Goal: Task Accomplishment & Management: Manage account settings

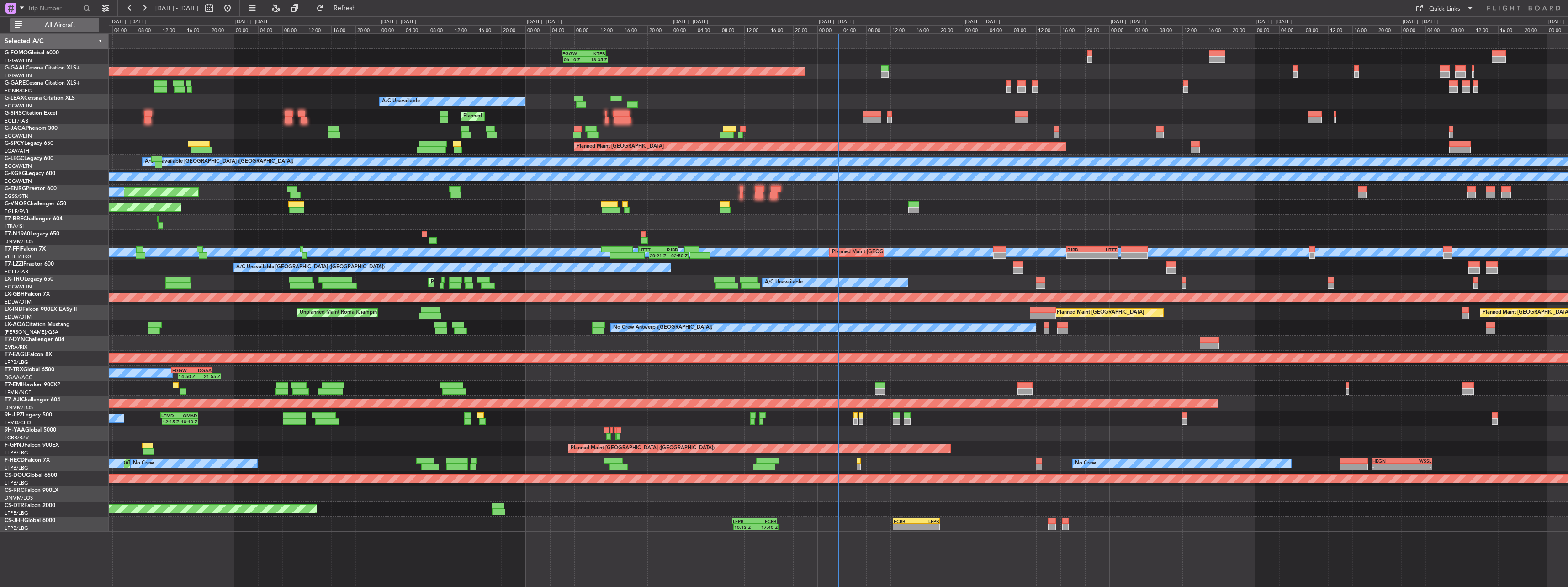
click at [80, 29] on button "All Aircraft" at bounding box center [55, 25] width 89 height 15
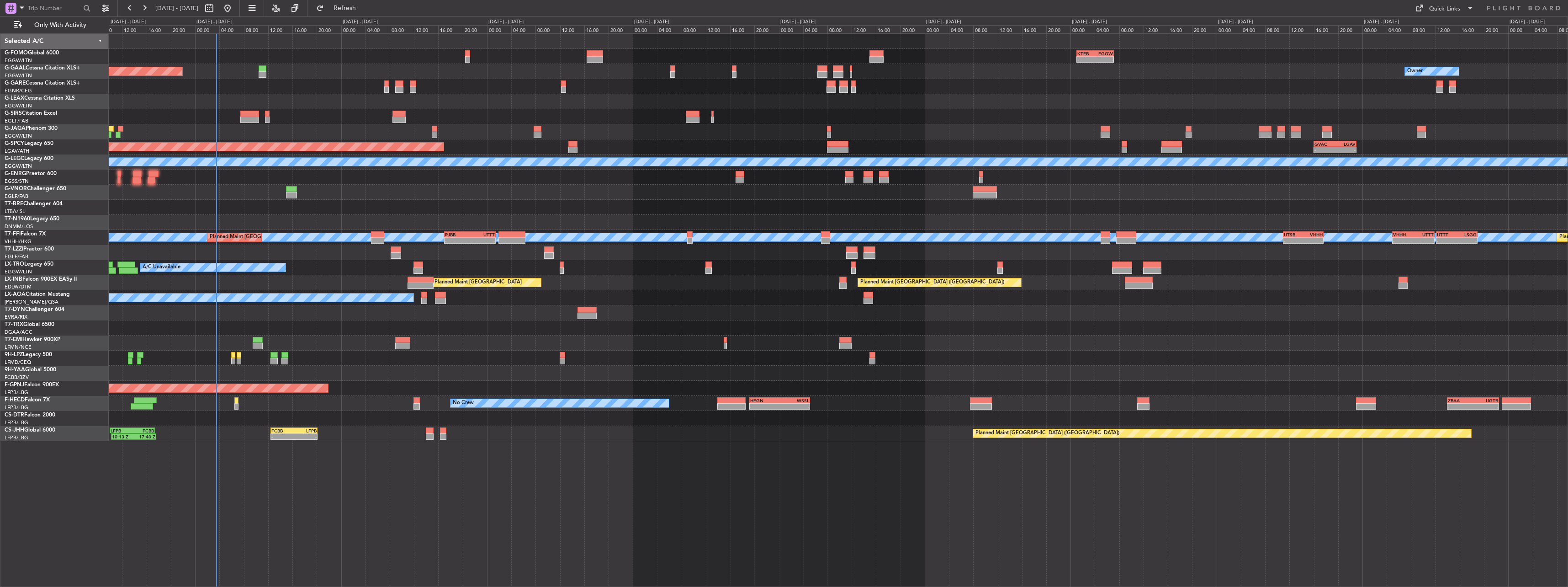
click at [503, 125] on div "- - KTEB 01:00 Z EGGW 07:10 Z 06:10 Z 13:35 Z EGGW 06:00 Z KTEB 13:15 Z Planned…" at bounding box center [838, 237] width 1459 height 407
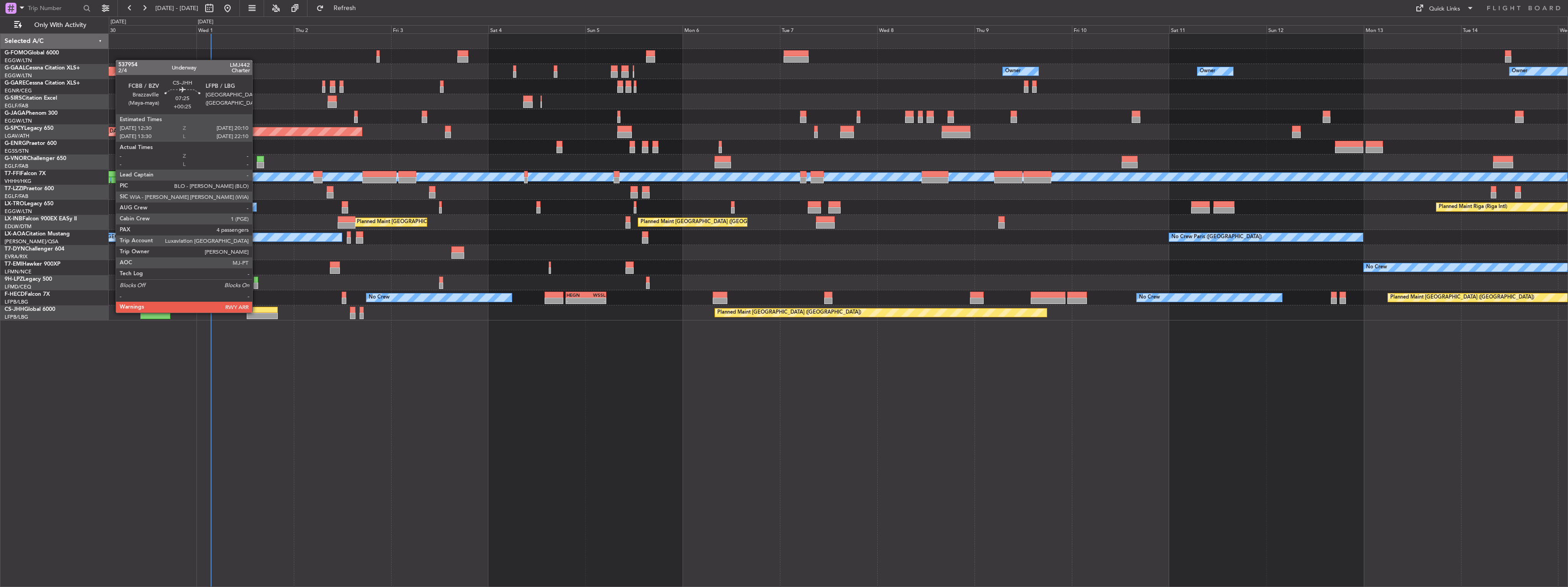
click at [256, 312] on div at bounding box center [262, 310] width 32 height 7
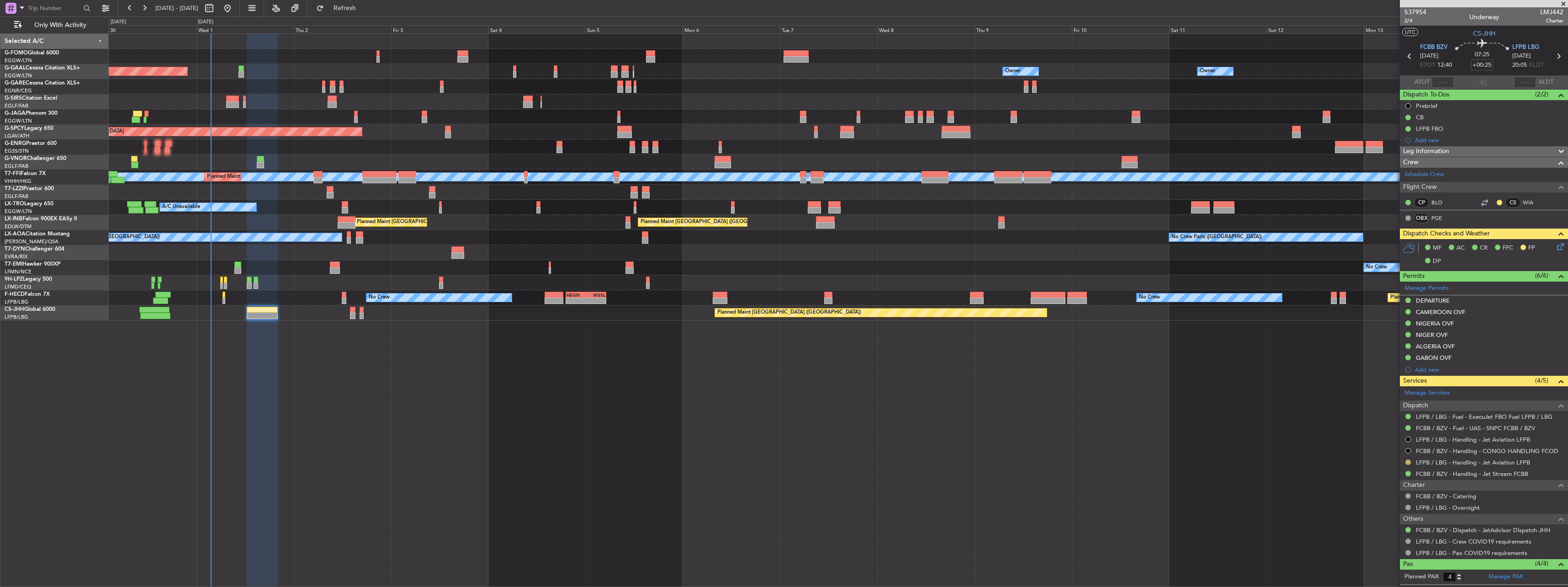
click at [1405, 460] on button at bounding box center [1408, 462] width 5 height 5
click at [1389, 576] on li "Confirmed" at bounding box center [1407, 571] width 105 height 14
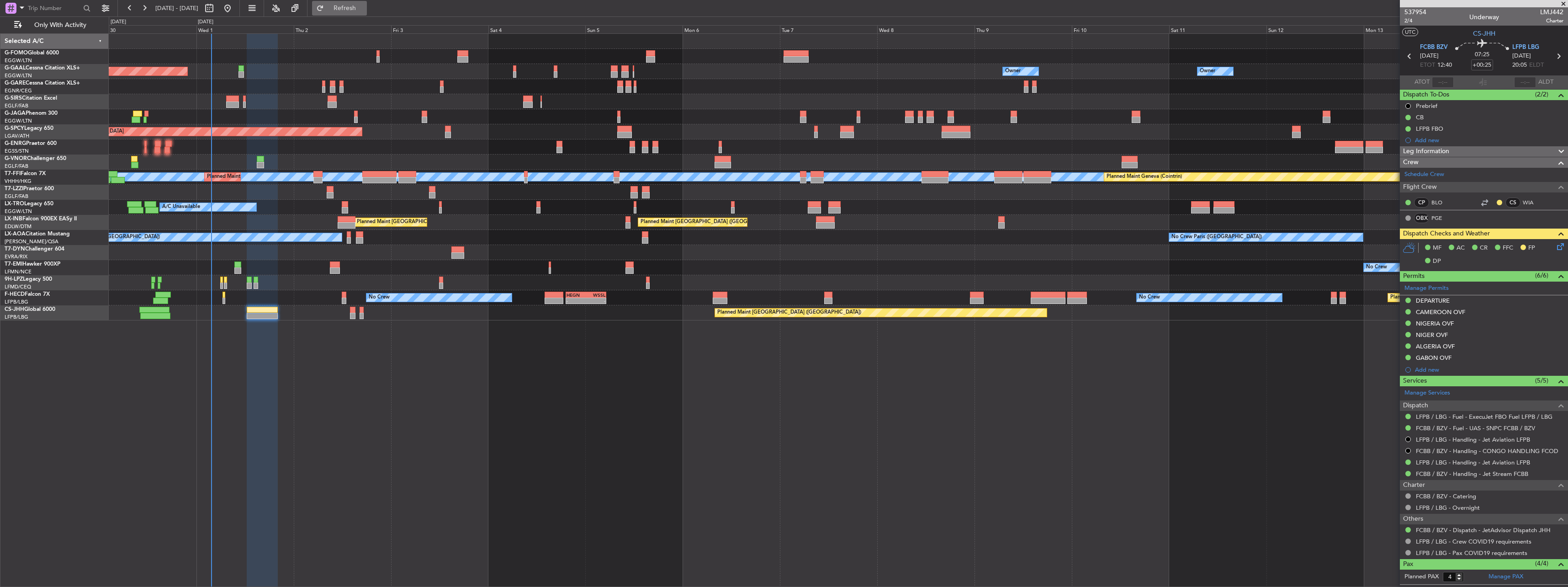
click at [359, 14] on button "Refresh" at bounding box center [340, 9] width 55 height 15
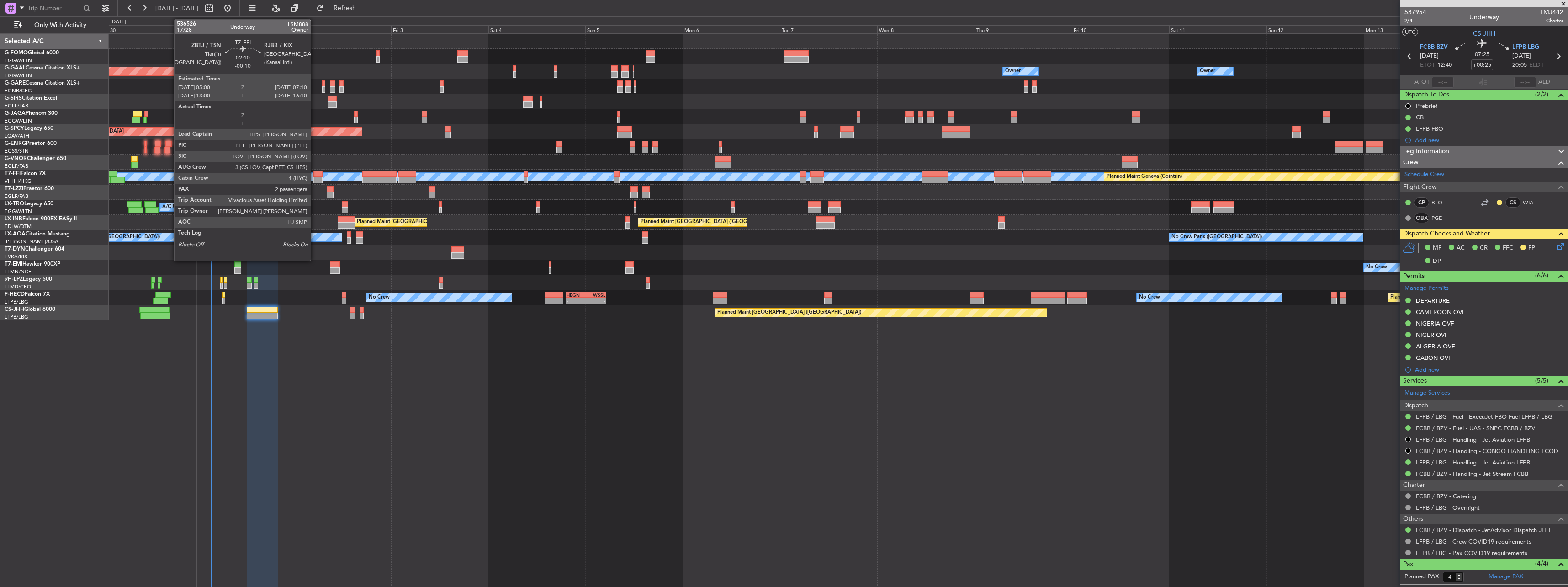
click at [315, 174] on div at bounding box center [318, 174] width 9 height 7
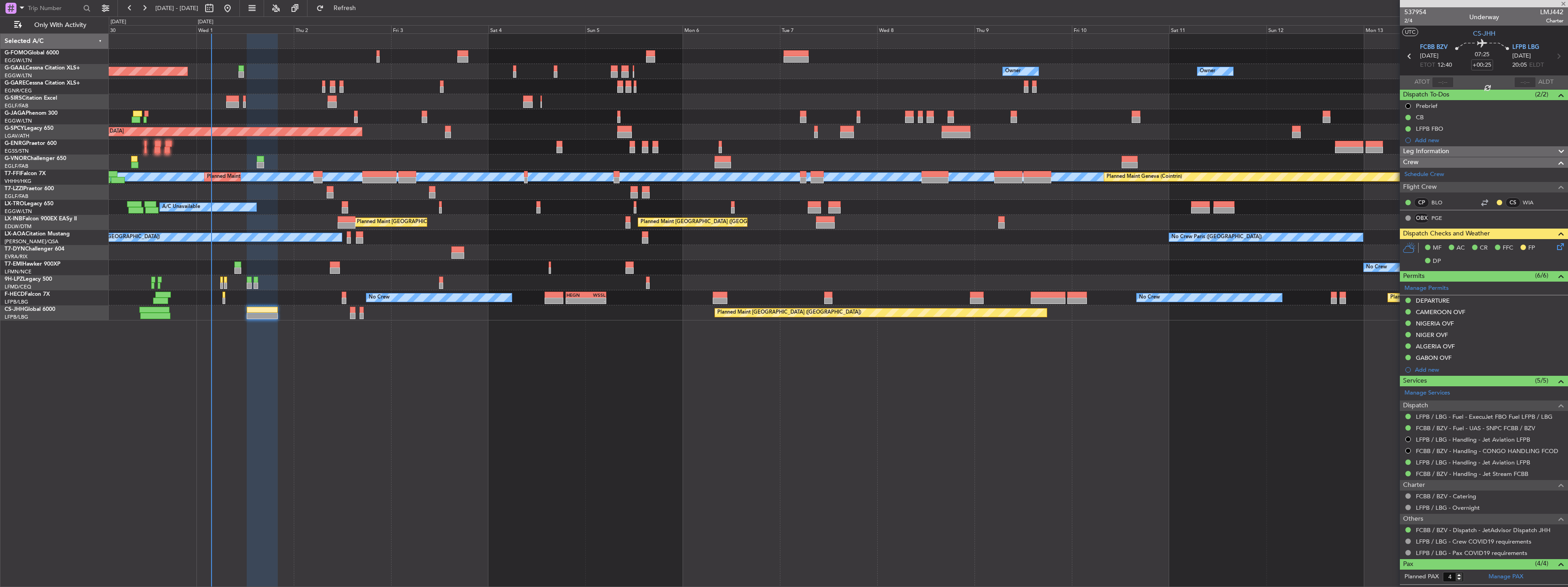
type input "-00:10"
type input "2"
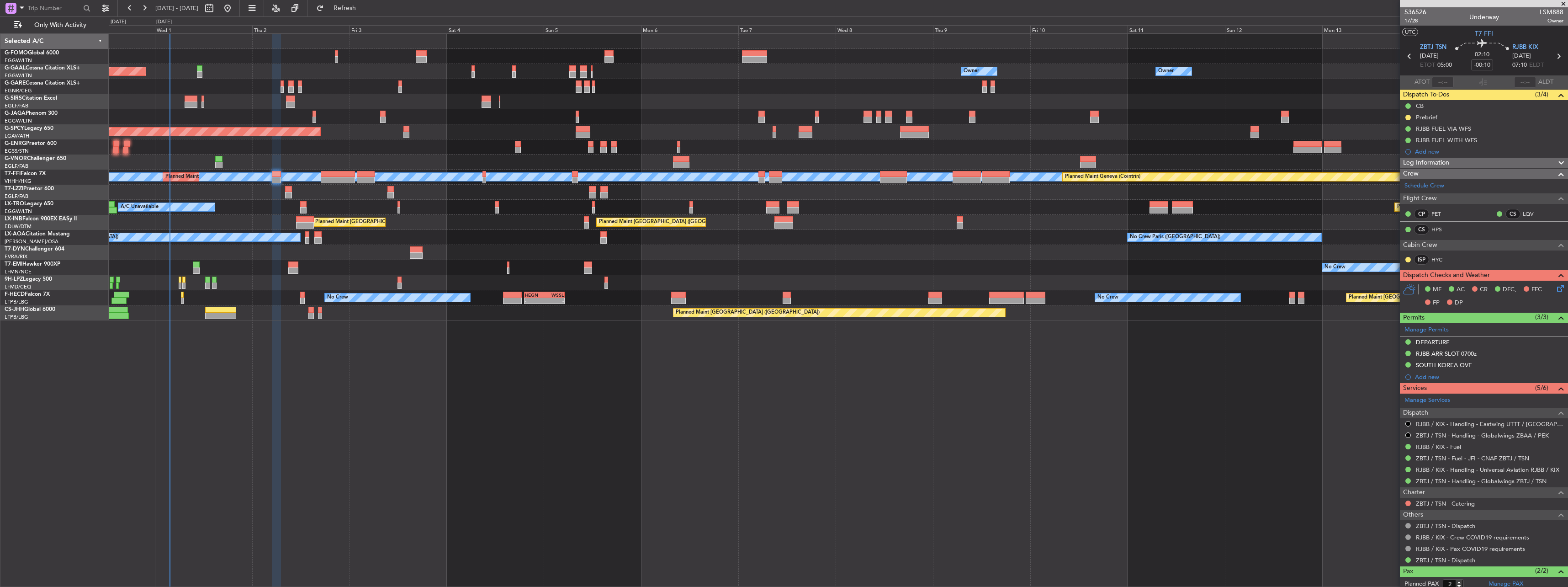
click at [1249, 277] on div "Planned Maint Dusseldorf Owner Owner Owner Owner No Crew Owner Planned Maint Lo…" at bounding box center [838, 177] width 1459 height 287
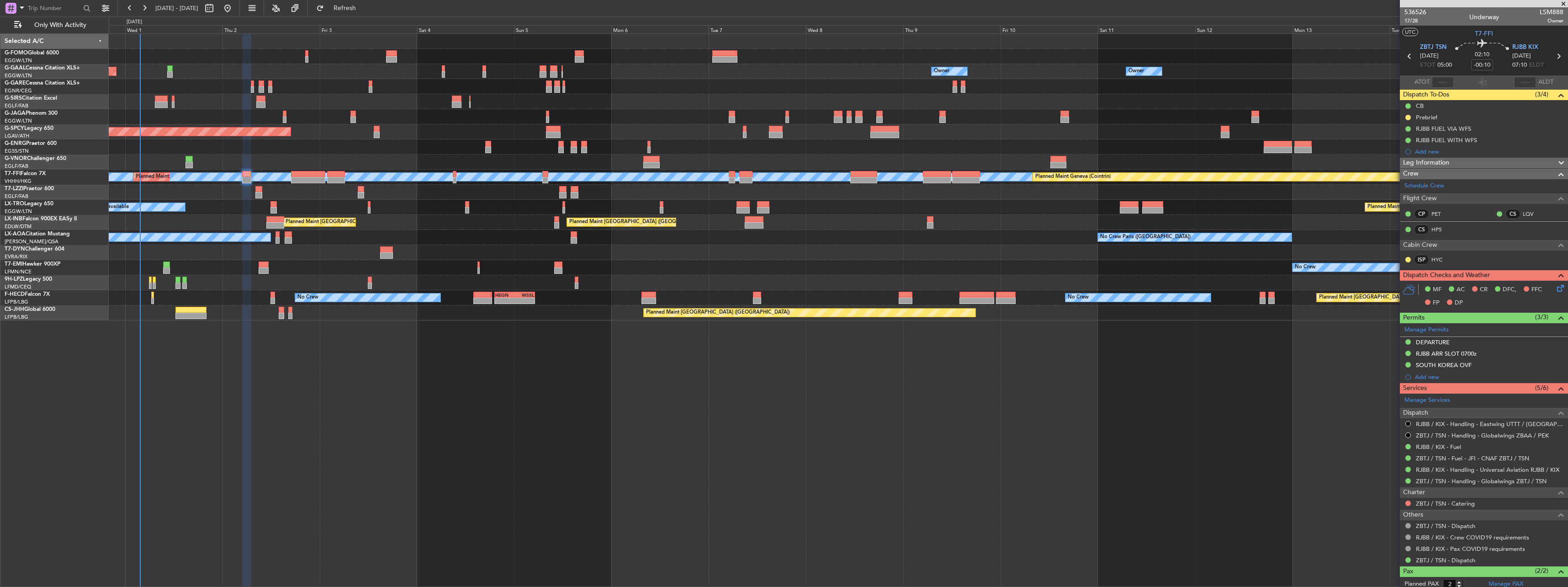
click at [1219, 281] on div at bounding box center [838, 283] width 1459 height 15
click at [702, 432] on div "Planned Maint Dusseldorf Owner Owner Owner Owner No Crew Owner Planned Maint Lo…" at bounding box center [838, 310] width 1459 height 554
click at [367, 12] on button "Refresh" at bounding box center [340, 9] width 55 height 15
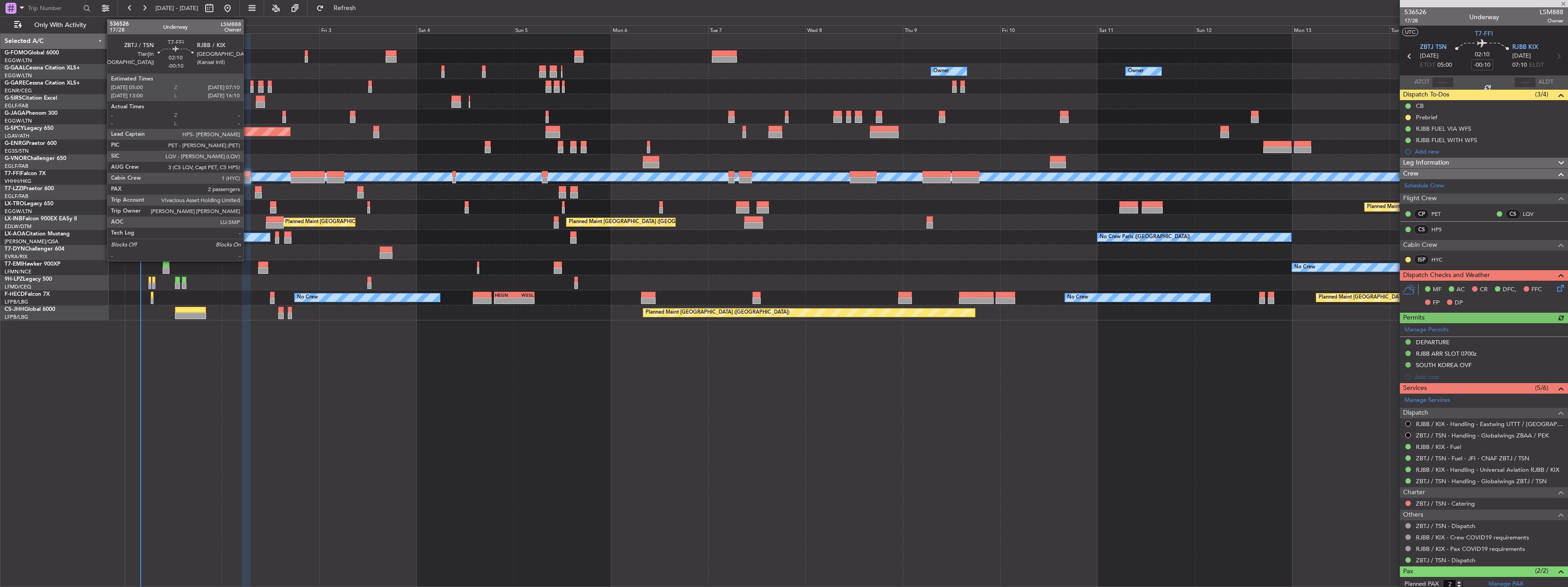
click at [248, 175] on div at bounding box center [246, 174] width 9 height 7
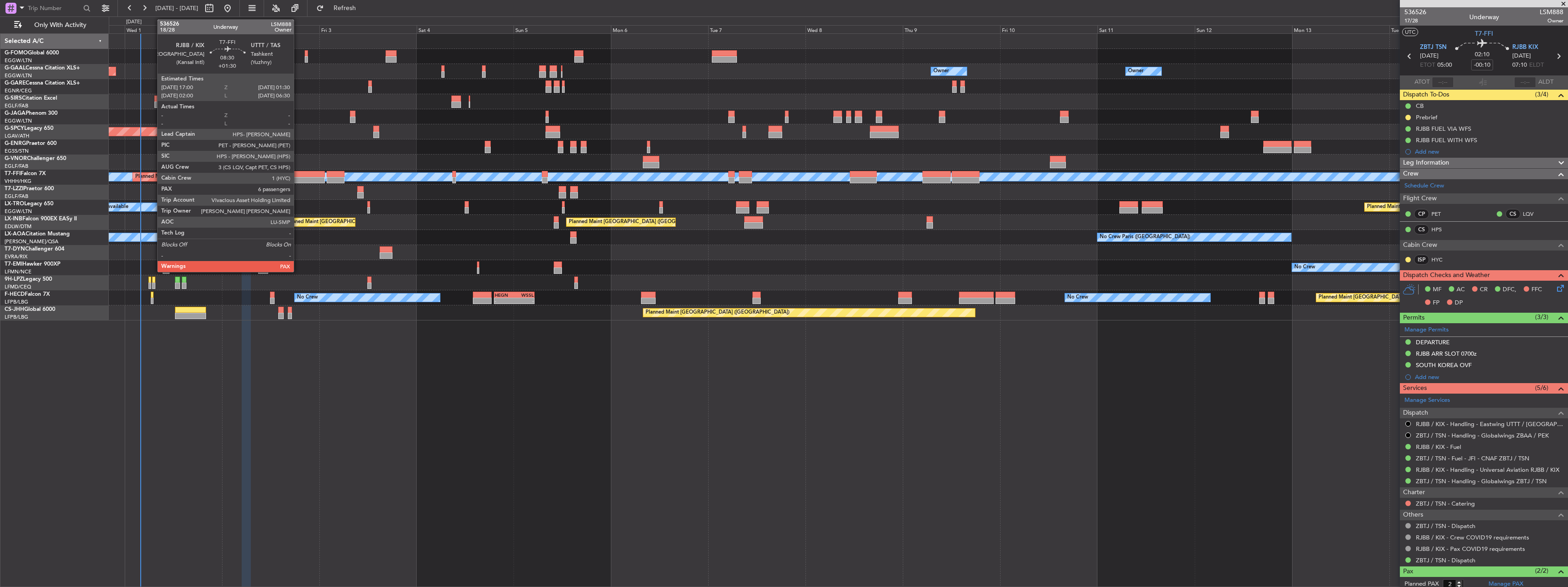
click at [301, 174] on div at bounding box center [307, 174] width 35 height 7
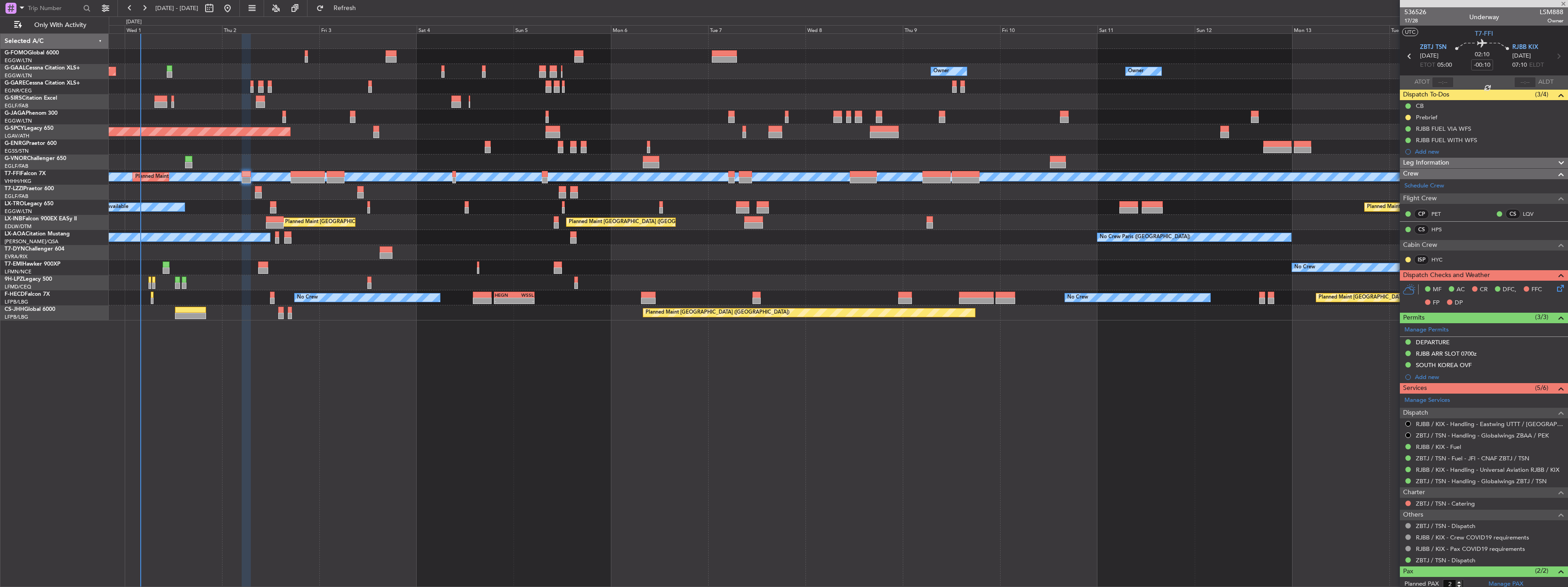
type input "+01:30"
type input "6"
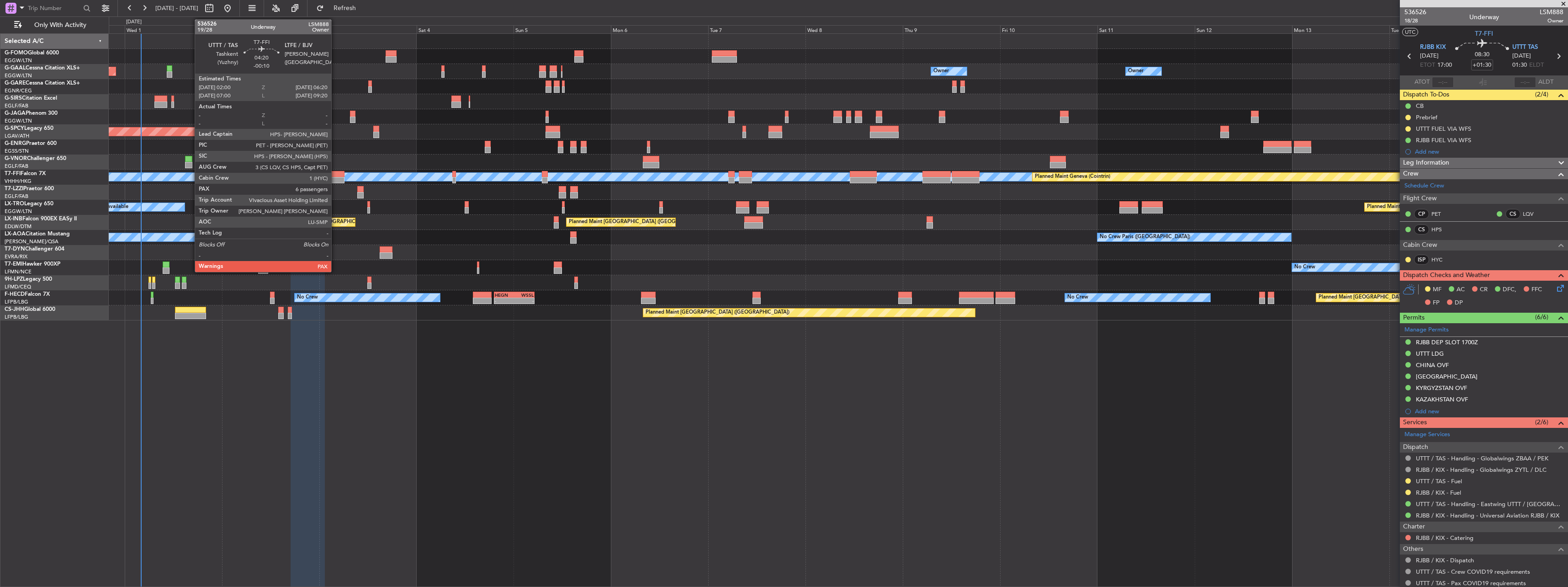
click at [335, 178] on div at bounding box center [335, 180] width 18 height 7
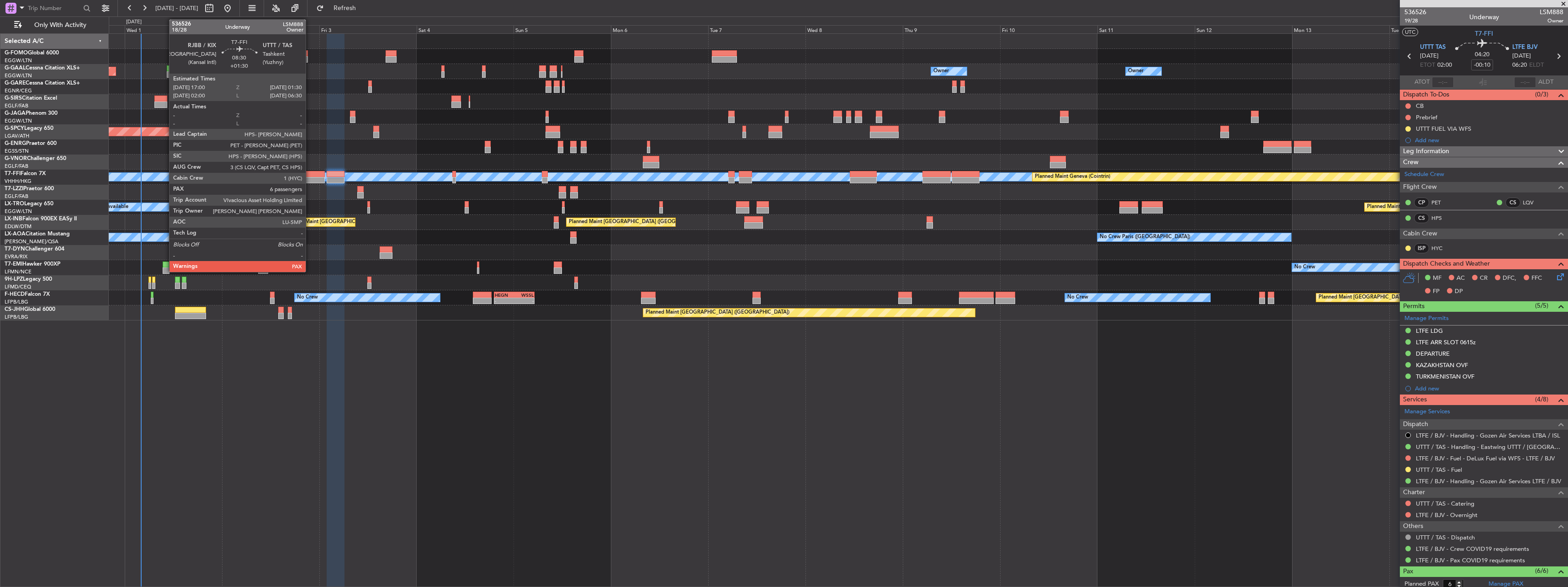
click at [310, 179] on div at bounding box center [307, 180] width 35 height 7
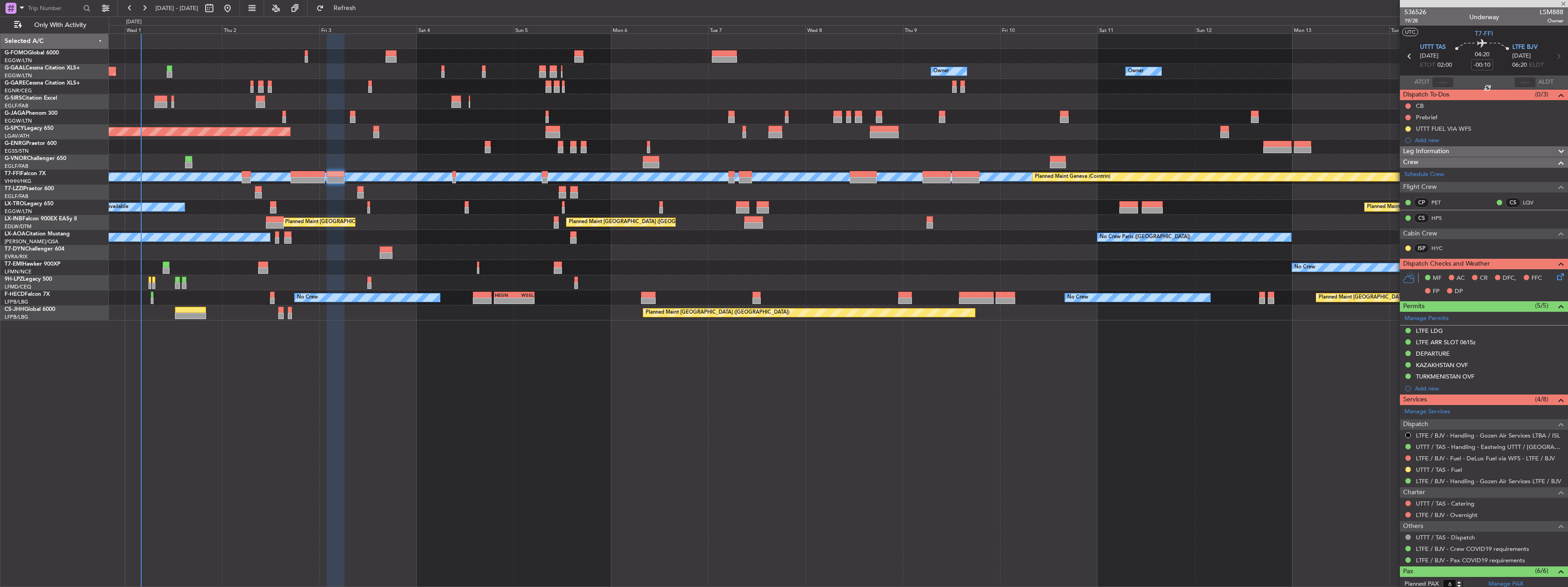
type input "+01:30"
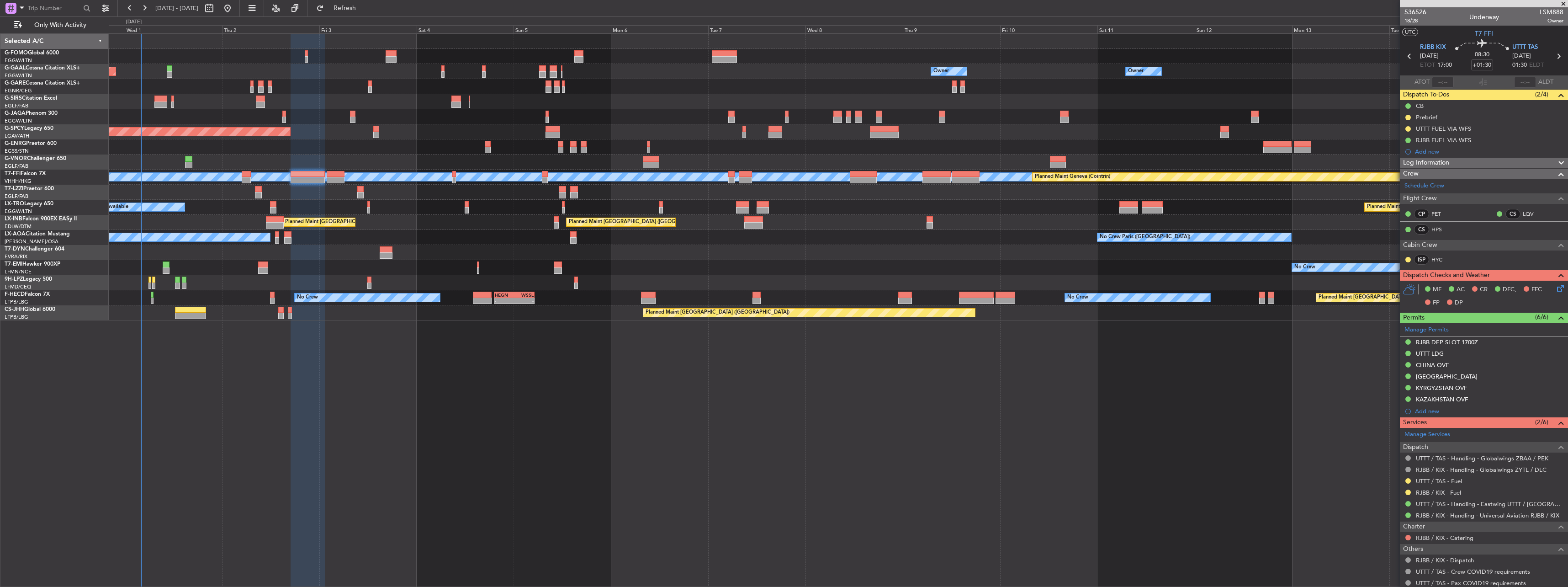
scroll to position [162, 0]
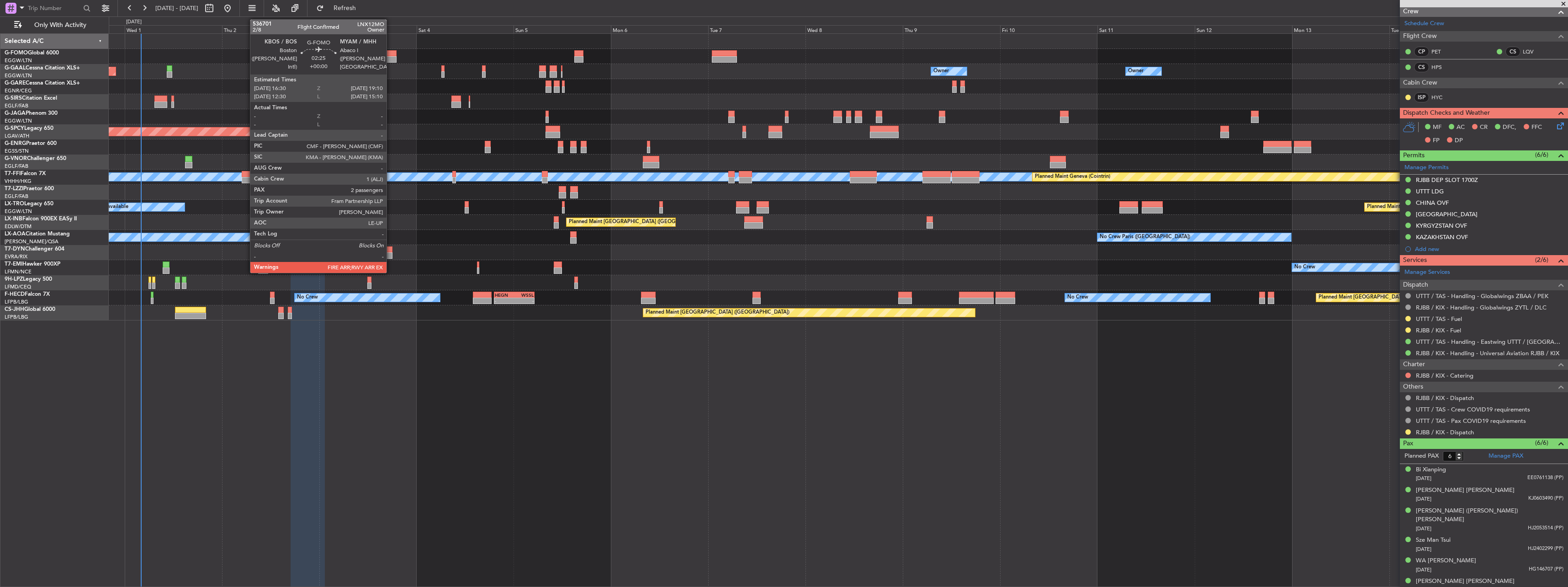
click at [390, 56] on div at bounding box center [391, 59] width 11 height 7
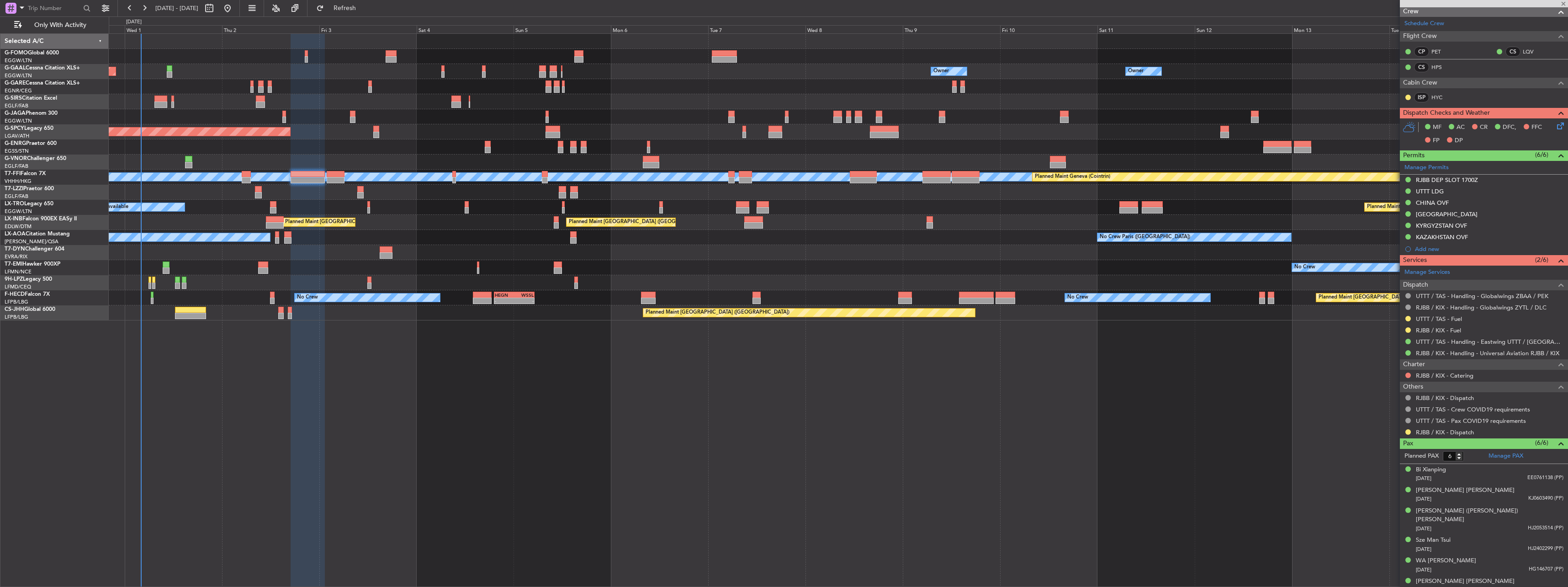
type input "2"
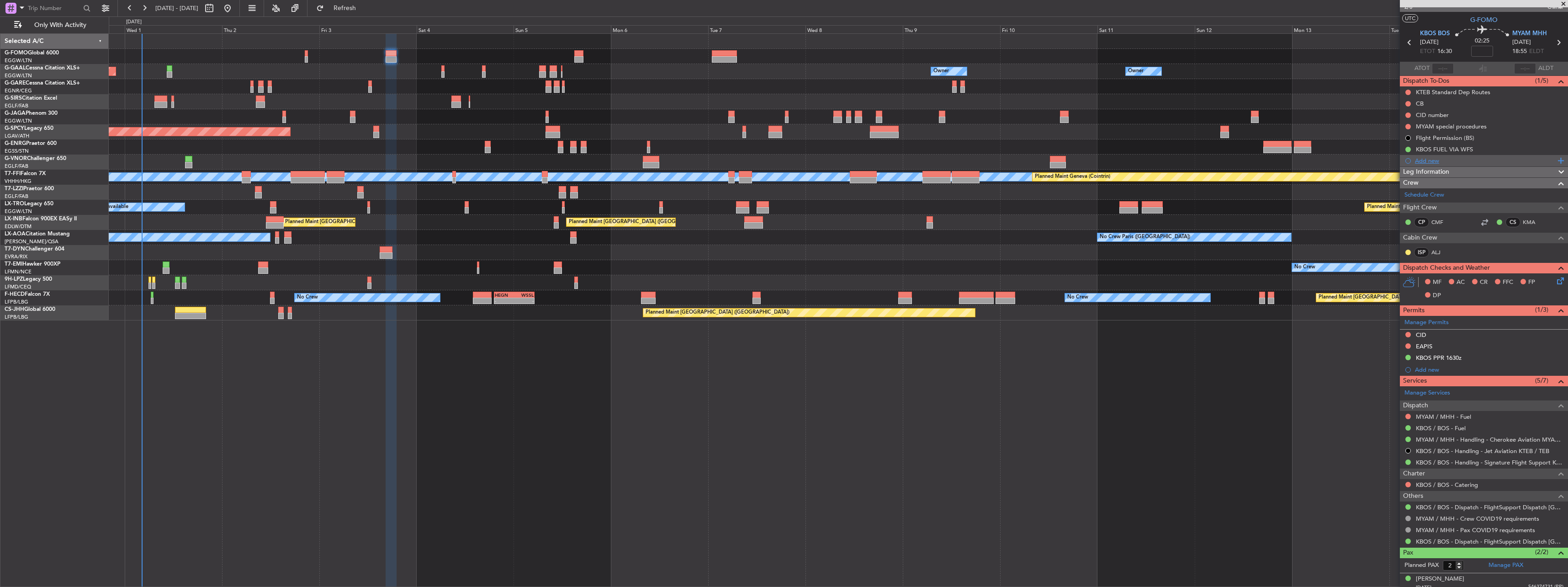
scroll to position [0, 0]
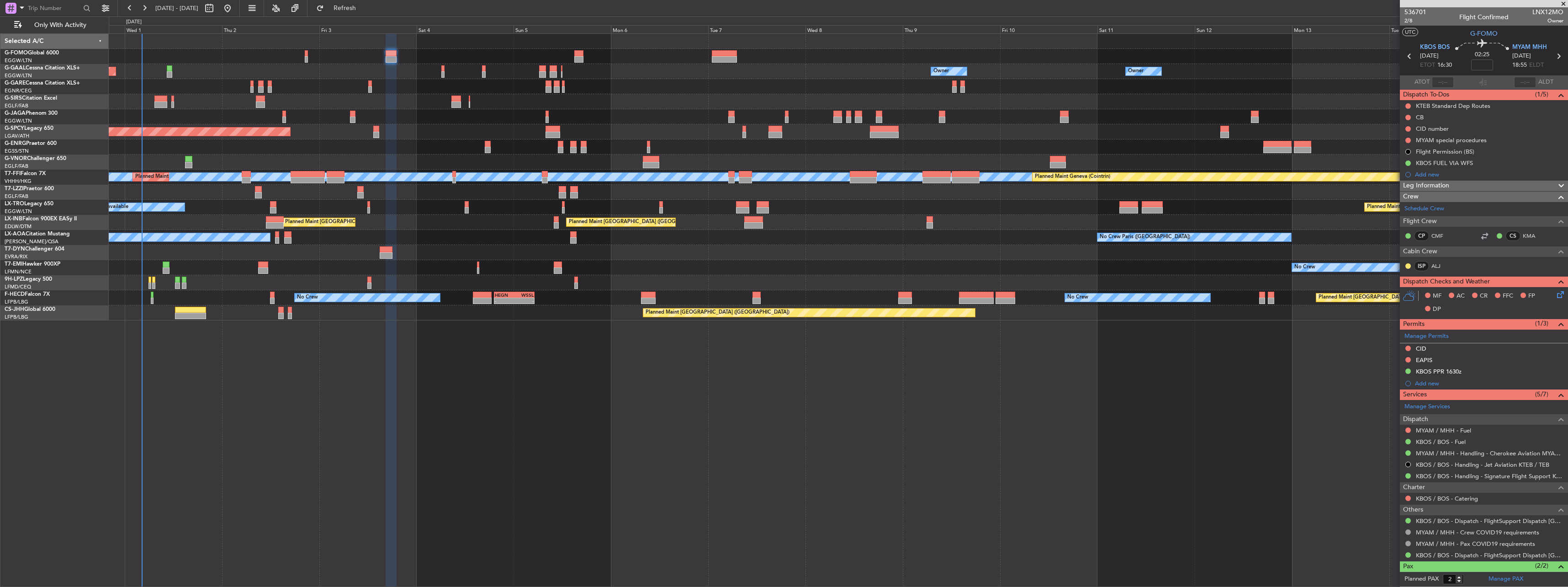
click at [1436, 188] on span "Leg Information" at bounding box center [1426, 185] width 46 height 10
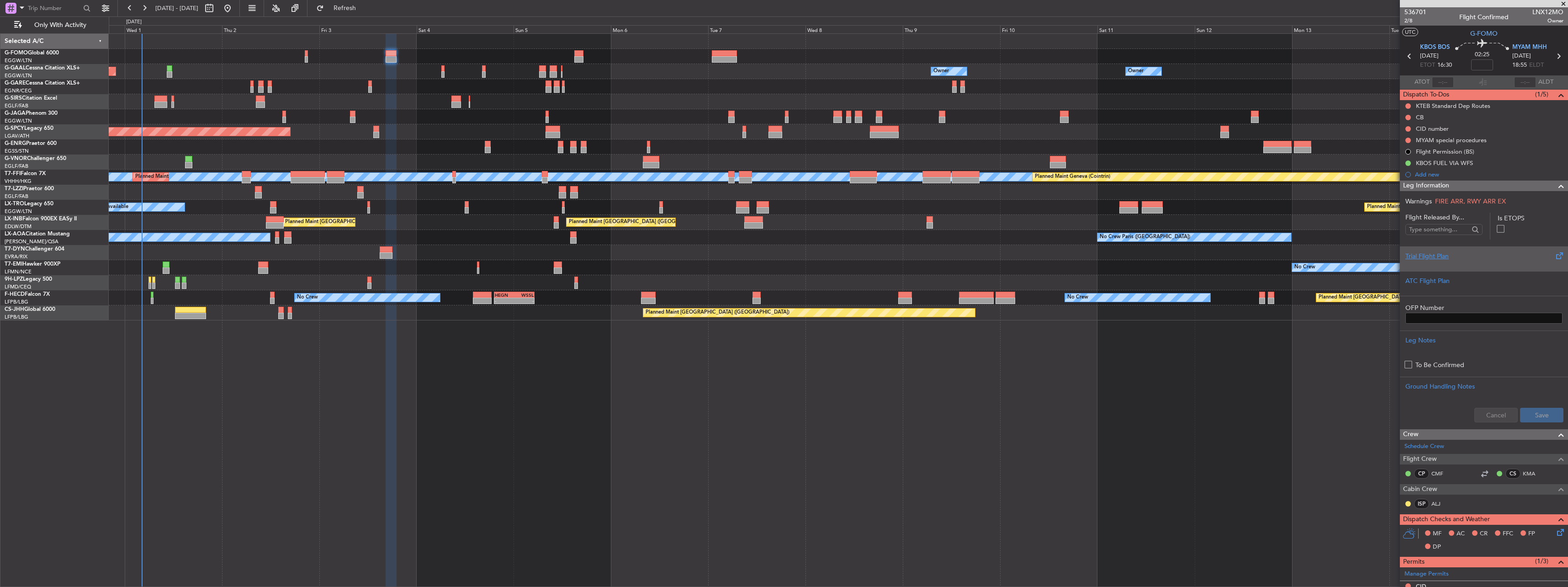
click at [1441, 256] on div "Trial Flight Plan" at bounding box center [1484, 256] width 157 height 10
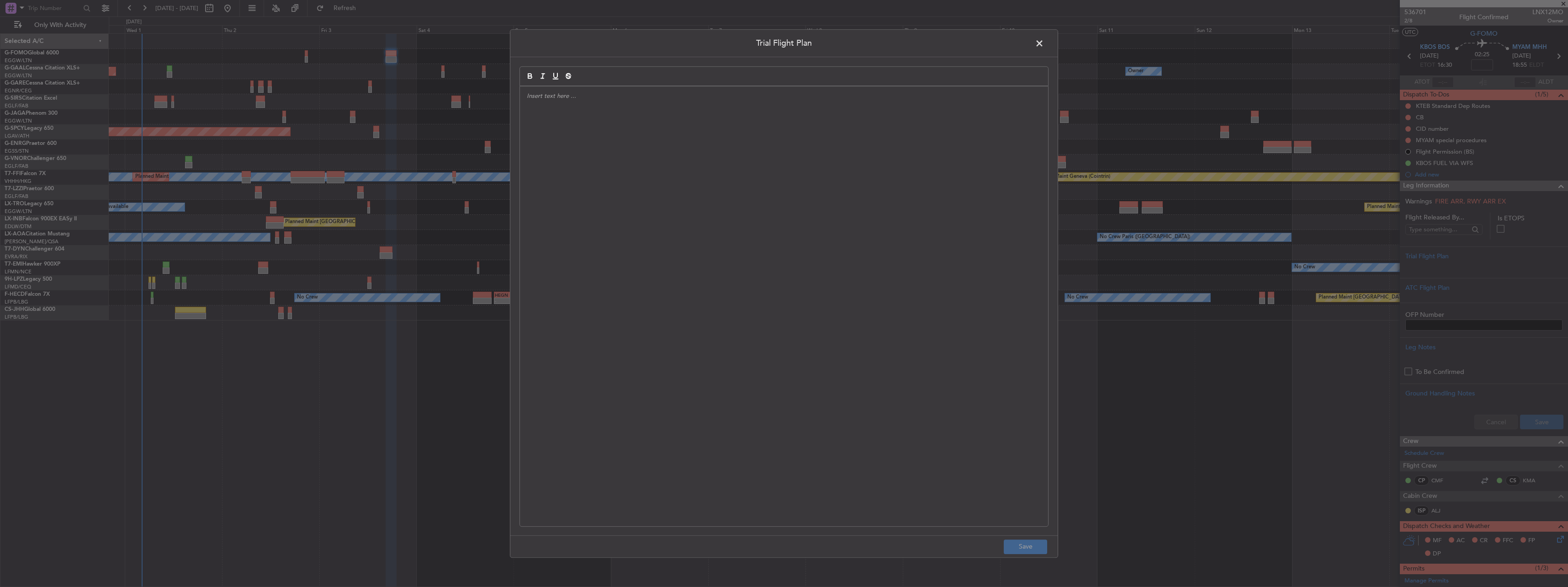
click at [957, 151] on div at bounding box center [784, 306] width 528 height 440
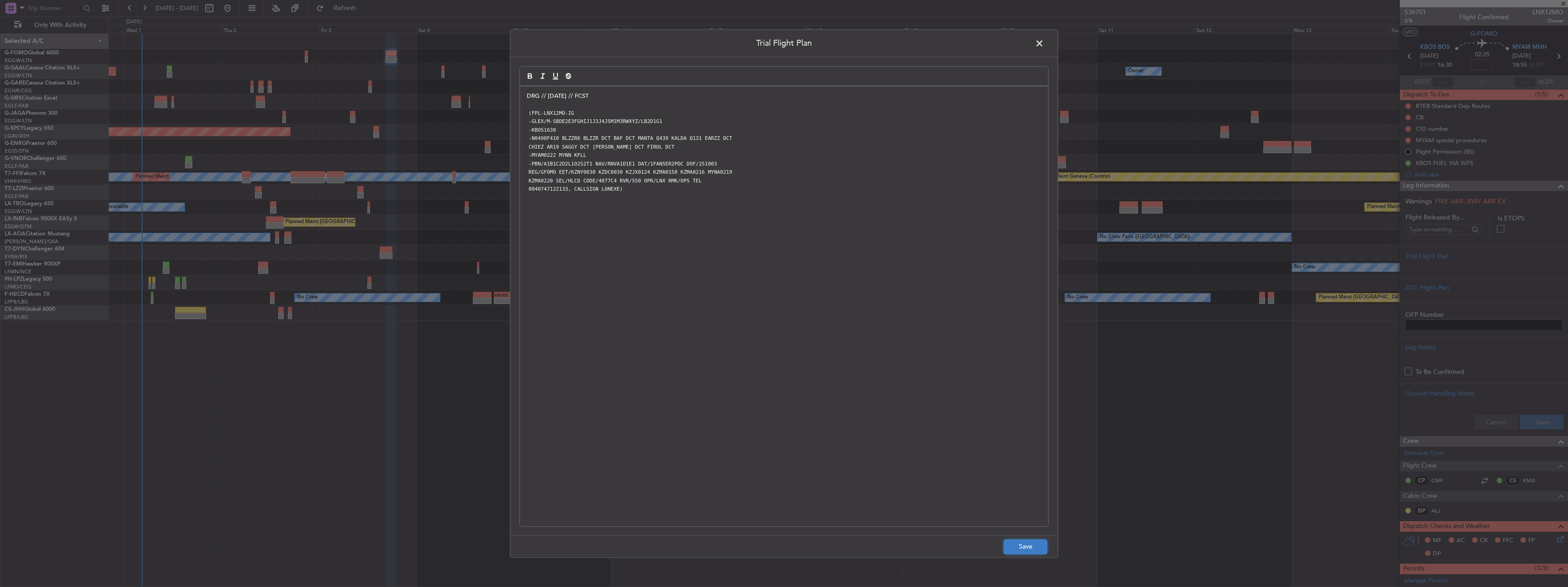
click at [1026, 543] on button "Save" at bounding box center [1025, 547] width 43 height 15
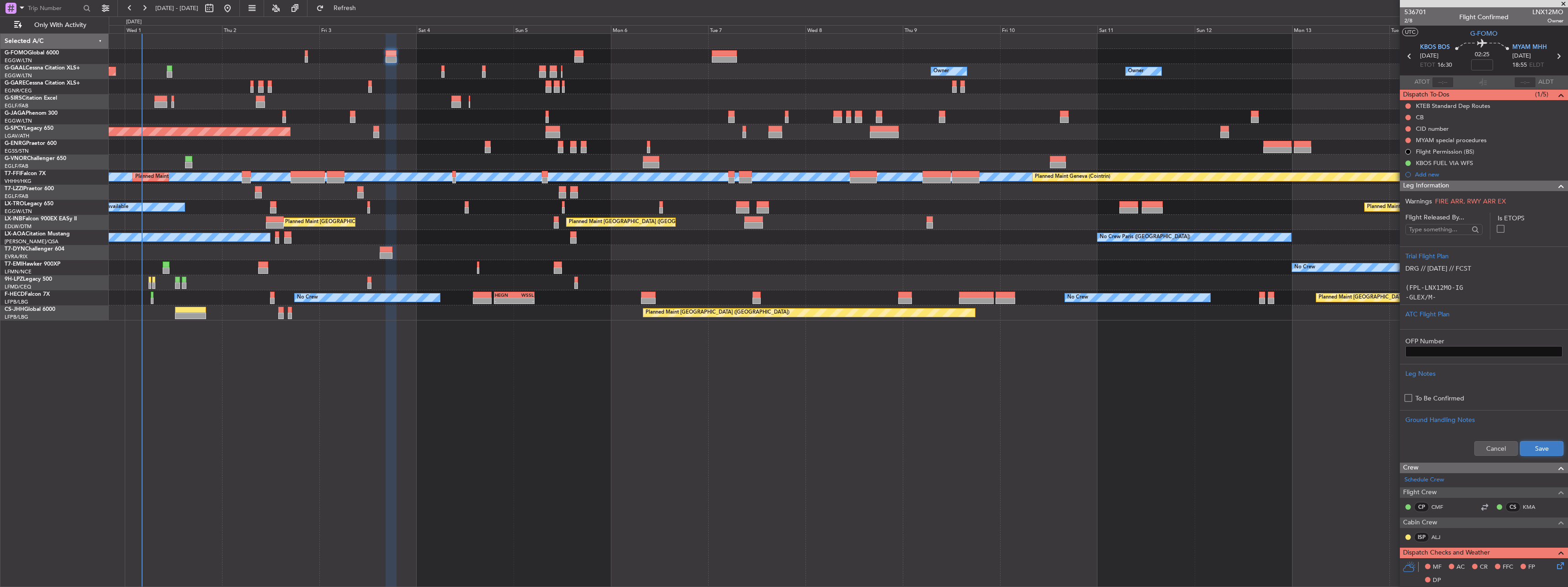
click at [1527, 450] on button "Save" at bounding box center [1541, 448] width 43 height 15
click at [1406, 18] on span "2/8" at bounding box center [1415, 21] width 22 height 8
click at [1409, 21] on span "2/8" at bounding box center [1415, 21] width 22 height 8
click at [1424, 184] on span "Leg Information" at bounding box center [1426, 185] width 46 height 10
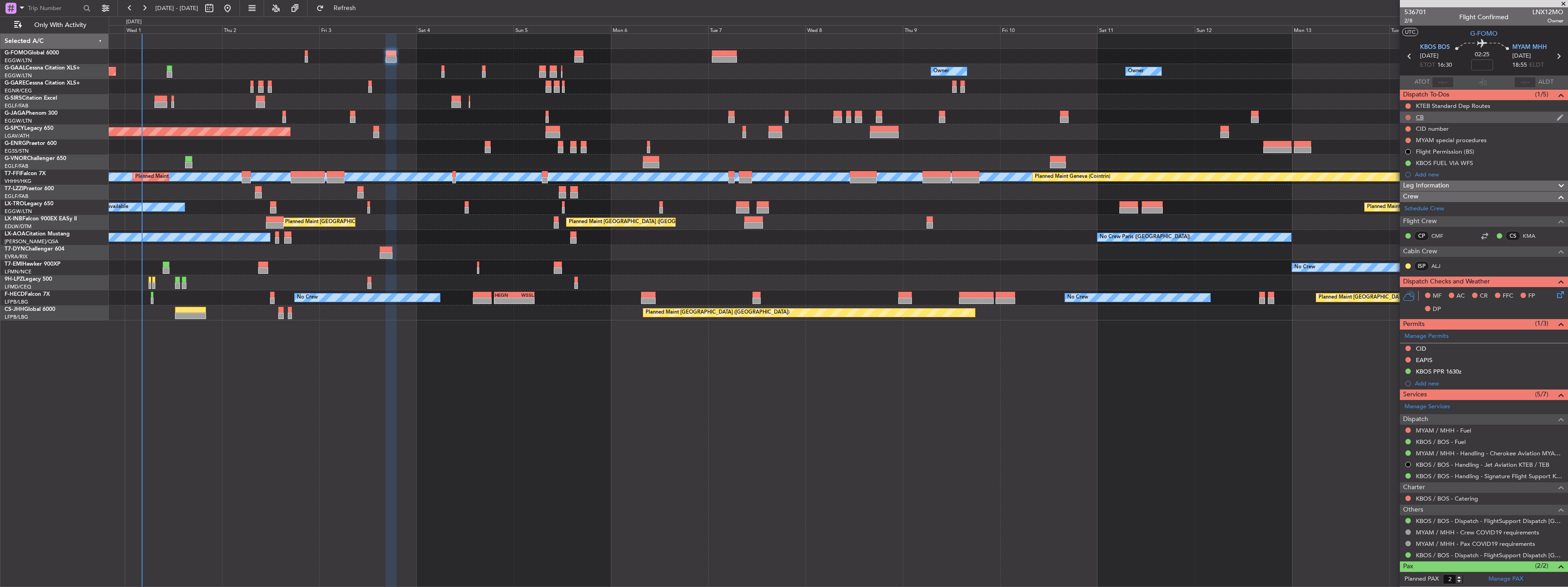
click at [1406, 118] on button at bounding box center [1408, 117] width 5 height 5
click at [1419, 160] on span "Completed" at bounding box center [1412, 157] width 30 height 9
click at [1555, 295] on icon at bounding box center [1559, 293] width 7 height 7
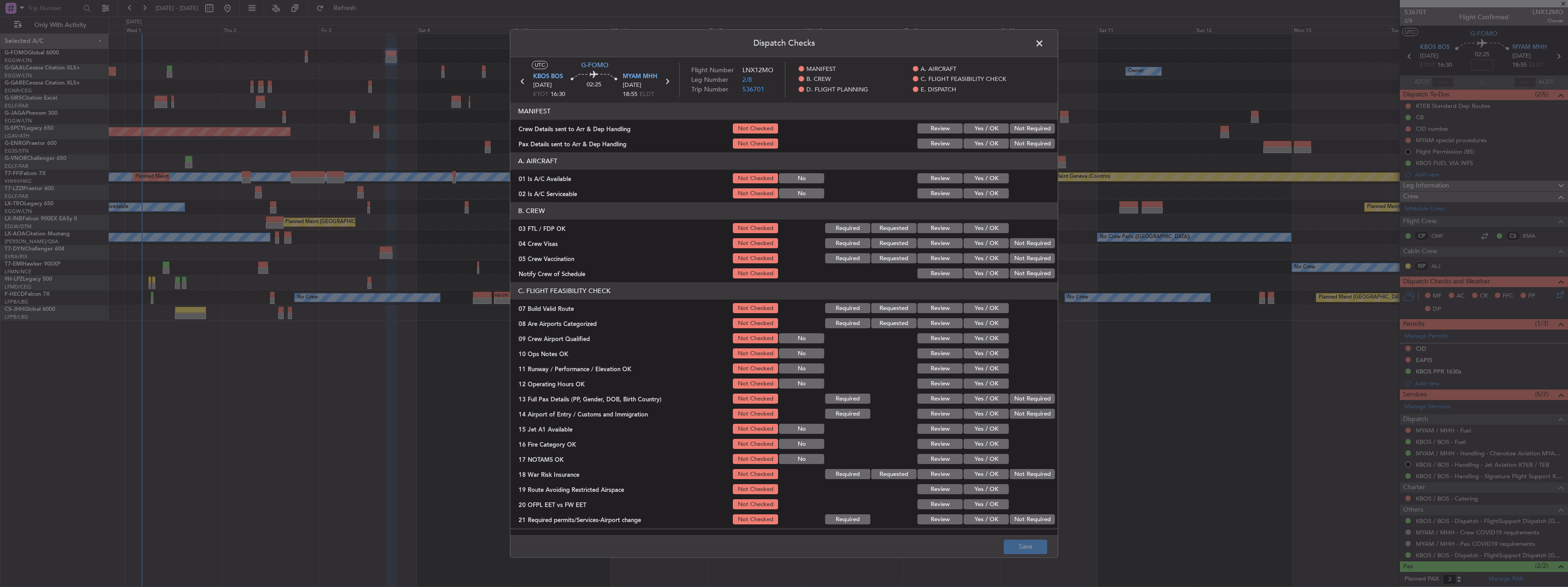
click at [975, 178] on button "Yes / OK" at bounding box center [986, 178] width 45 height 10
click at [978, 192] on button "Yes / OK" at bounding box center [986, 194] width 45 height 10
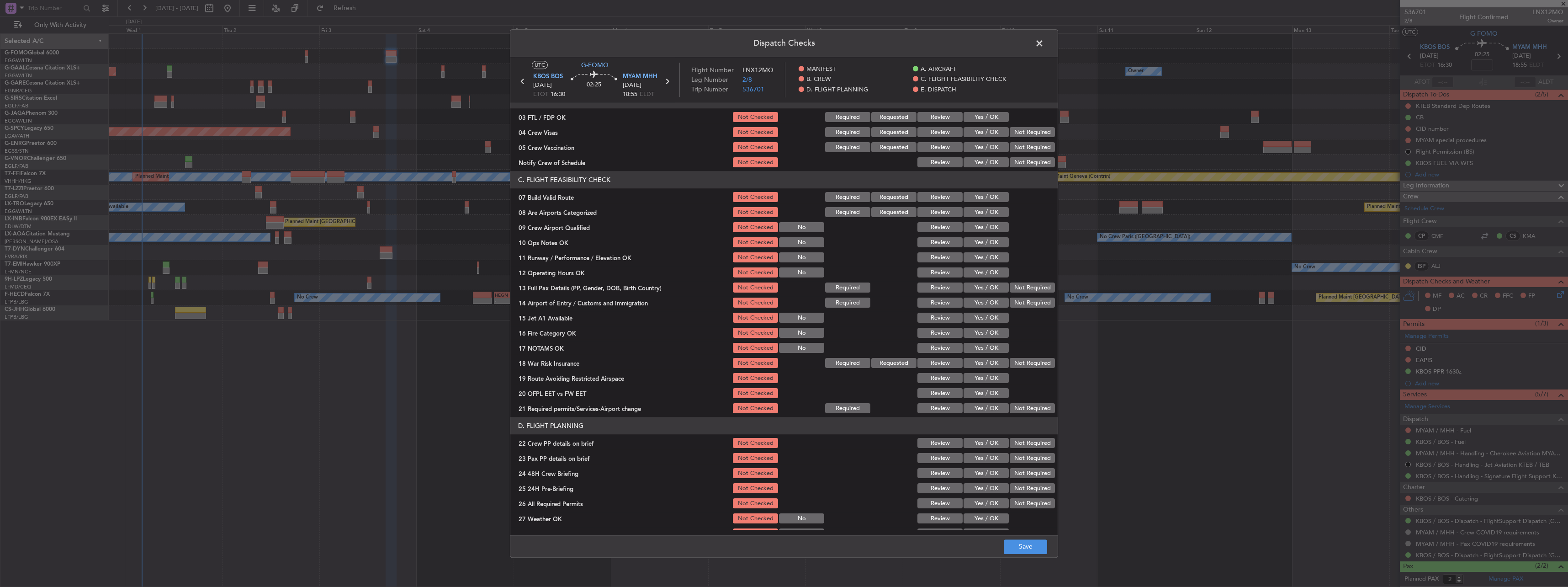
scroll to position [137, 0]
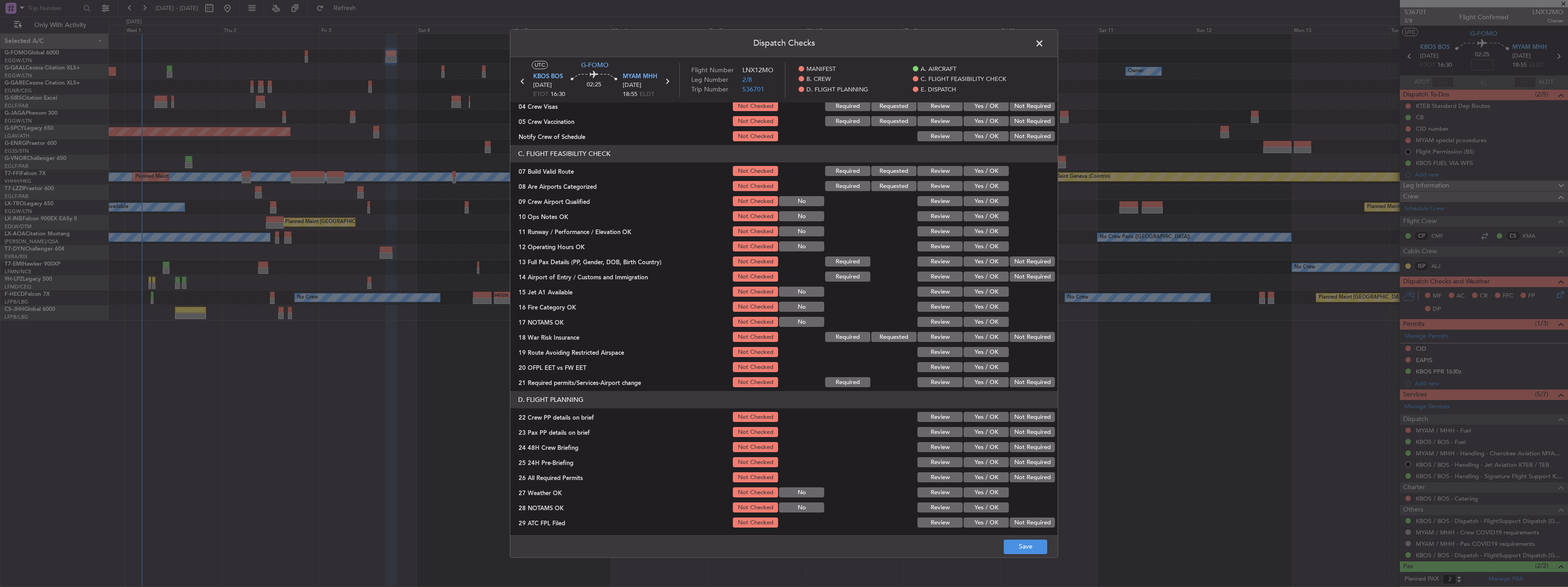
click at [973, 166] on button "Yes / OK" at bounding box center [986, 171] width 45 height 10
click at [995, 216] on button "Yes / OK" at bounding box center [986, 217] width 45 height 10
click at [994, 228] on button "Yes / OK" at bounding box center [986, 231] width 45 height 10
click at [987, 247] on button "Yes / OK" at bounding box center [986, 247] width 45 height 10
click at [980, 257] on button "Yes / OK" at bounding box center [986, 262] width 45 height 10
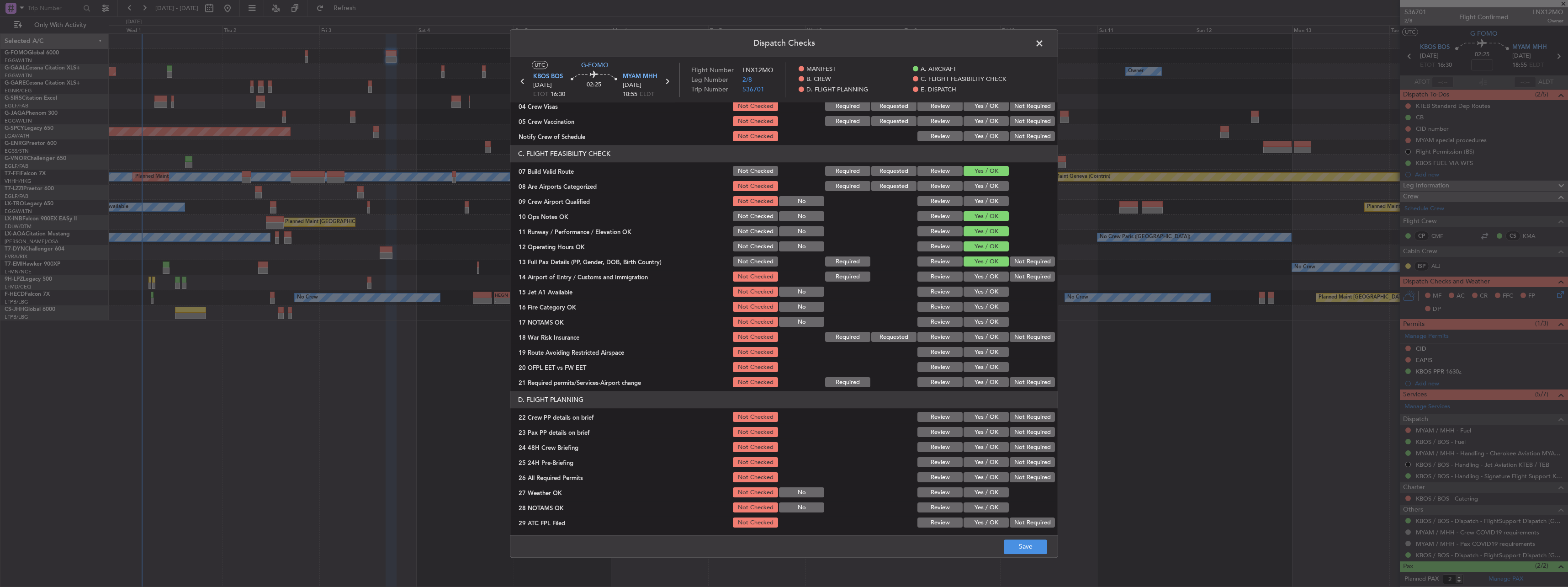
click at [985, 275] on button "Yes / OK" at bounding box center [986, 277] width 45 height 10
click at [989, 290] on button "Yes / OK" at bounding box center [986, 292] width 45 height 10
click at [987, 303] on button "Yes / OK" at bounding box center [986, 307] width 45 height 10
click at [989, 317] on button "Yes / OK" at bounding box center [986, 322] width 45 height 10
click at [1010, 332] on button "Not Required" at bounding box center [1032, 337] width 45 height 10
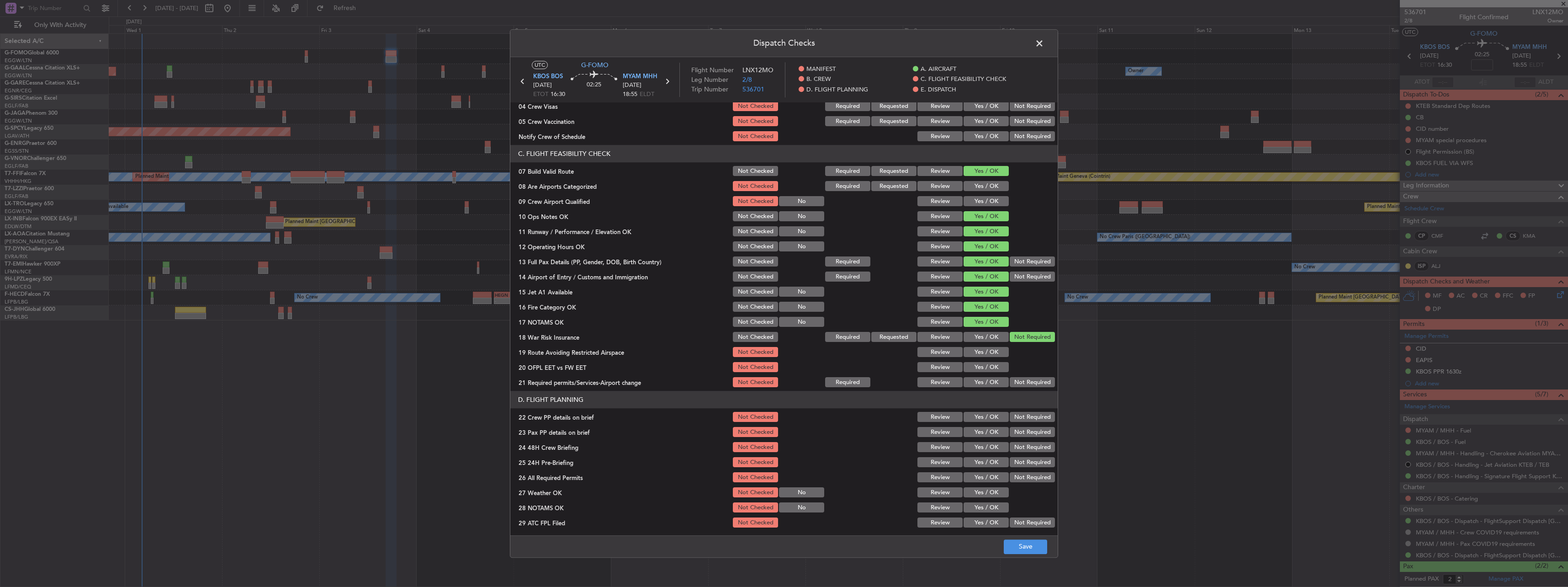
click at [985, 347] on button "Yes / OK" at bounding box center [986, 352] width 45 height 10
click at [977, 375] on section "C. FLIGHT FEASIBILITY CHECK 07 Build Valid Route Not Checked Required Requested…" at bounding box center [783, 267] width 547 height 244
click at [980, 371] on button "Yes / OK" at bounding box center [986, 367] width 45 height 10
drag, startPoint x: 981, startPoint y: 379, endPoint x: 985, endPoint y: 390, distance: 11.7
click at [981, 380] on button "Yes / OK" at bounding box center [986, 382] width 45 height 10
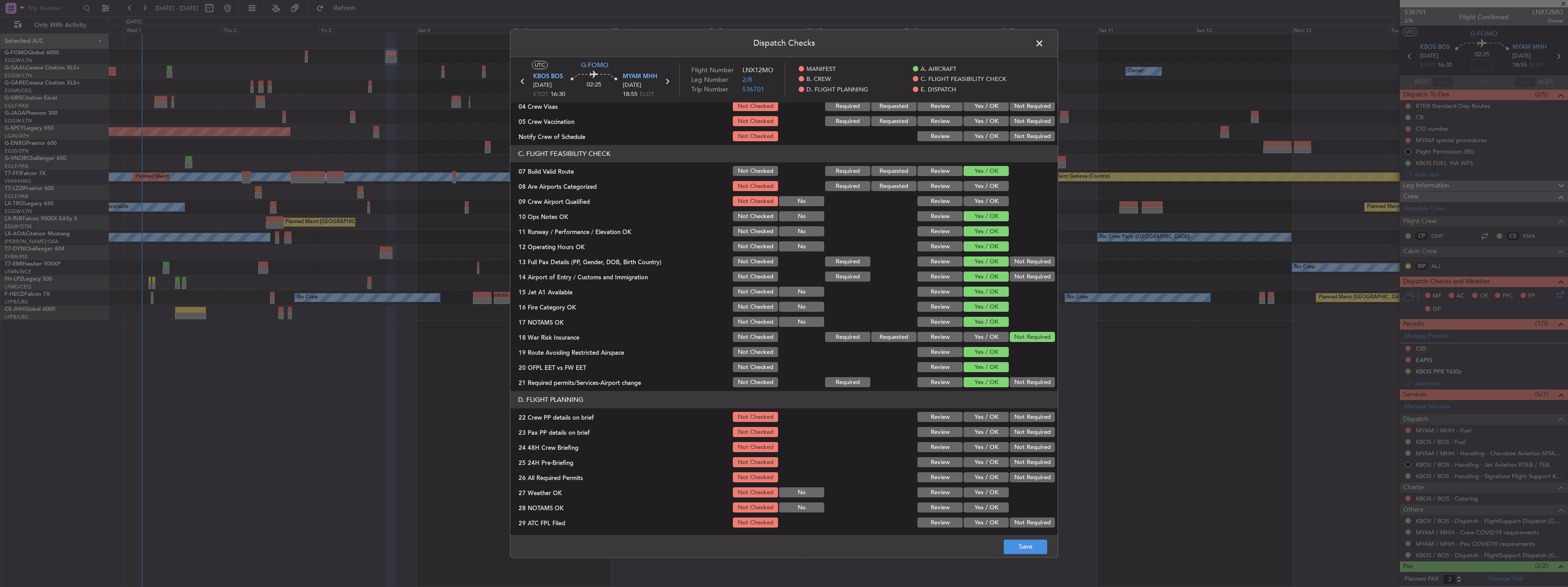
click at [986, 415] on button "Yes / OK" at bounding box center [986, 417] width 45 height 10
click at [985, 434] on button "Yes / OK" at bounding box center [986, 432] width 45 height 10
click at [990, 448] on button "Yes / OK" at bounding box center [986, 448] width 45 height 10
click at [1013, 459] on button "Not Required" at bounding box center [1032, 462] width 45 height 10
click at [1027, 549] on button "Save" at bounding box center [1025, 547] width 43 height 15
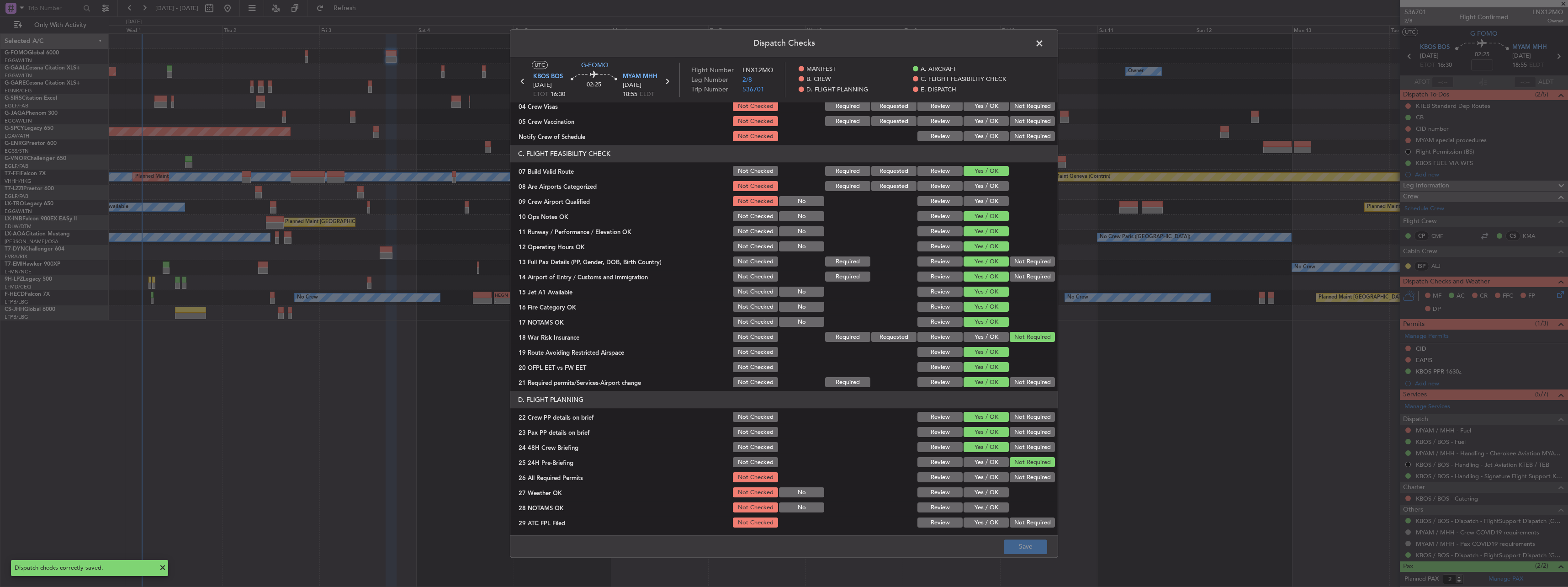
click at [1044, 41] on span at bounding box center [1044, 46] width 0 height 18
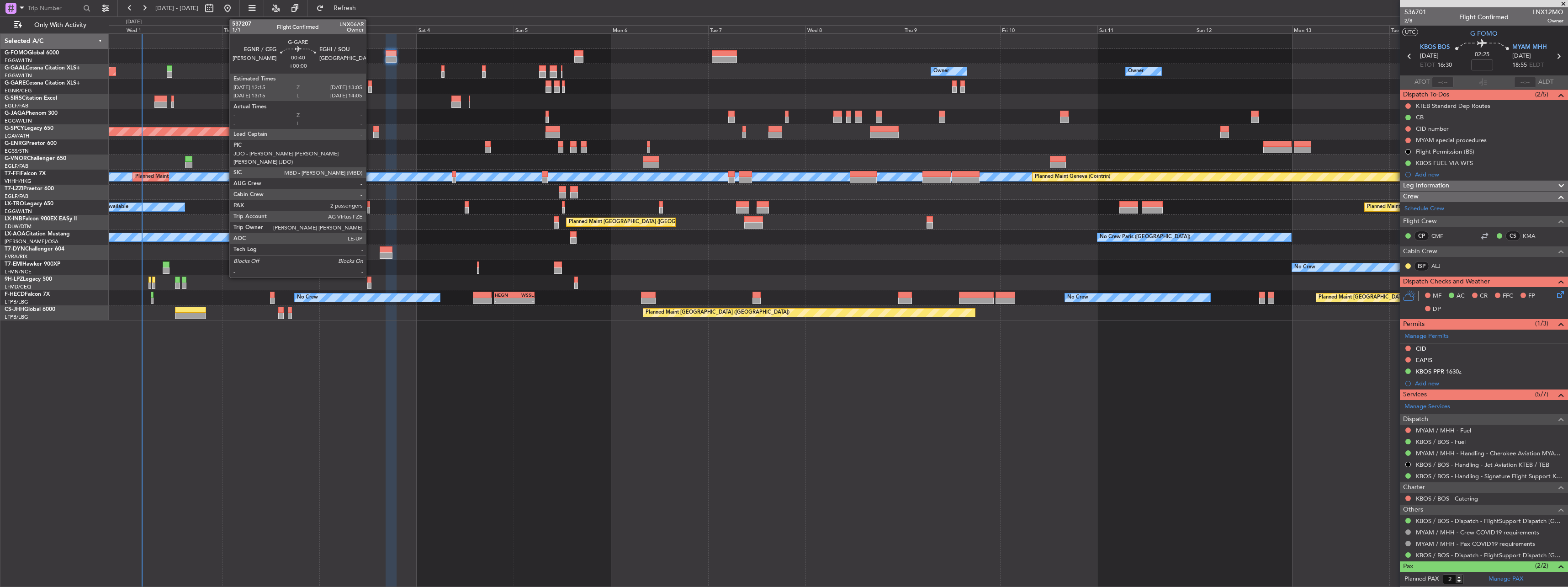
click at [370, 85] on div at bounding box center [370, 83] width 4 height 7
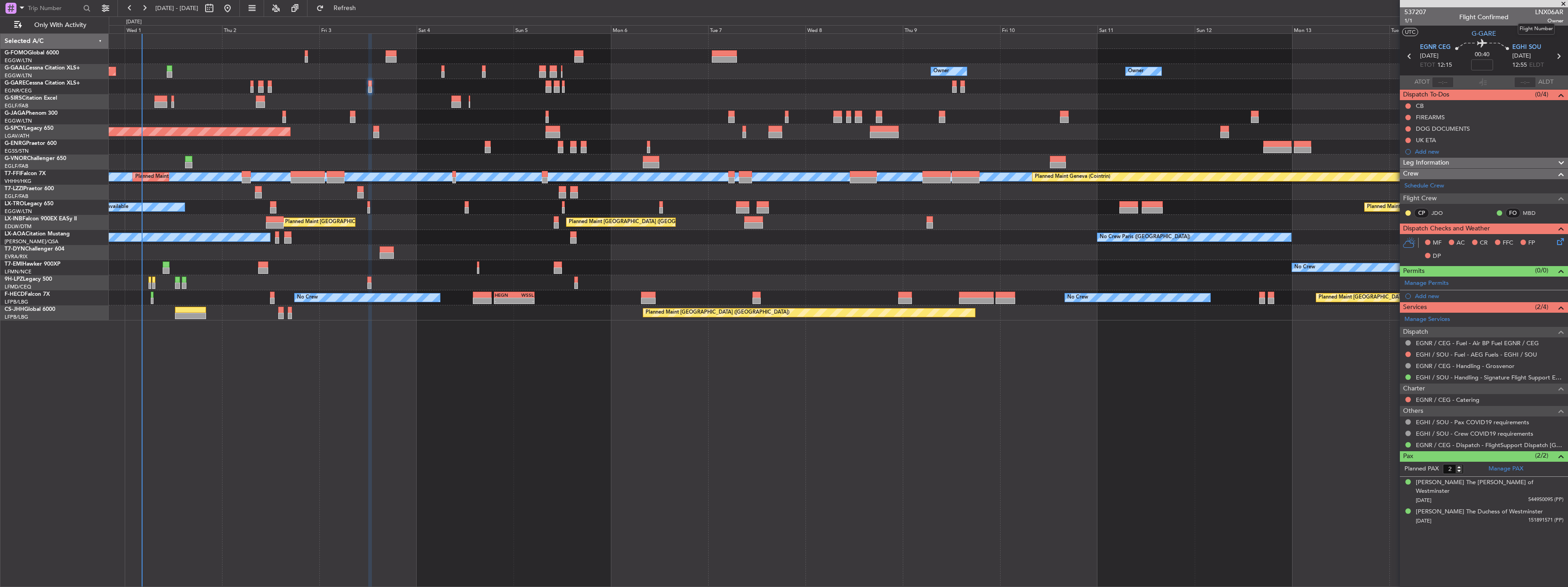
click at [1553, 12] on span "LNX06AR" at bounding box center [1549, 12] width 29 height 10
copy span "LNX06AR"
click at [1418, 164] on span "Leg Information" at bounding box center [1426, 163] width 46 height 10
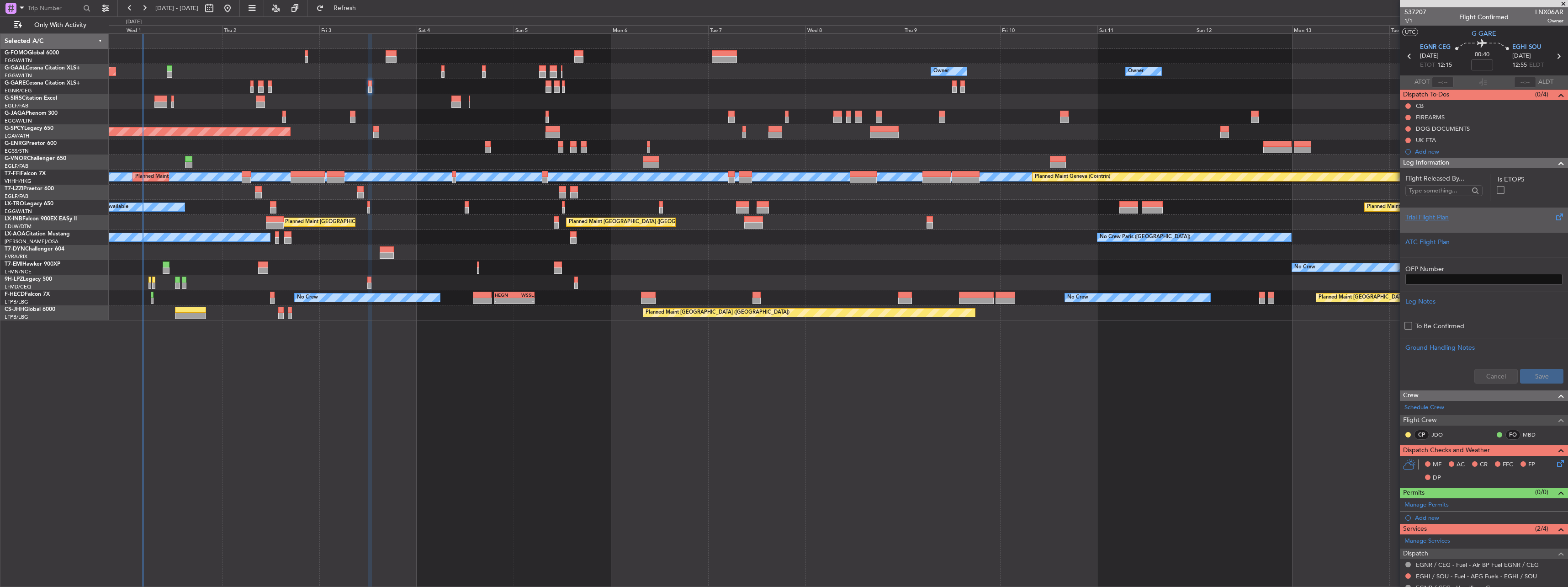
click at [1450, 220] on div "Trial Flight Plan" at bounding box center [1484, 217] width 157 height 10
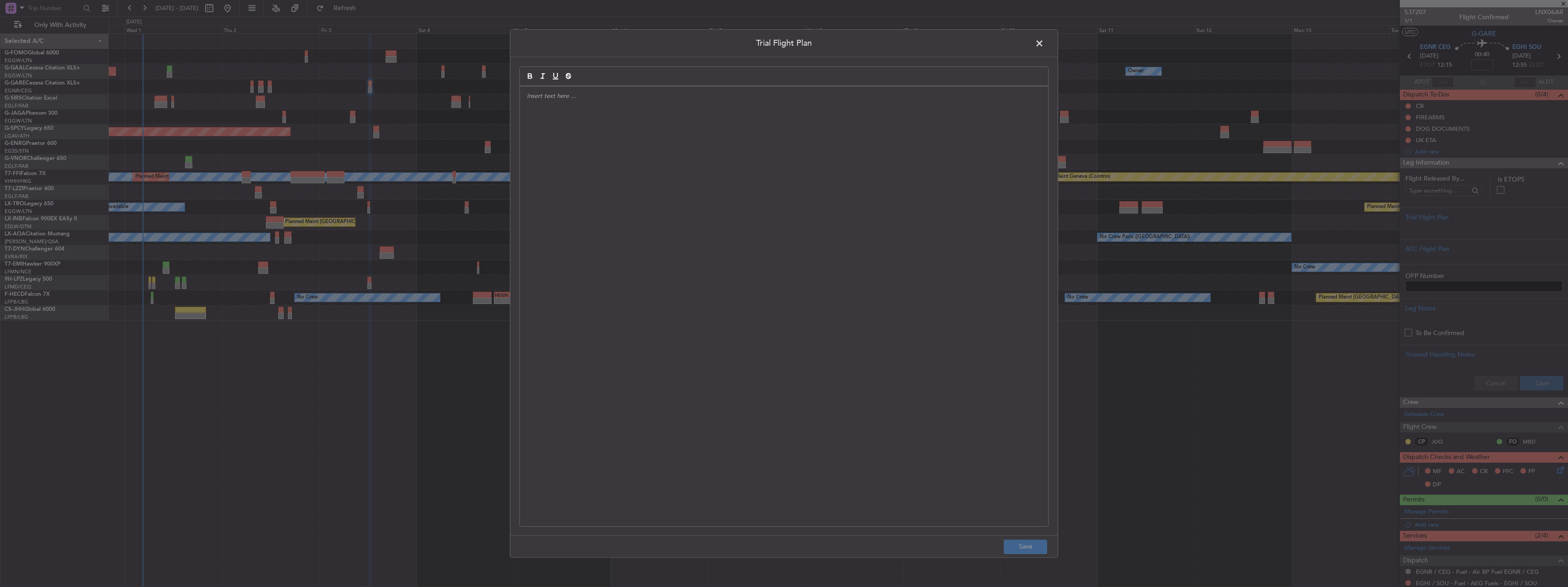
click at [833, 206] on div at bounding box center [784, 306] width 528 height 440
click at [1032, 543] on button "Save" at bounding box center [1025, 547] width 43 height 15
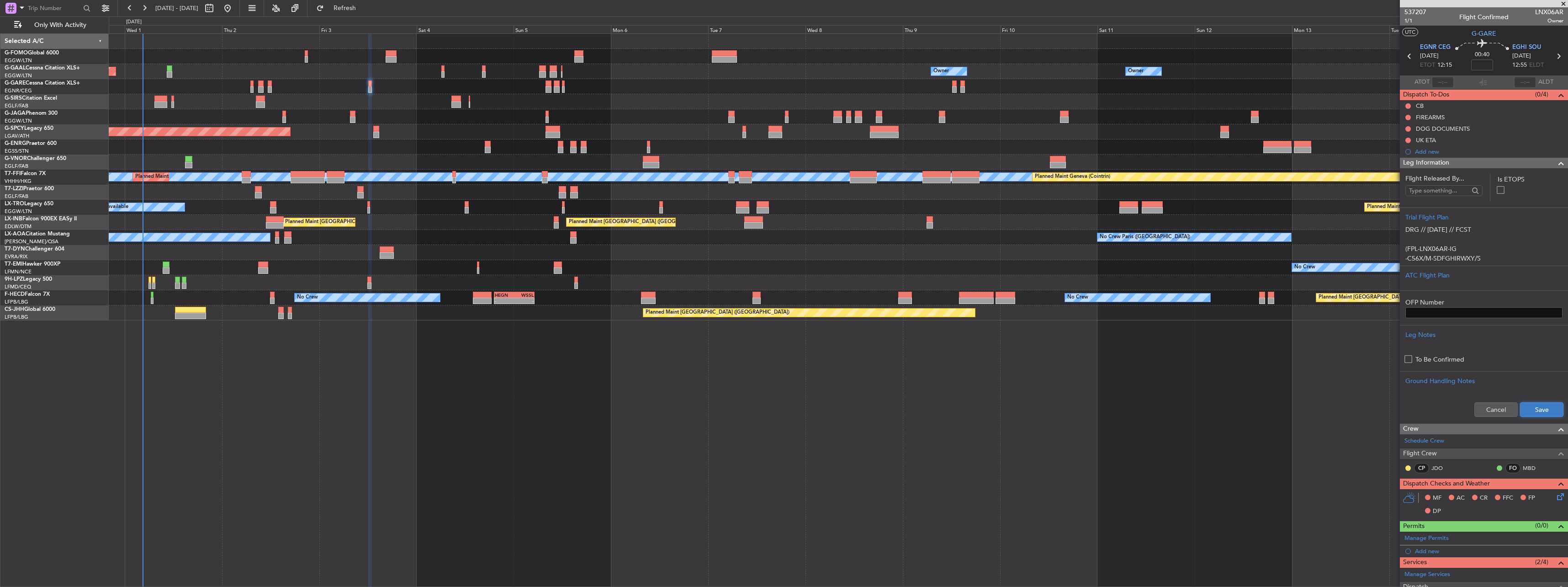
click at [1530, 410] on button "Save" at bounding box center [1541, 410] width 43 height 15
click at [1413, 20] on span "1/1" at bounding box center [1415, 21] width 22 height 8
click at [1407, 105] on button at bounding box center [1408, 106] width 5 height 5
drag, startPoint x: 1406, startPoint y: 144, endPoint x: 1437, endPoint y: 170, distance: 40.5
click at [1407, 146] on span "Completed" at bounding box center [1412, 146] width 30 height 9
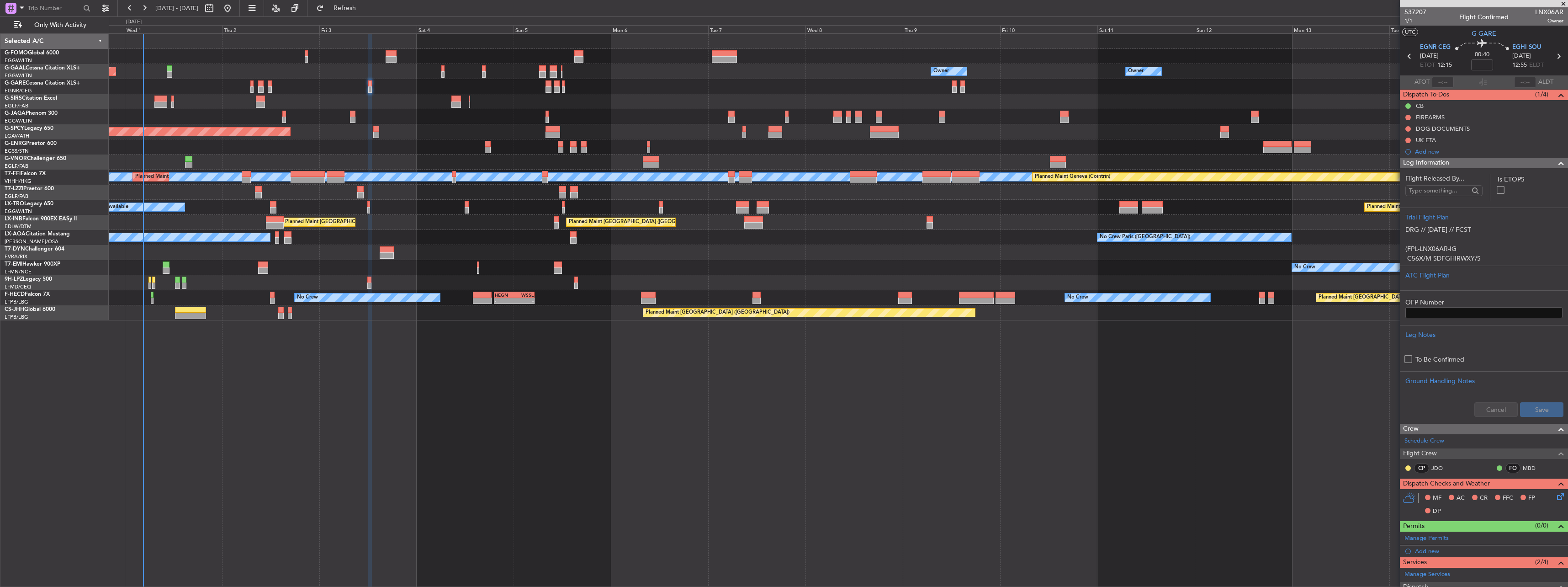
click at [1461, 160] on div "Leg Information" at bounding box center [1484, 163] width 168 height 10
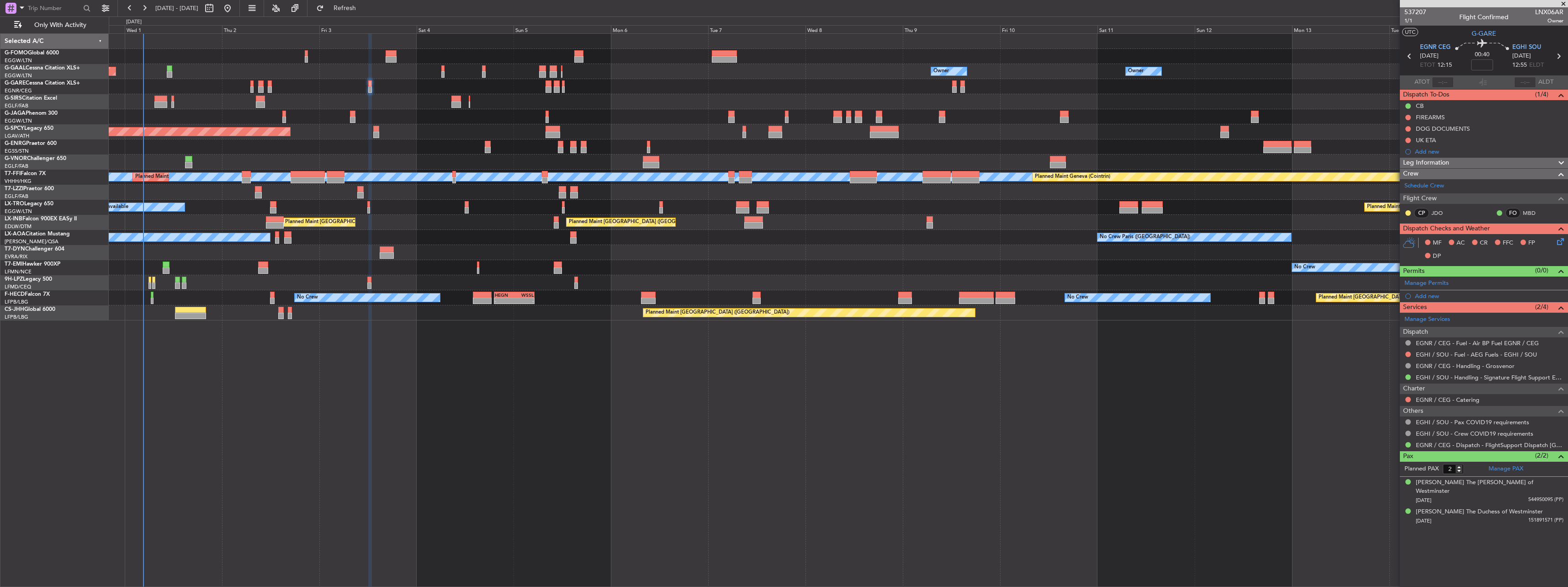
click at [1558, 242] on icon at bounding box center [1559, 240] width 7 height 7
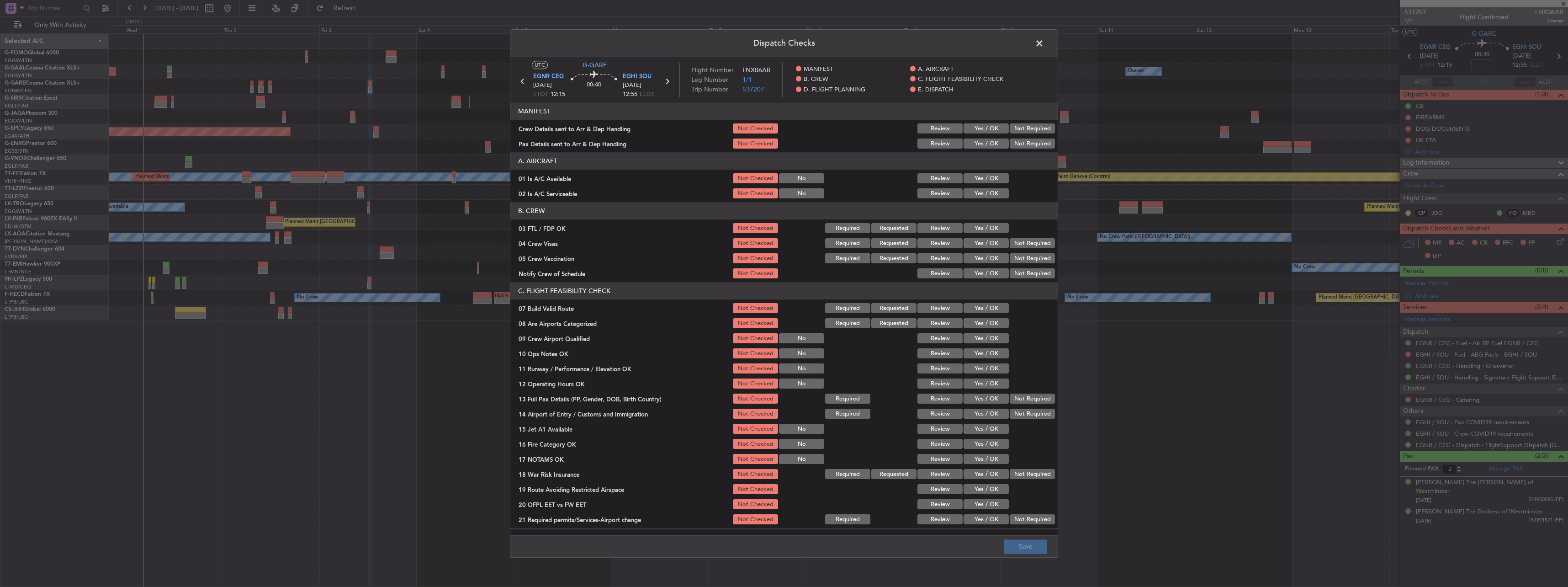
click at [992, 183] on button "Yes / OK" at bounding box center [986, 178] width 45 height 10
click at [988, 189] on button "Yes / OK" at bounding box center [986, 194] width 45 height 10
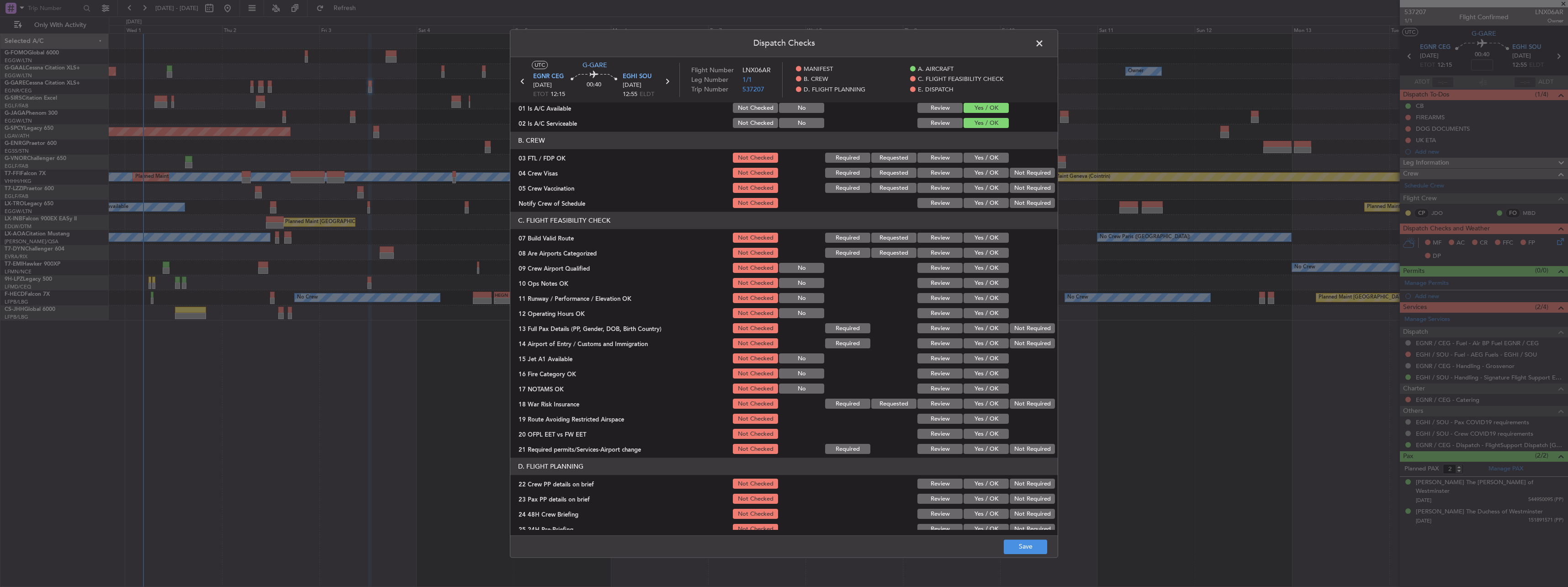
scroll to position [137, 0]
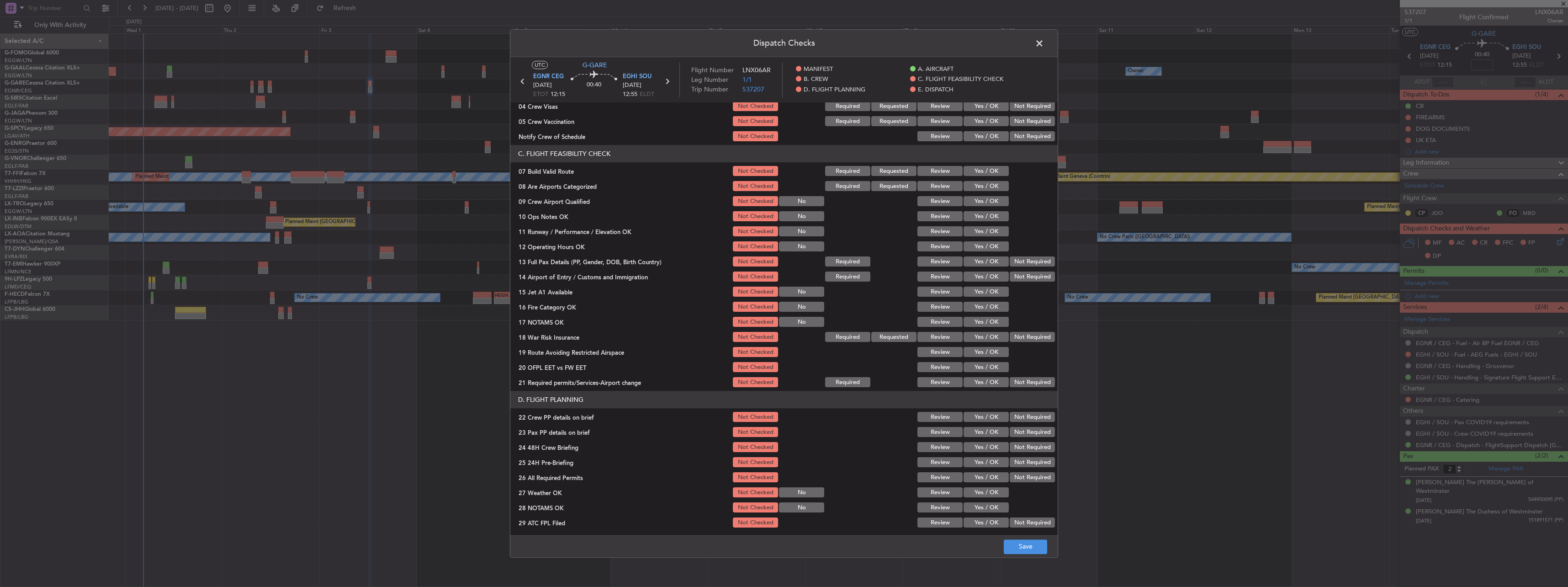
click at [984, 172] on button "Yes / OK" at bounding box center [986, 171] width 45 height 10
click at [984, 216] on button "Yes / OK" at bounding box center [986, 217] width 45 height 10
click at [998, 235] on button "Yes / OK" at bounding box center [986, 231] width 45 height 10
click at [989, 246] on button "Yes / OK" at bounding box center [986, 247] width 45 height 10
drag, startPoint x: 989, startPoint y: 258, endPoint x: 978, endPoint y: 272, distance: 17.8
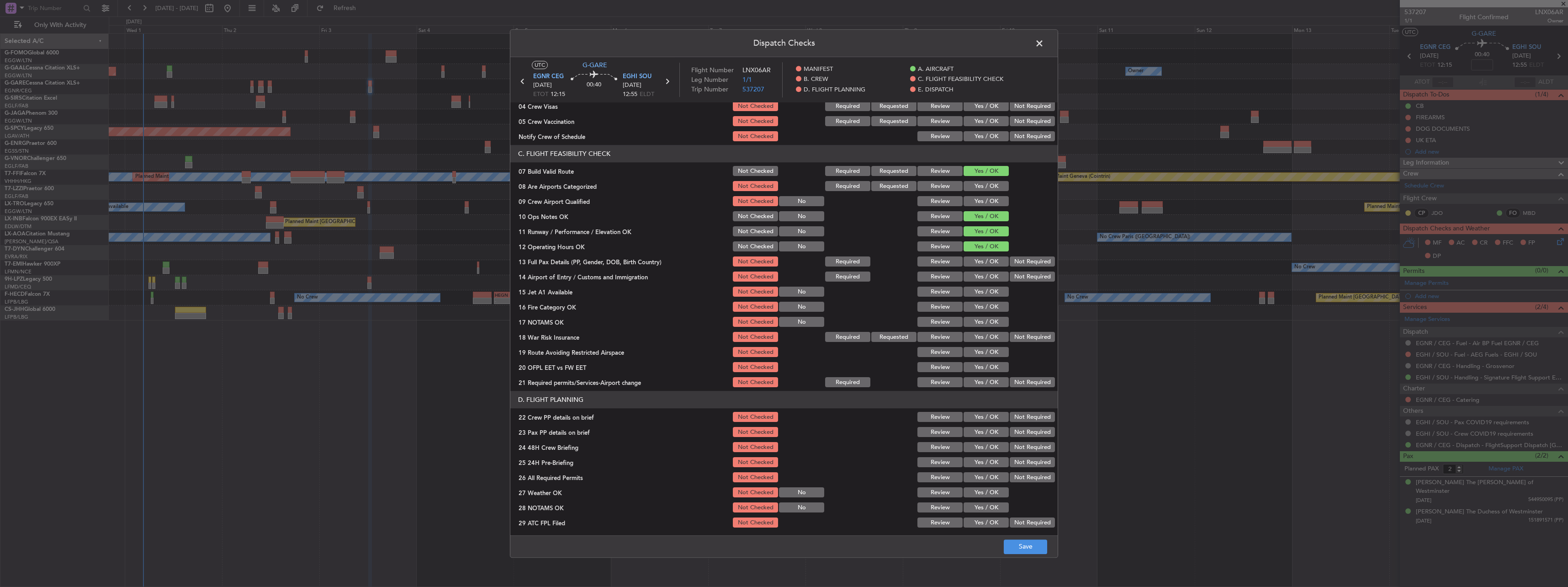
click at [985, 262] on button "Yes / OK" at bounding box center [986, 262] width 45 height 10
click at [985, 287] on button "Yes / OK" at bounding box center [986, 292] width 45 height 10
click at [987, 276] on button "Yes / OK" at bounding box center [986, 277] width 45 height 10
click at [992, 316] on div "Yes / OK" at bounding box center [985, 322] width 46 height 13
click at [990, 309] on button "Yes / OK" at bounding box center [986, 307] width 45 height 10
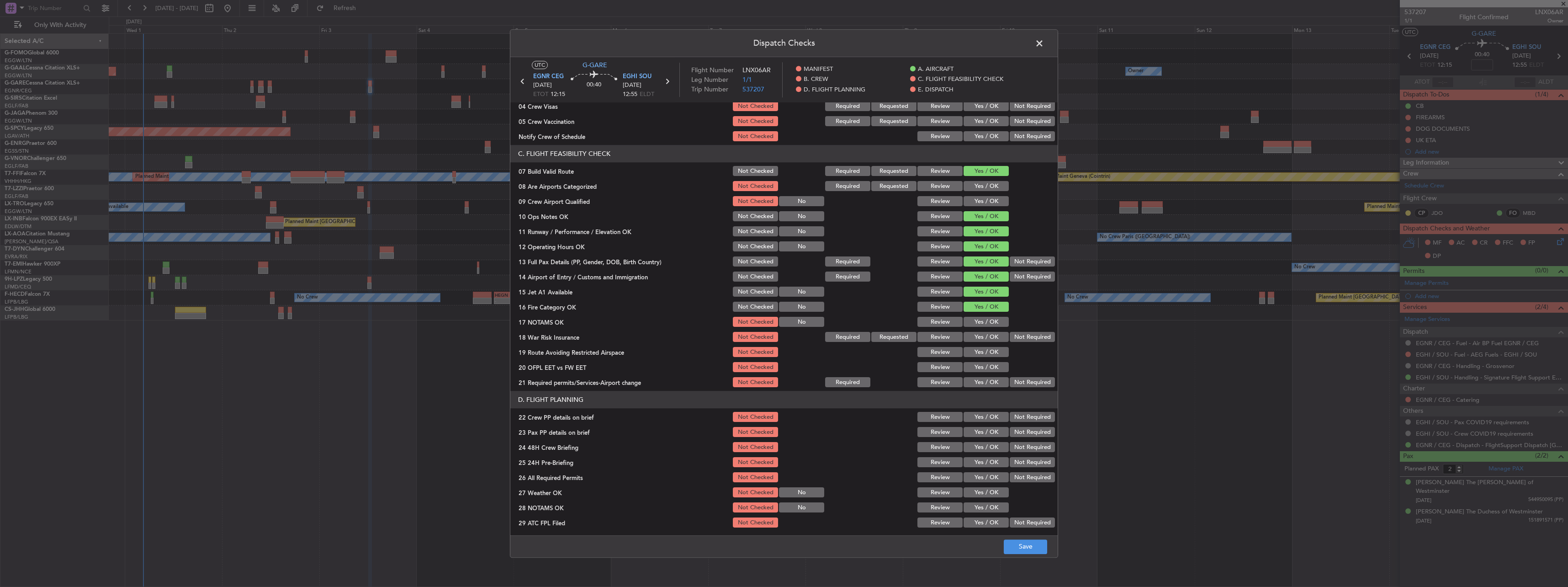
click at [993, 329] on section "C. FLIGHT FEASIBILITY CHECK 07 Build Valid Route Not Checked Required Requested…" at bounding box center [783, 267] width 547 height 244
drag, startPoint x: 992, startPoint y: 318, endPoint x: 993, endPoint y: 332, distance: 14.0
click at [992, 320] on button "Yes / OK" at bounding box center [986, 322] width 45 height 10
click at [993, 334] on button "Yes / OK" at bounding box center [986, 337] width 45 height 10
click at [993, 354] on button "Yes / OK" at bounding box center [986, 352] width 45 height 10
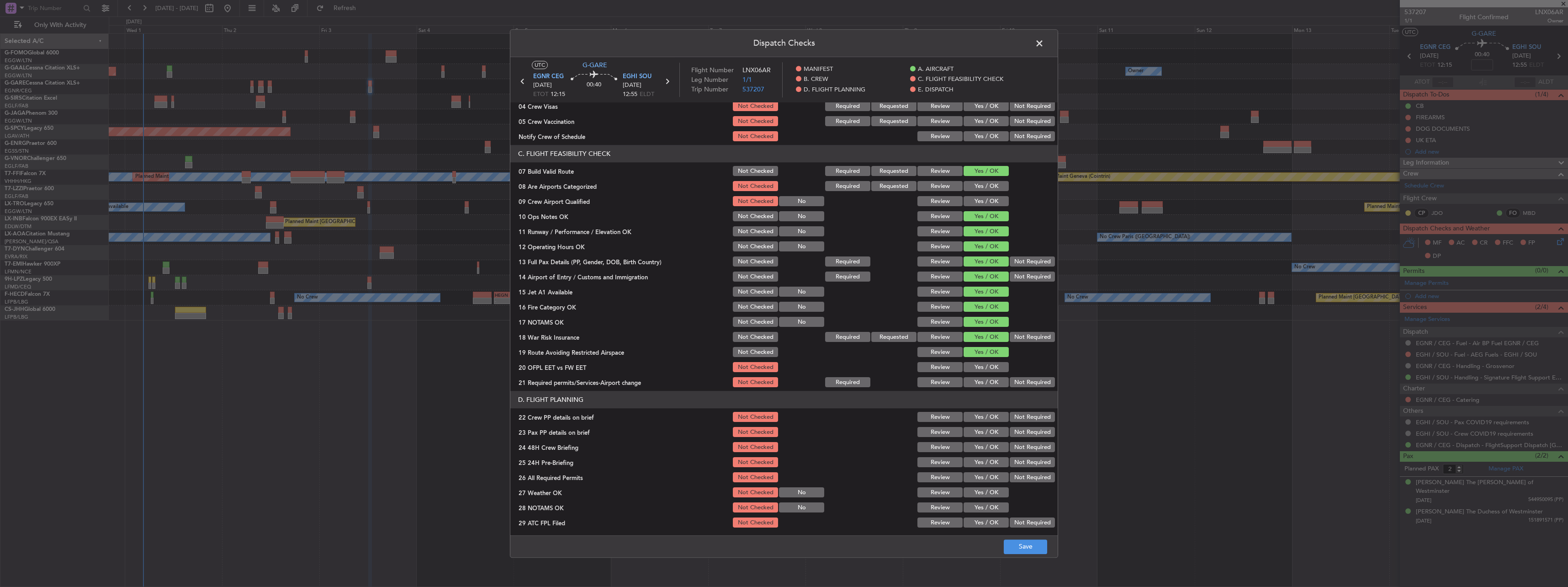
click at [990, 369] on button "Yes / OK" at bounding box center [986, 367] width 45 height 10
click at [1015, 387] on div "Not Required" at bounding box center [1032, 382] width 46 height 13
click at [995, 386] on button "Yes / OK" at bounding box center [986, 382] width 45 height 10
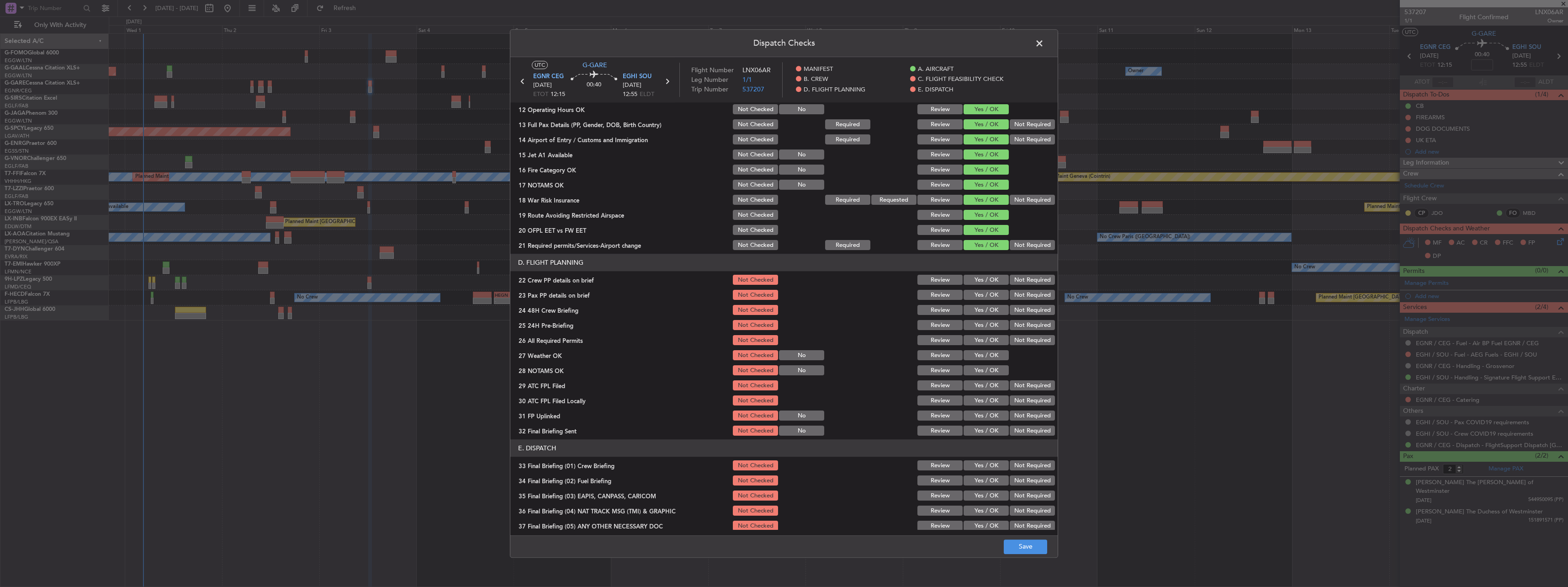
click at [1010, 200] on button "Not Required" at bounding box center [1032, 200] width 45 height 10
click at [970, 283] on button "Yes / OK" at bounding box center [986, 280] width 45 height 10
click at [973, 290] on button "Yes / OK" at bounding box center [986, 295] width 45 height 10
drag, startPoint x: 984, startPoint y: 309, endPoint x: 1009, endPoint y: 320, distance: 27.3
click at [985, 309] on button "Yes / OK" at bounding box center [986, 310] width 45 height 10
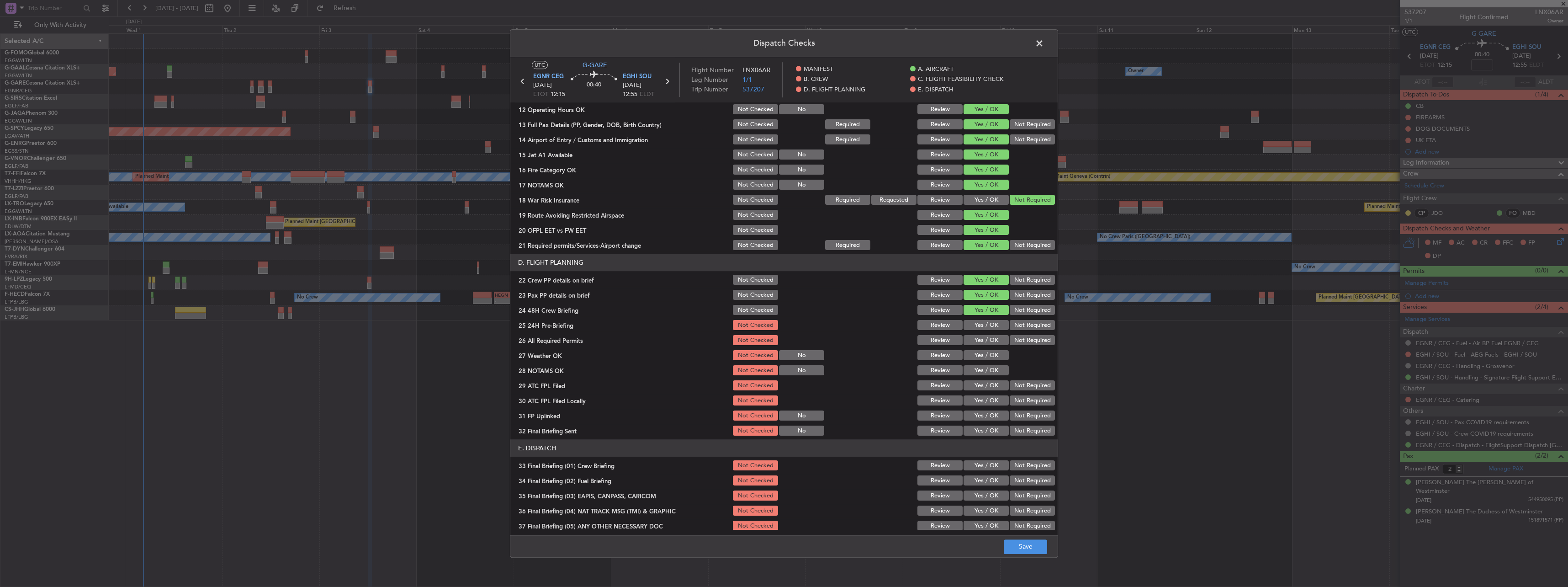
click at [1012, 325] on button "Not Required" at bounding box center [1032, 325] width 45 height 10
click at [1018, 550] on button "Save" at bounding box center [1025, 547] width 43 height 15
click at [1044, 46] on span at bounding box center [1044, 46] width 0 height 18
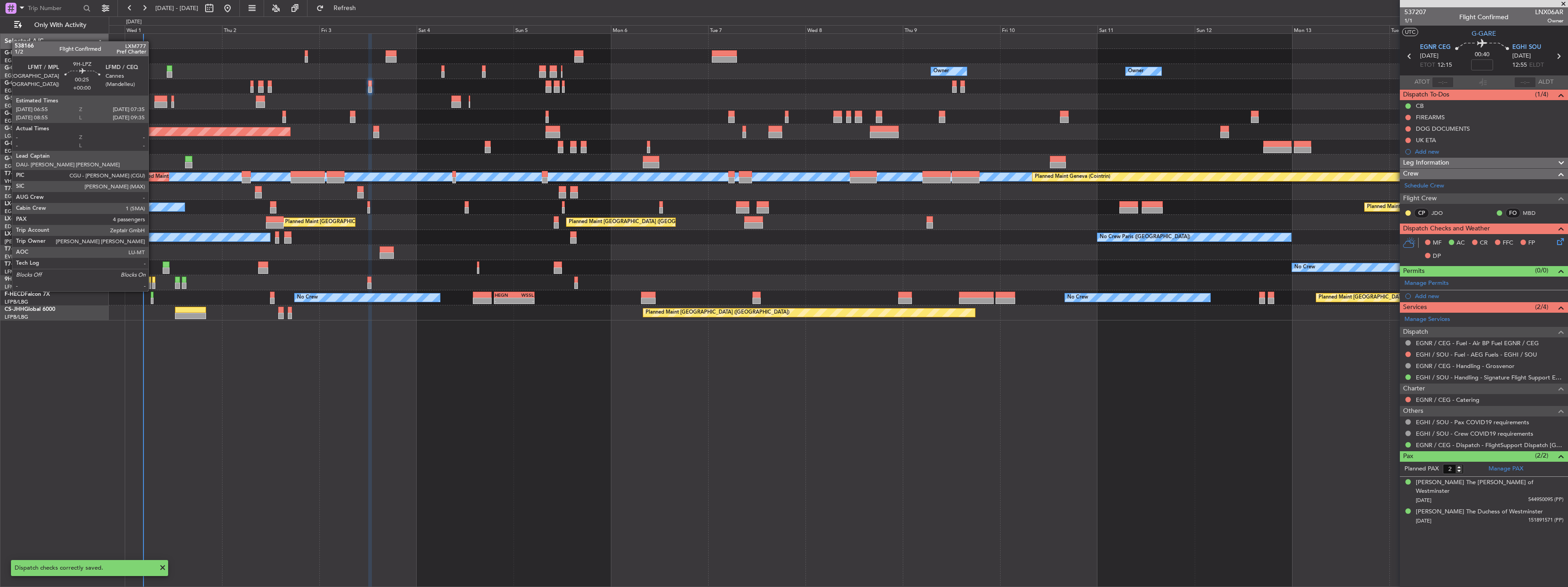
click at [153, 282] on div at bounding box center [153, 279] width 3 height 7
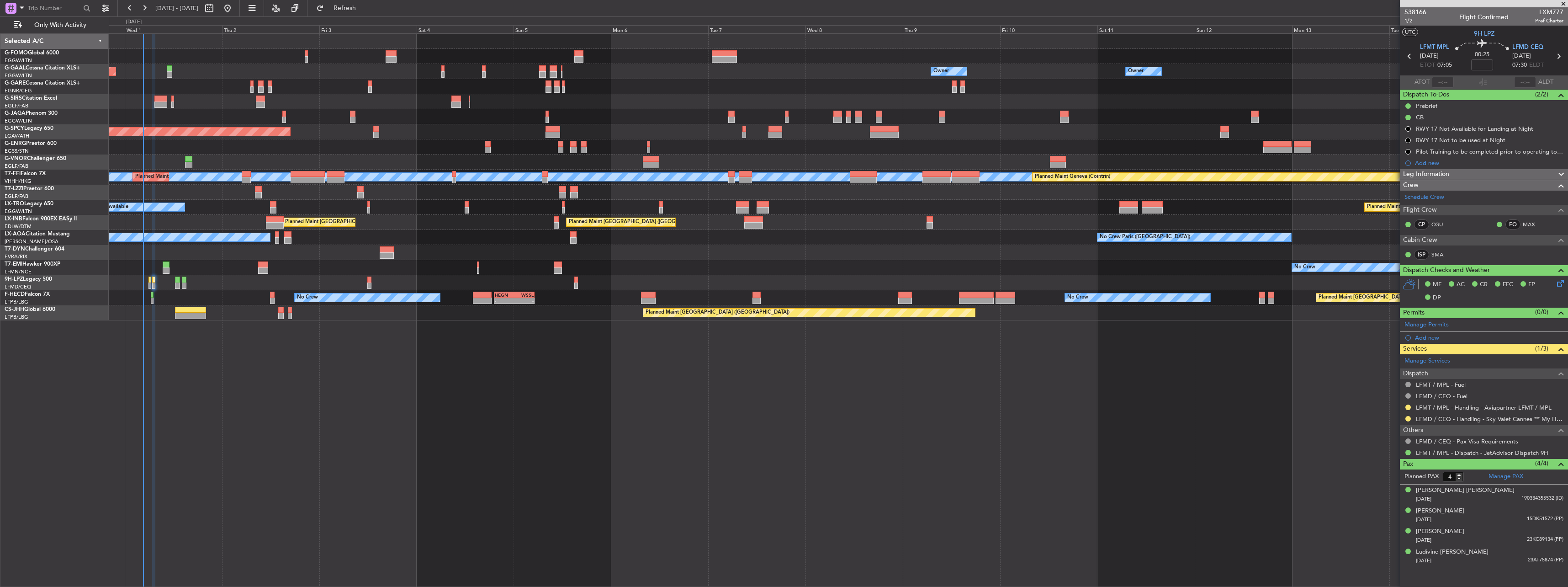
click at [368, 85] on div at bounding box center [838, 86] width 1459 height 15
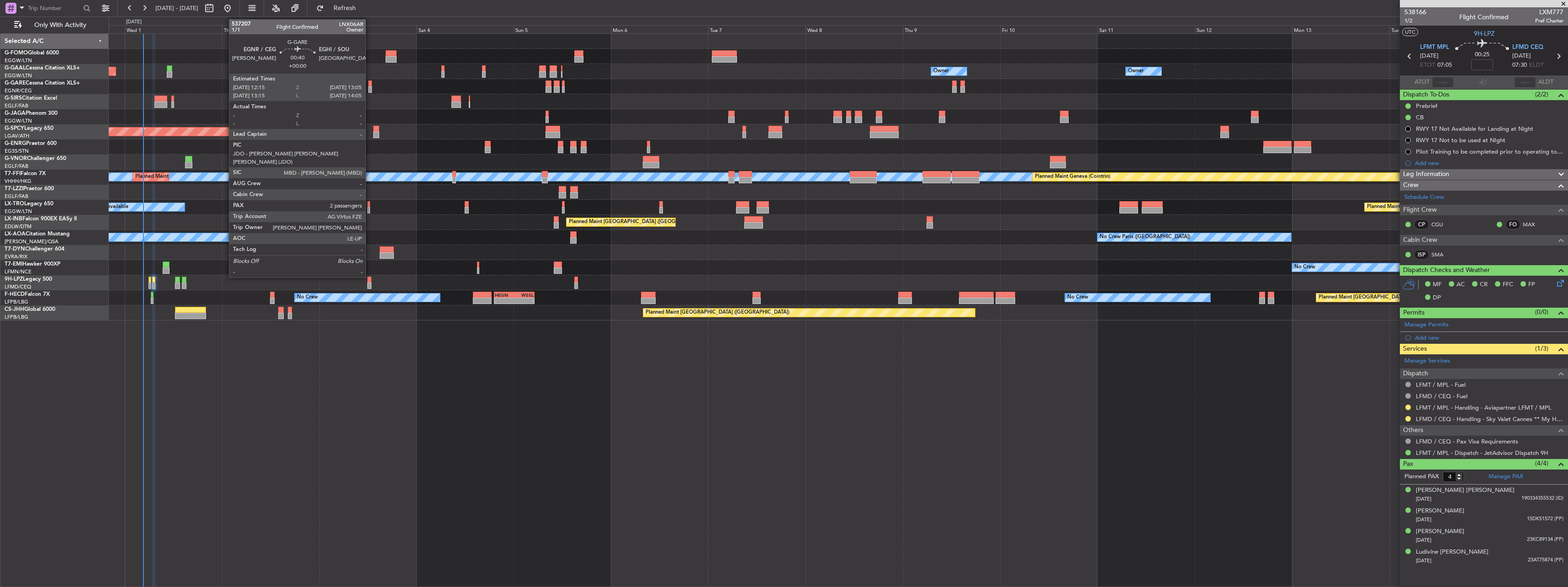
click at [369, 85] on div at bounding box center [370, 83] width 4 height 7
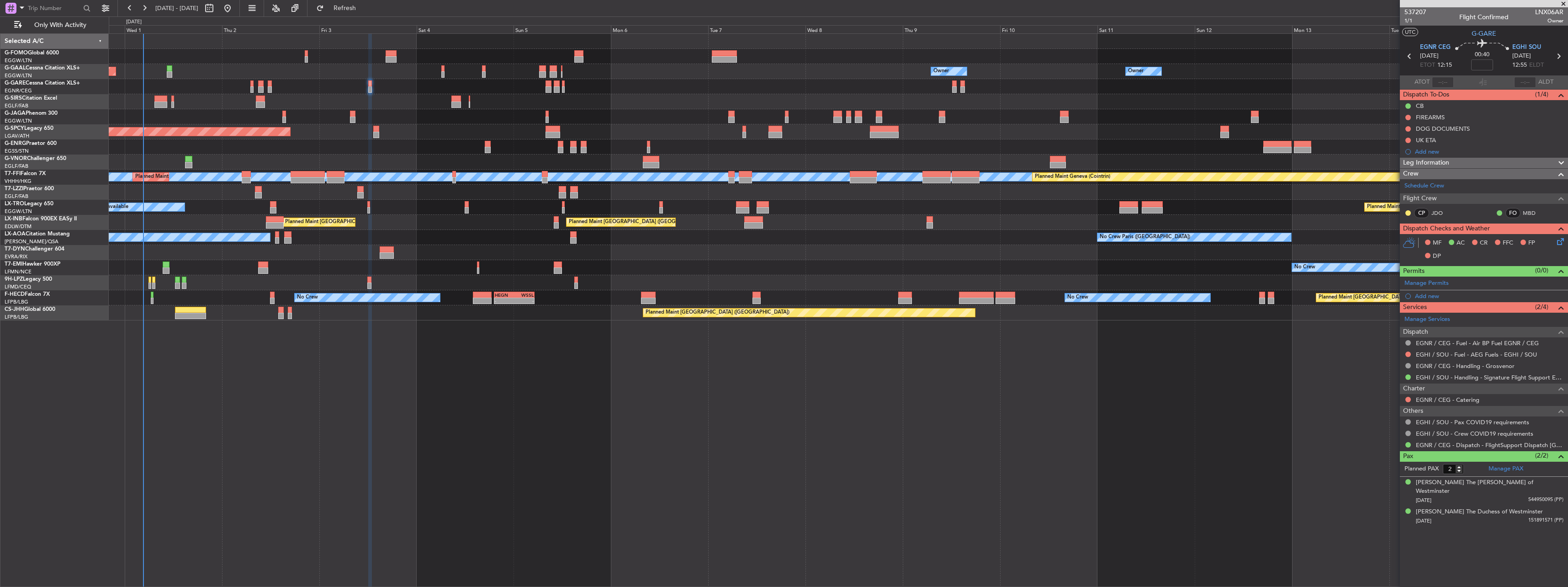
click at [1563, 239] on icon at bounding box center [1559, 240] width 7 height 7
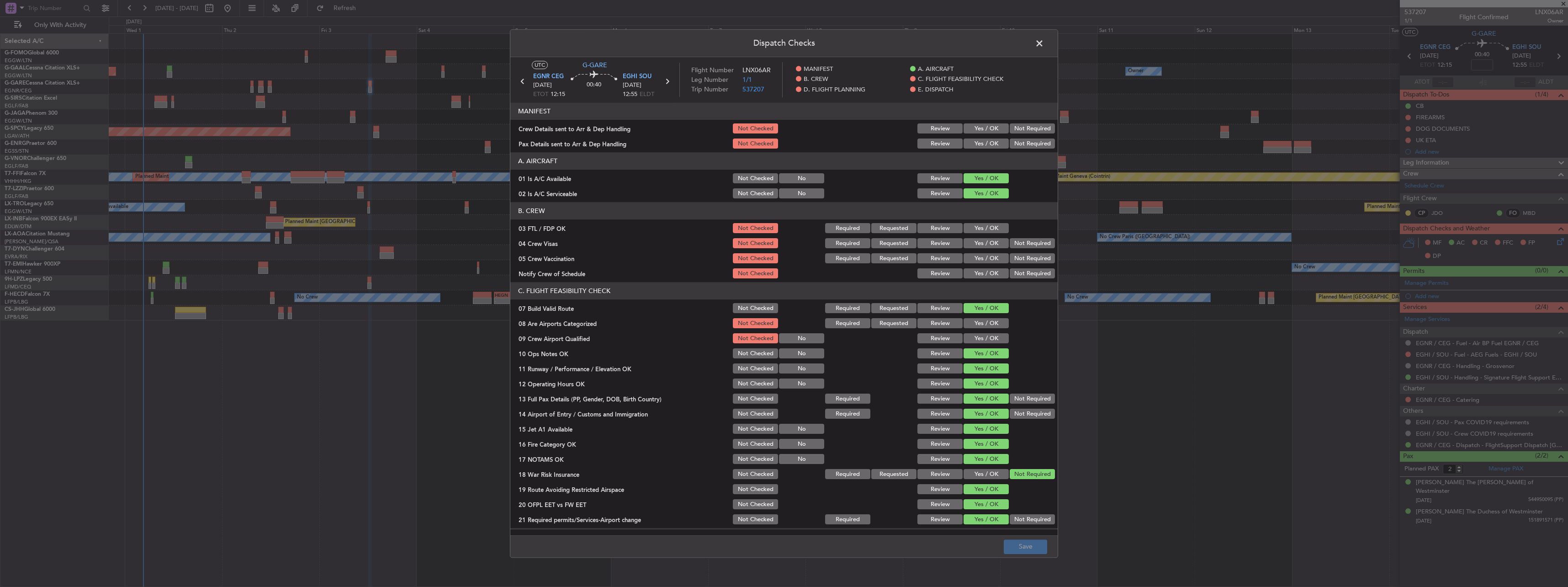
scroll to position [228, 0]
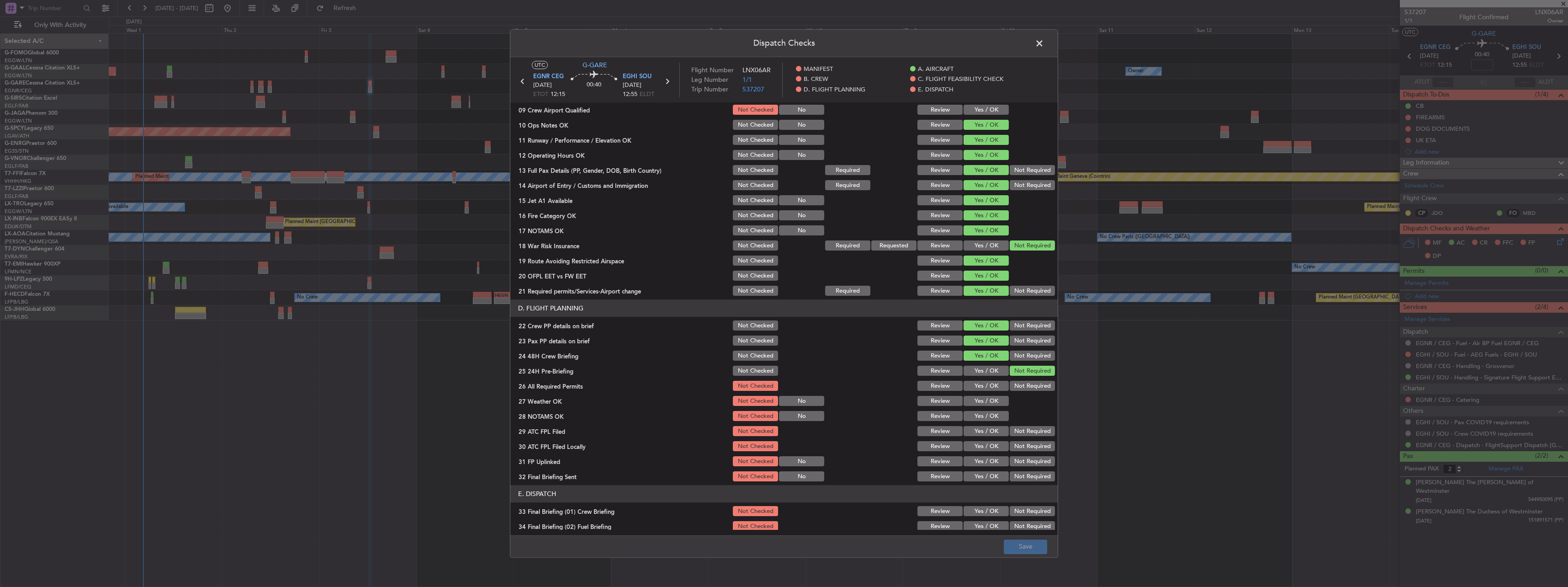
click at [1044, 43] on span at bounding box center [1044, 46] width 0 height 18
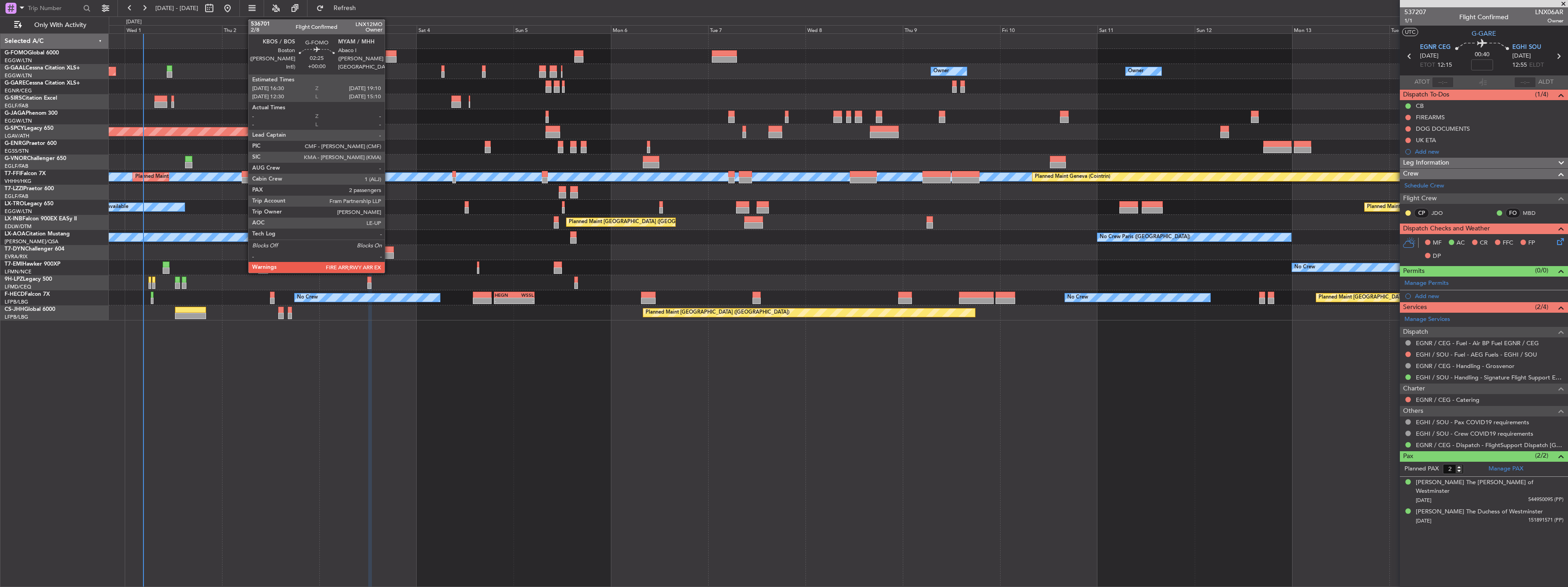
click at [389, 56] on div at bounding box center [391, 54] width 11 height 7
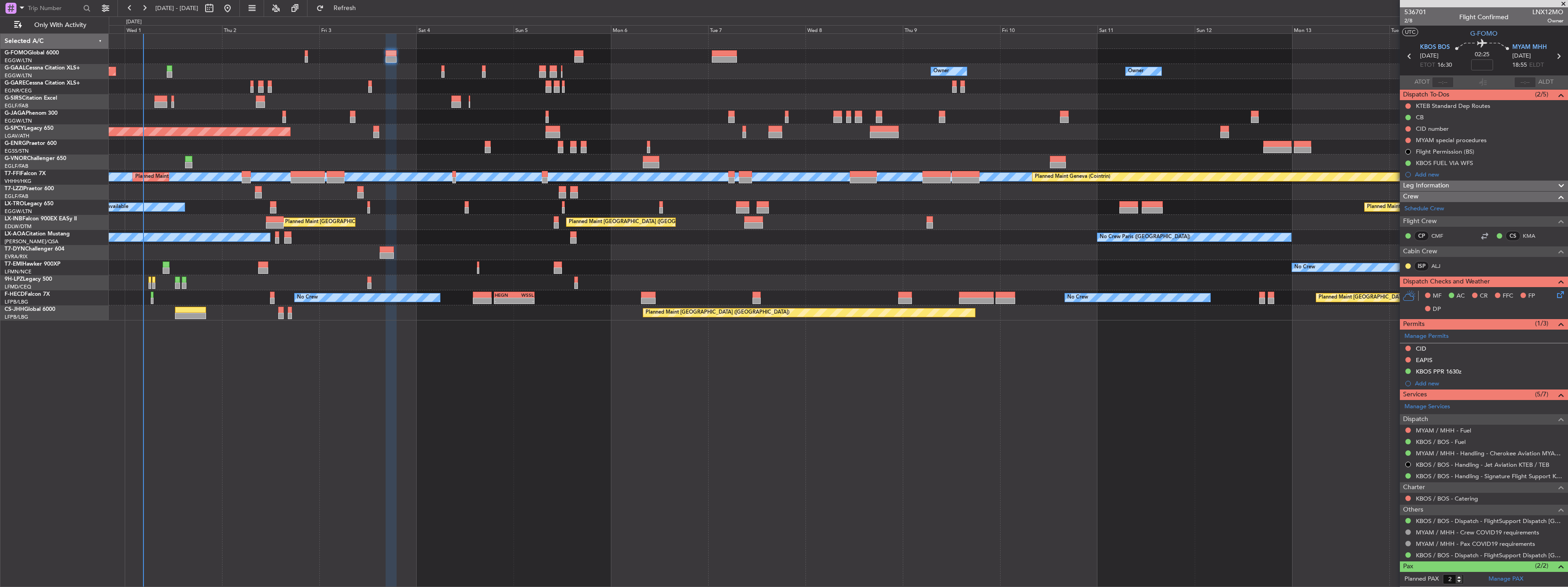
click at [1555, 295] on icon at bounding box center [1559, 293] width 7 height 7
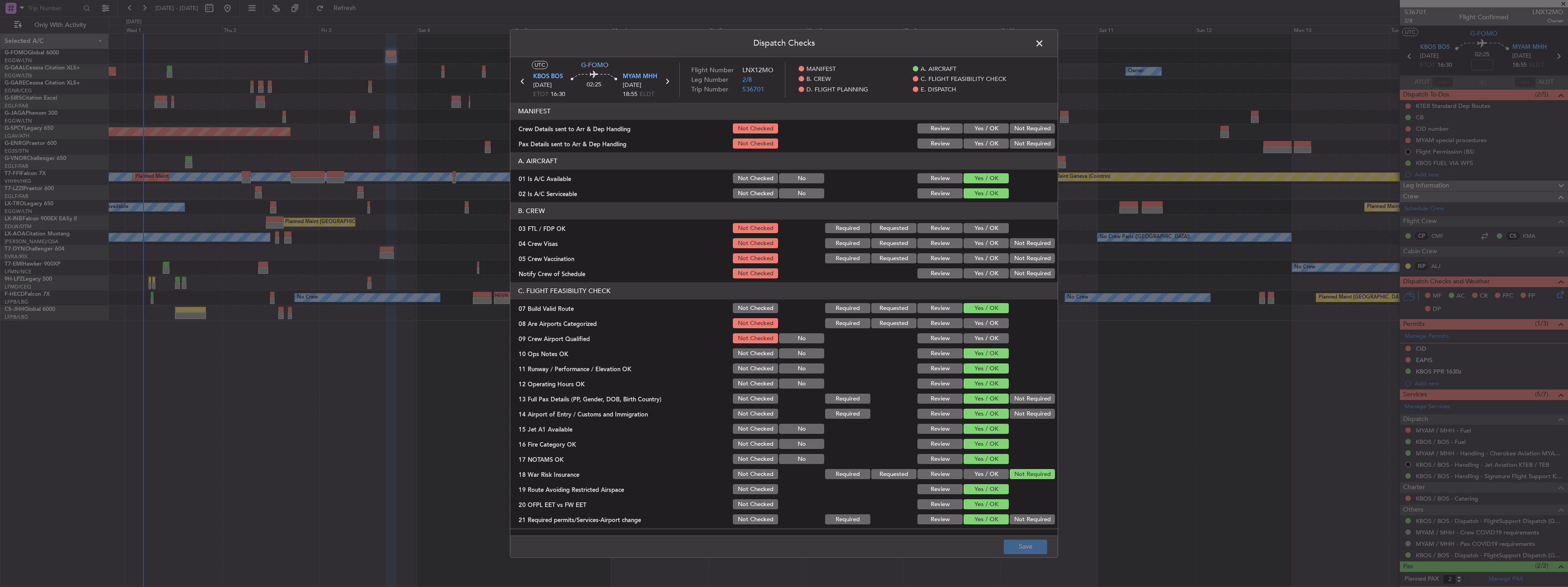
click at [1044, 41] on span at bounding box center [1044, 46] width 0 height 18
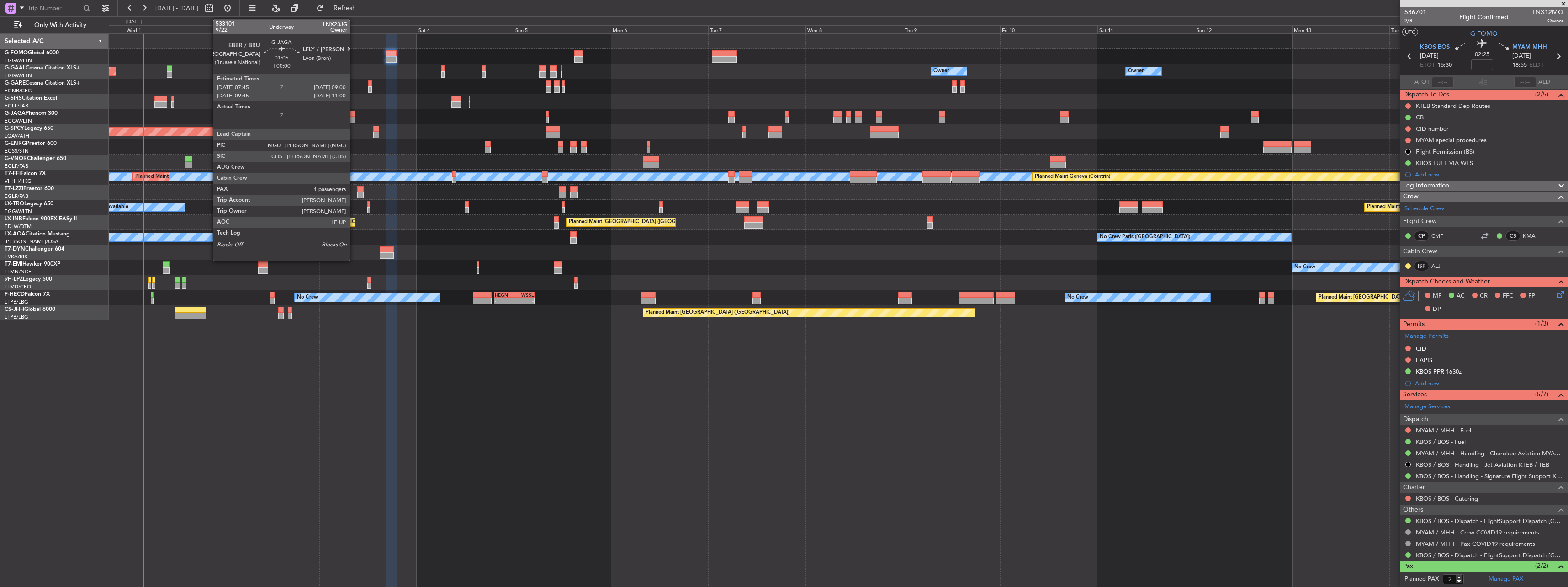
click at [354, 119] on div at bounding box center [352, 119] width 5 height 7
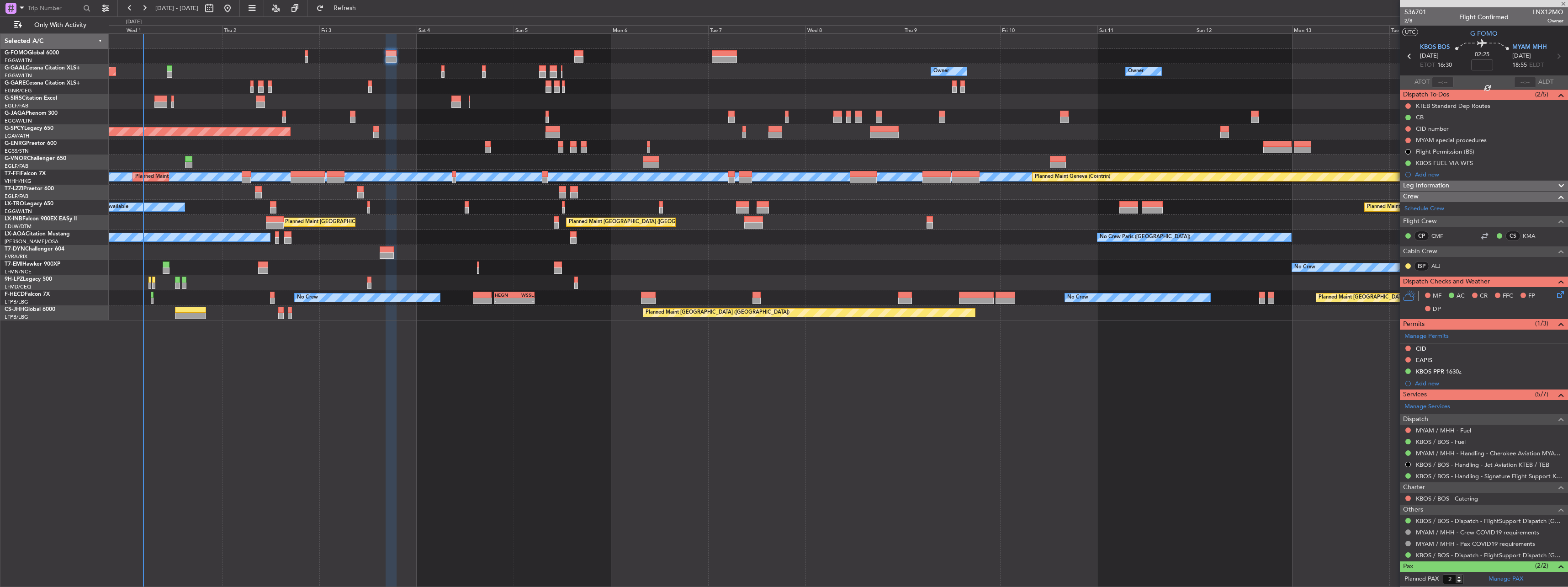
type input "1"
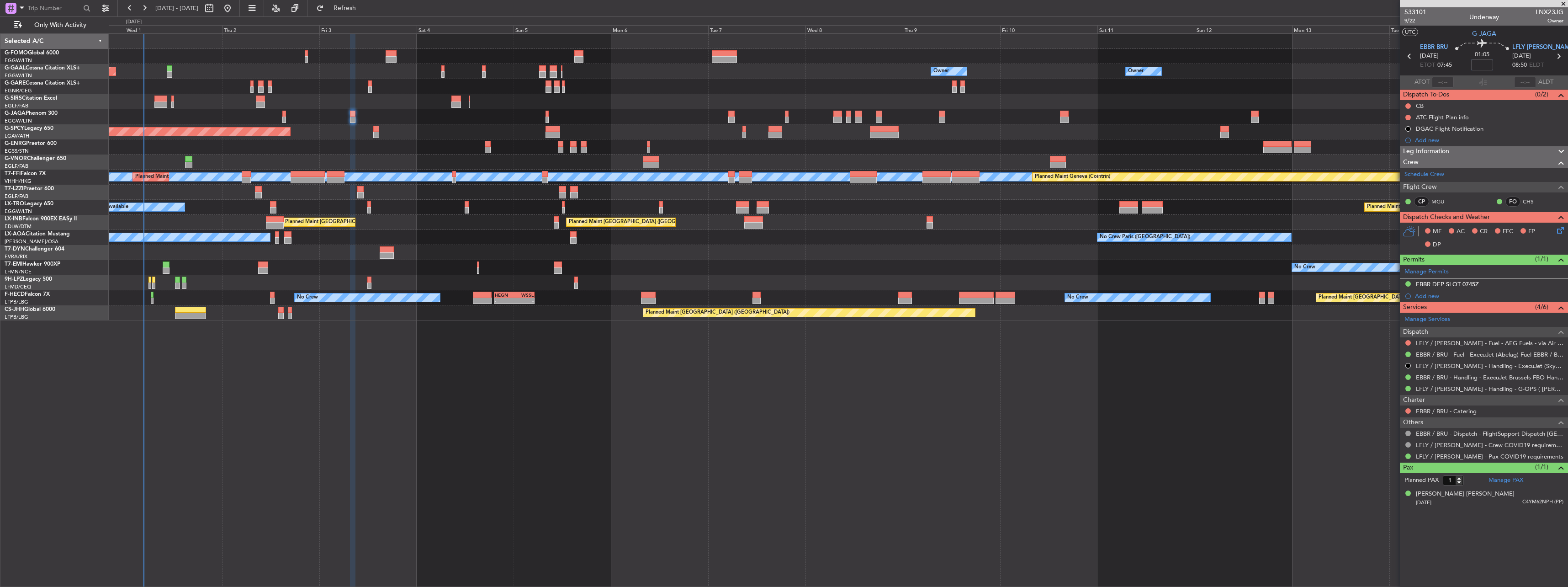
click at [1474, 64] on input at bounding box center [1482, 65] width 22 height 11
type input "-00:05"
click at [1441, 150] on span "Leg Information" at bounding box center [1426, 151] width 46 height 10
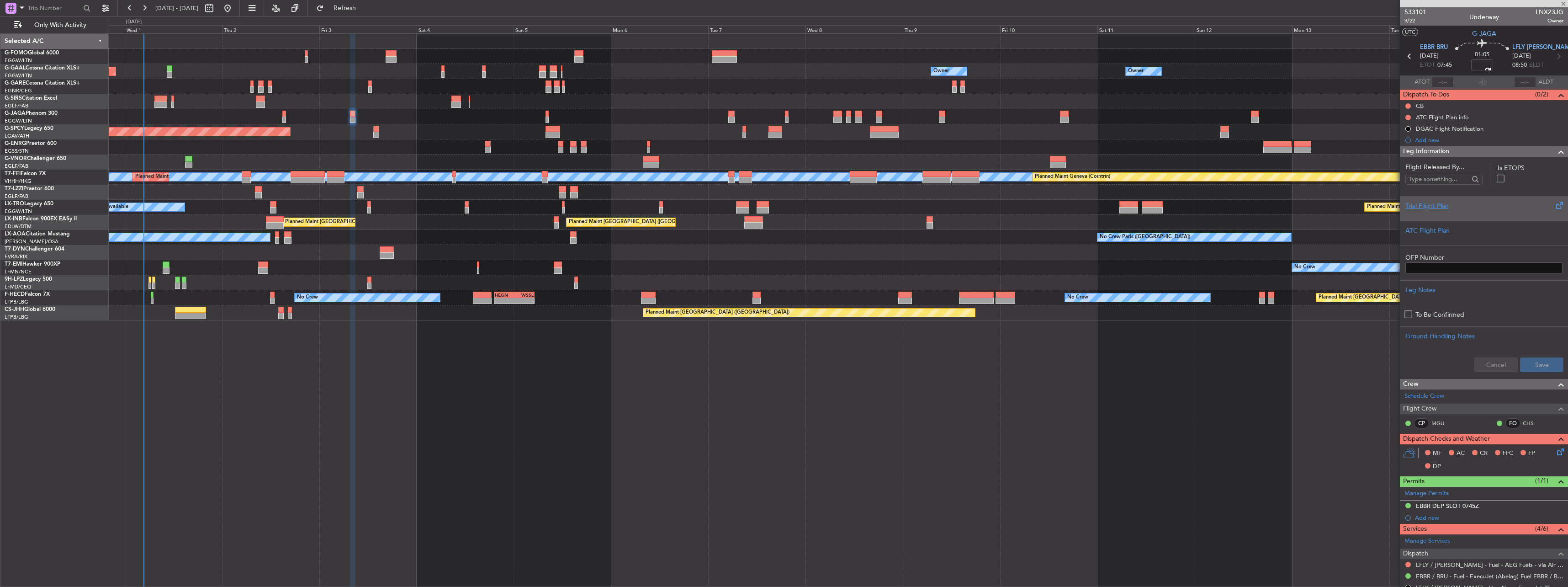
click at [1430, 201] on div "Trial Flight Plan" at bounding box center [1484, 206] width 157 height 10
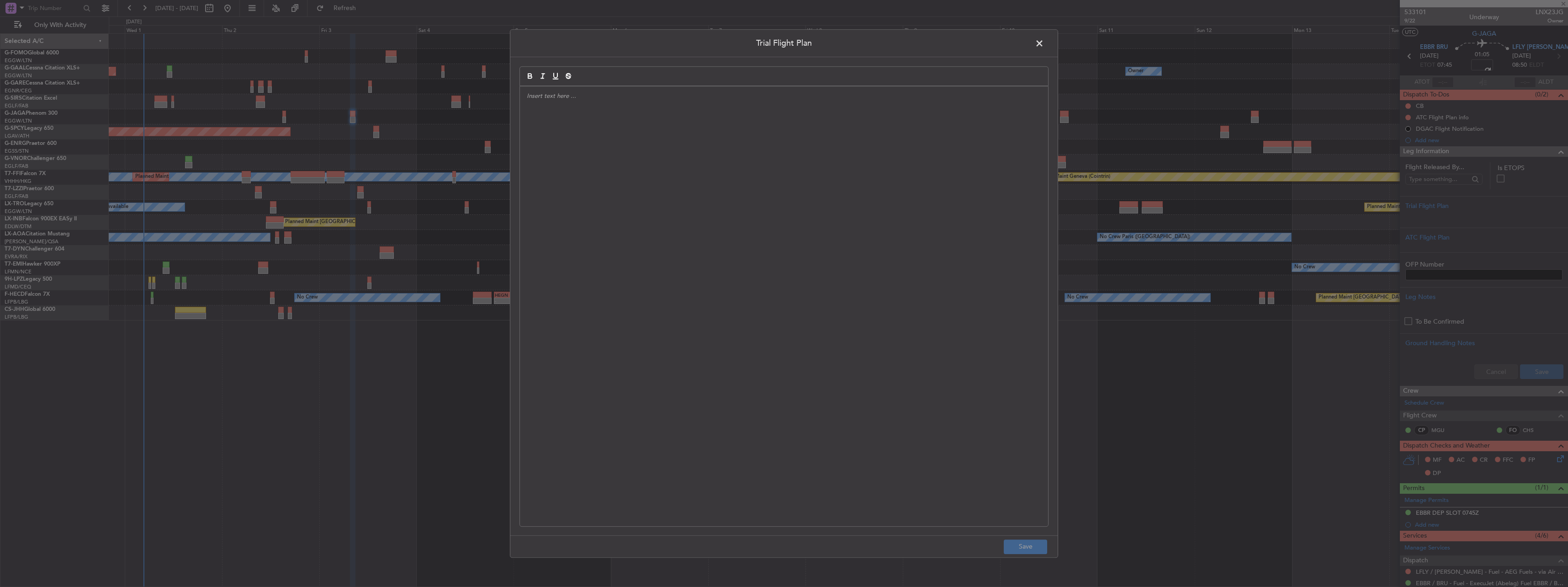
click at [799, 133] on div at bounding box center [784, 306] width 528 height 440
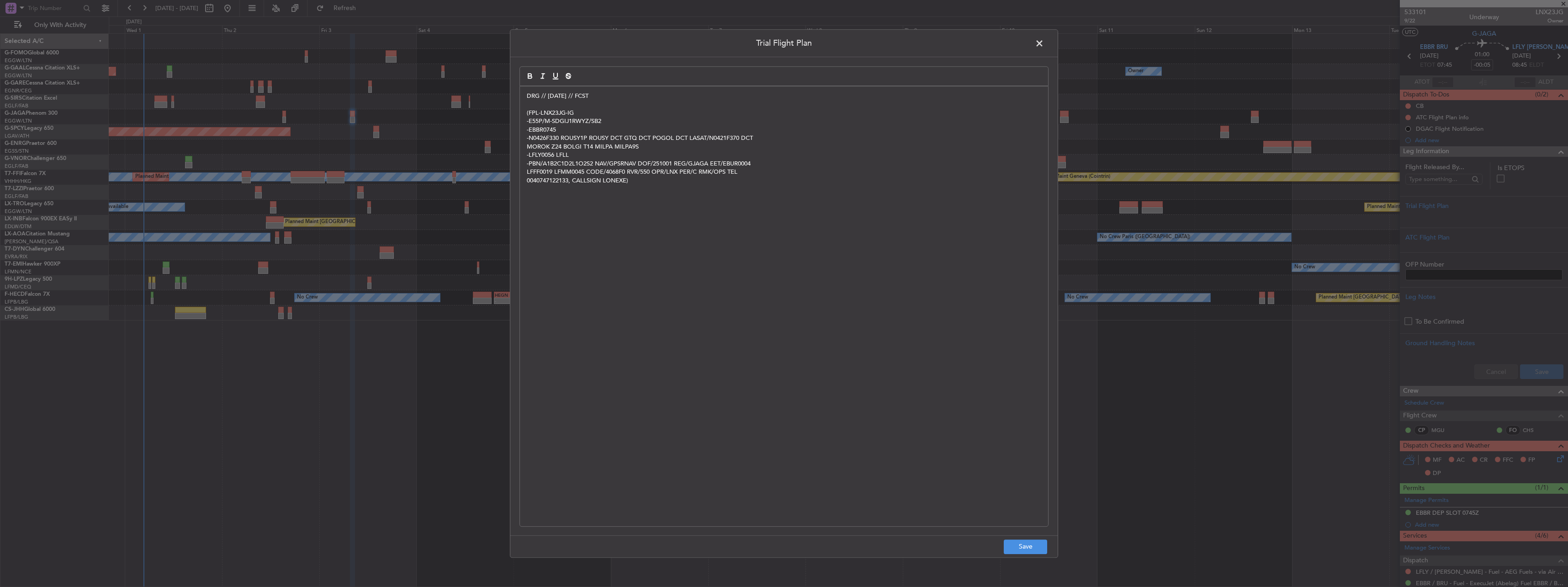
scroll to position [0, 0]
click at [1019, 545] on button "Save" at bounding box center [1025, 547] width 43 height 15
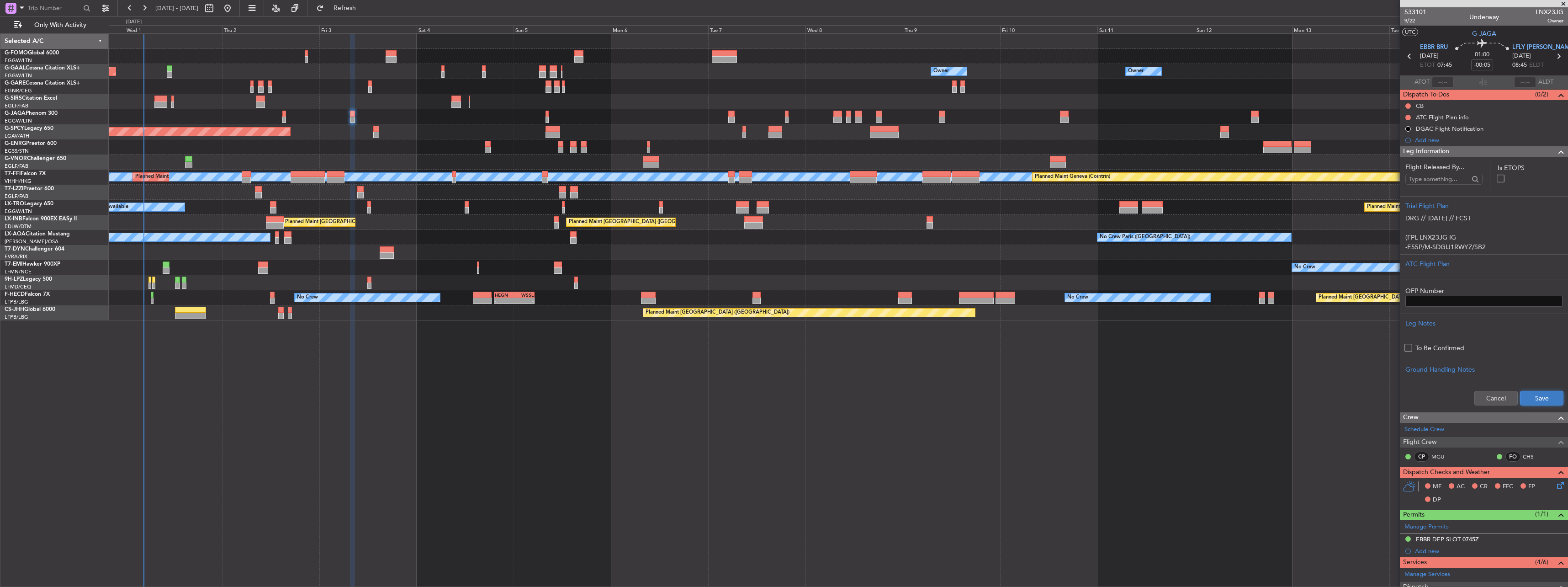
click at [1529, 395] on button "Save" at bounding box center [1541, 398] width 43 height 15
click at [1457, 153] on div "Leg Information" at bounding box center [1484, 151] width 168 height 10
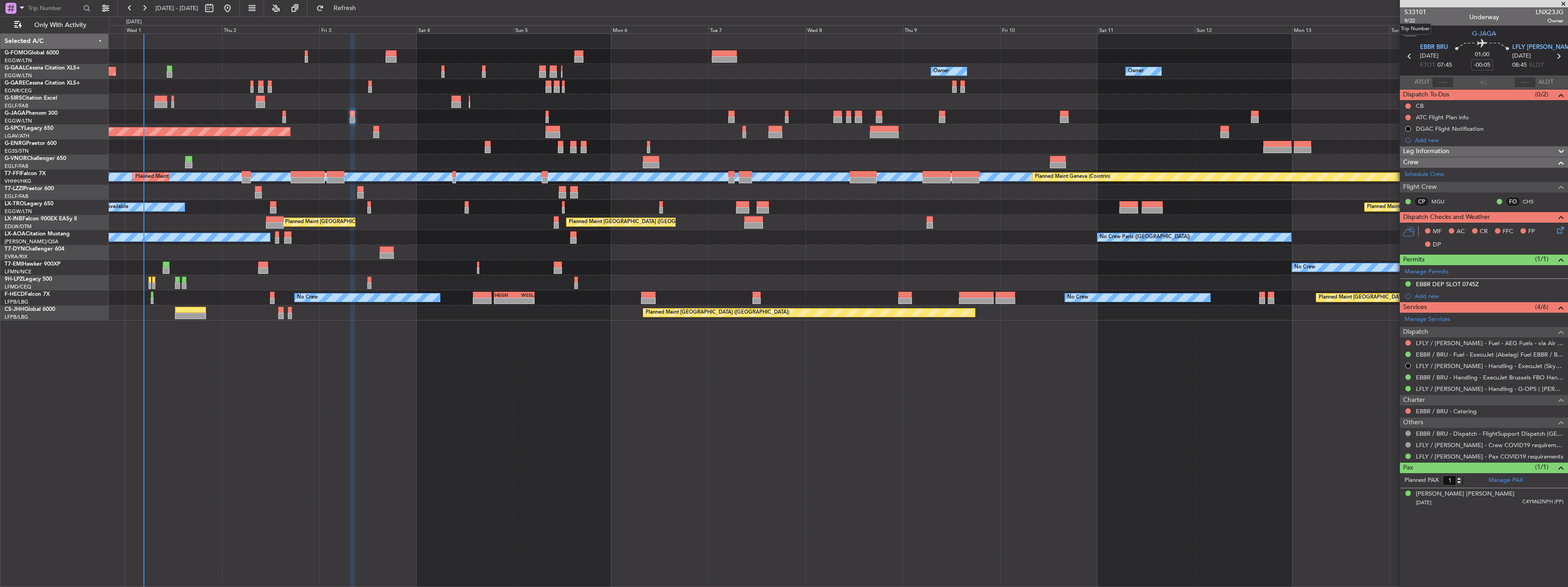
click at [1412, 20] on mat-tooltip-component "Trip Number" at bounding box center [1415, 29] width 45 height 24
click at [1412, 22] on span "9/22" at bounding box center [1415, 21] width 22 height 8
click at [1409, 106] on button at bounding box center [1408, 106] width 5 height 5
drag, startPoint x: 1408, startPoint y: 144, endPoint x: 1430, endPoint y: 153, distance: 23.8
click at [1410, 144] on span "Completed" at bounding box center [1412, 146] width 30 height 9
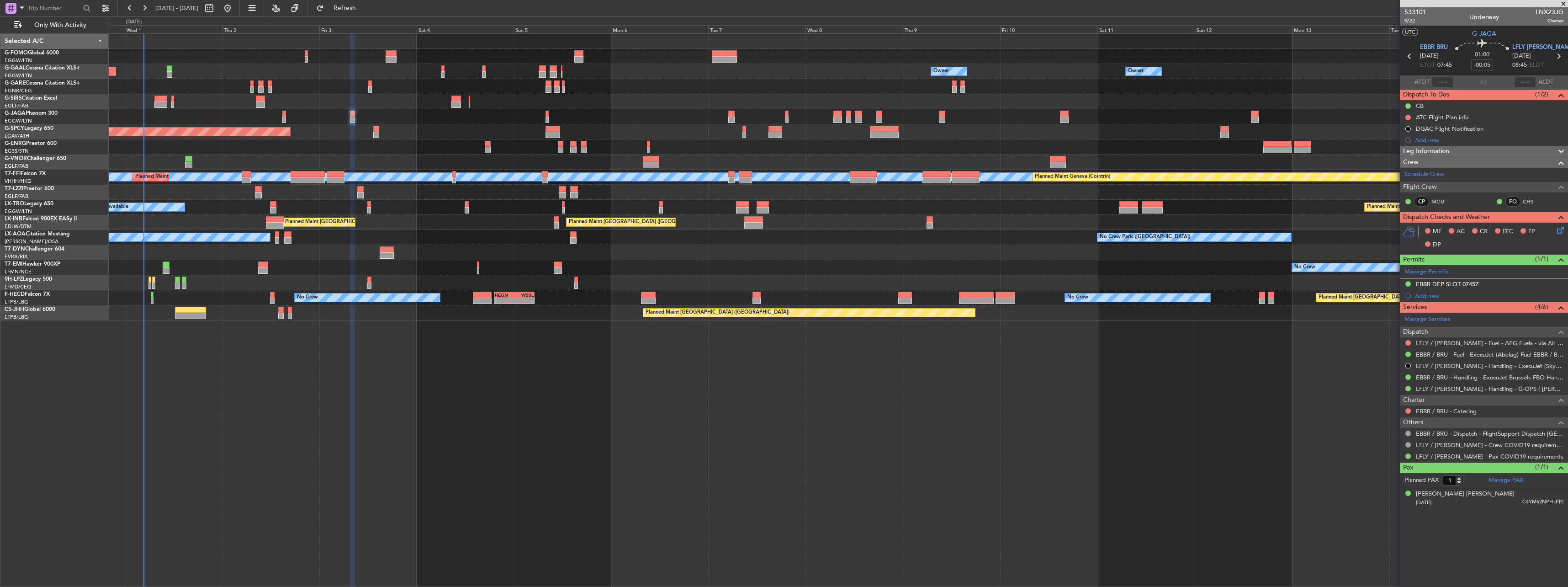
click at [1558, 232] on icon at bounding box center [1559, 228] width 7 height 7
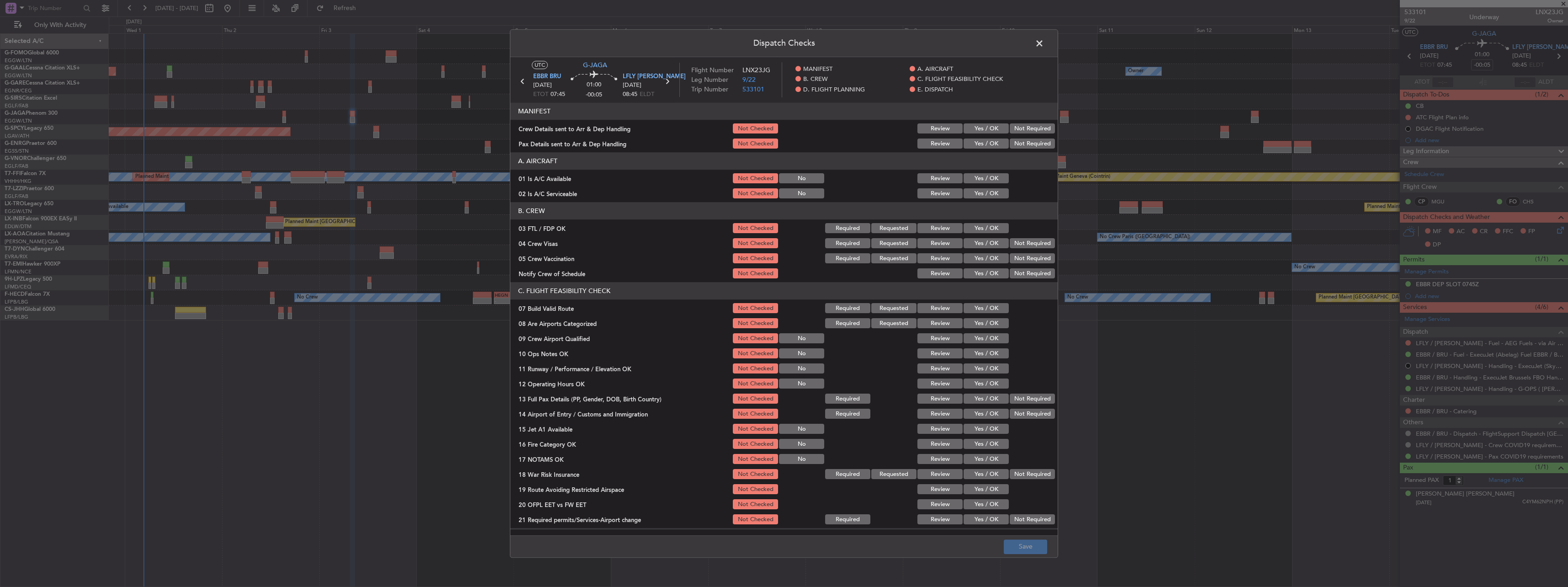
click at [973, 181] on button "Yes / OK" at bounding box center [986, 178] width 45 height 10
click at [979, 195] on button "Yes / OK" at bounding box center [986, 194] width 45 height 10
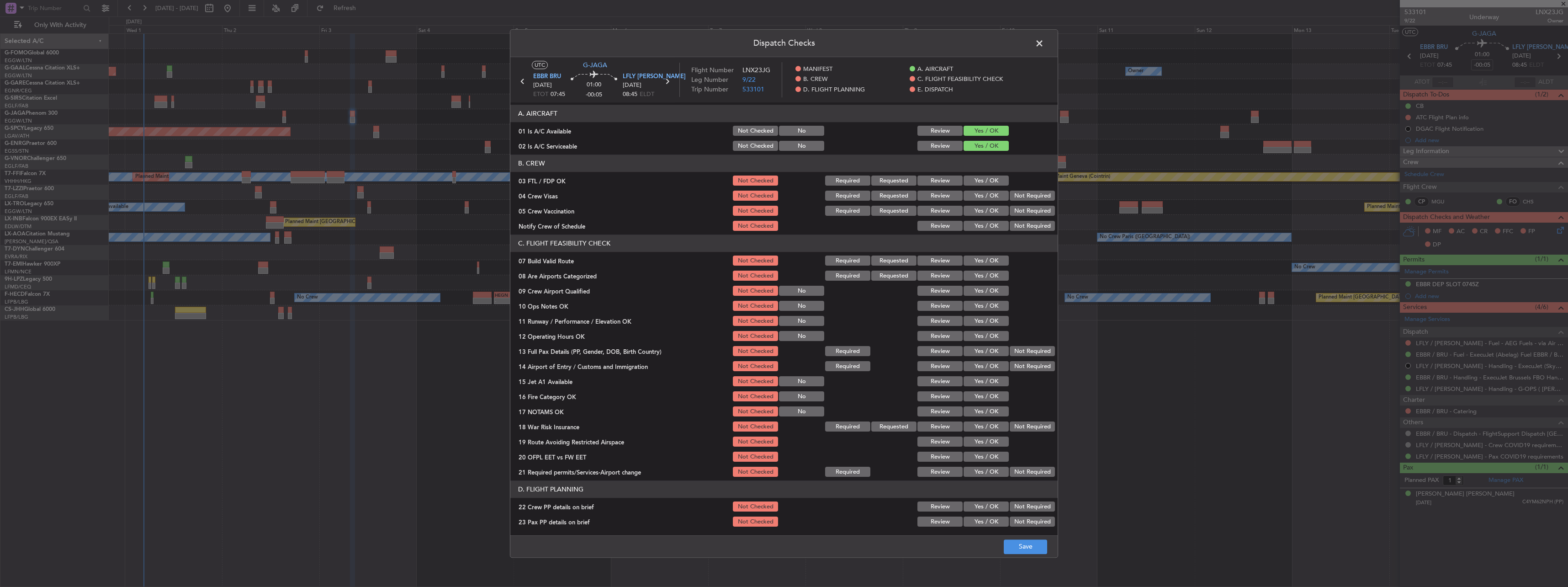
scroll to position [91, 0]
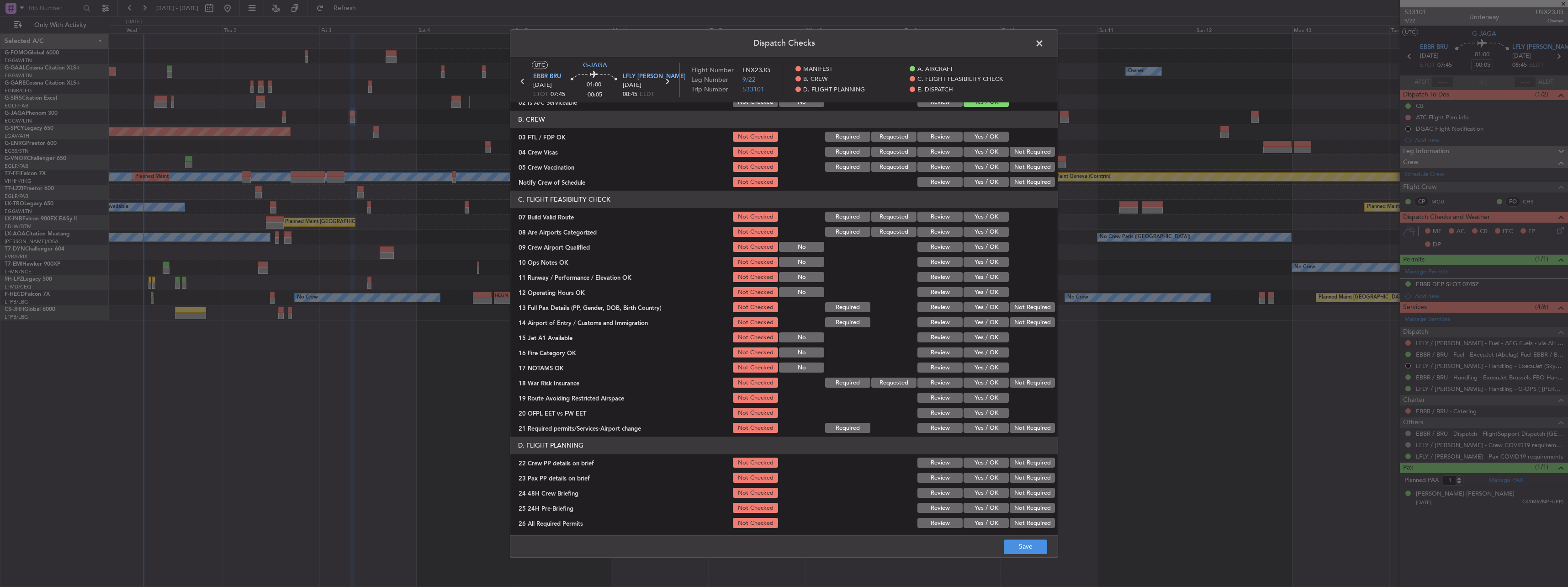
click at [987, 216] on button "Yes / OK" at bounding box center [986, 217] width 45 height 10
click at [992, 259] on button "Yes / OK" at bounding box center [986, 262] width 45 height 10
click at [992, 281] on button "Yes / OK" at bounding box center [986, 277] width 45 height 10
click at [989, 295] on button "Yes / OK" at bounding box center [986, 292] width 45 height 10
drag, startPoint x: 987, startPoint y: 306, endPoint x: 985, endPoint y: 312, distance: 6.3
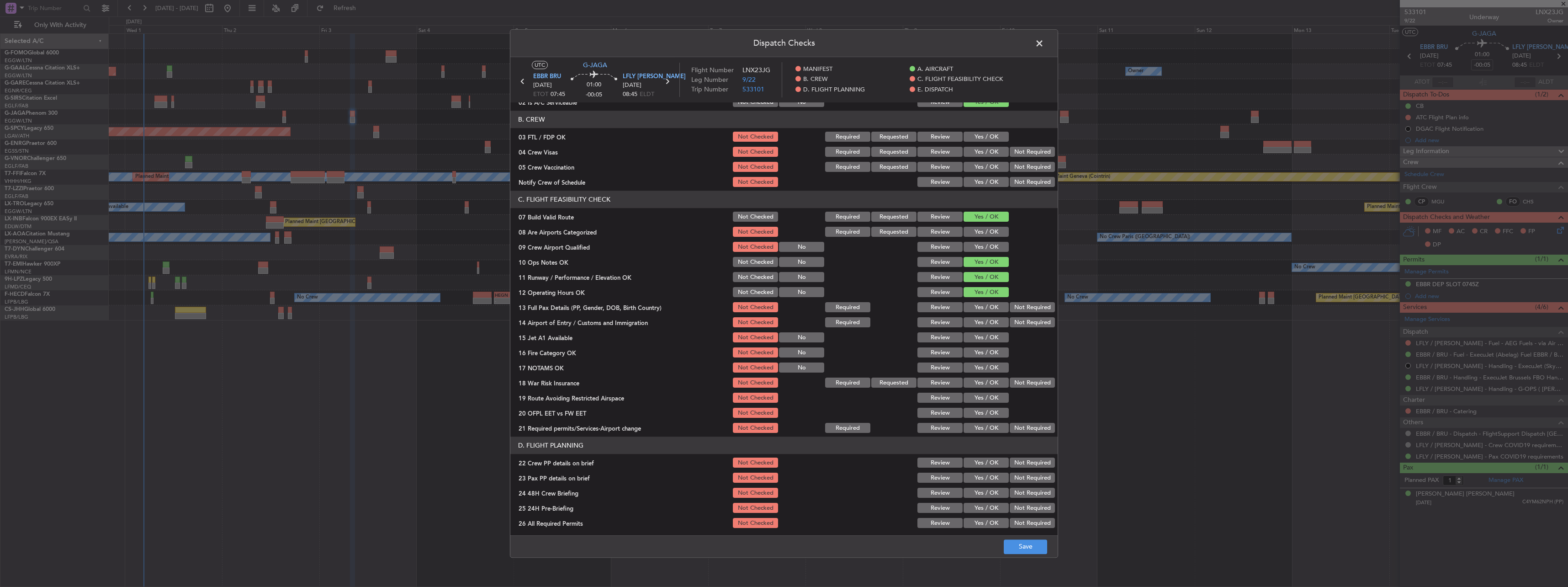
click at [987, 307] on button "Yes / OK" at bounding box center [986, 308] width 45 height 10
click at [984, 327] on button "Yes / OK" at bounding box center [986, 323] width 45 height 10
click at [995, 340] on button "Yes / OK" at bounding box center [986, 337] width 45 height 10
click at [995, 345] on section "C. FLIGHT FEASIBILITY CHECK 07 Build Valid Route Not Checked Required Requested…" at bounding box center [783, 313] width 547 height 244
drag, startPoint x: 998, startPoint y: 350, endPoint x: 996, endPoint y: 356, distance: 6.3
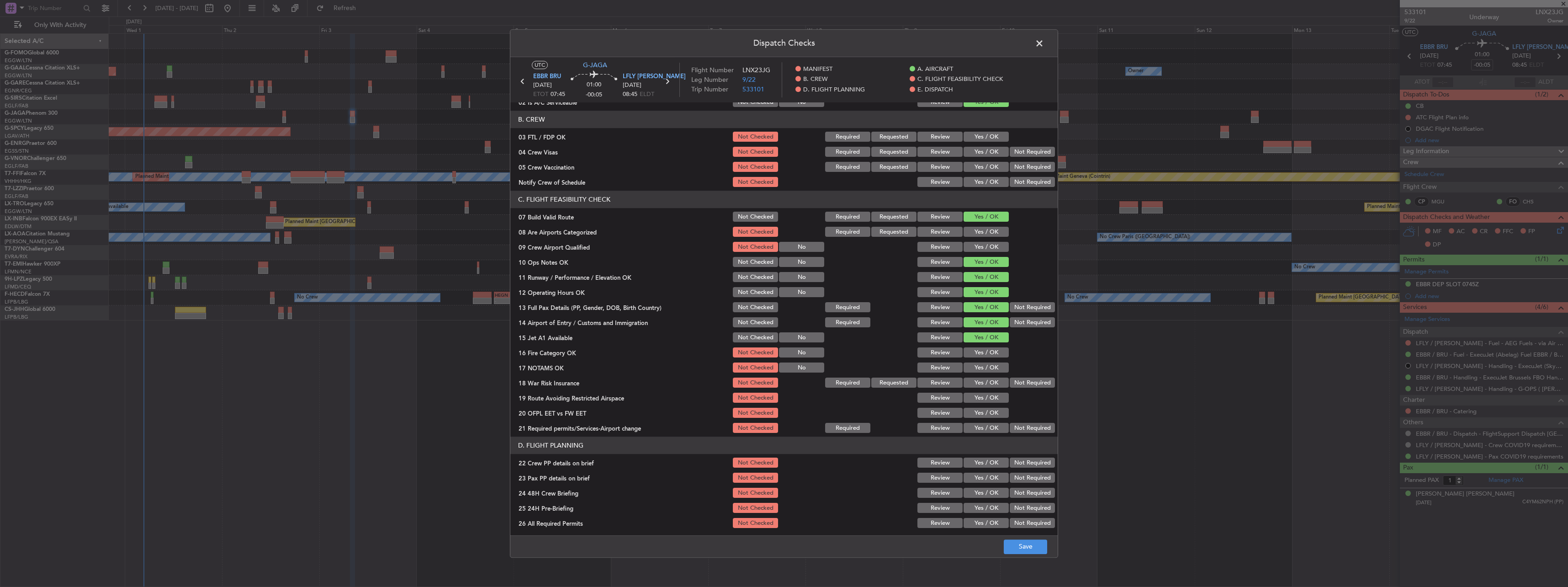
click at [997, 350] on button "Yes / OK" at bounding box center [986, 353] width 45 height 10
click at [993, 367] on button "Yes / OK" at bounding box center [986, 368] width 45 height 10
click at [1021, 380] on button "Not Required" at bounding box center [1032, 383] width 45 height 10
click at [999, 397] on button "Yes / OK" at bounding box center [986, 398] width 45 height 10
click at [992, 412] on button "Yes / OK" at bounding box center [986, 413] width 45 height 10
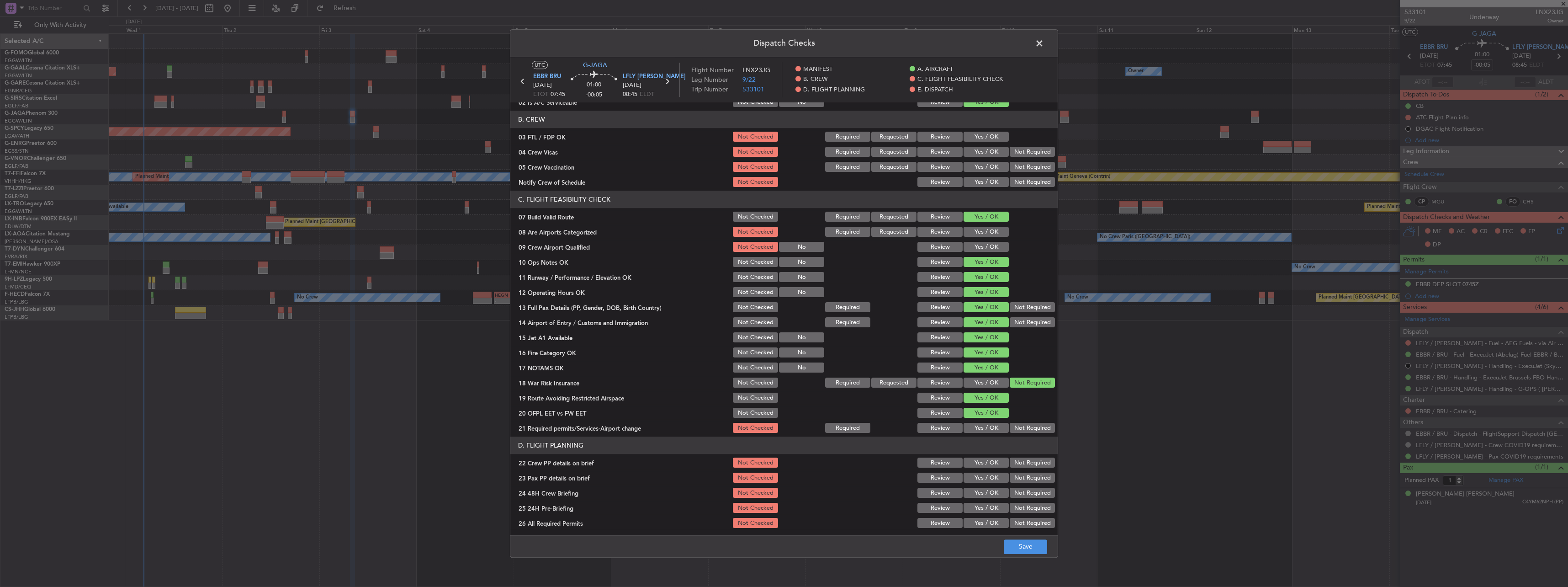
click at [994, 423] on div "Yes / OK" at bounding box center [985, 428] width 46 height 13
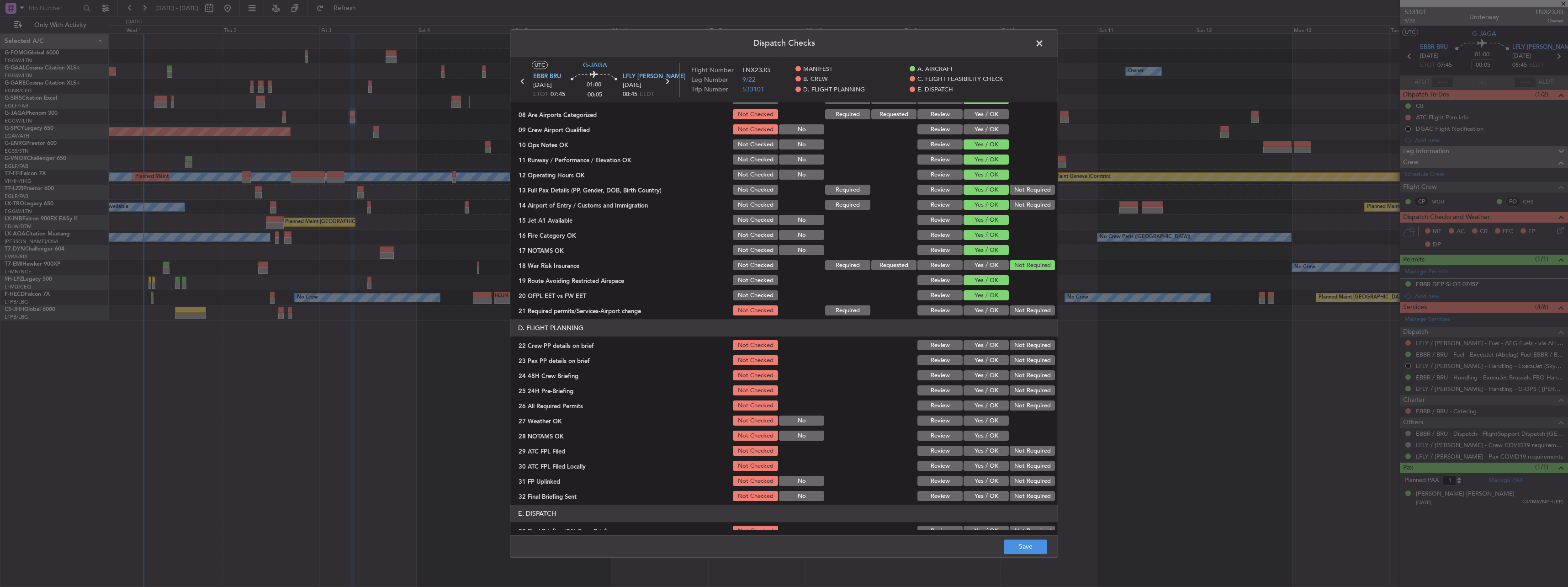
scroll to position [228, 0]
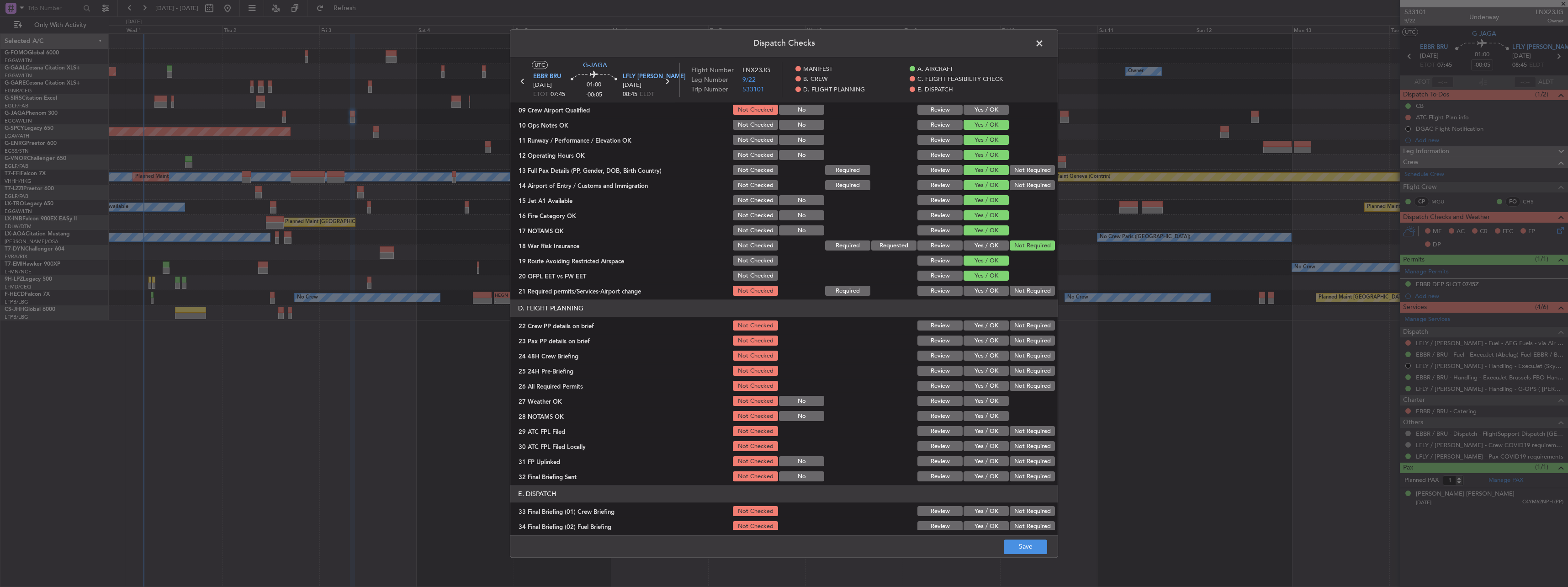
click at [990, 294] on button "Yes / OK" at bounding box center [986, 291] width 45 height 10
click at [992, 326] on button "Yes / OK" at bounding box center [986, 326] width 45 height 10
click at [995, 336] on button "Yes / OK" at bounding box center [986, 341] width 45 height 10
click at [993, 359] on button "Yes / OK" at bounding box center [986, 356] width 45 height 10
click at [1018, 371] on button "Not Required" at bounding box center [1032, 371] width 45 height 10
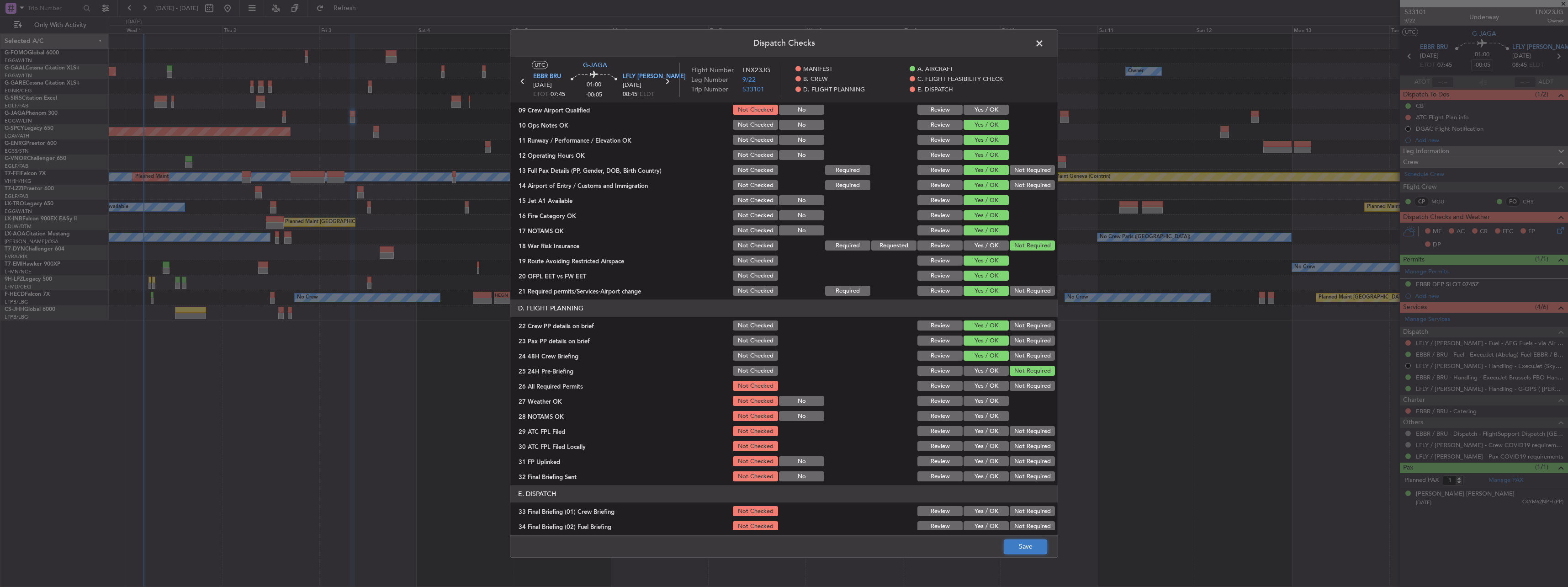
click at [1031, 547] on button "Save" at bounding box center [1025, 547] width 43 height 15
click at [1044, 44] on span at bounding box center [1044, 46] width 0 height 18
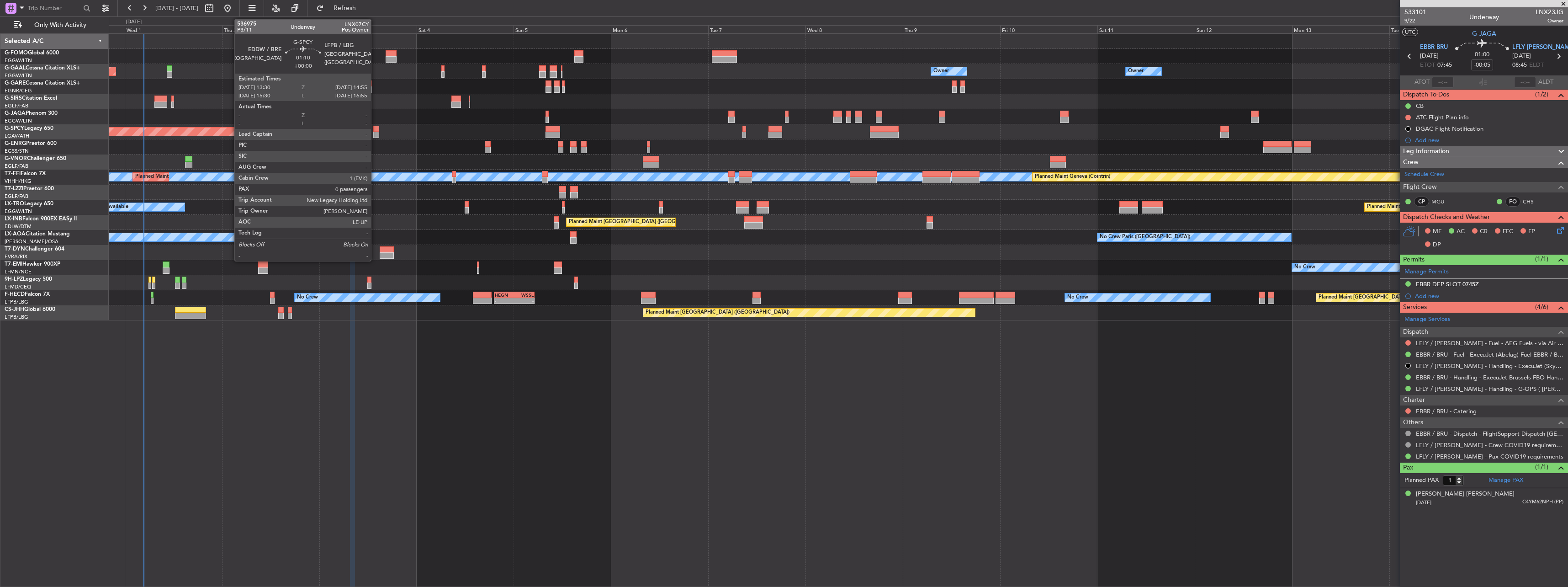
click at [375, 131] on div at bounding box center [376, 128] width 6 height 7
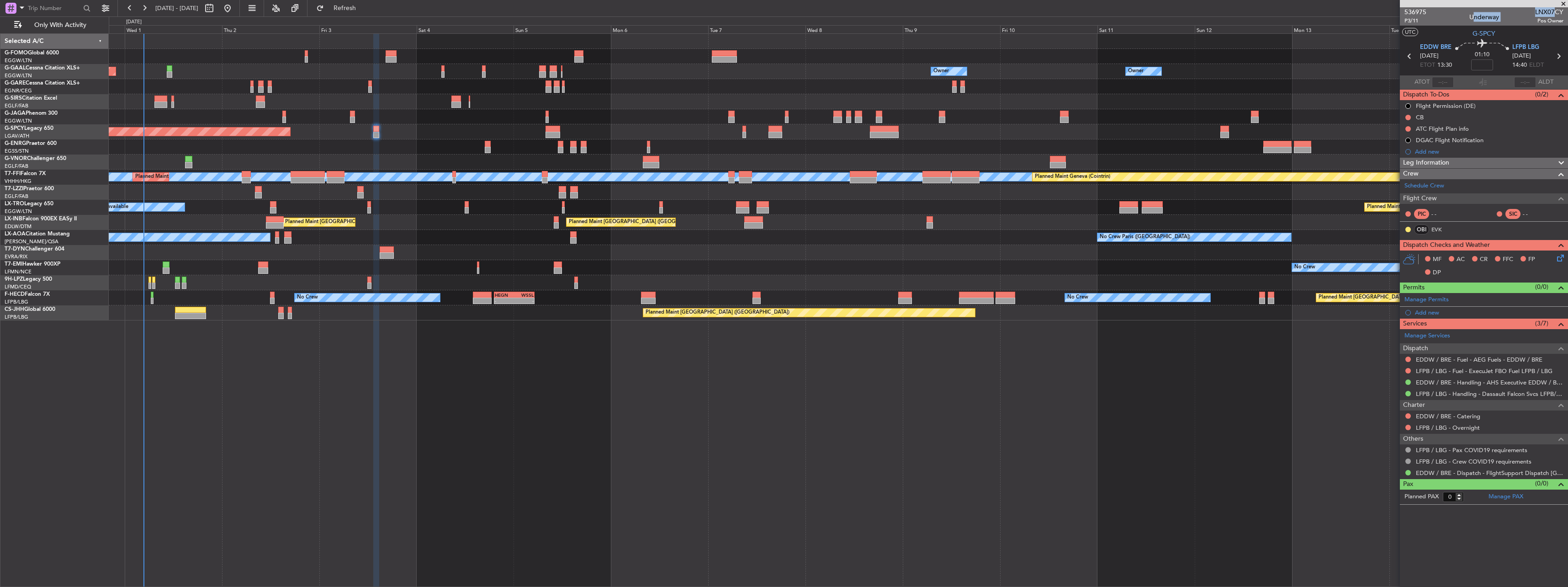
drag, startPoint x: 1534, startPoint y: 10, endPoint x: 1556, endPoint y: 10, distance: 22.0
click at [1556, 10] on div "536975 P3/11 Underway LNX07CY Pos Owner" at bounding box center [1484, 16] width 168 height 18
click at [1552, 10] on span "LNX07CY" at bounding box center [1549, 12] width 29 height 10
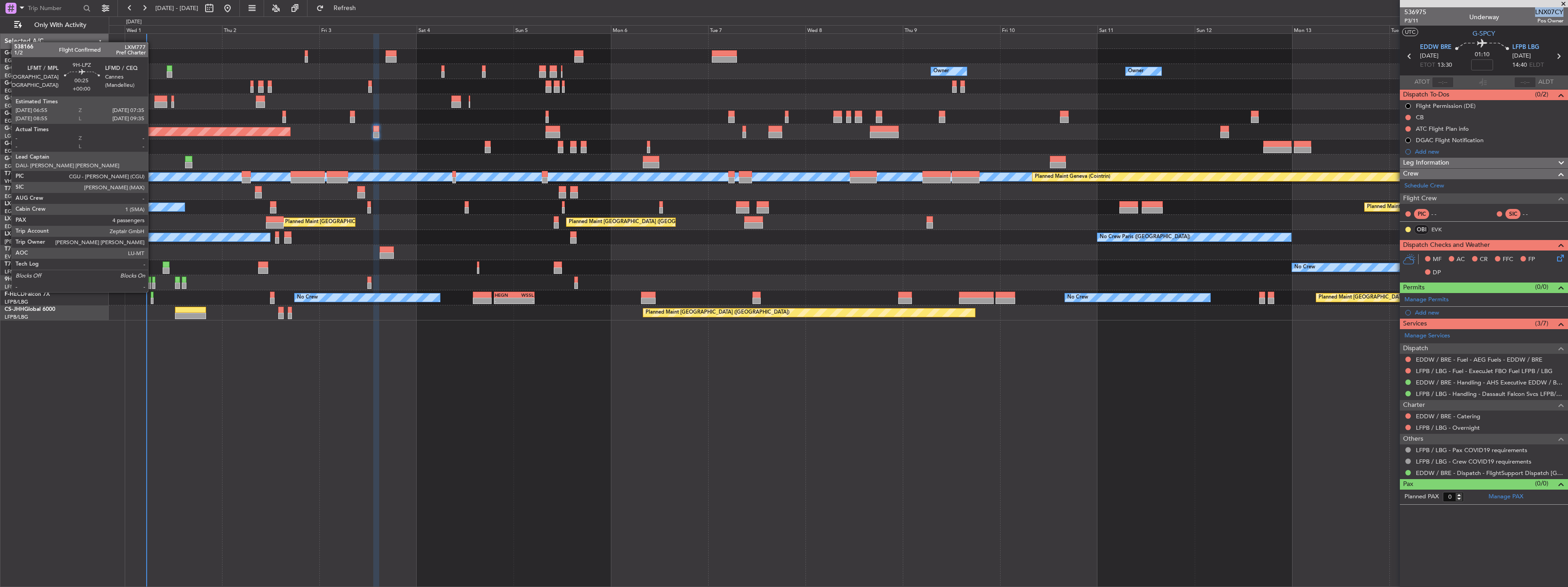
click at [152, 283] on div at bounding box center [153, 286] width 3 height 7
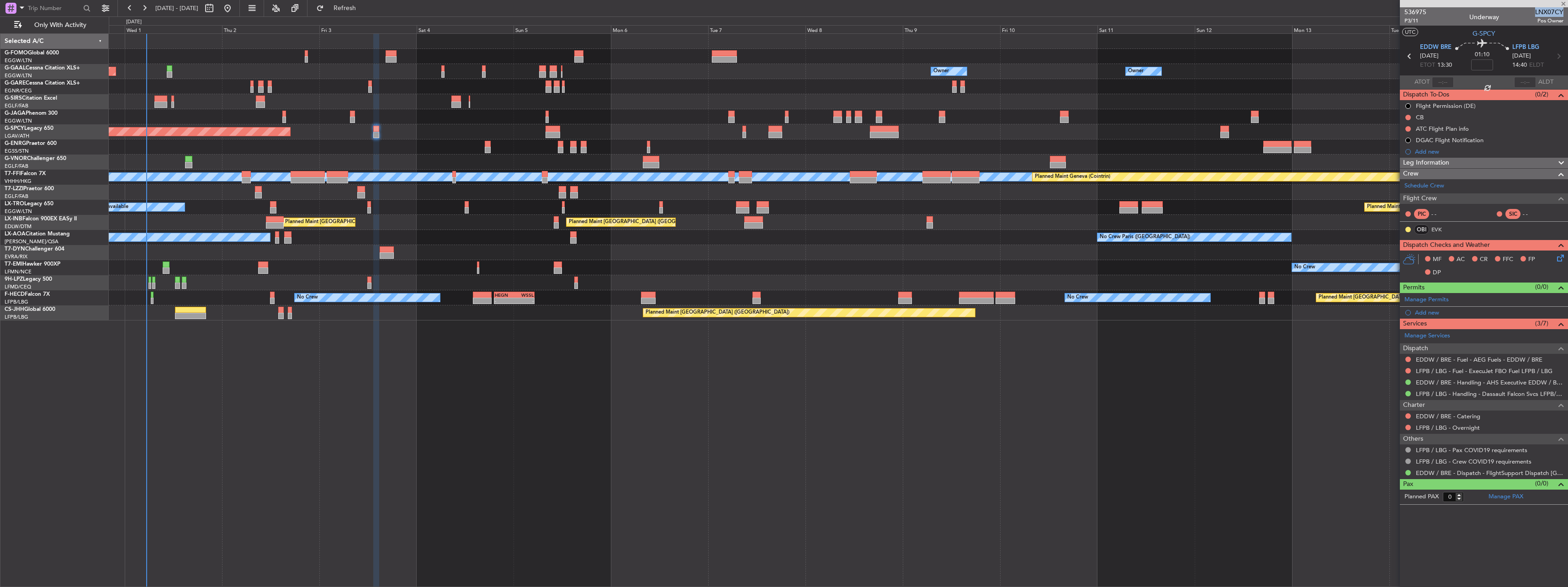
type input "4"
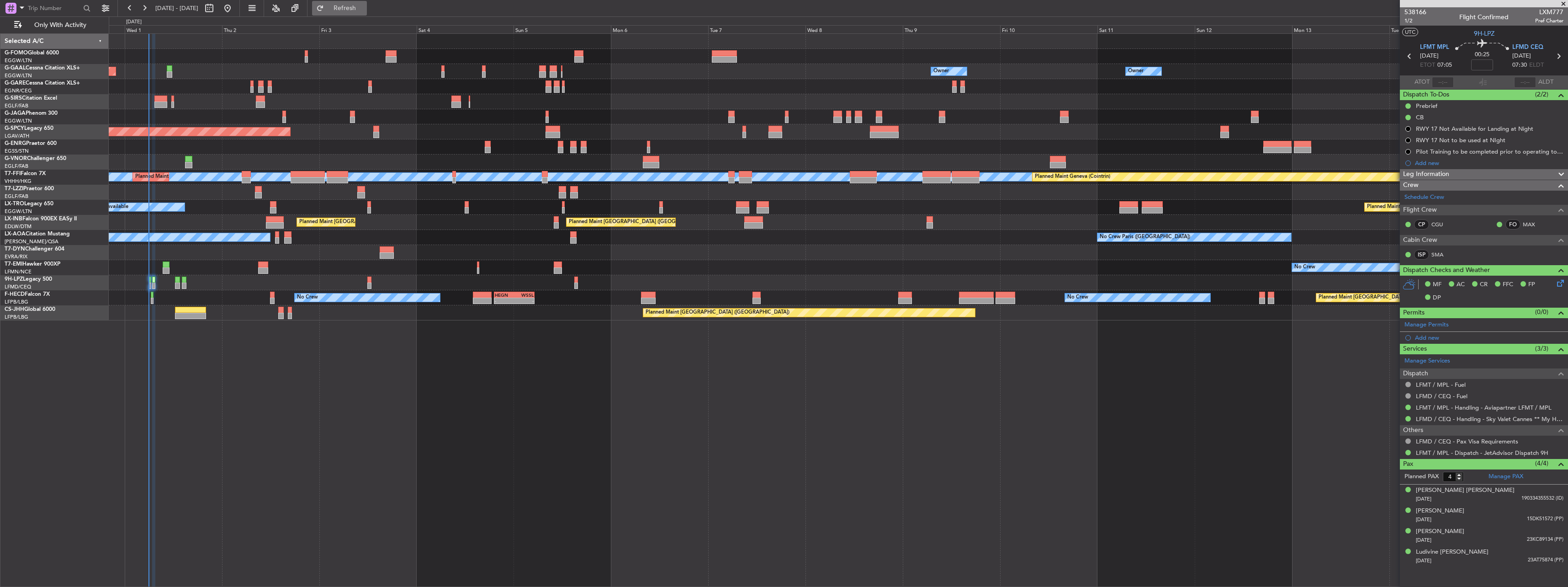
click at [364, 6] on span "Refresh" at bounding box center [345, 8] width 38 height 7
click at [364, 6] on span "Refreshing..." at bounding box center [345, 8] width 38 height 7
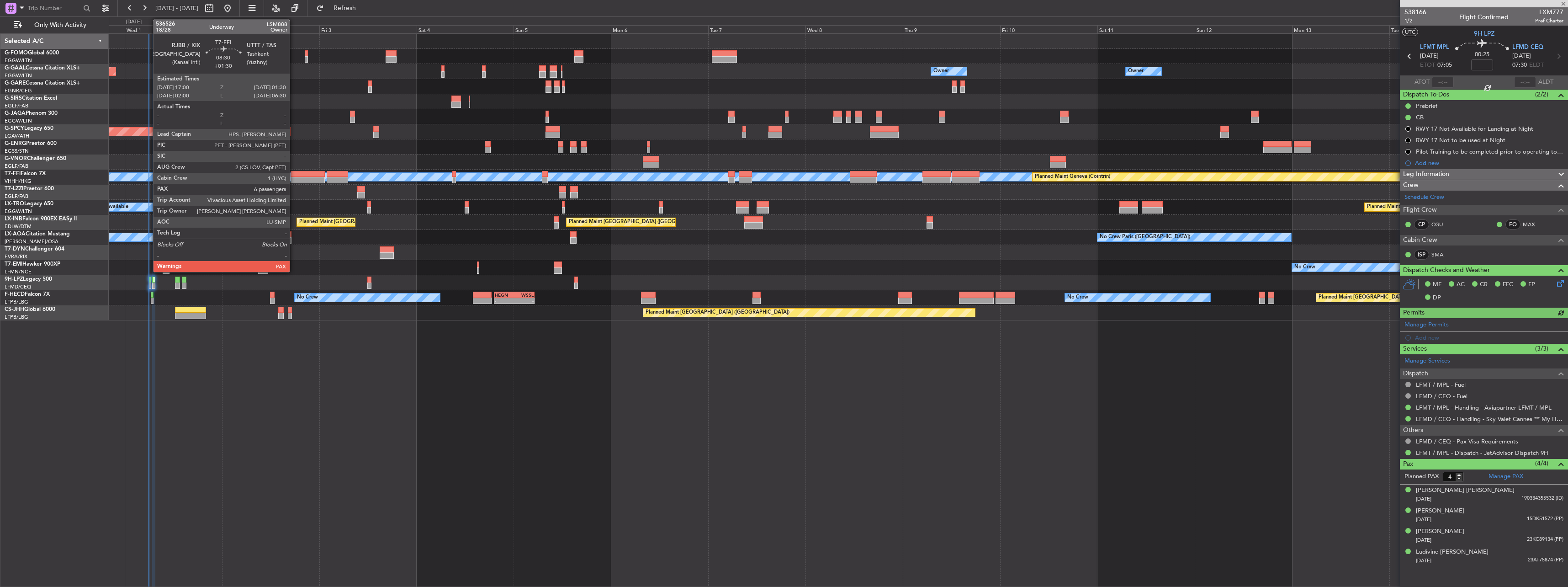
click at [294, 175] on div at bounding box center [307, 174] width 35 height 7
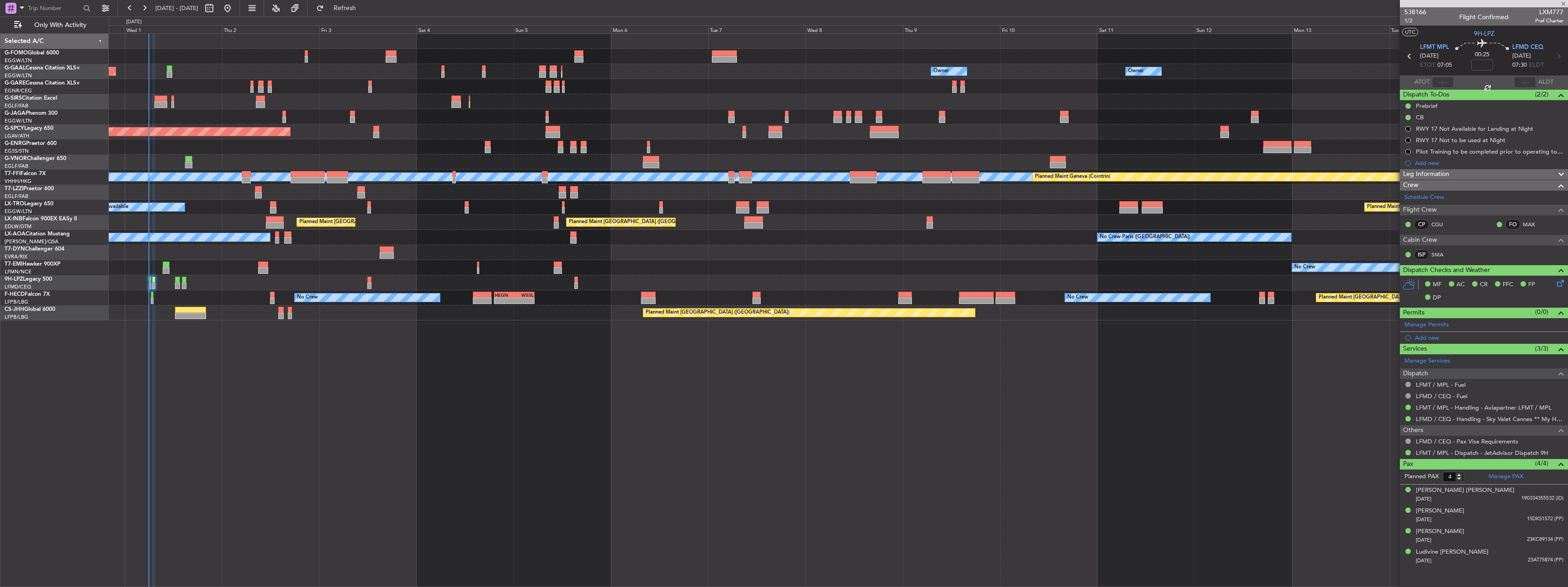
type input "+01:30"
type input "6"
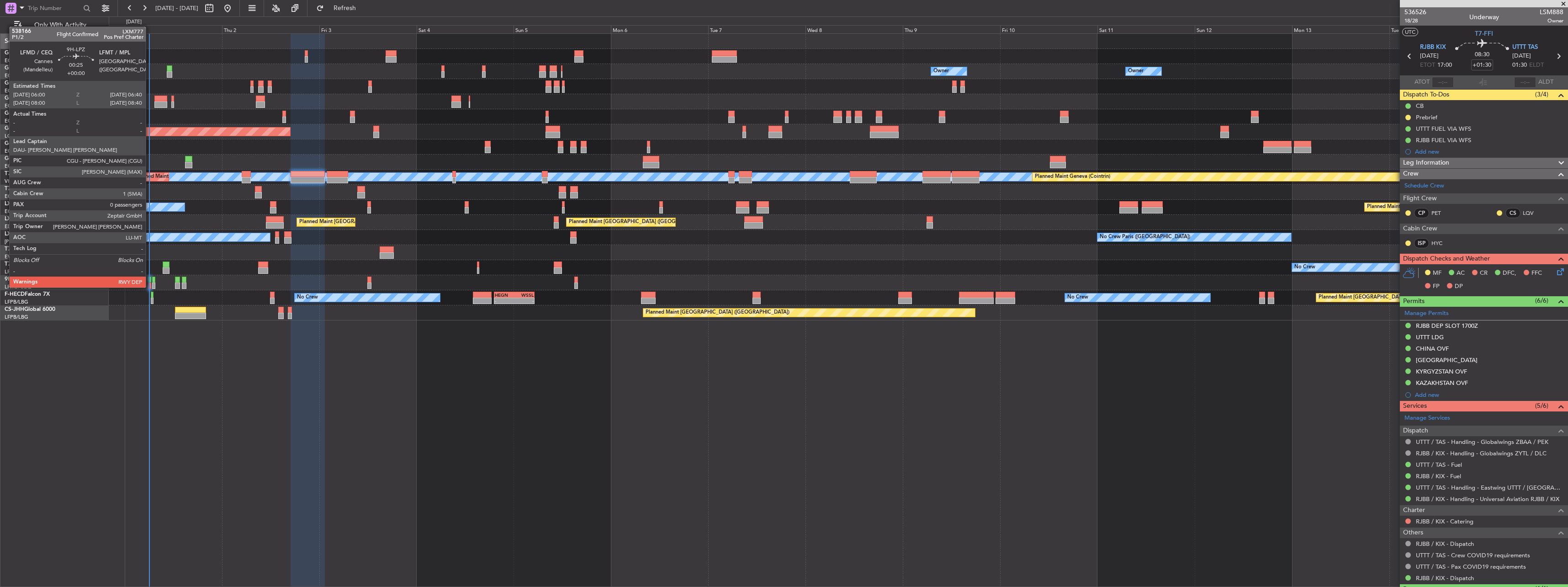
click at [150, 278] on div at bounding box center [150, 279] width 3 height 7
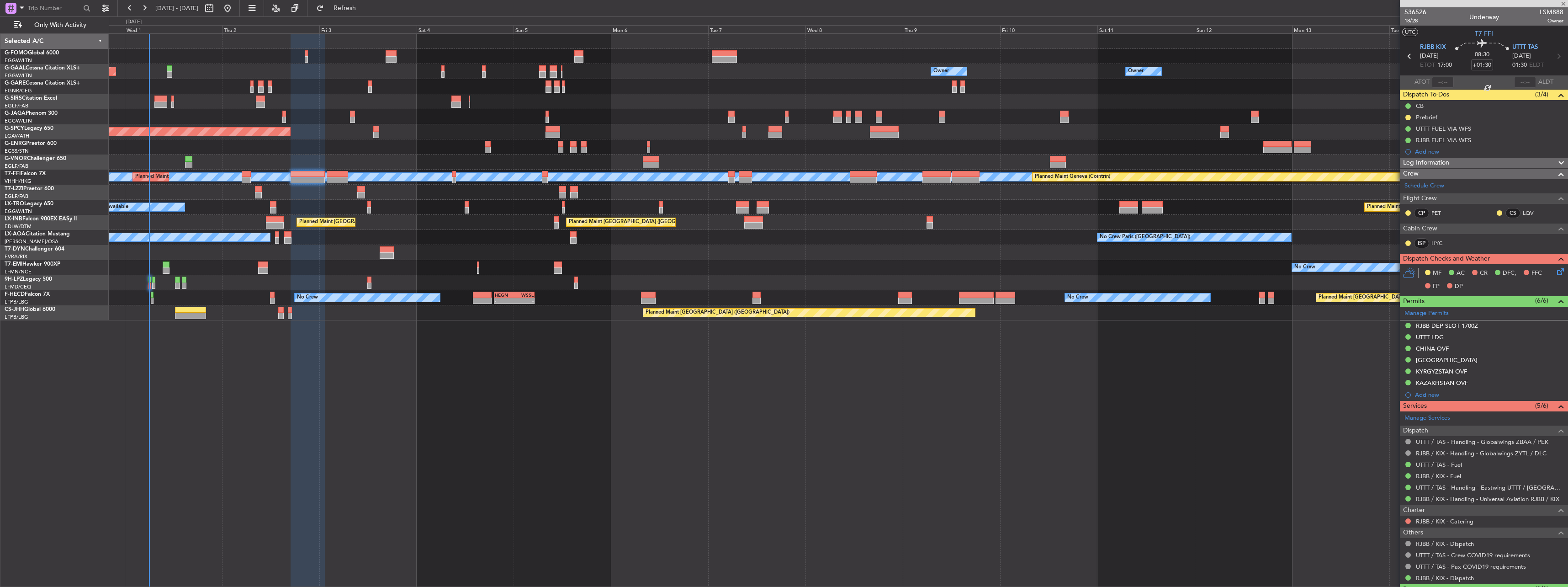
type input "0"
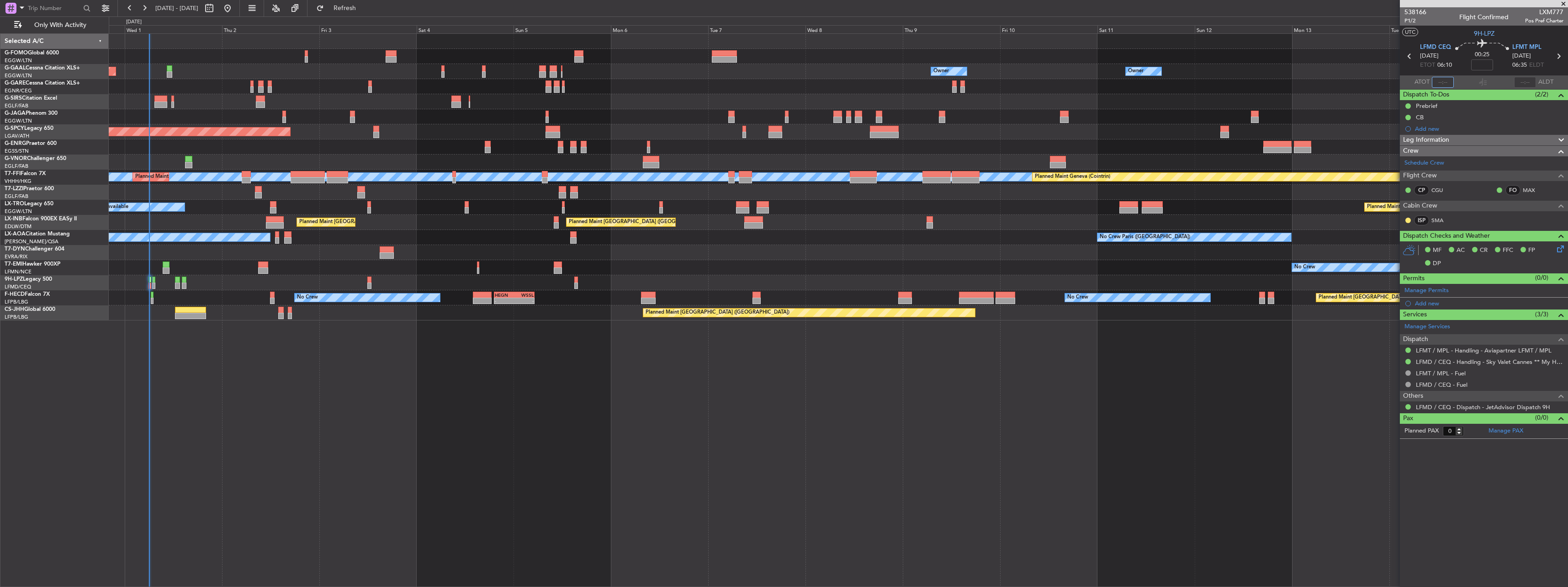
click at [1436, 77] on input "text" at bounding box center [1443, 82] width 22 height 11
type input "06:04"
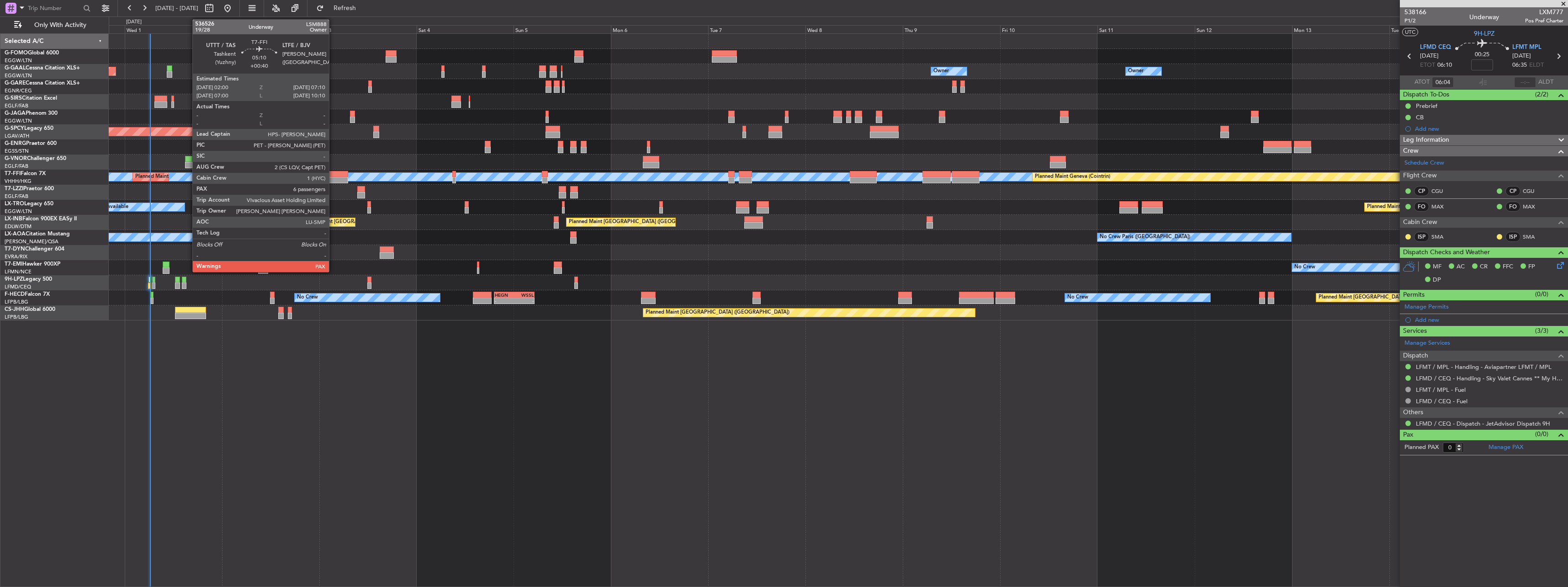
click at [333, 175] on div at bounding box center [337, 174] width 21 height 7
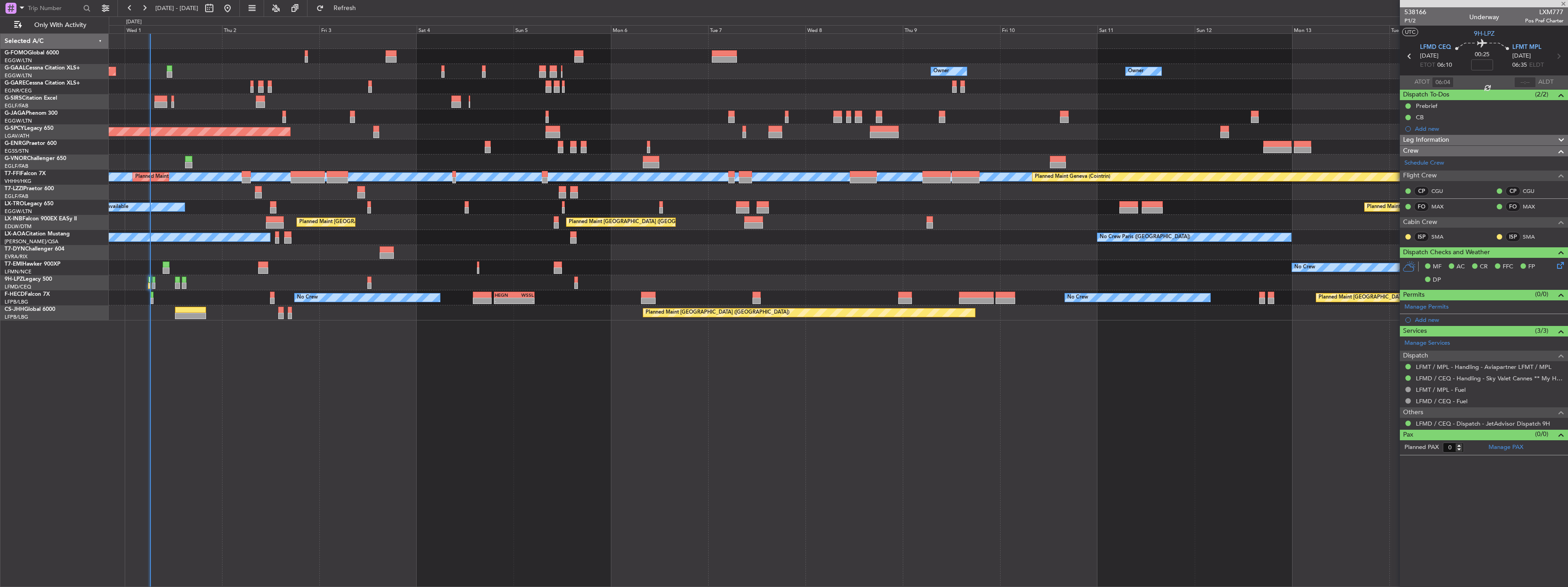
type input "+00:40"
type input "6"
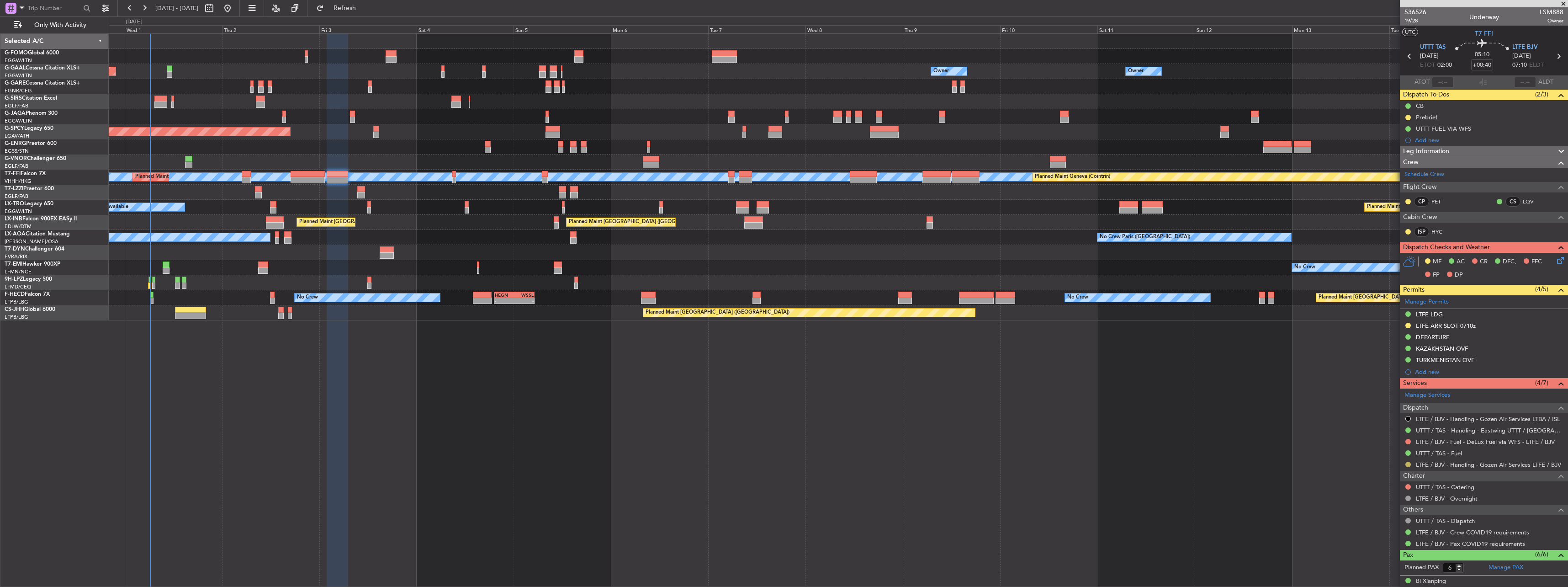
click at [1406, 464] on button at bounding box center [1408, 464] width 5 height 5
click at [1373, 571] on span "Confirmed" at bounding box center [1382, 573] width 29 height 9
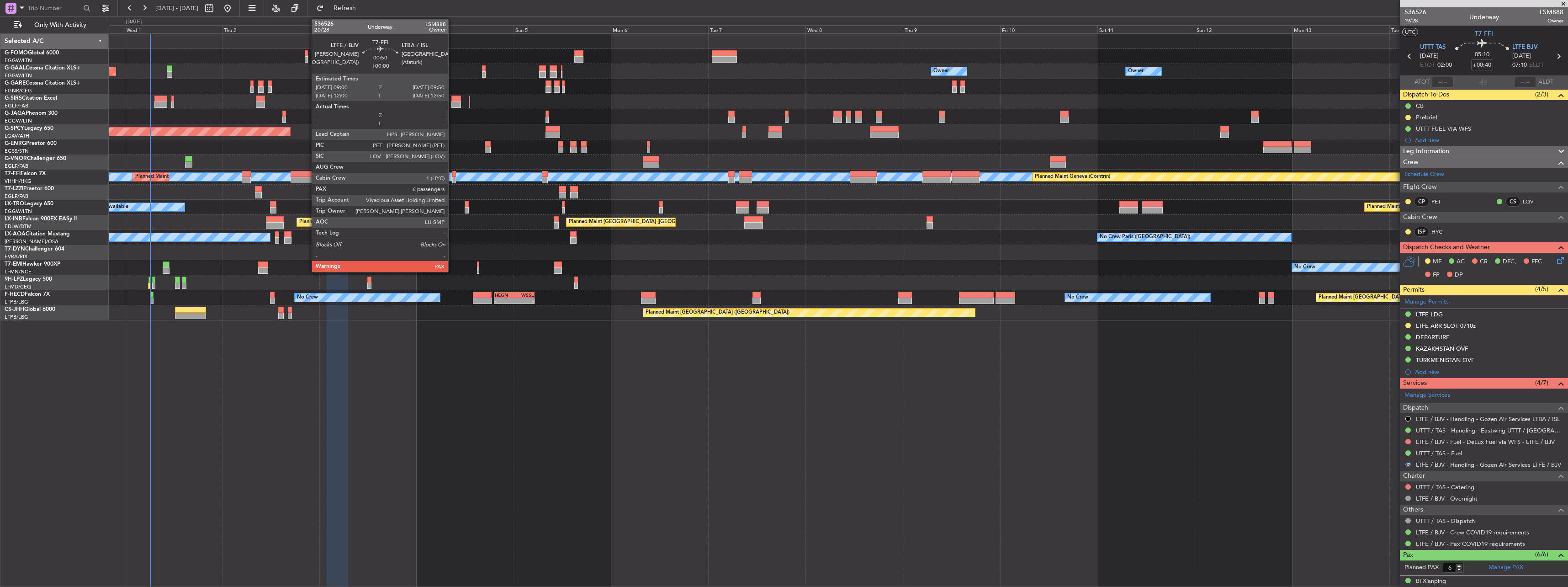
click at [452, 173] on div at bounding box center [454, 174] width 4 height 7
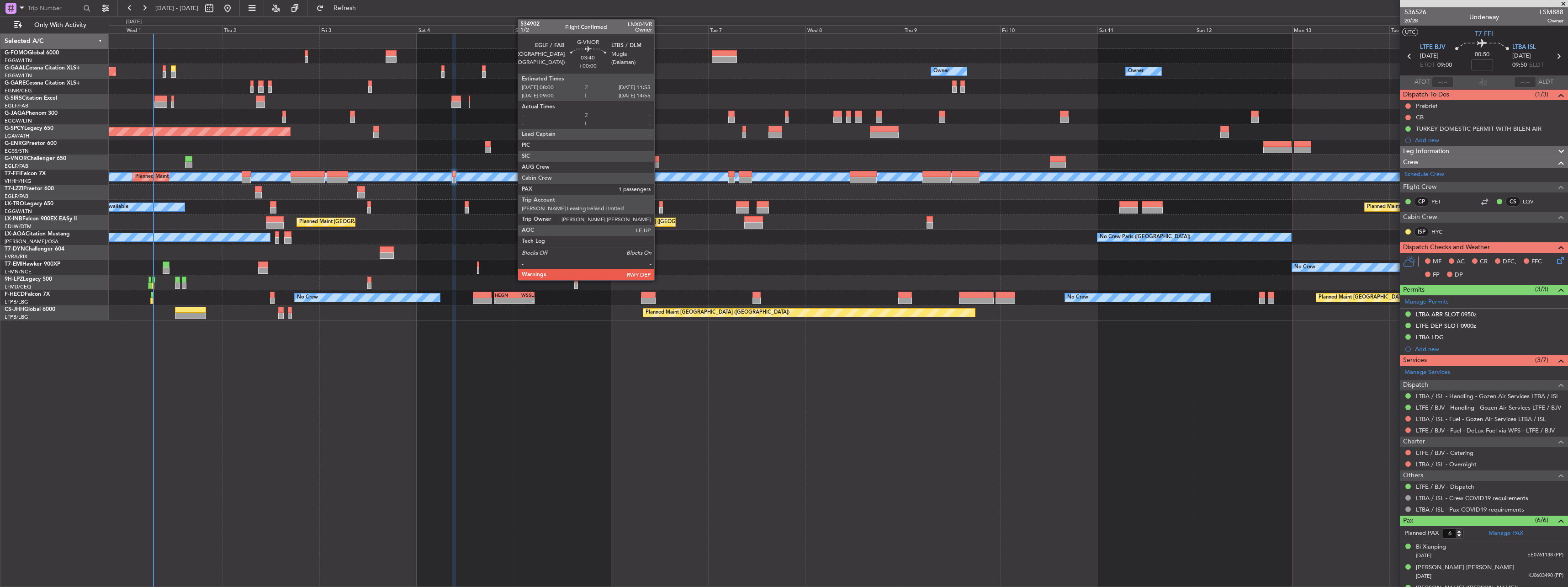
click at [659, 158] on div at bounding box center [651, 159] width 16 height 7
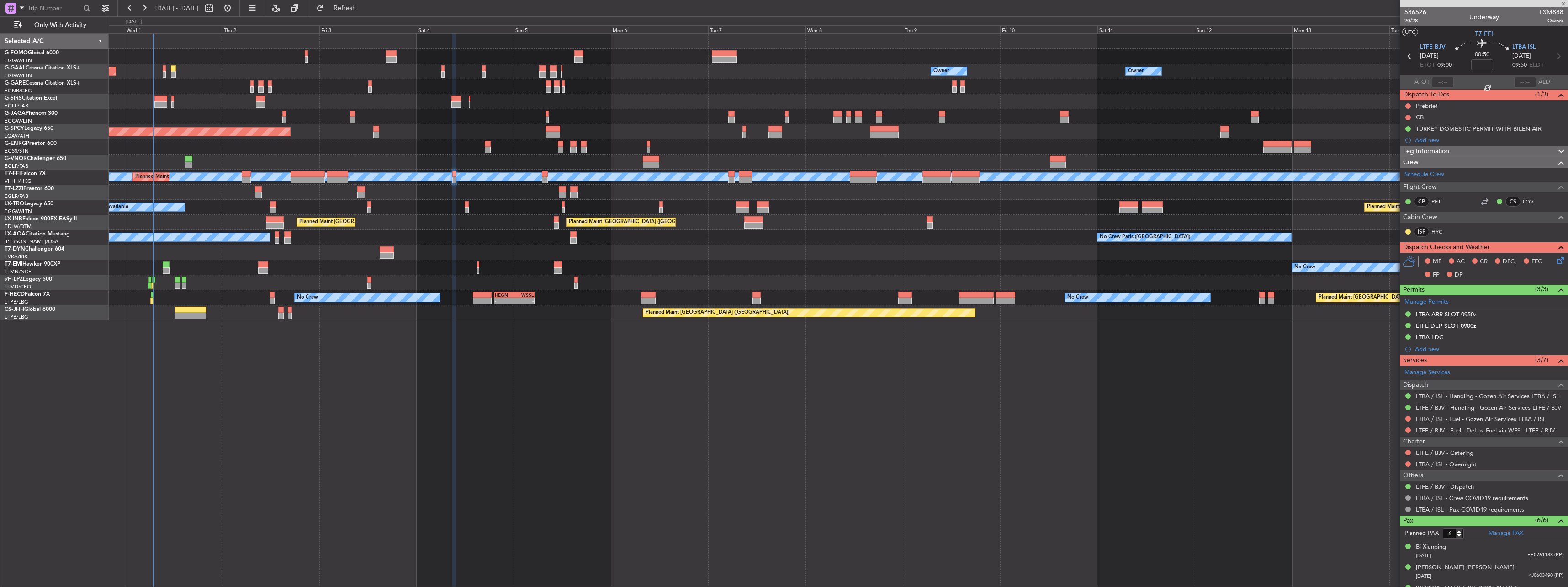
type input "1"
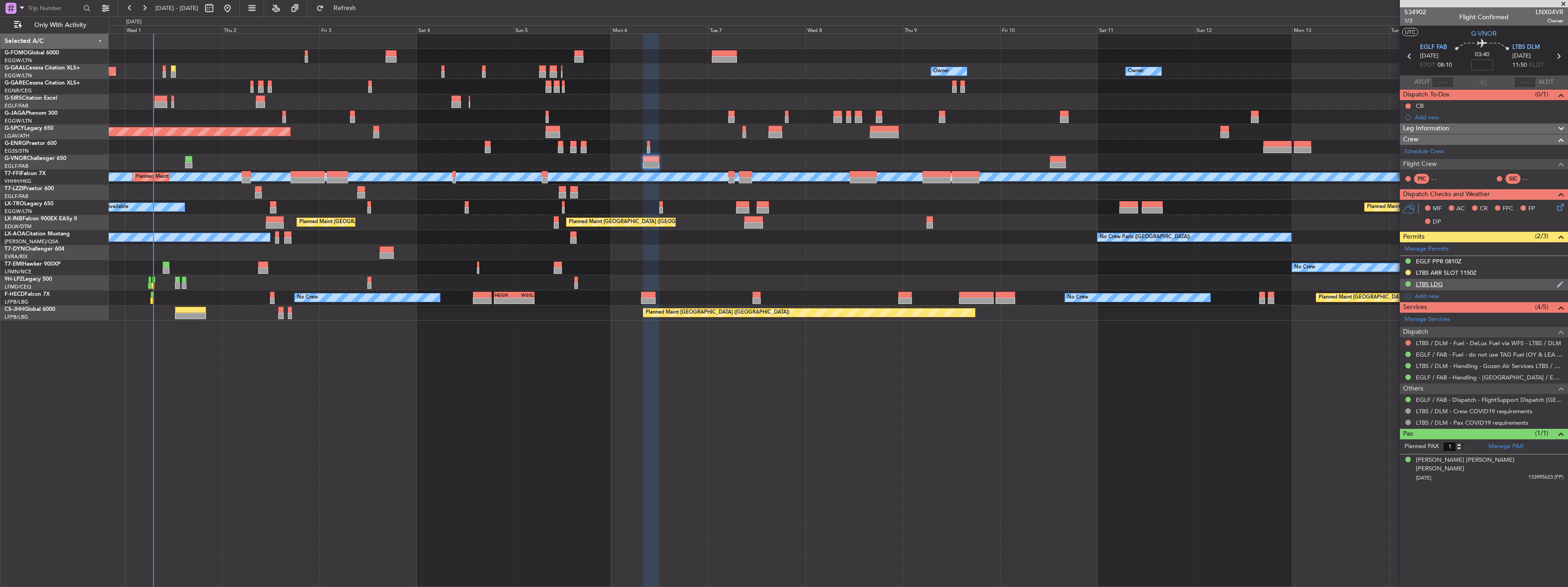
click at [1436, 283] on div "LTBS LDG" at bounding box center [1429, 284] width 27 height 8
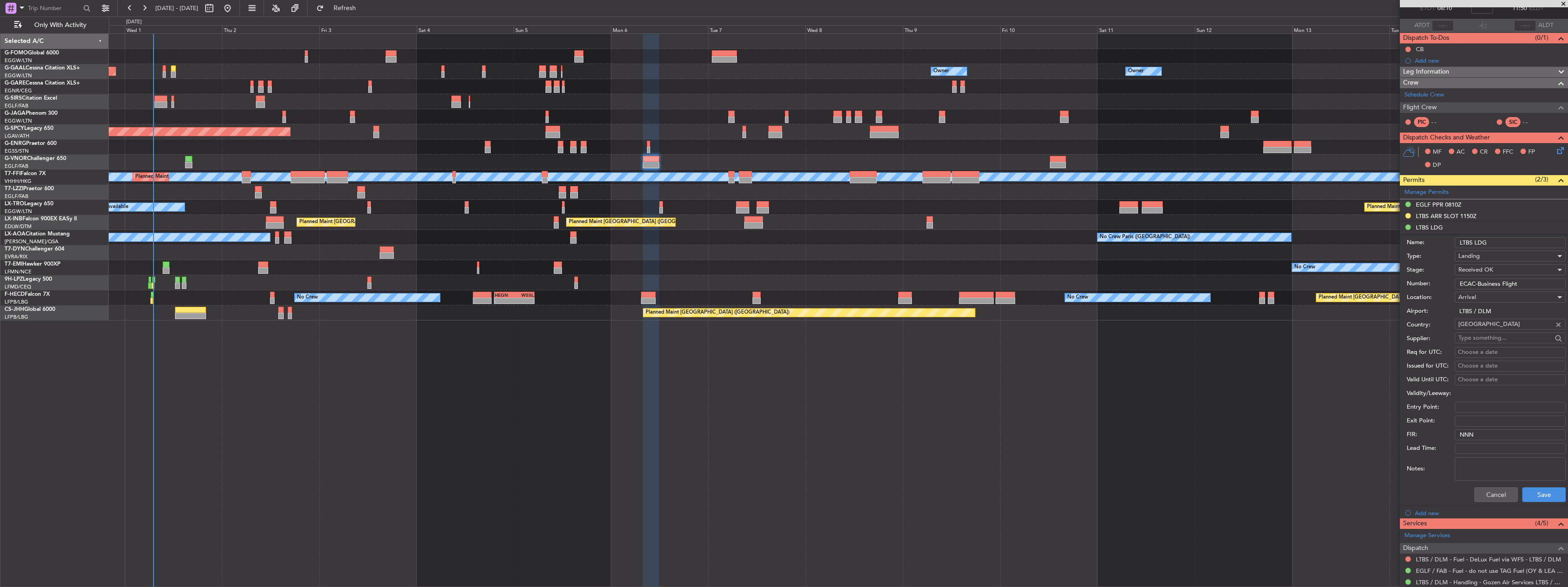
scroll to position [137, 0]
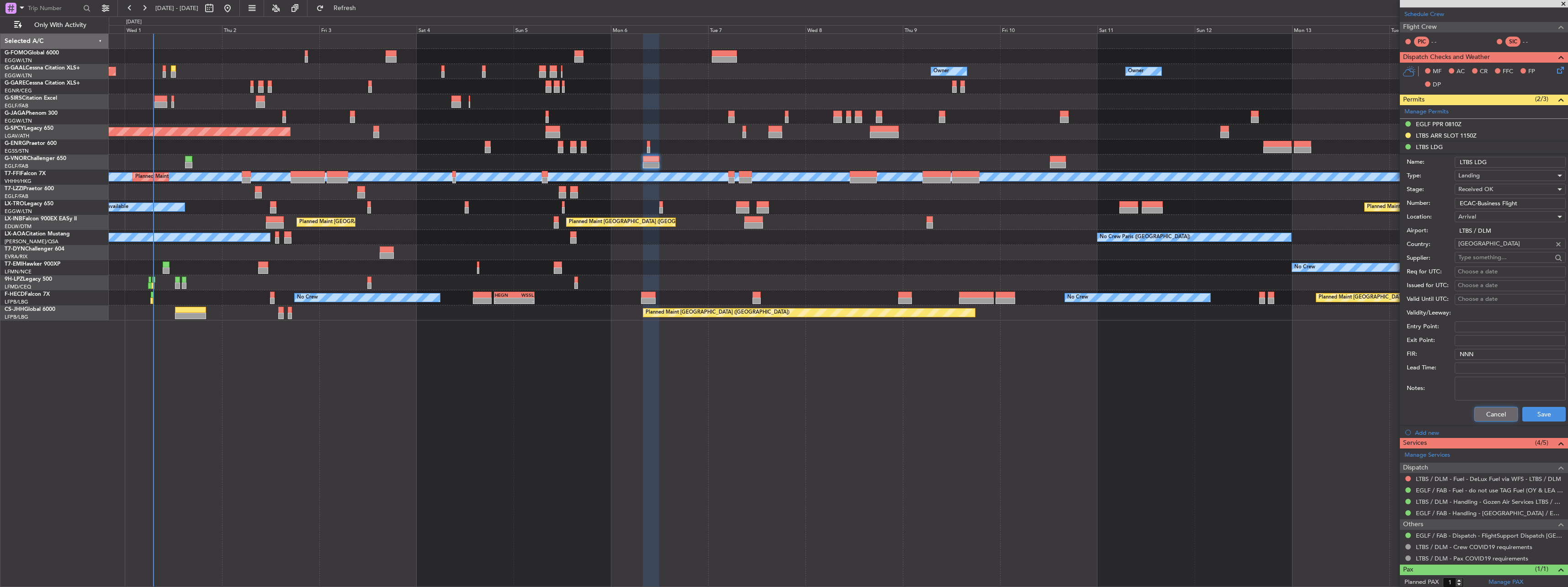
click at [1489, 411] on button "Cancel" at bounding box center [1496, 414] width 43 height 15
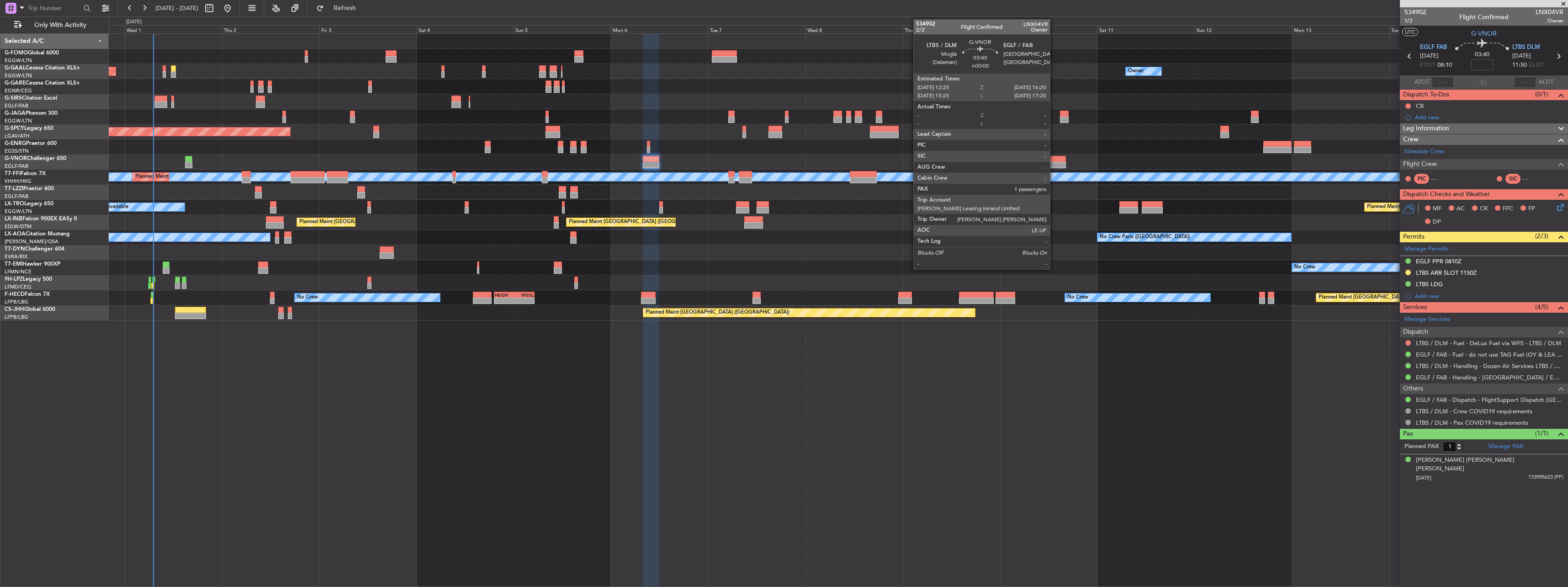
click at [1054, 156] on div at bounding box center [1058, 159] width 16 height 7
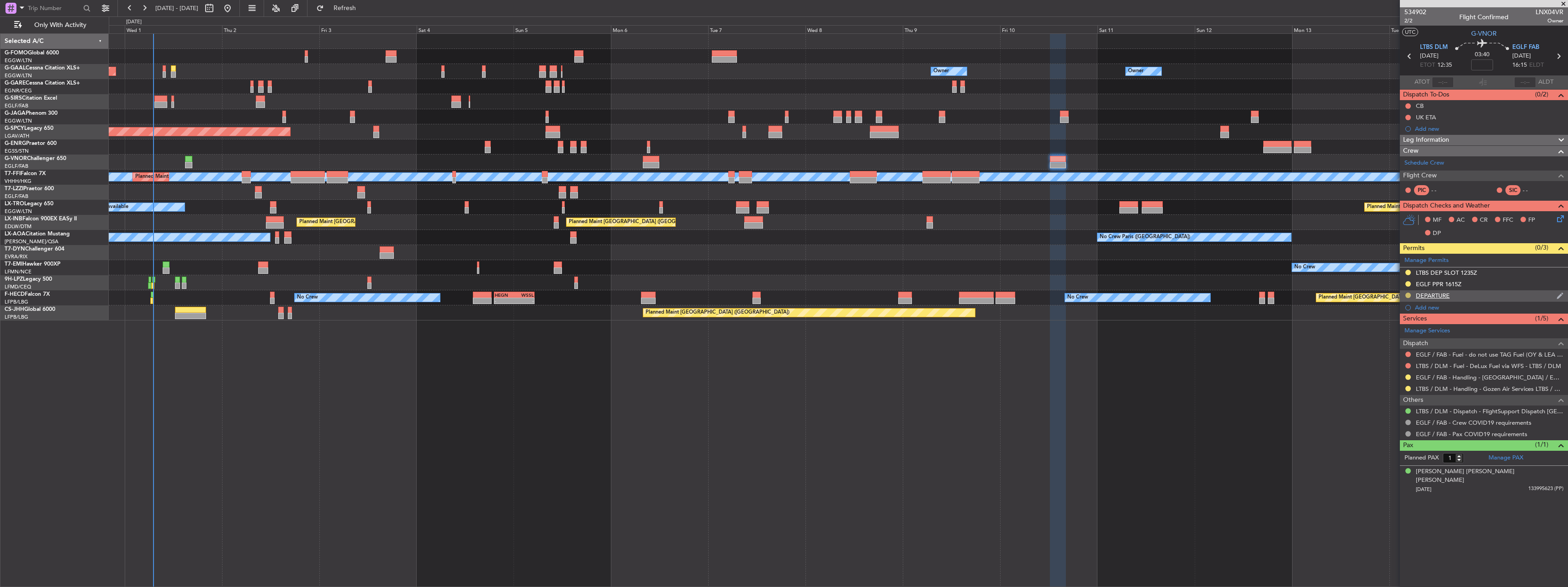
click at [1407, 294] on button at bounding box center [1408, 295] width 5 height 5
click at [1397, 406] on span "Received OK" at bounding box center [1385, 404] width 35 height 9
click at [1429, 295] on div "DEPARTURE" at bounding box center [1433, 295] width 34 height 8
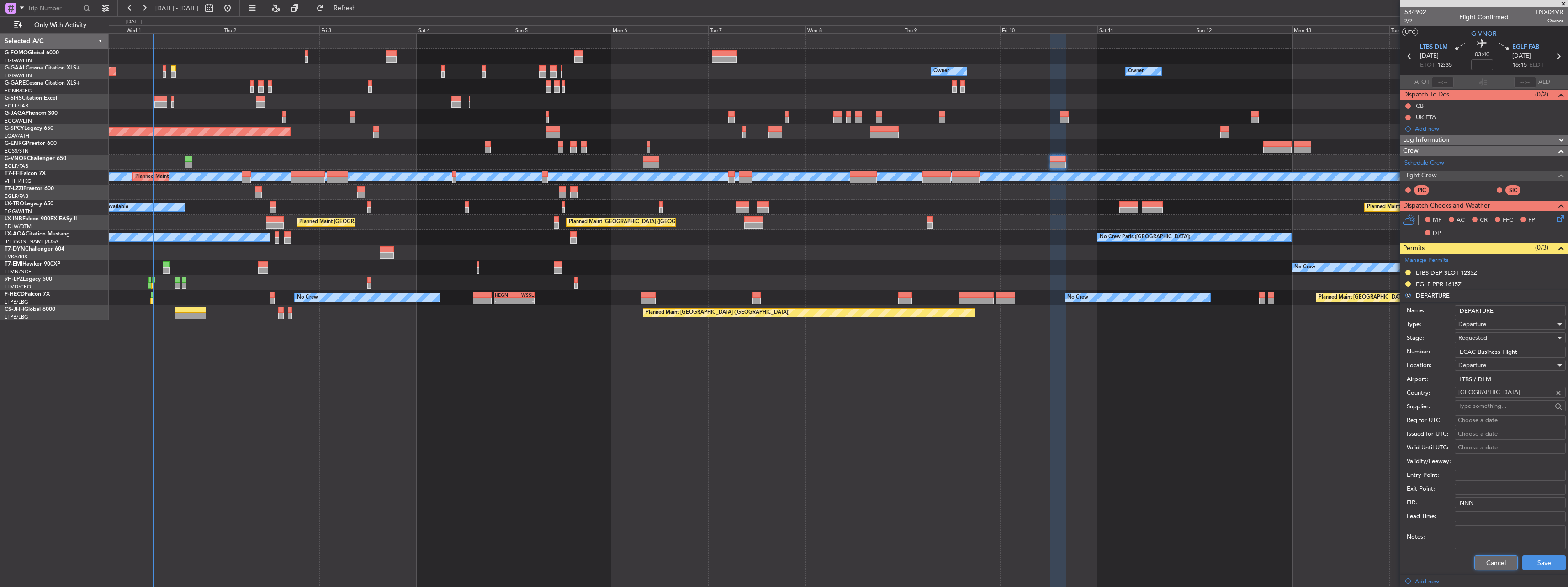
click at [1489, 561] on button "Cancel" at bounding box center [1496, 563] width 43 height 15
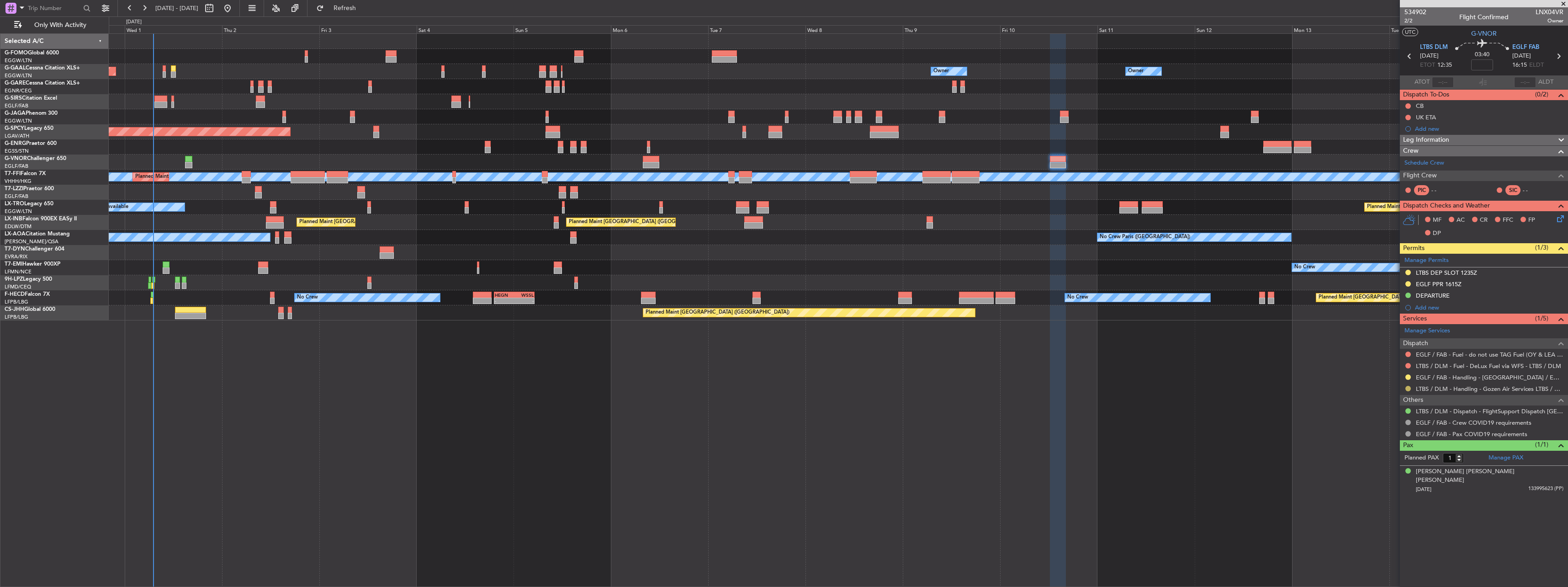
click at [1410, 387] on button at bounding box center [1408, 388] width 5 height 5
click at [1388, 496] on span "Confirmed" at bounding box center [1382, 497] width 29 height 9
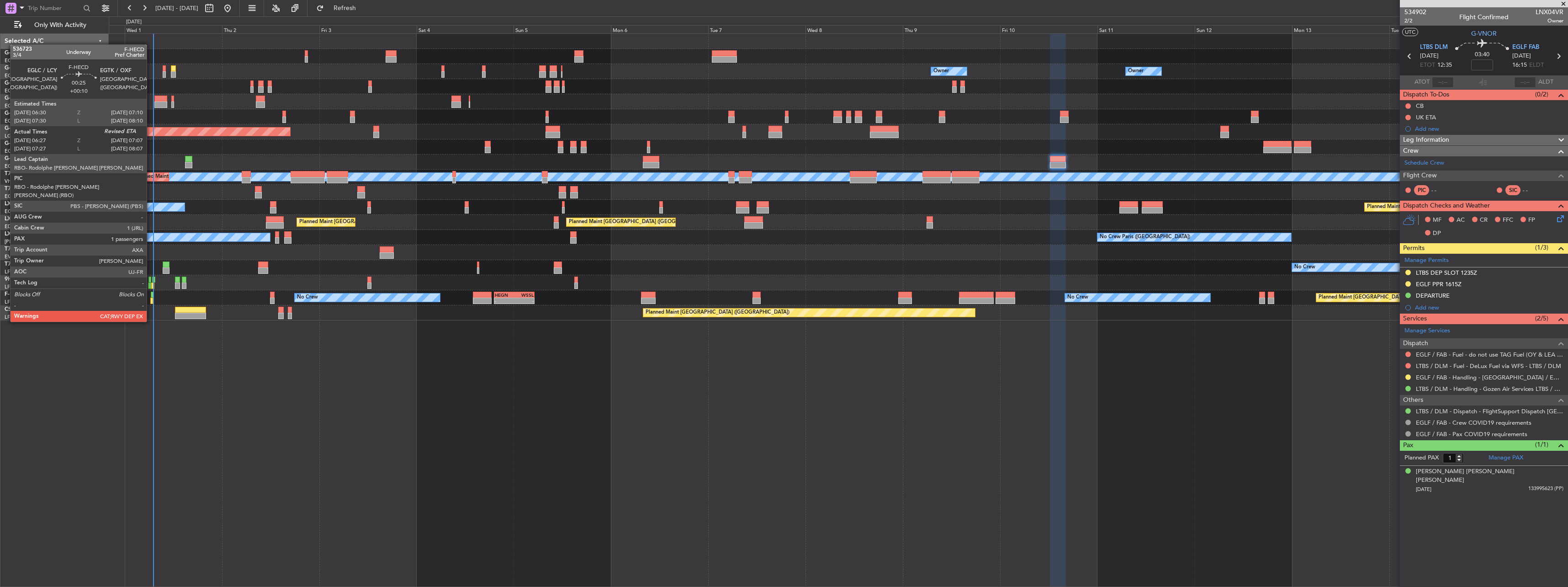
click at [151, 296] on div at bounding box center [152, 295] width 3 height 7
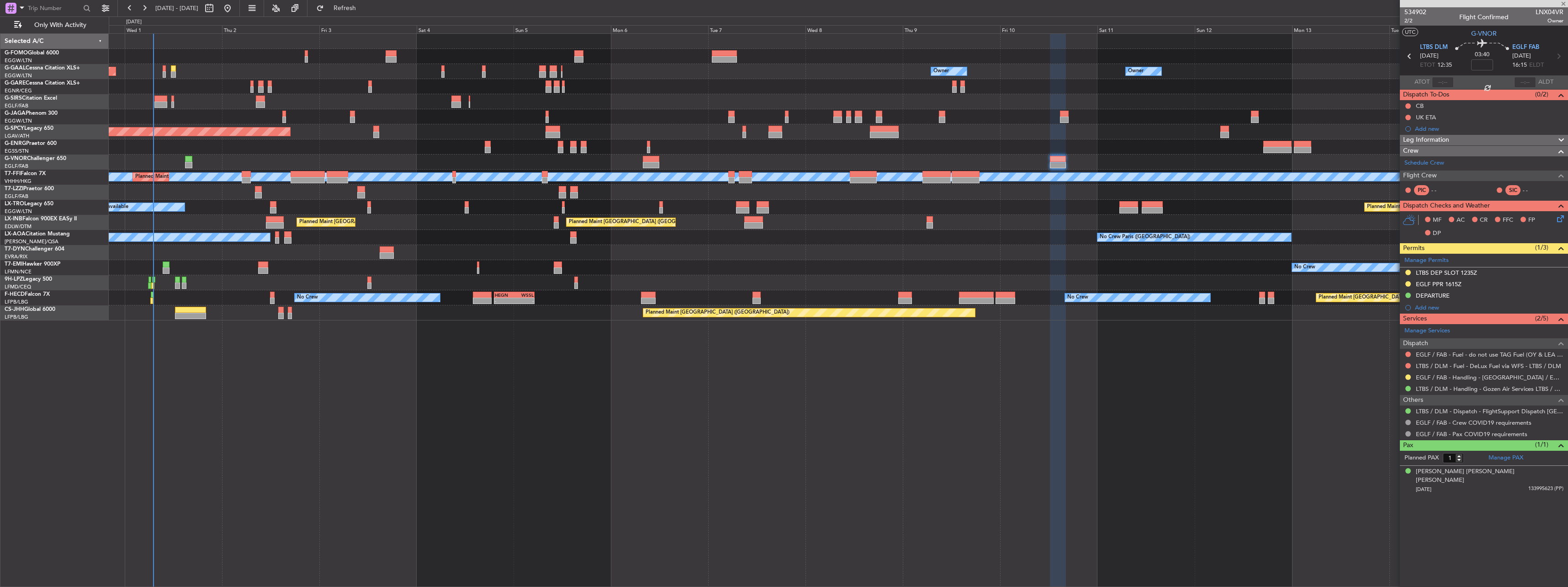
type input "+00:10"
type input "06:37"
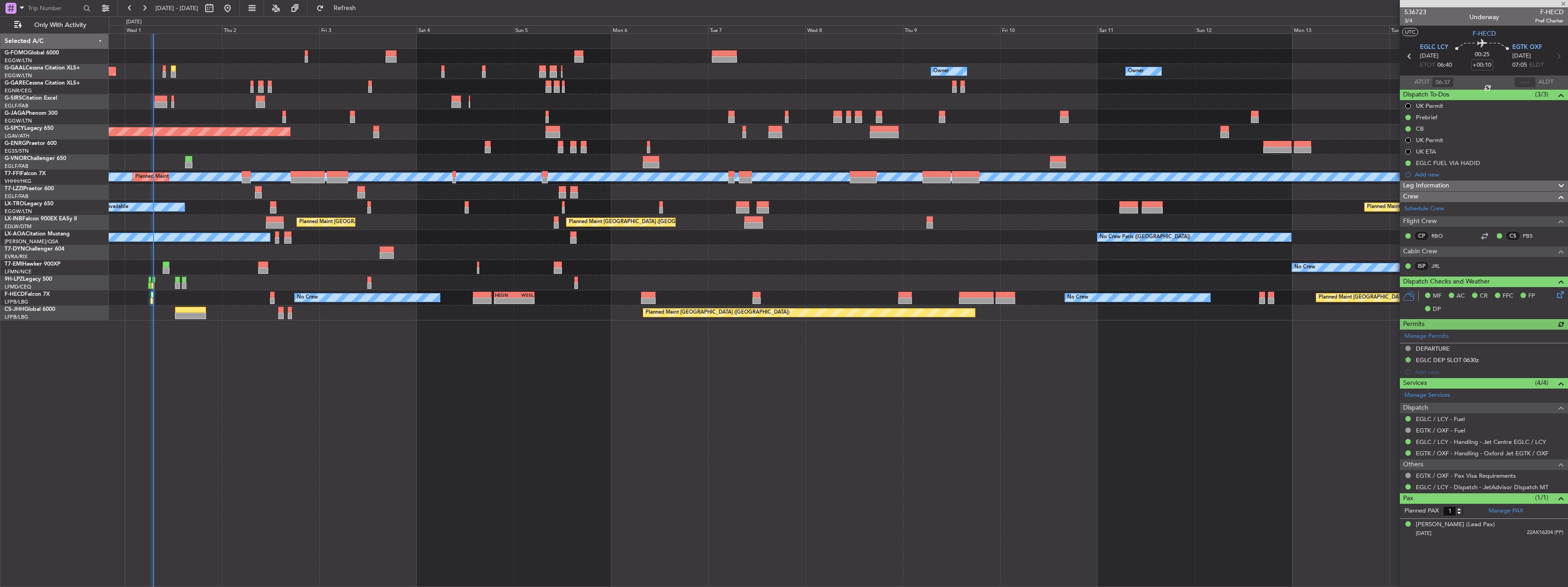
click at [1525, 76] on div "Estimated Landing Time" at bounding box center [1525, 76] width 0 height 0
drag, startPoint x: 1528, startPoint y: 82, endPoint x: 1550, endPoint y: 93, distance: 24.6
click at [1527, 83] on div "Estimated Landing Time" at bounding box center [1525, 82] width 60 height 12
click at [1531, 83] on input "text" at bounding box center [1525, 82] width 22 height 11
type input "07:02"
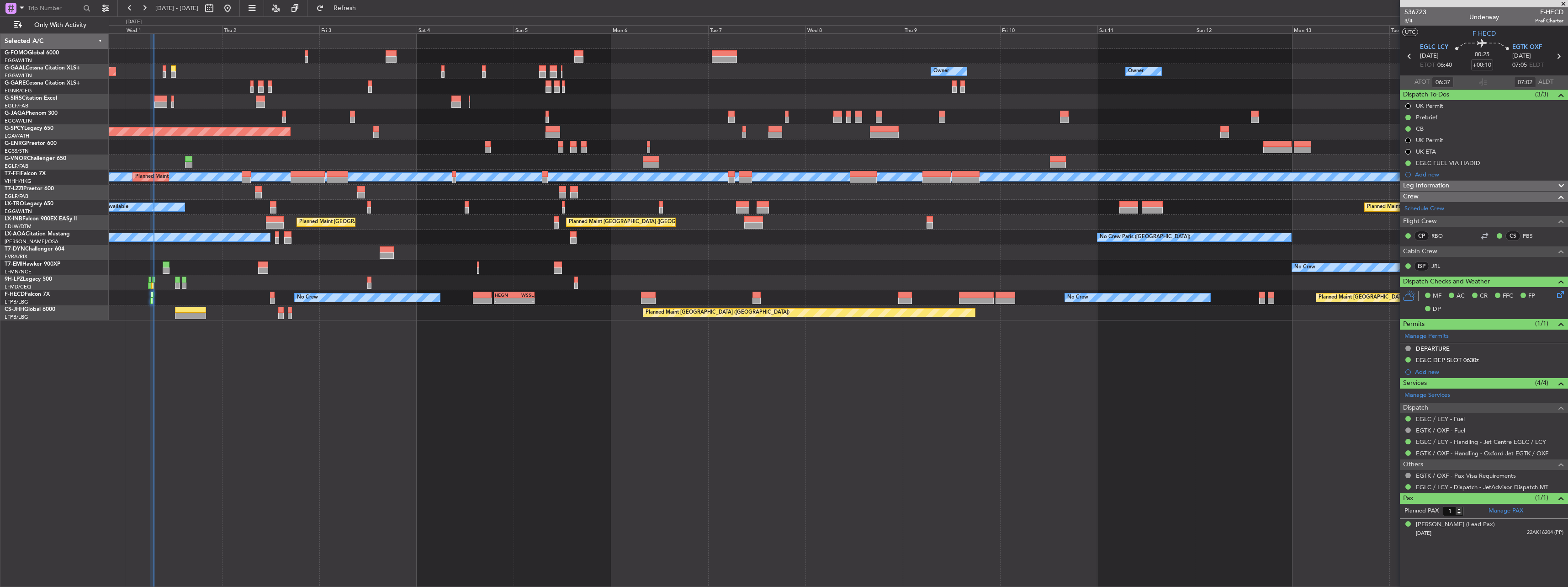
type input "07:37"
type input "08:02"
type input "06:37"
type input "07:02"
click at [1413, 19] on span "3/4" at bounding box center [1415, 21] width 22 height 8
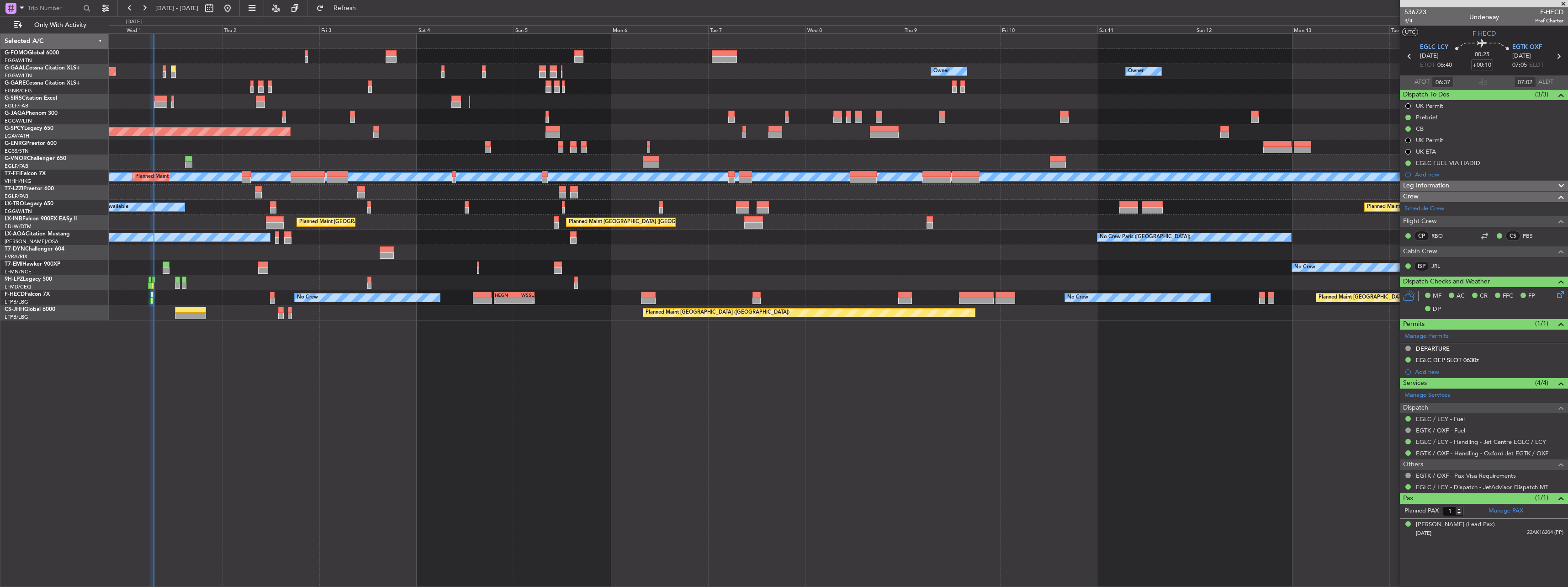
type input "07:37"
type input "08:02"
type input "06:37"
type input "07:02"
click at [1414, 18] on span "3/4" at bounding box center [1415, 21] width 22 height 8
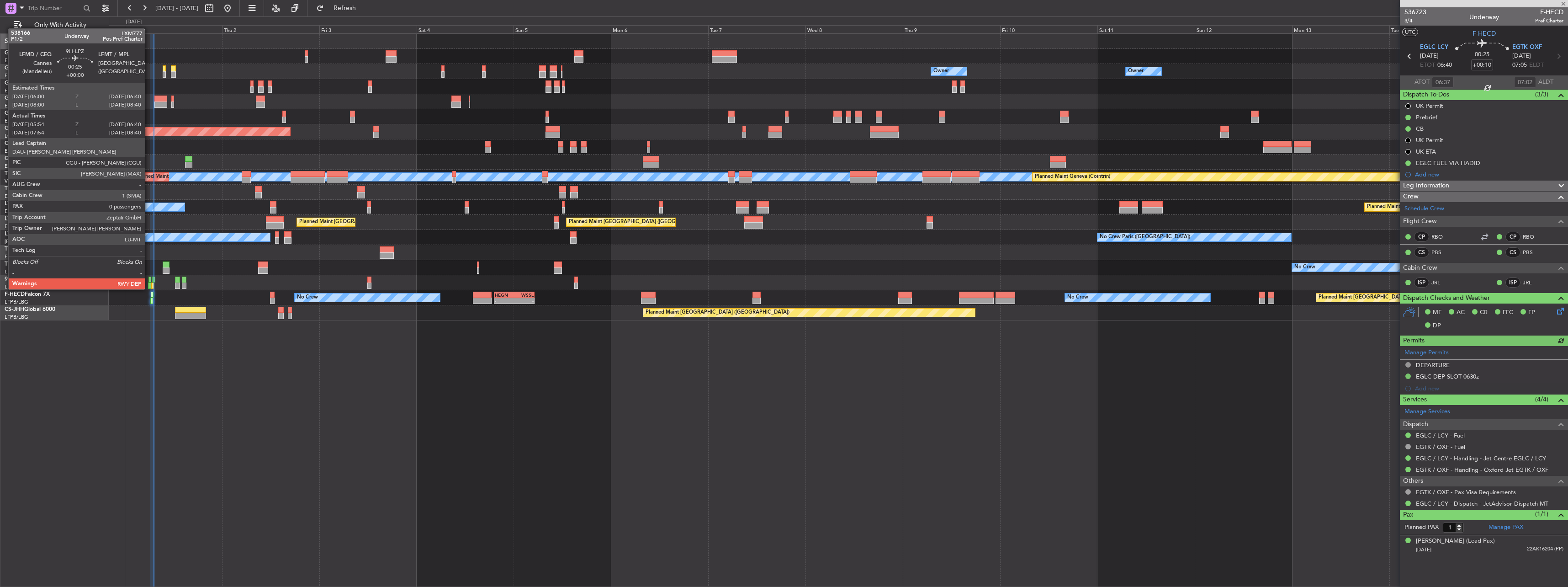
click at [149, 280] on div at bounding box center [150, 279] width 3 height 7
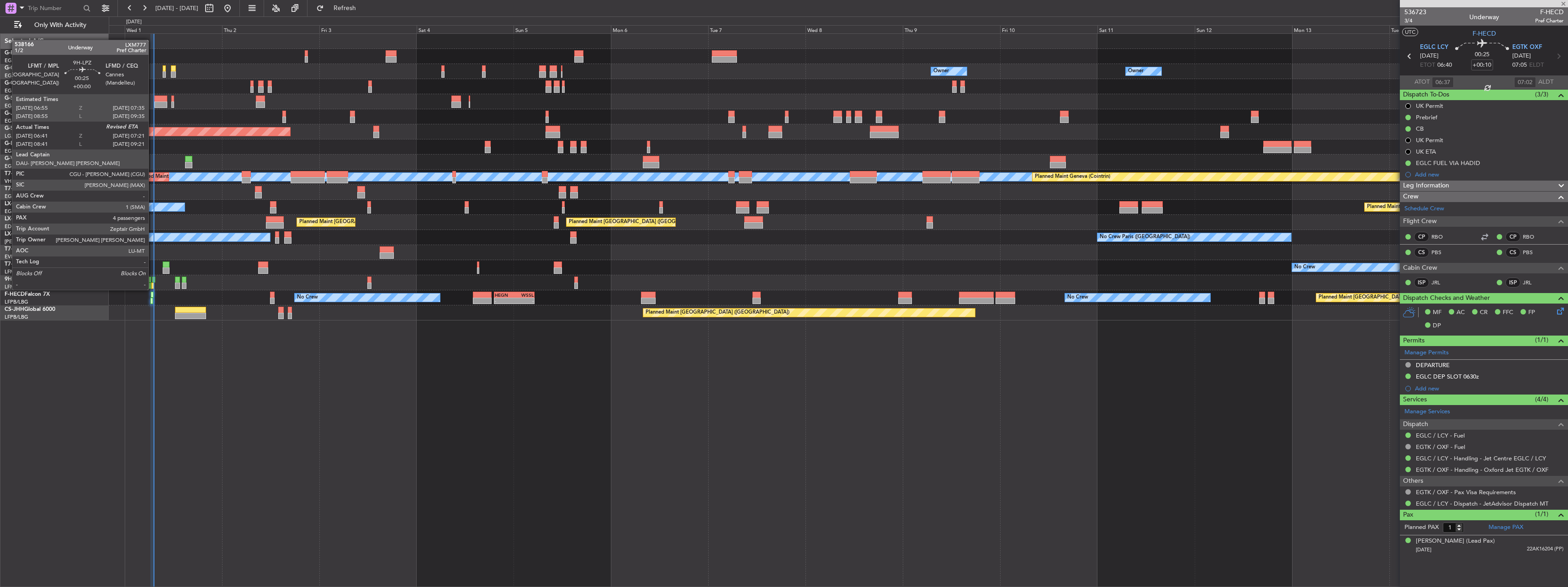
type input "06:04"
type input "06:35"
type input "0"
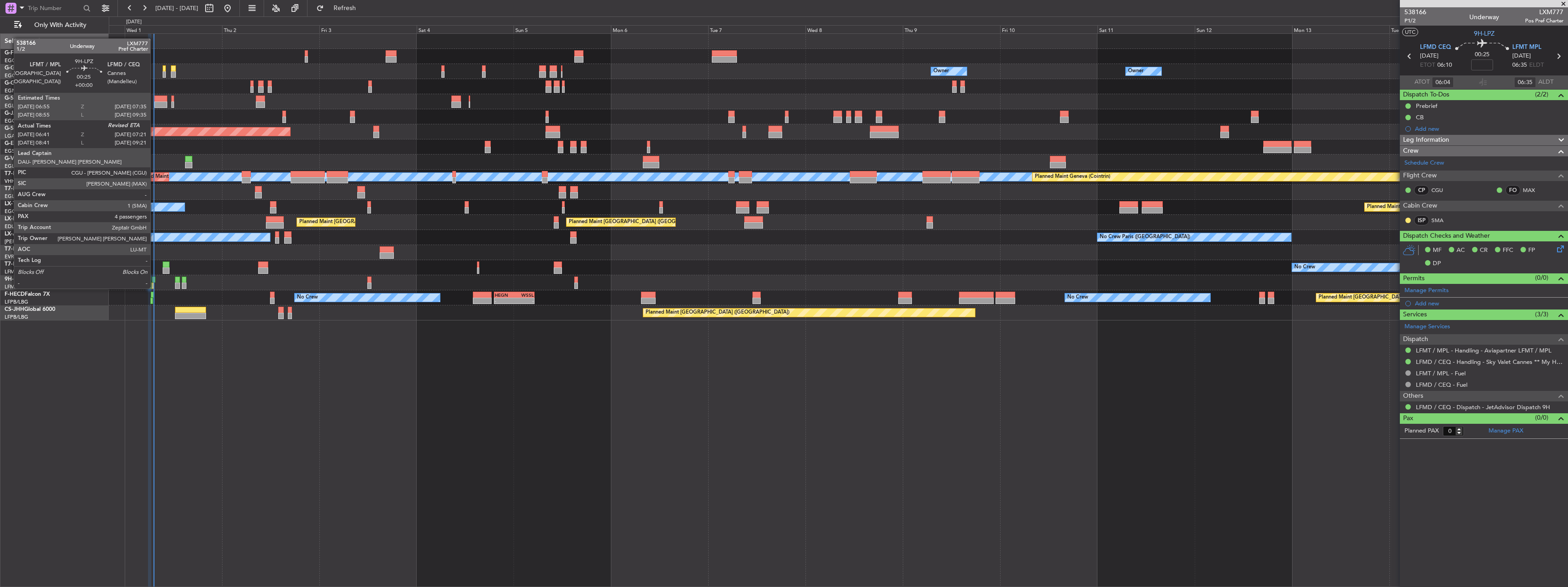
click at [154, 279] on div at bounding box center [153, 279] width 3 height 7
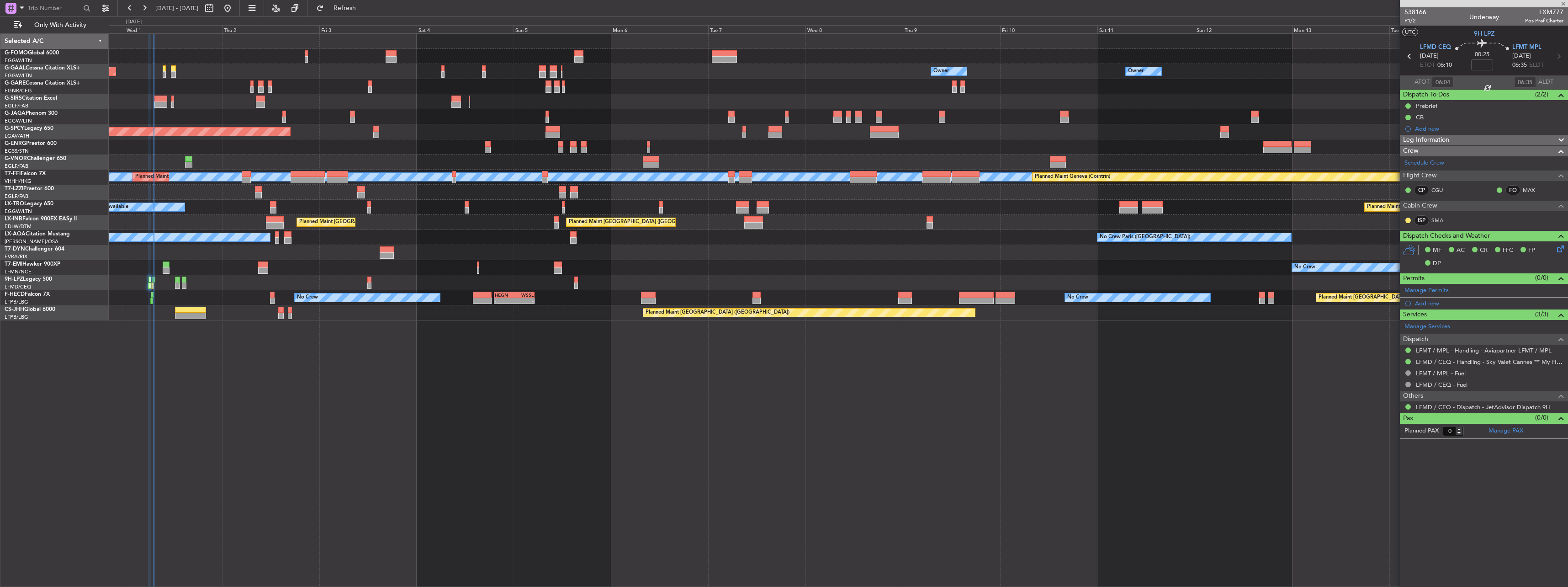
type input "06:51"
type input "4"
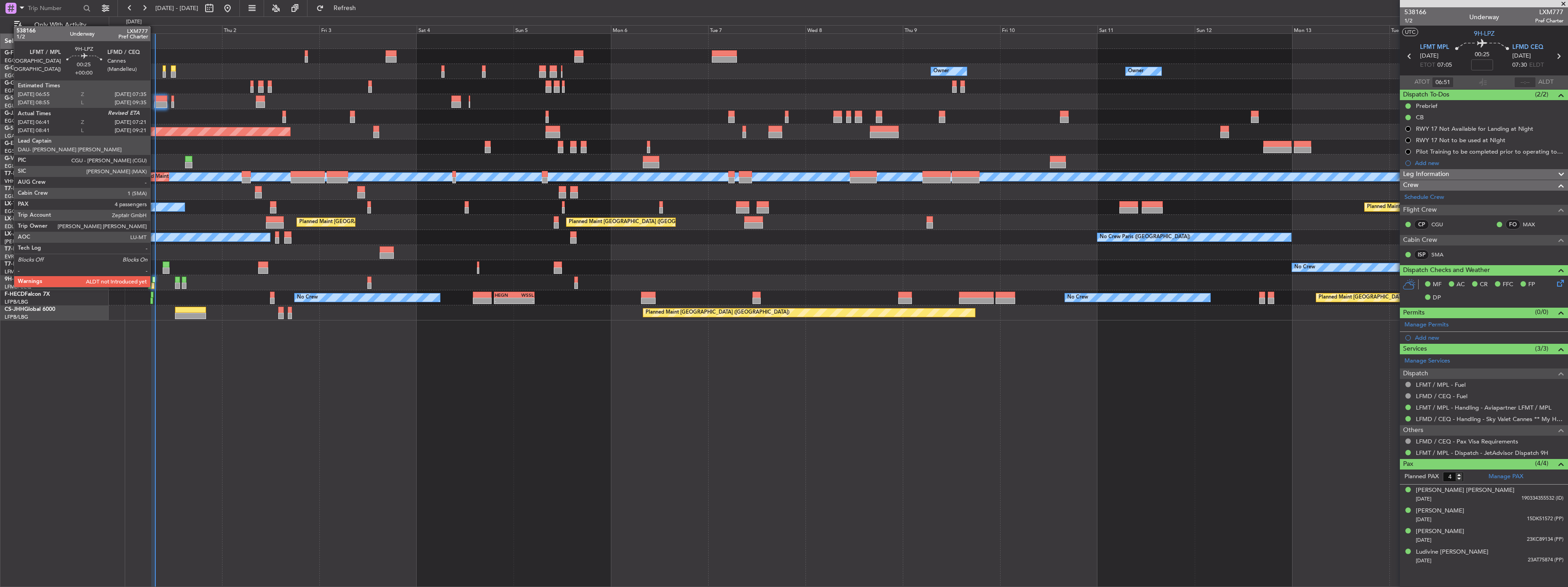
click at [155, 278] on div at bounding box center [153, 279] width 3 height 7
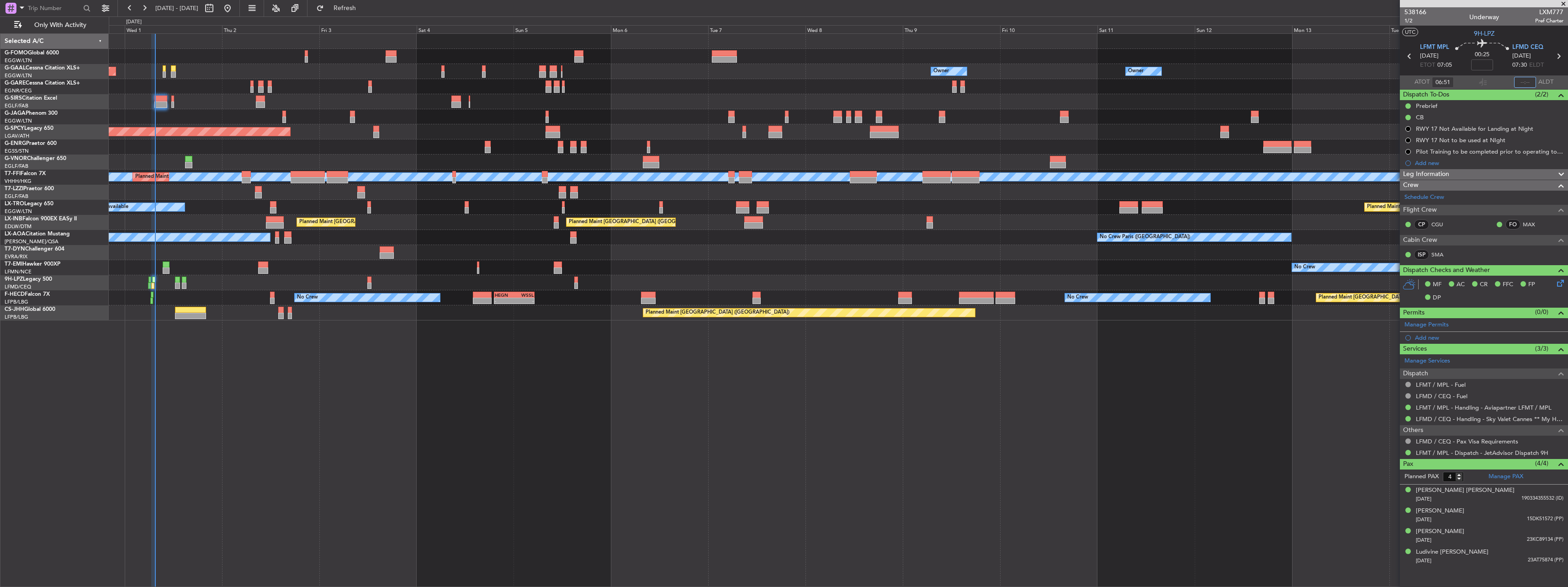
click at [1523, 80] on input "text" at bounding box center [1525, 82] width 22 height 11
type input "07:20"
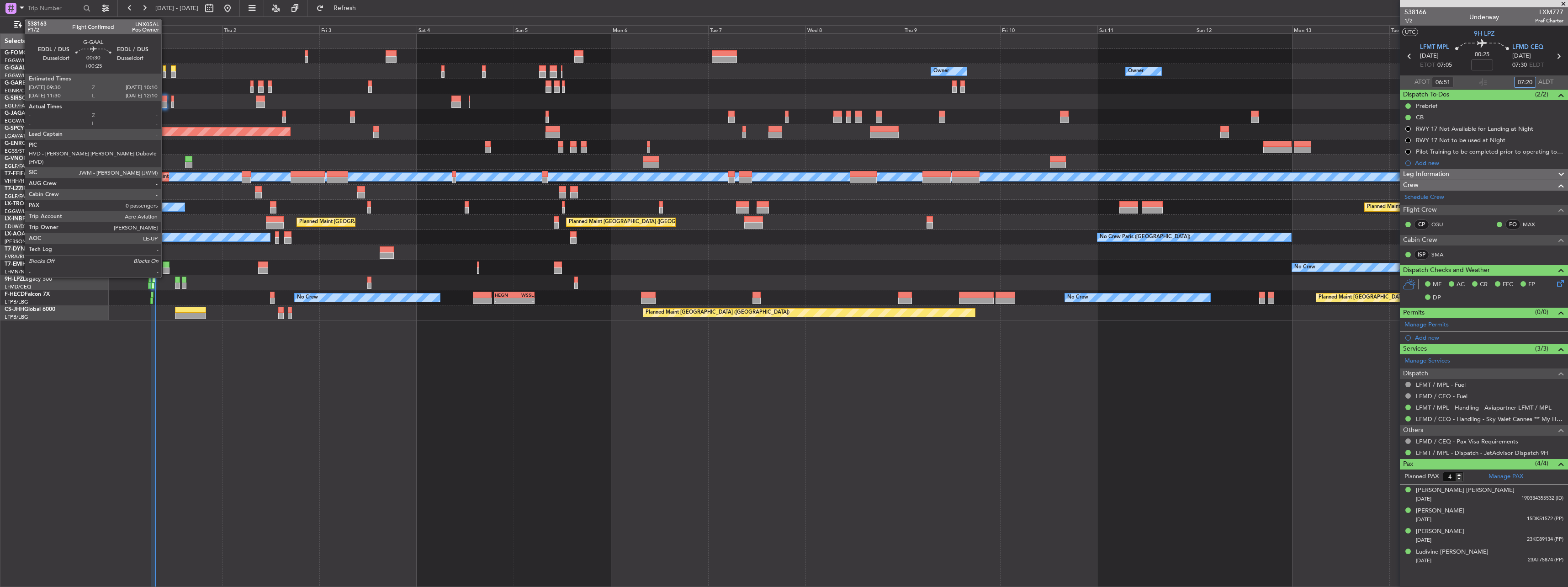
click at [166, 67] on div at bounding box center [164, 68] width 3 height 7
click at [175, 69] on div at bounding box center [173, 68] width 5 height 7
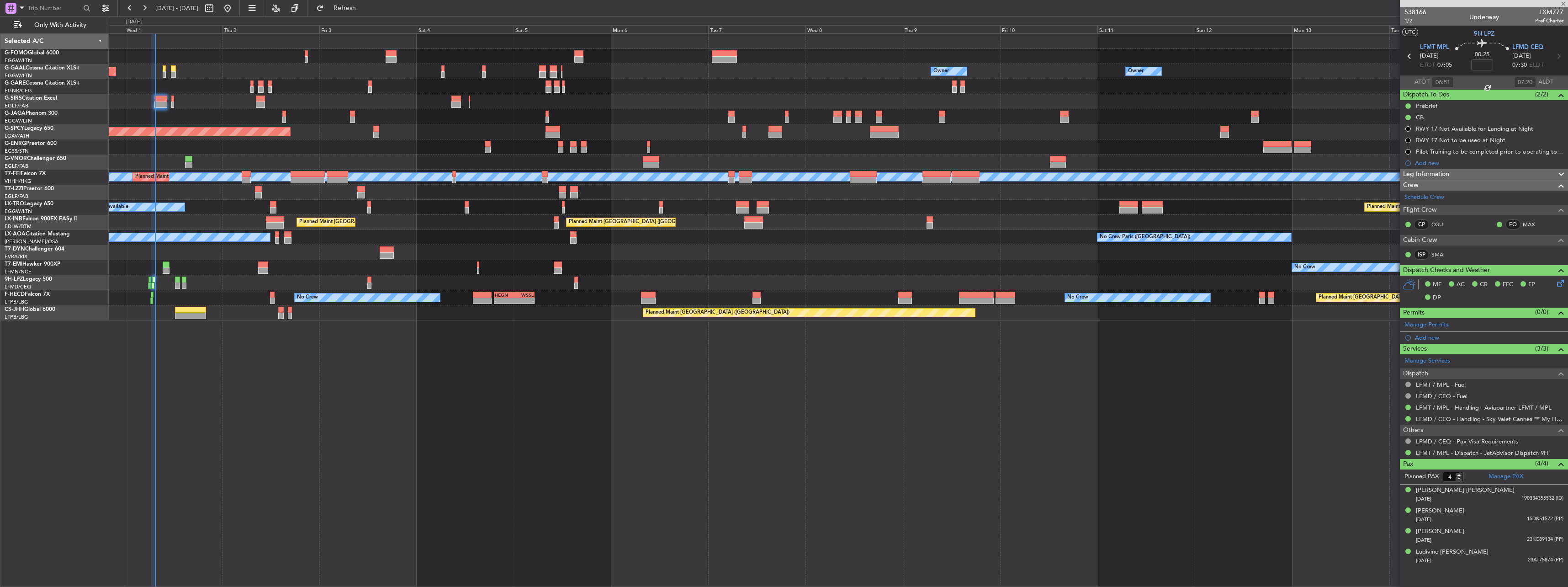
type input "+00:05"
type input "0"
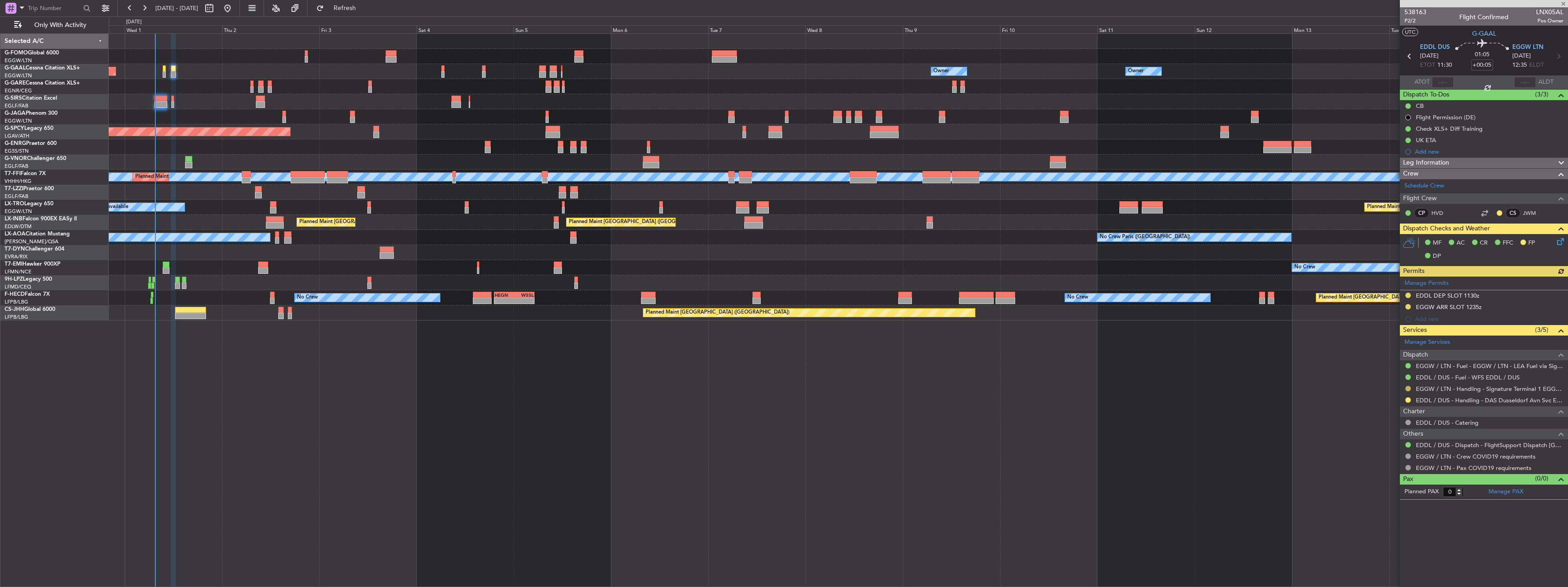
click at [1410, 387] on button at bounding box center [1408, 388] width 5 height 5
click at [1386, 497] on span "Confirmed" at bounding box center [1382, 497] width 29 height 9
click at [1405, 308] on div at bounding box center [1408, 307] width 7 height 7
click at [1406, 308] on button at bounding box center [1408, 306] width 5 height 5
click at [1373, 416] on span "Received OK" at bounding box center [1385, 415] width 35 height 9
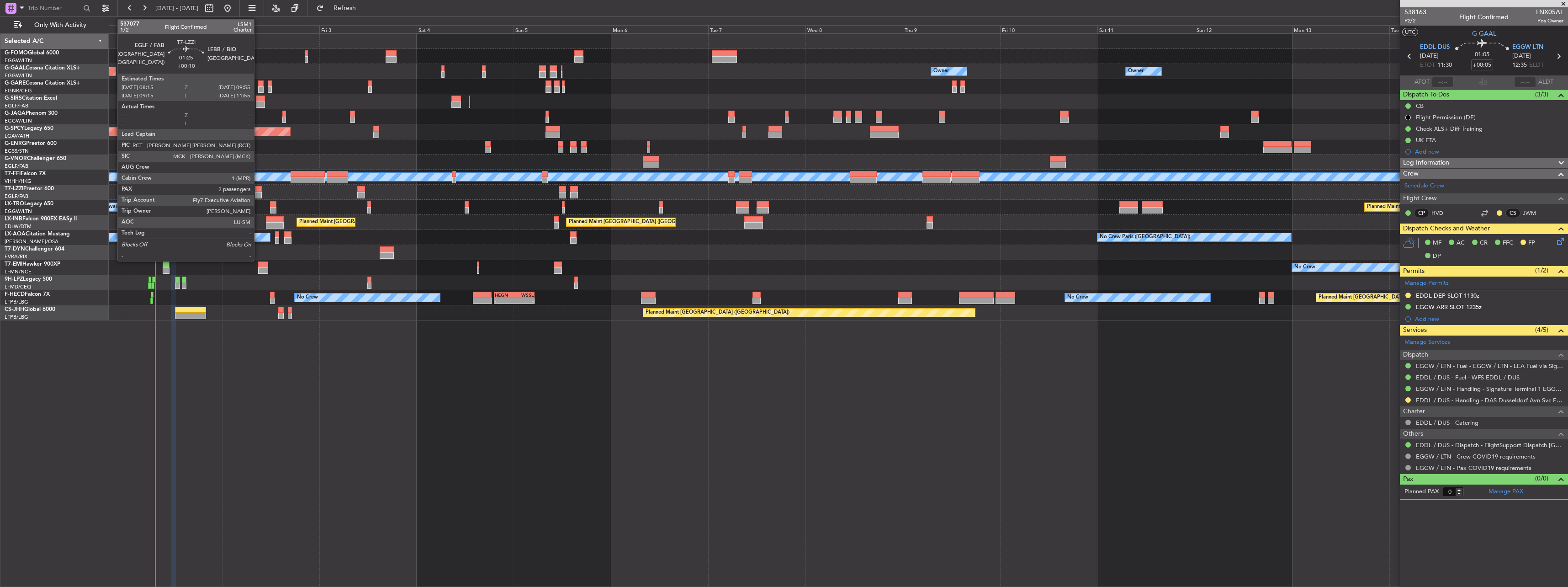
click at [259, 189] on div at bounding box center [258, 189] width 7 height 7
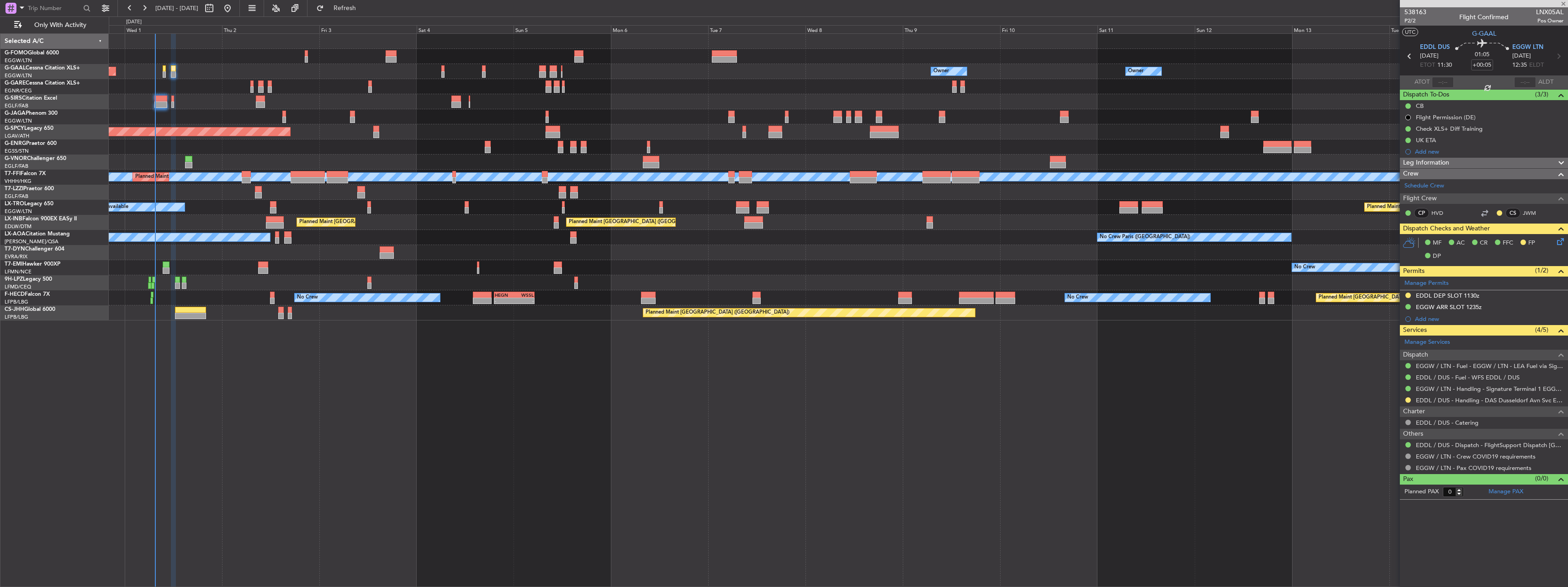
type input "+00:10"
type input "2"
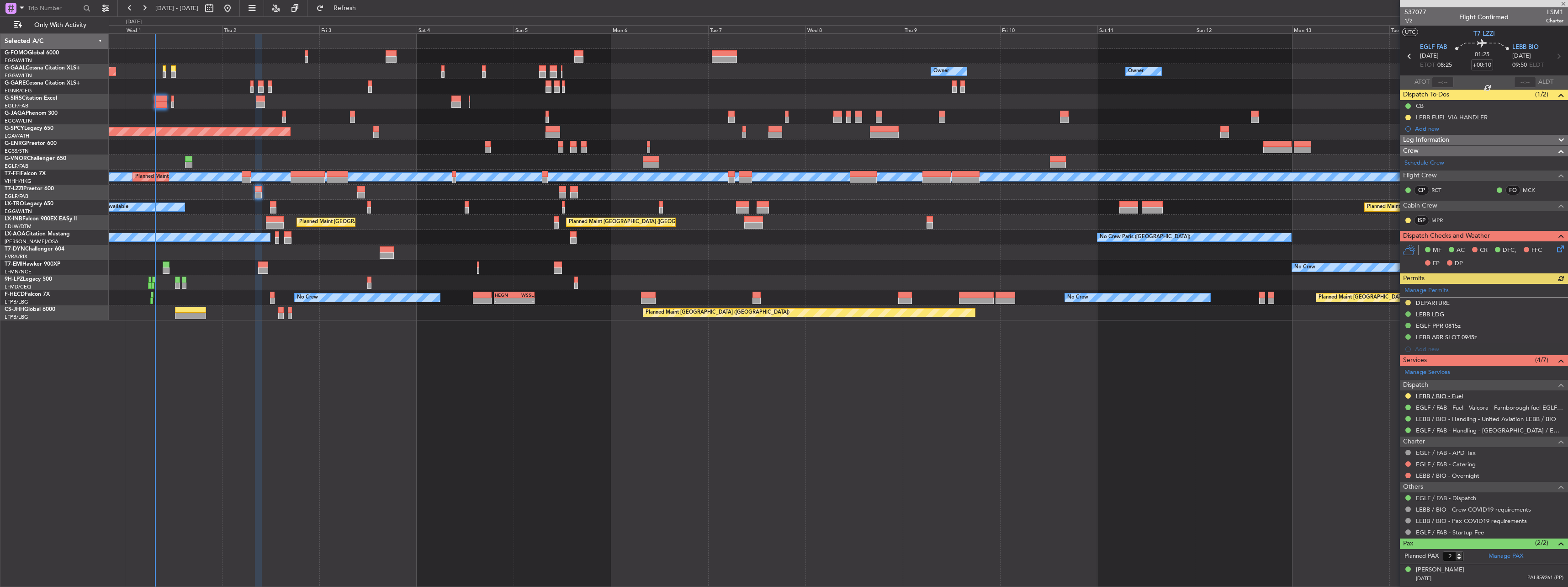
click at [1437, 393] on link "LEBB / BIO - Fuel" at bounding box center [1439, 396] width 47 height 8
click at [1467, 116] on div "LEBB FUEL VIA HANDLER" at bounding box center [1452, 117] width 72 height 8
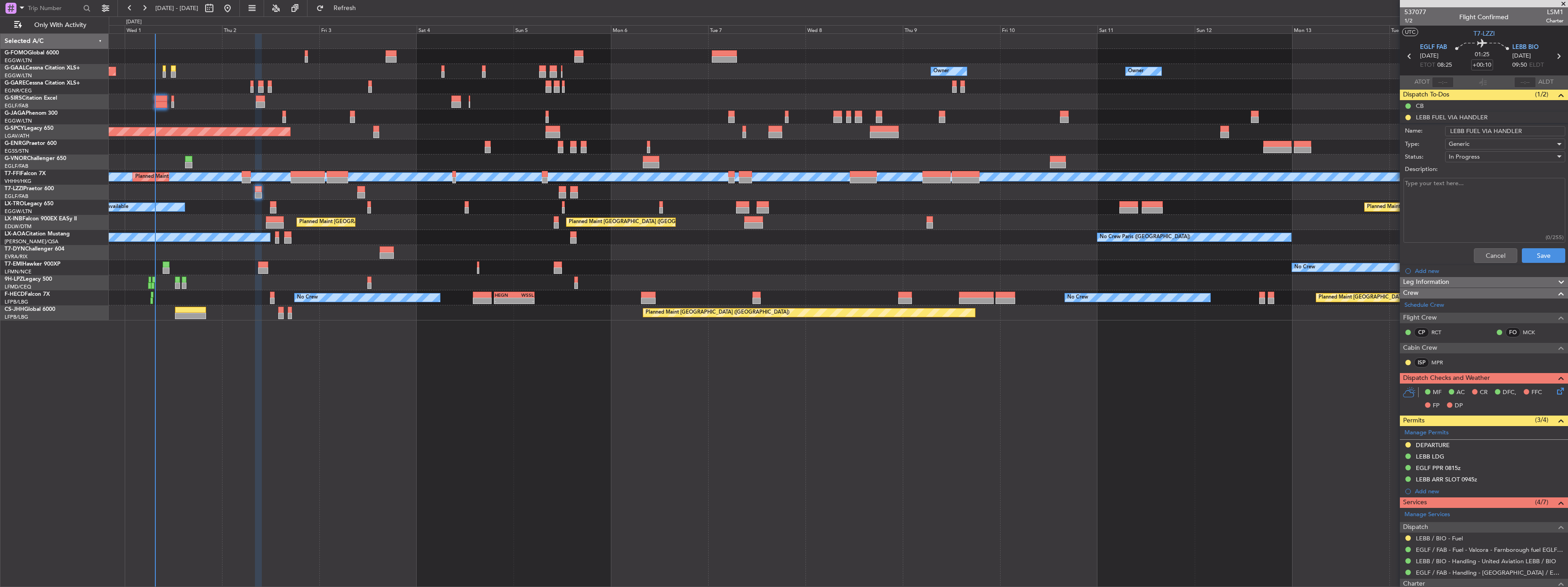
click at [1527, 131] on input "LEBB FUEL VIA HANDLER" at bounding box center [1505, 131] width 120 height 10
type input "LEBB FUEL VIA WFS"
click at [1540, 255] on button "Save" at bounding box center [1543, 256] width 43 height 15
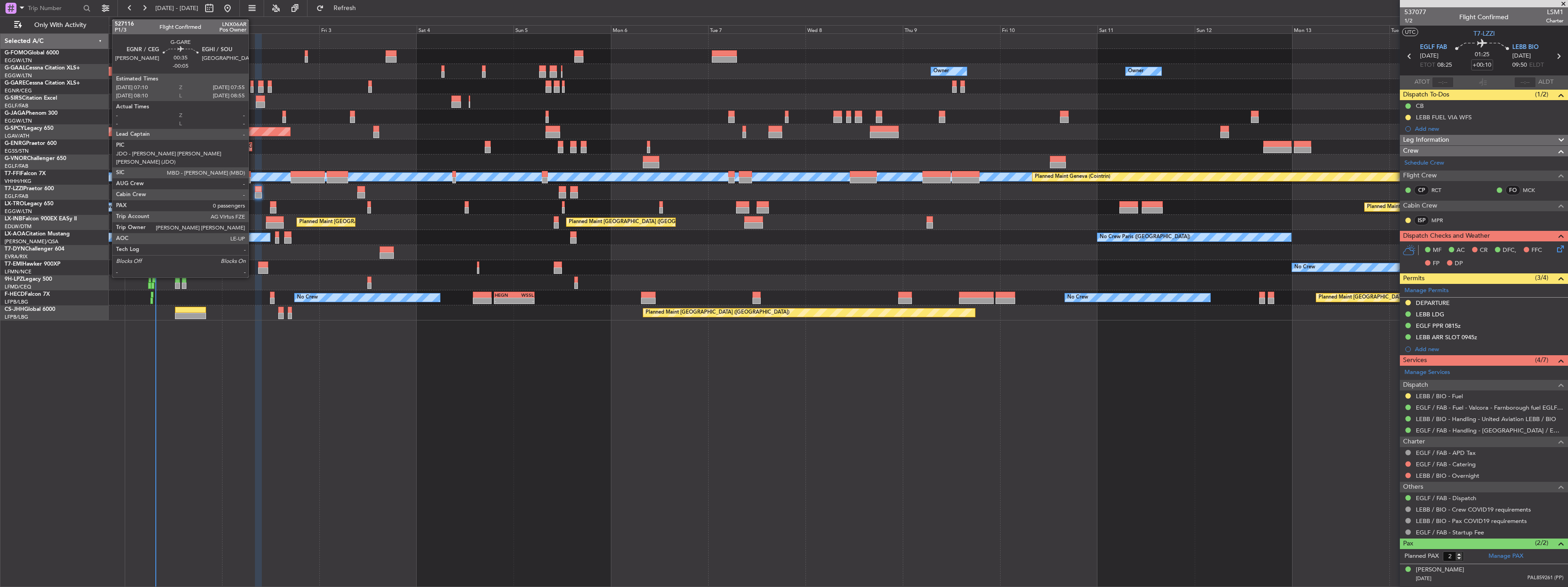
click at [253, 83] on div at bounding box center [251, 83] width 3 height 7
type input "-00:05"
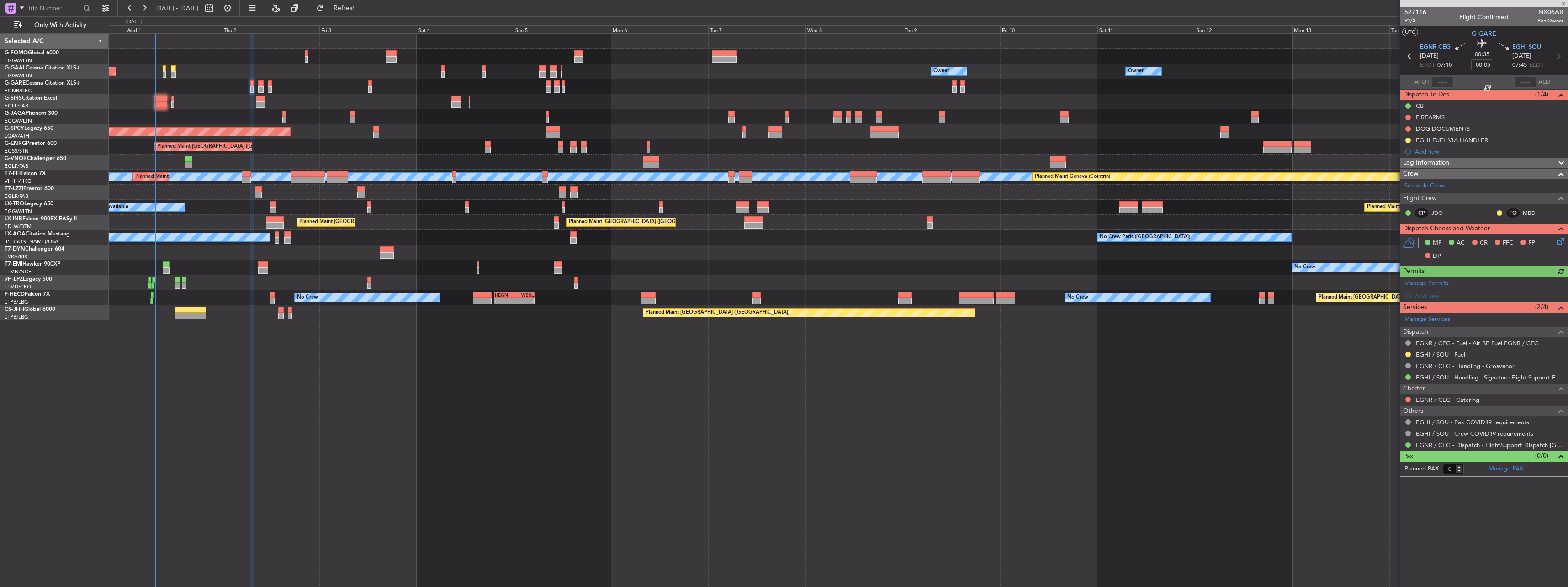
click at [1405, 351] on div at bounding box center [1408, 354] width 7 height 7
click at [1408, 351] on button at bounding box center [1408, 354] width 5 height 5
click at [1364, 464] on li "Confirmed" at bounding box center [1407, 463] width 105 height 14
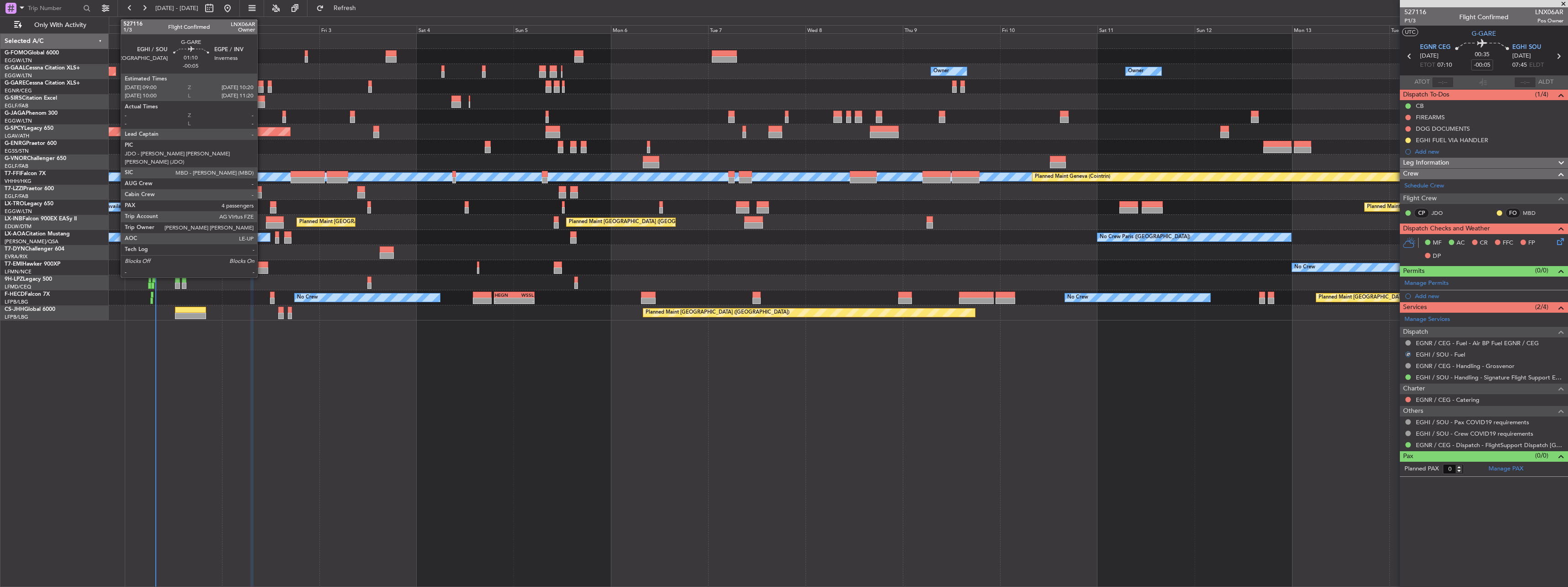
click at [261, 83] on div at bounding box center [261, 83] width 5 height 7
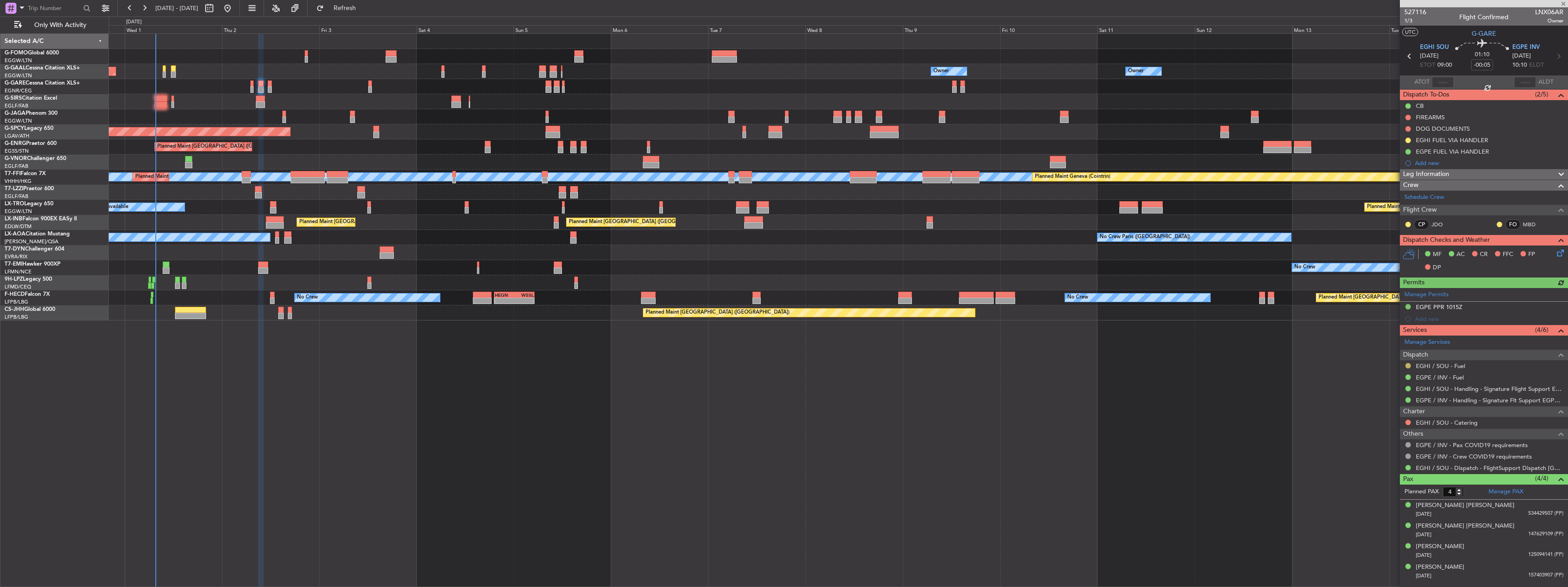
click at [1407, 365] on button at bounding box center [1408, 365] width 5 height 5
click at [1377, 480] on li "Confirmed" at bounding box center [1407, 474] width 105 height 14
click at [1407, 140] on button at bounding box center [1408, 140] width 5 height 5
click at [1415, 185] on span "Completed" at bounding box center [1412, 180] width 30 height 9
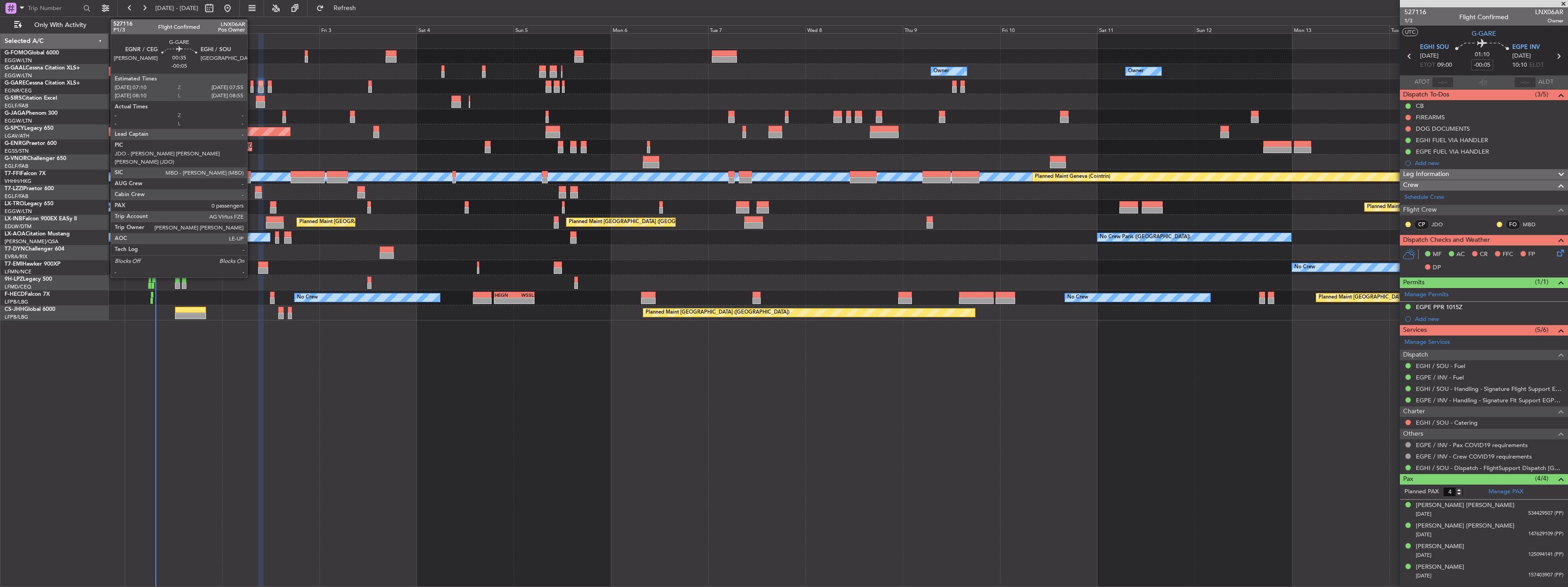
click at [251, 82] on div at bounding box center [251, 83] width 3 height 7
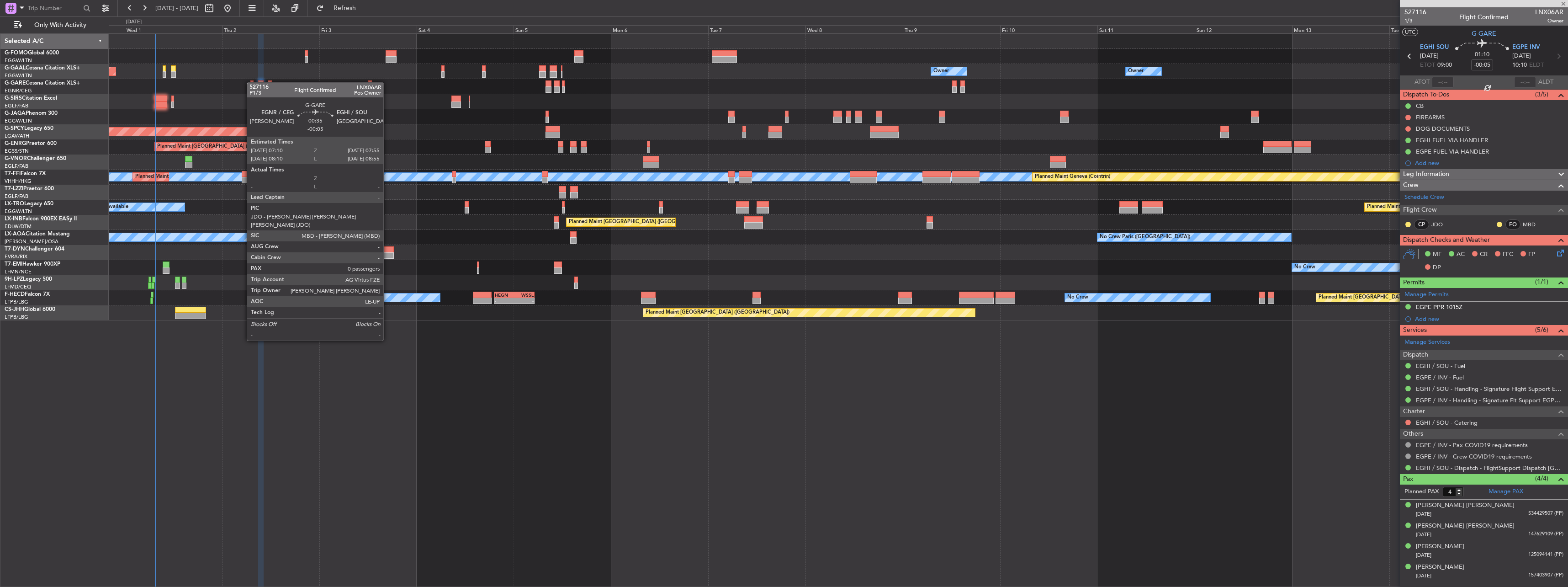
type input "0"
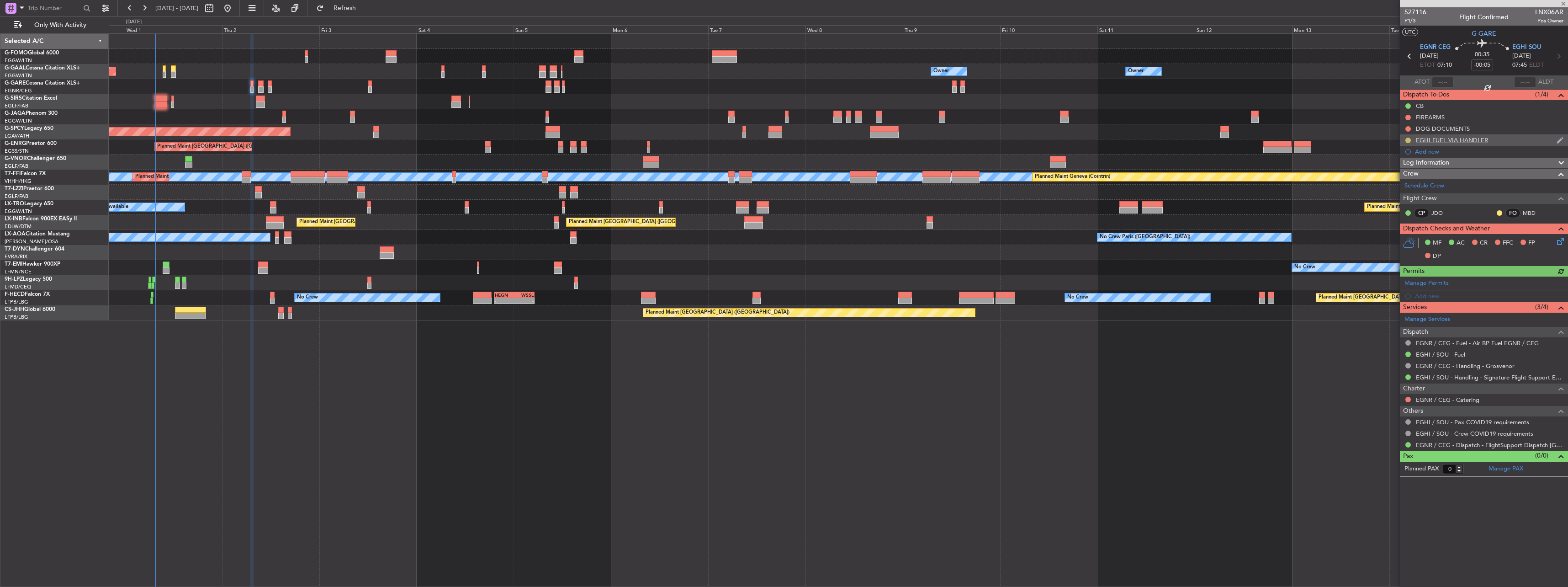
click at [1406, 137] on div at bounding box center [1408, 140] width 7 height 7
click at [1406, 138] on button at bounding box center [1408, 140] width 5 height 5
click at [1410, 181] on span "Completed" at bounding box center [1412, 180] width 30 height 9
click at [352, 5] on button "Refresh" at bounding box center [340, 9] width 55 height 15
click at [352, 5] on button "Refreshing..." at bounding box center [340, 9] width 55 height 15
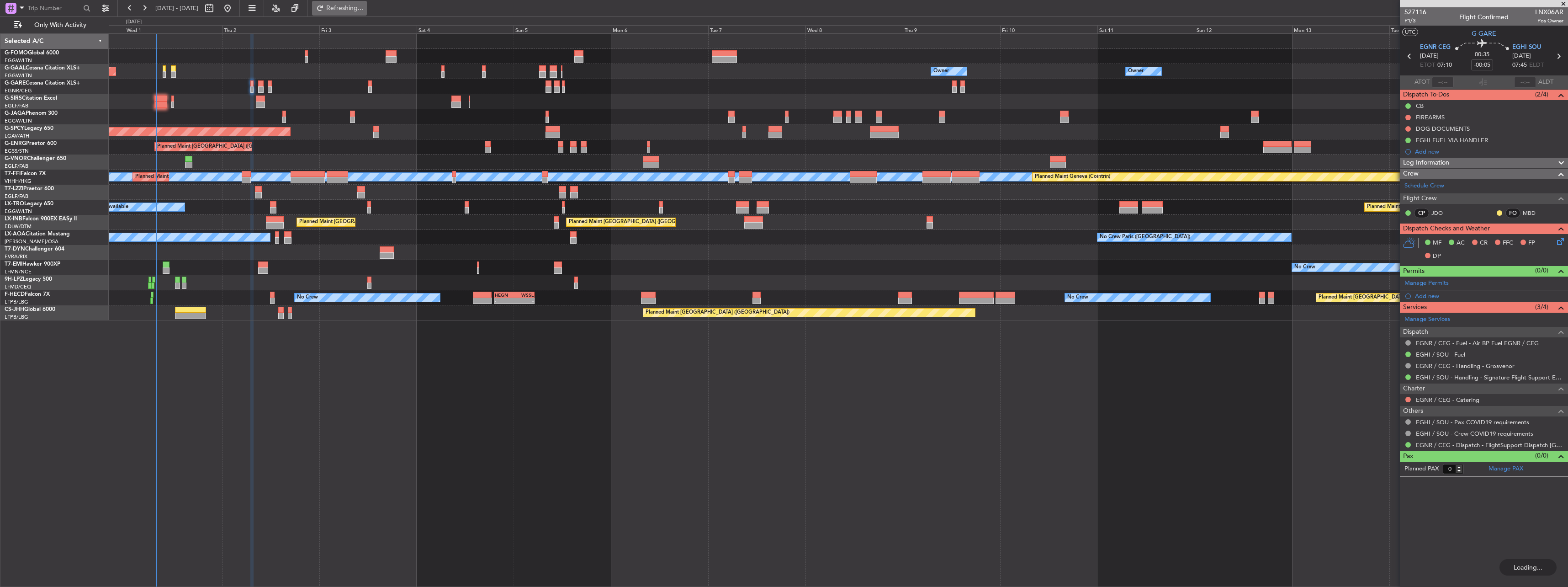
click at [352, 5] on button "Refreshing..." at bounding box center [340, 9] width 55 height 15
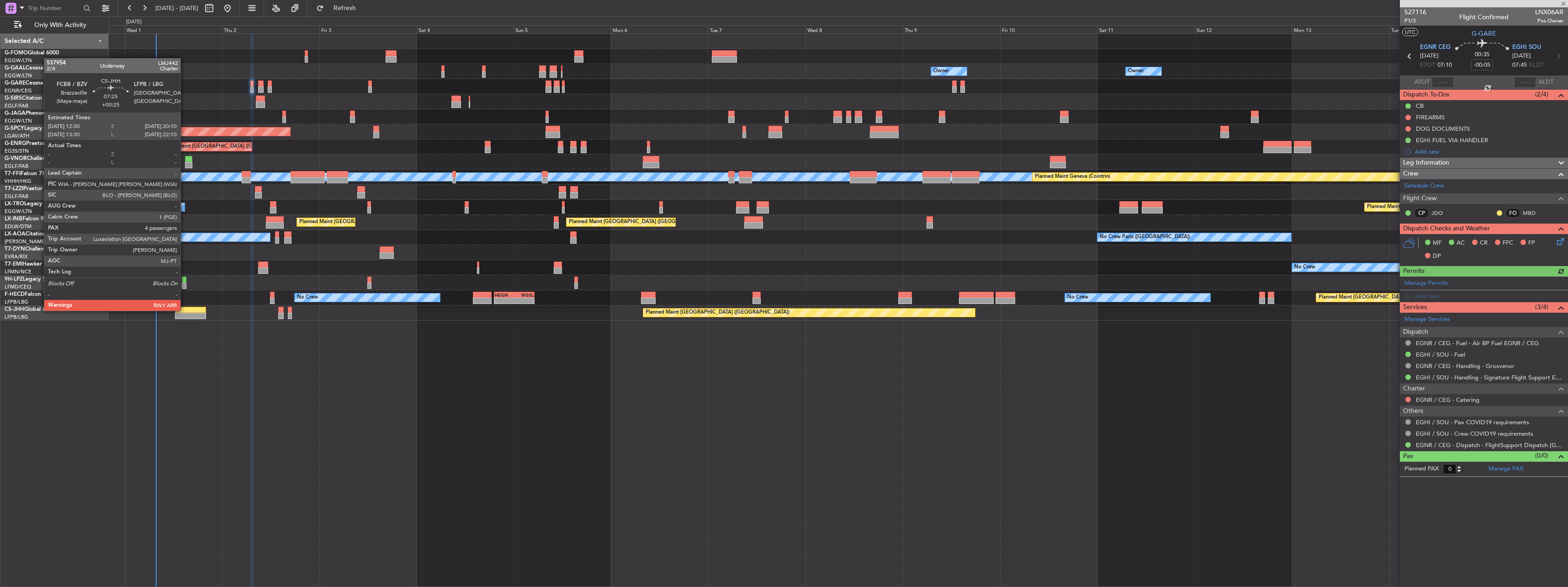
click at [186, 310] on div at bounding box center [191, 310] width 32 height 7
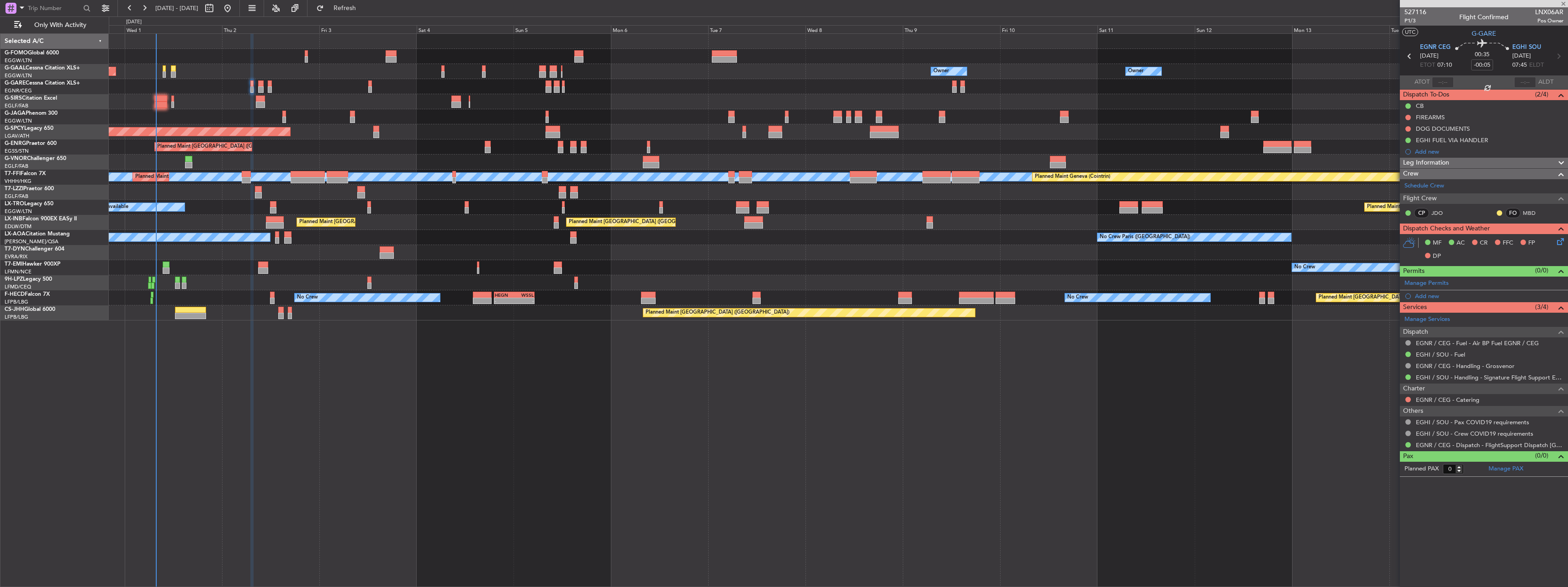
type input "+00:25"
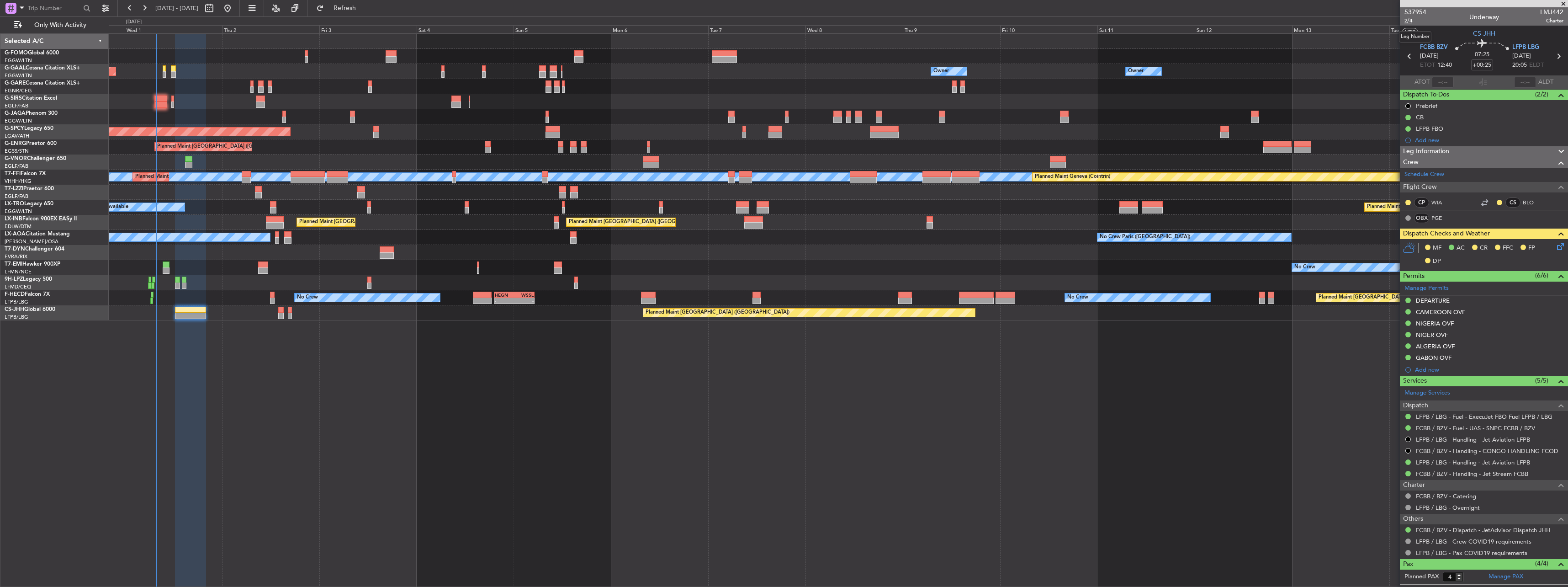
click at [1410, 21] on span "2/4" at bounding box center [1415, 21] width 22 height 8
click at [1559, 245] on icon at bounding box center [1559, 245] width 7 height 7
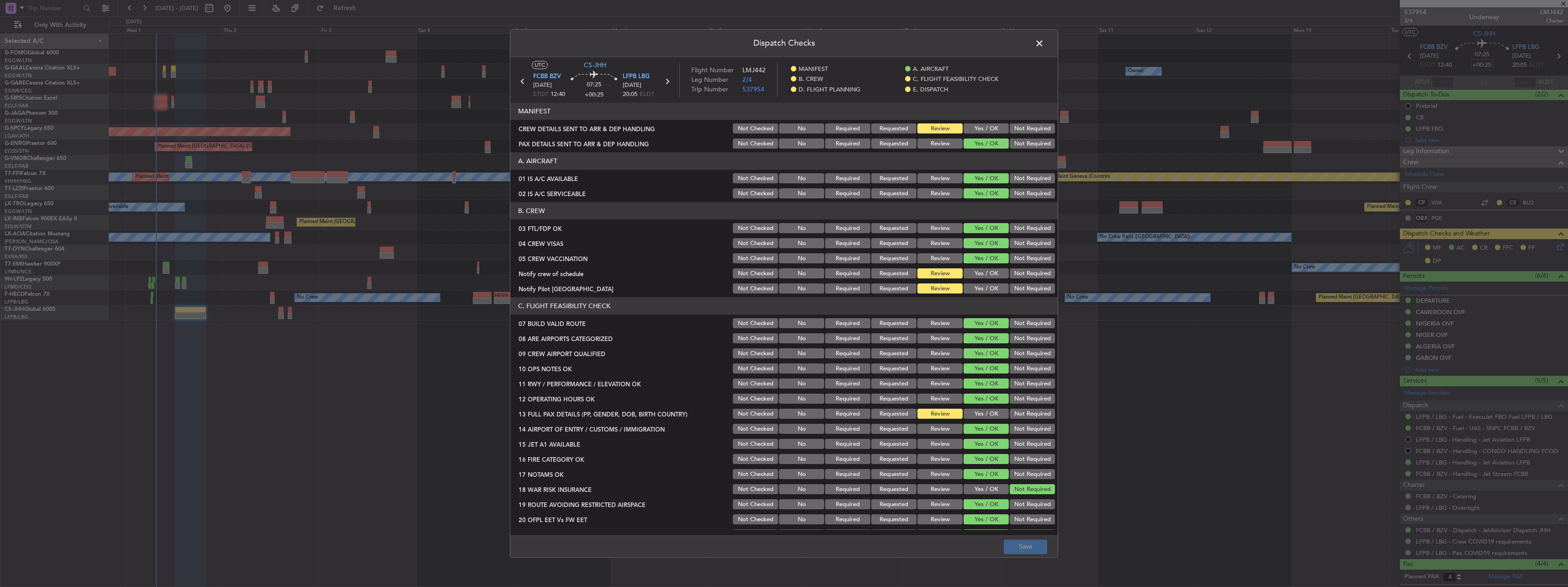
click at [976, 126] on button "Yes / OK" at bounding box center [986, 128] width 45 height 10
click at [977, 274] on button "Yes / OK" at bounding box center [986, 273] width 45 height 10
click at [978, 289] on button "Yes / OK" at bounding box center [986, 289] width 45 height 10
click at [983, 412] on button "Yes / OK" at bounding box center [986, 414] width 45 height 10
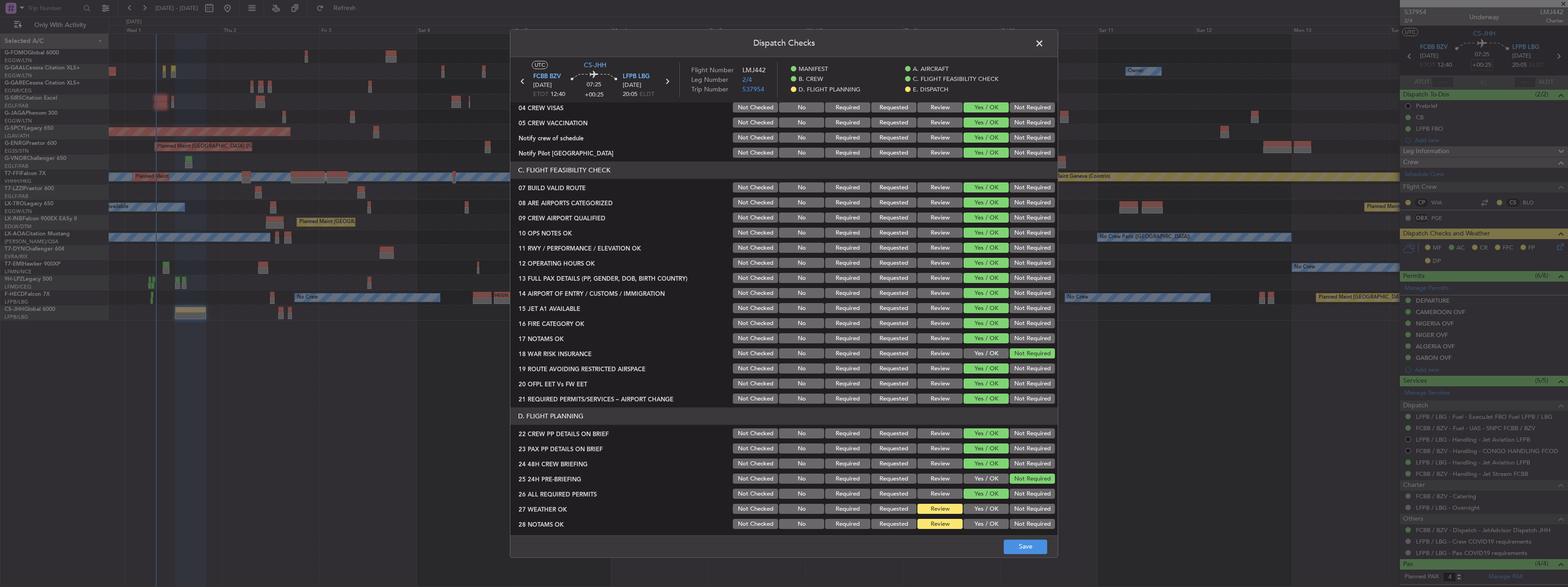
scroll to position [228, 0]
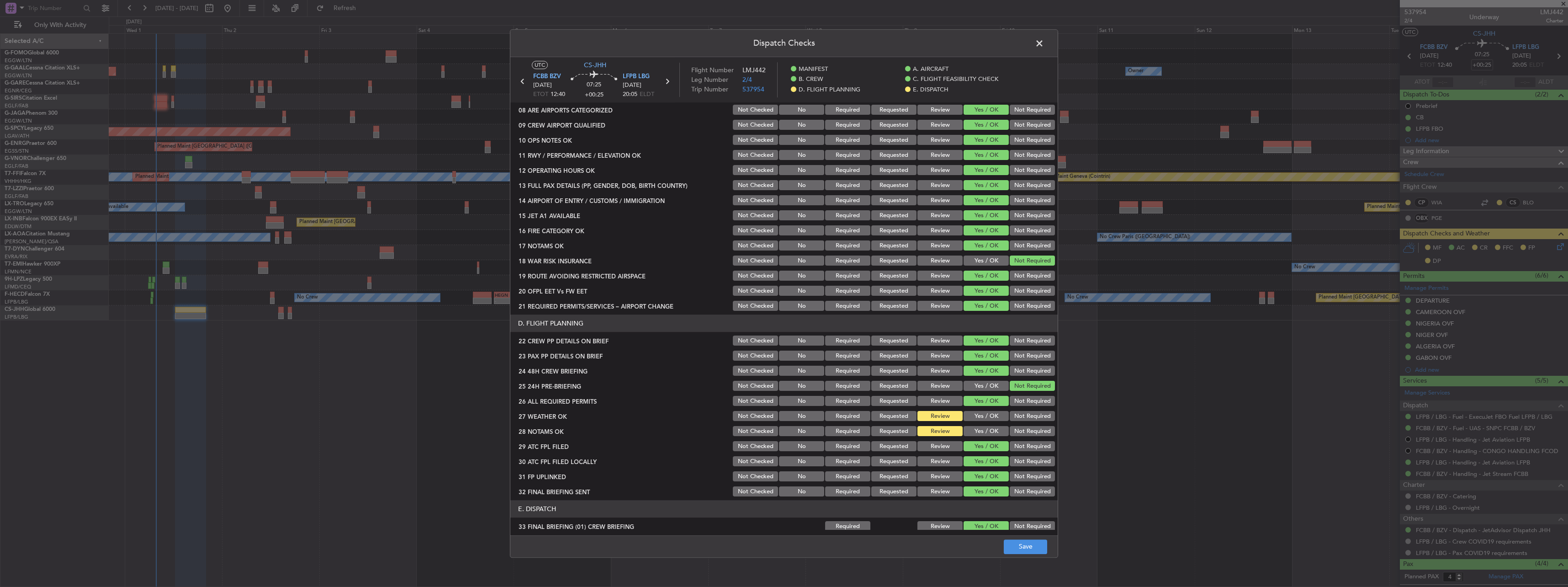
click at [981, 415] on button "Yes / OK" at bounding box center [986, 417] width 45 height 10
click at [979, 432] on button "Yes / OK" at bounding box center [986, 431] width 45 height 10
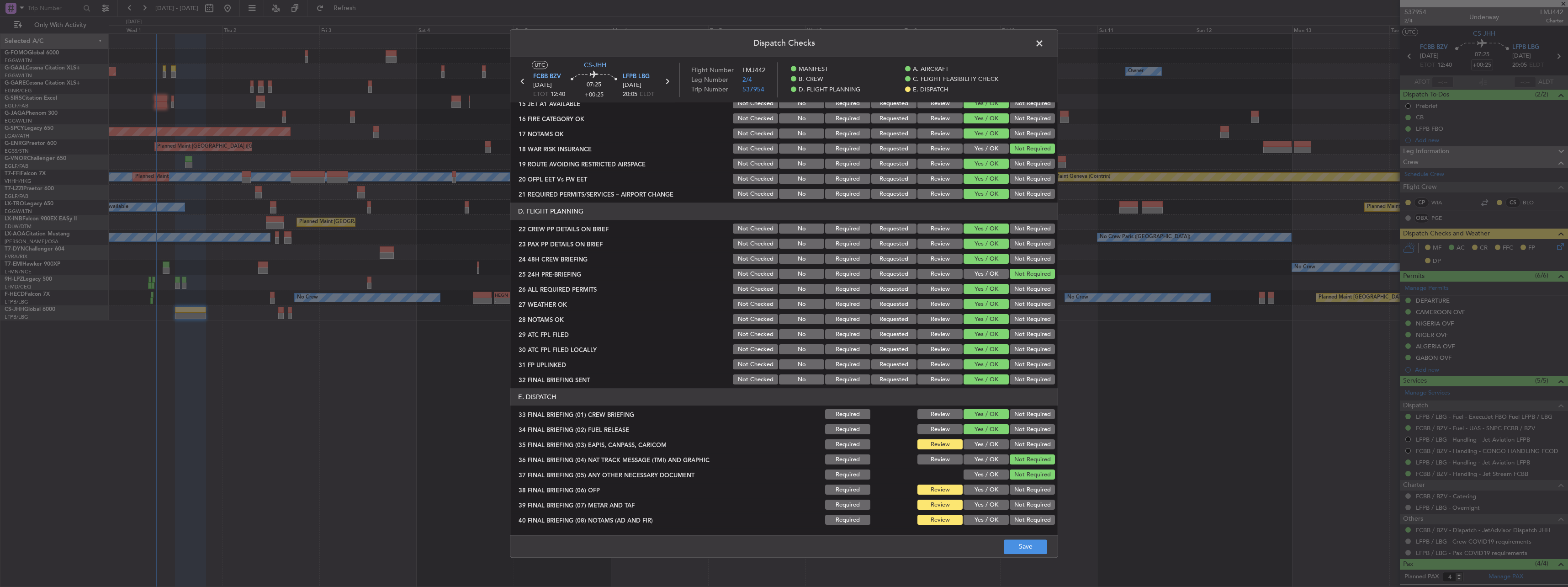
scroll to position [400, 0]
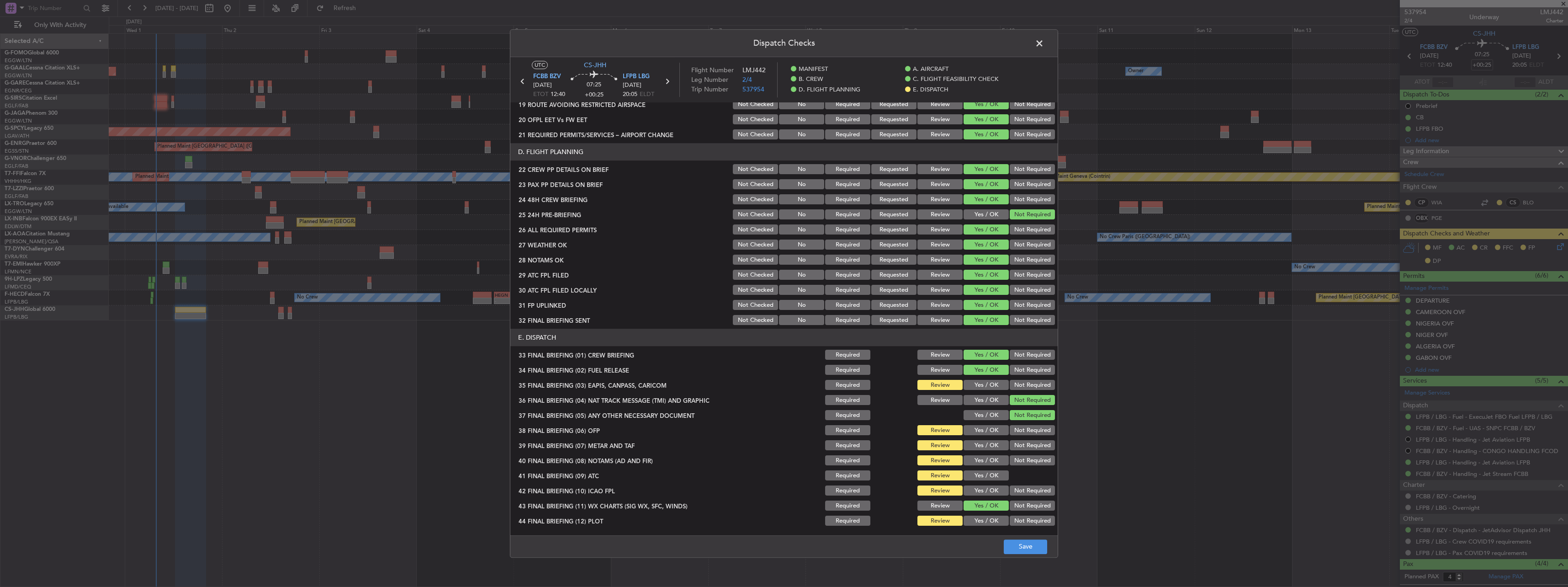
click at [975, 385] on button "Yes / OK" at bounding box center [986, 385] width 45 height 10
click at [982, 429] on button "Yes / OK" at bounding box center [986, 431] width 45 height 10
drag, startPoint x: 983, startPoint y: 441, endPoint x: 984, endPoint y: 456, distance: 15.0
click at [982, 442] on button "Yes / OK" at bounding box center [986, 446] width 45 height 10
drag, startPoint x: 984, startPoint y: 456, endPoint x: 987, endPoint y: 465, distance: 9.5
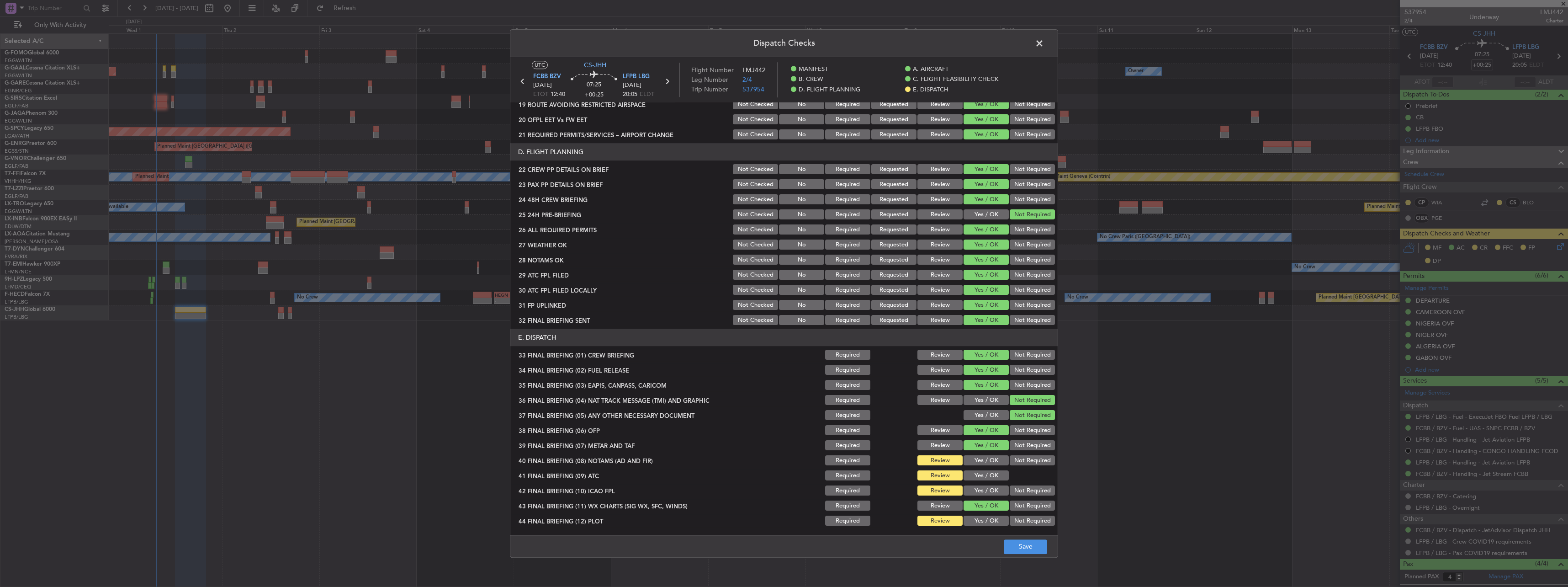
click at [985, 457] on button "Yes / OK" at bounding box center [986, 460] width 45 height 10
click at [989, 468] on section "E. DISPATCH 33 FINAL BRIEFING (01) CREW BRIEFING Required Review Yes / OK Not R…" at bounding box center [783, 428] width 547 height 199
click at [993, 482] on div "Yes / OK" at bounding box center [985, 476] width 46 height 13
click at [990, 473] on button "Yes / OK" at bounding box center [986, 476] width 45 height 10
click at [989, 486] on button "Yes / OK" at bounding box center [986, 491] width 45 height 10
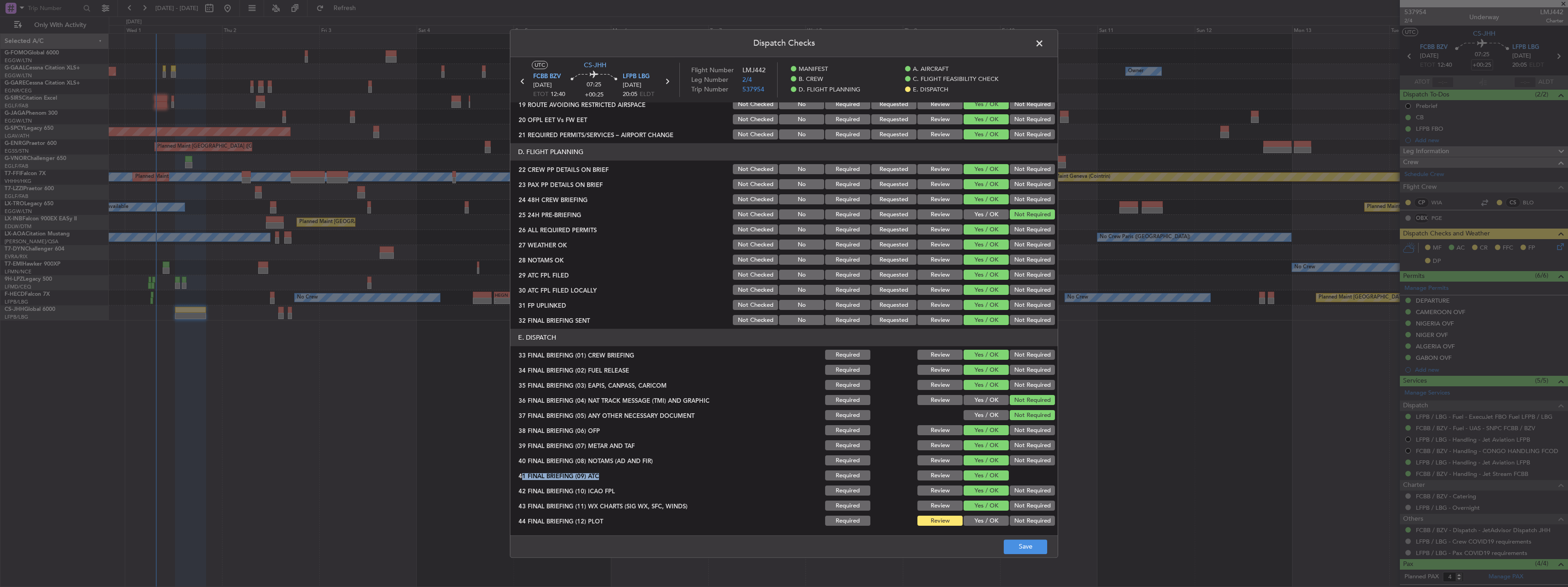
drag, startPoint x: 989, startPoint y: 521, endPoint x: 990, endPoint y: 515, distance: 6.1
click at [989, 521] on button "Yes / OK" at bounding box center [986, 521] width 45 height 10
drag, startPoint x: 1030, startPoint y: 543, endPoint x: 1027, endPoint y: 539, distance: 5.0
click at [1030, 542] on button "Save" at bounding box center [1025, 547] width 43 height 15
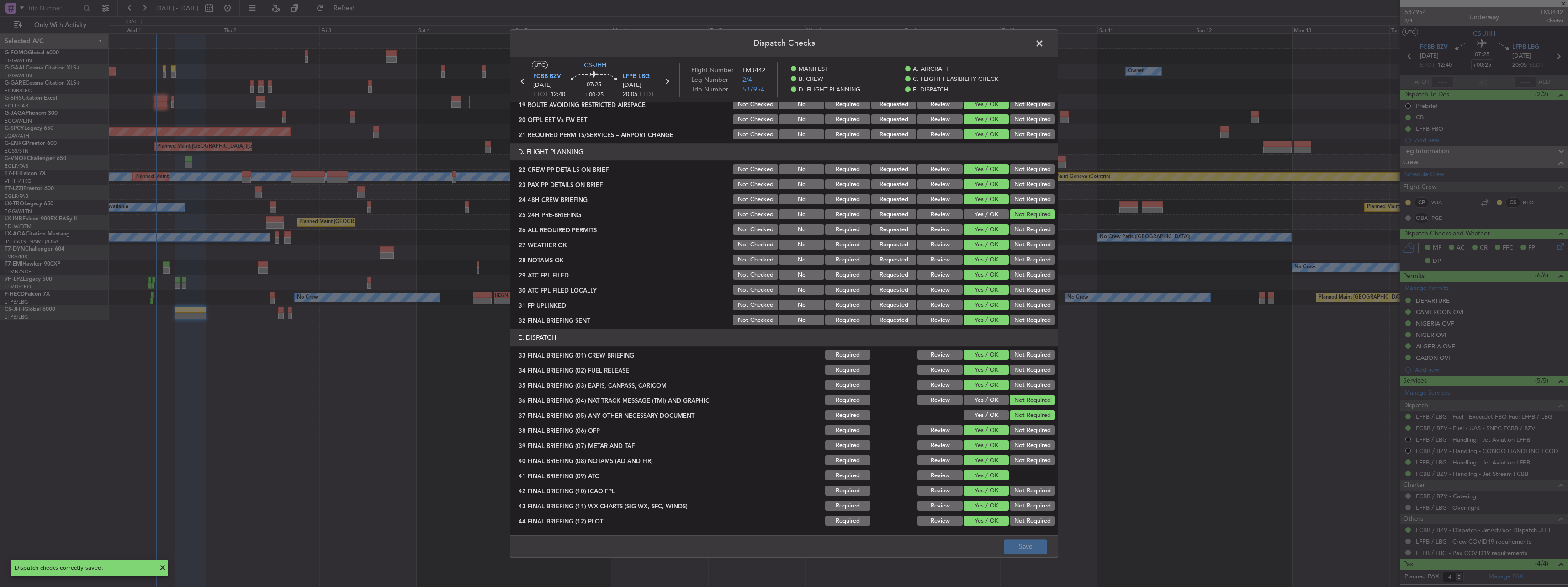
click at [1044, 40] on span at bounding box center [1044, 46] width 0 height 18
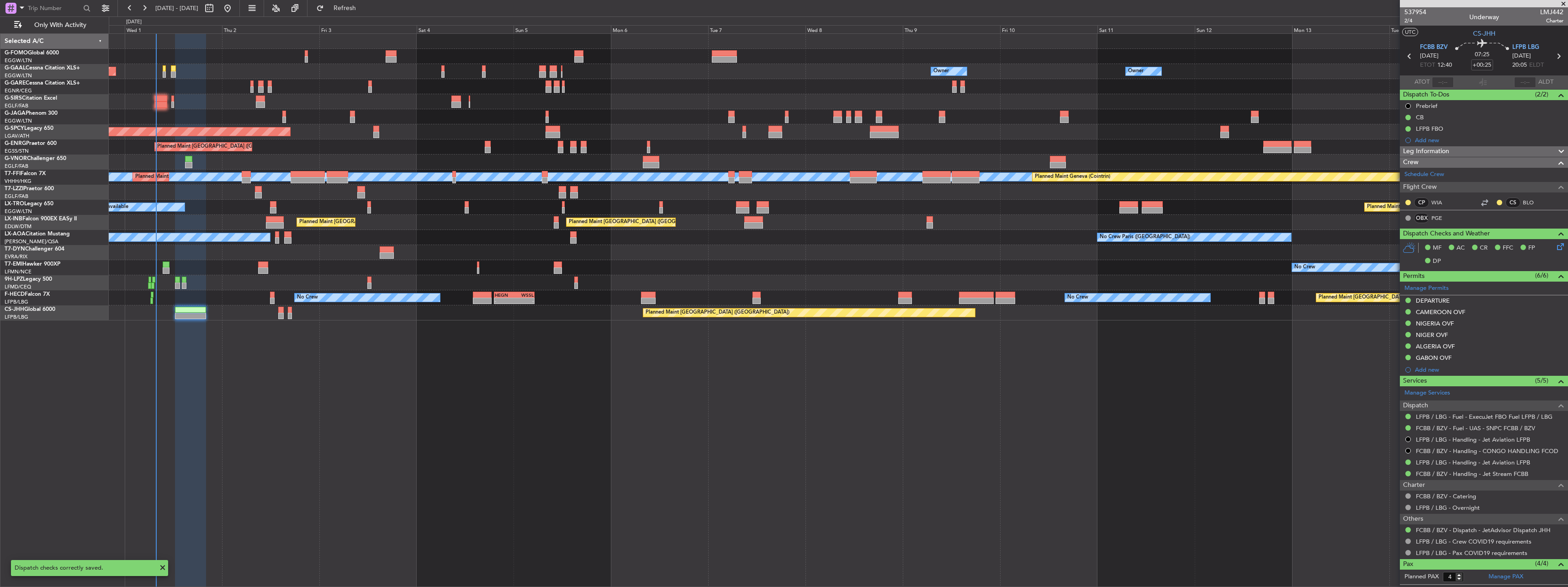
click at [1555, 248] on icon at bounding box center [1559, 245] width 7 height 7
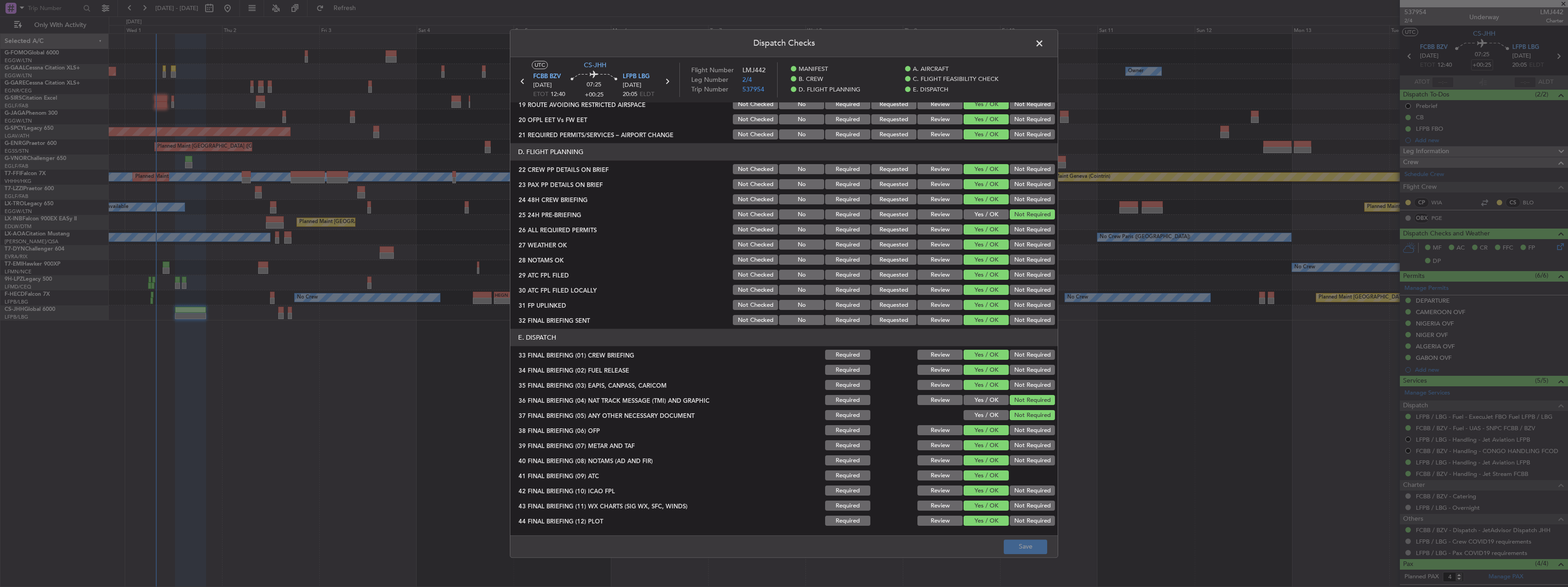
click at [857, 446] on button "Required" at bounding box center [848, 446] width 45 height 10
click at [926, 446] on button "Review" at bounding box center [940, 446] width 45 height 10
click at [1025, 543] on button "Save" at bounding box center [1025, 547] width 43 height 15
click at [1044, 42] on span at bounding box center [1044, 46] width 0 height 18
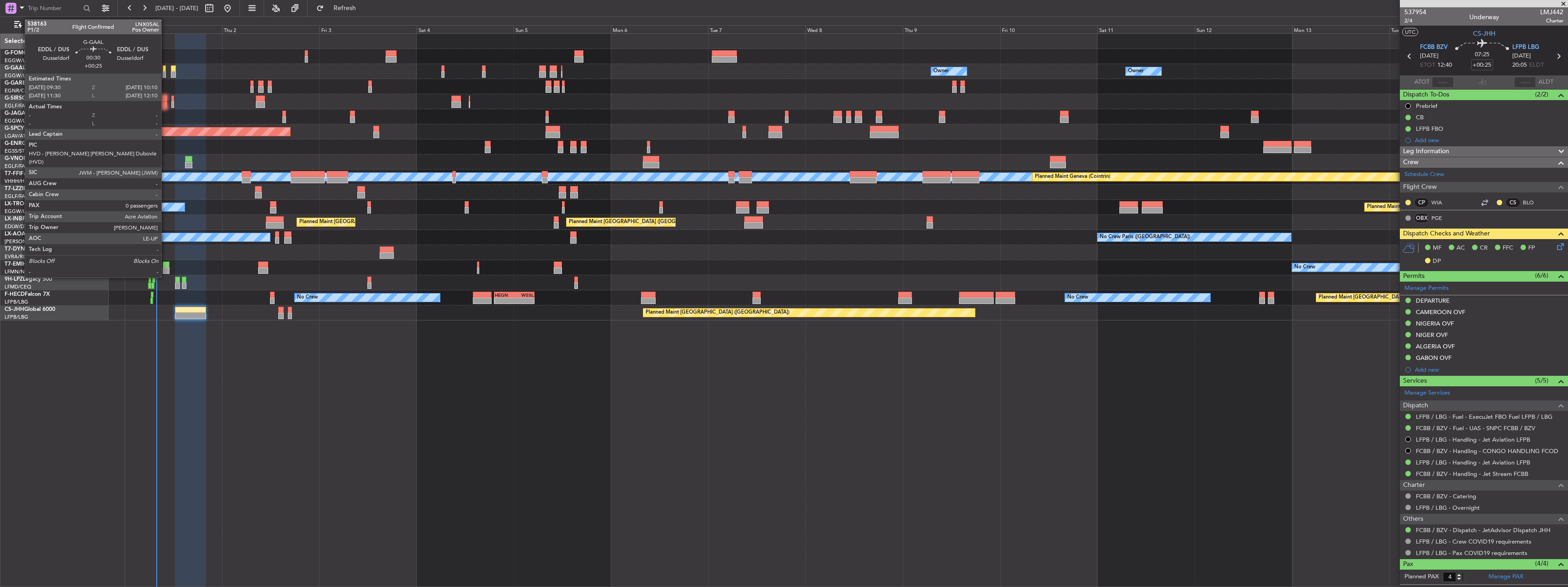
click at [166, 69] on div at bounding box center [164, 68] width 3 height 7
type input "0"
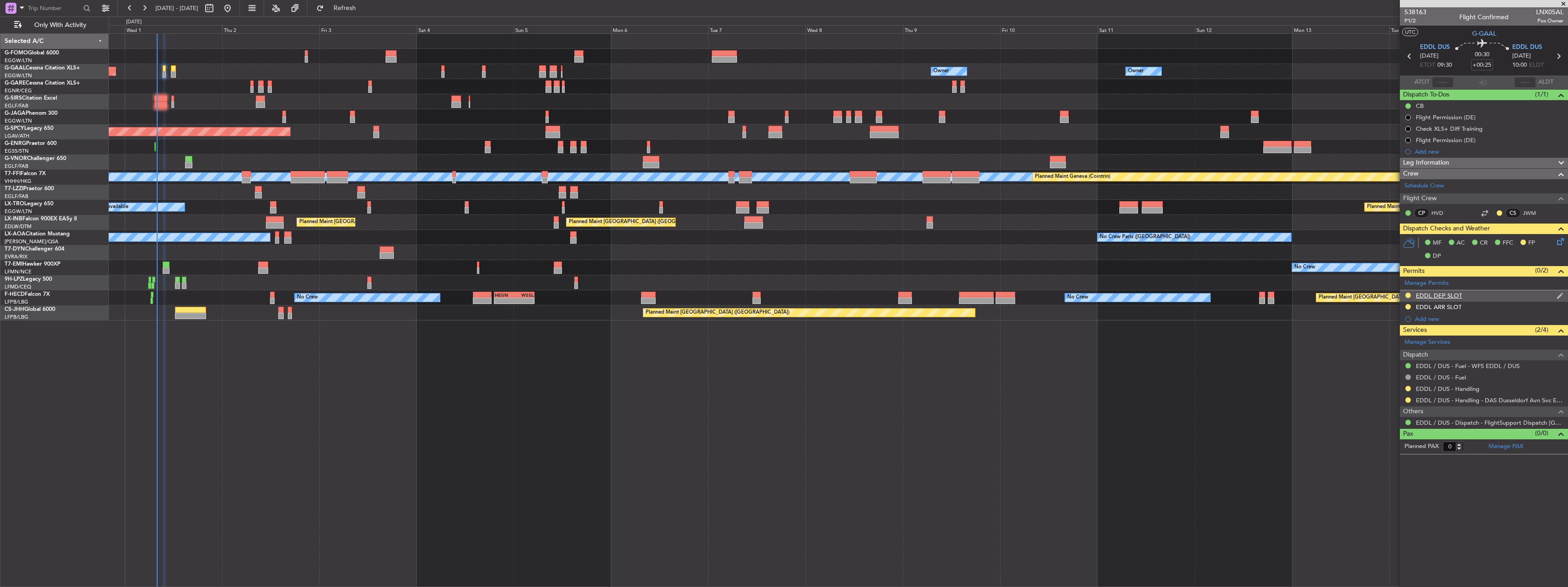
click at [1453, 290] on div "EDDL DEP SLOT" at bounding box center [1484, 296] width 168 height 12
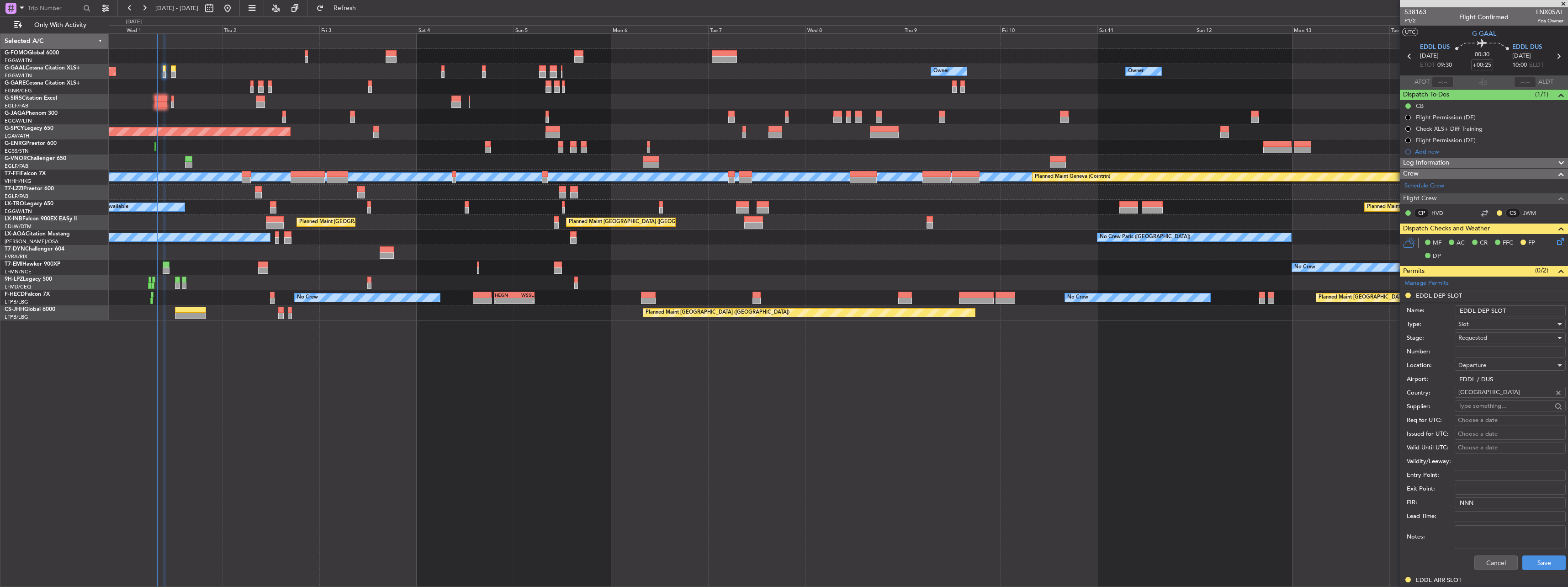
click at [1527, 311] on input "EDDL DEP SLOT" at bounding box center [1510, 311] width 111 height 11
type input "EDDL DEP SLOT 0930z"
click at [1544, 561] on button "Save" at bounding box center [1544, 563] width 43 height 15
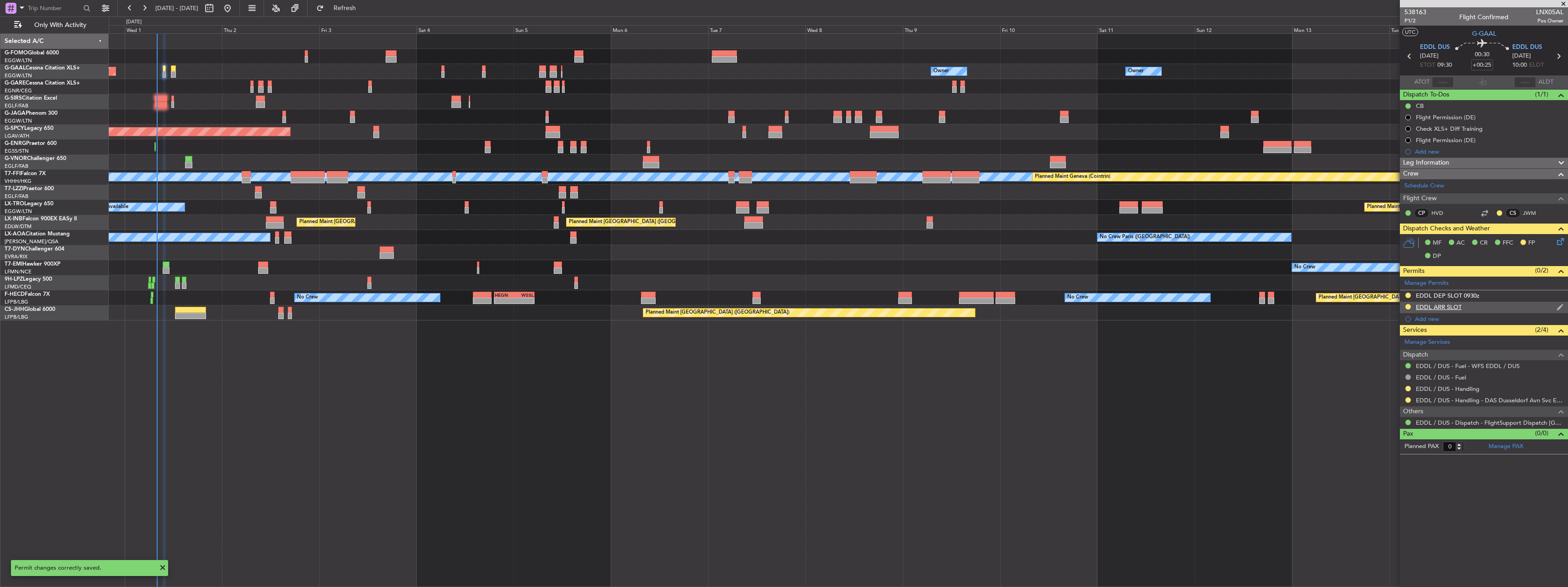
click at [1445, 310] on div "EDDL ARR SLOT" at bounding box center [1438, 307] width 46 height 8
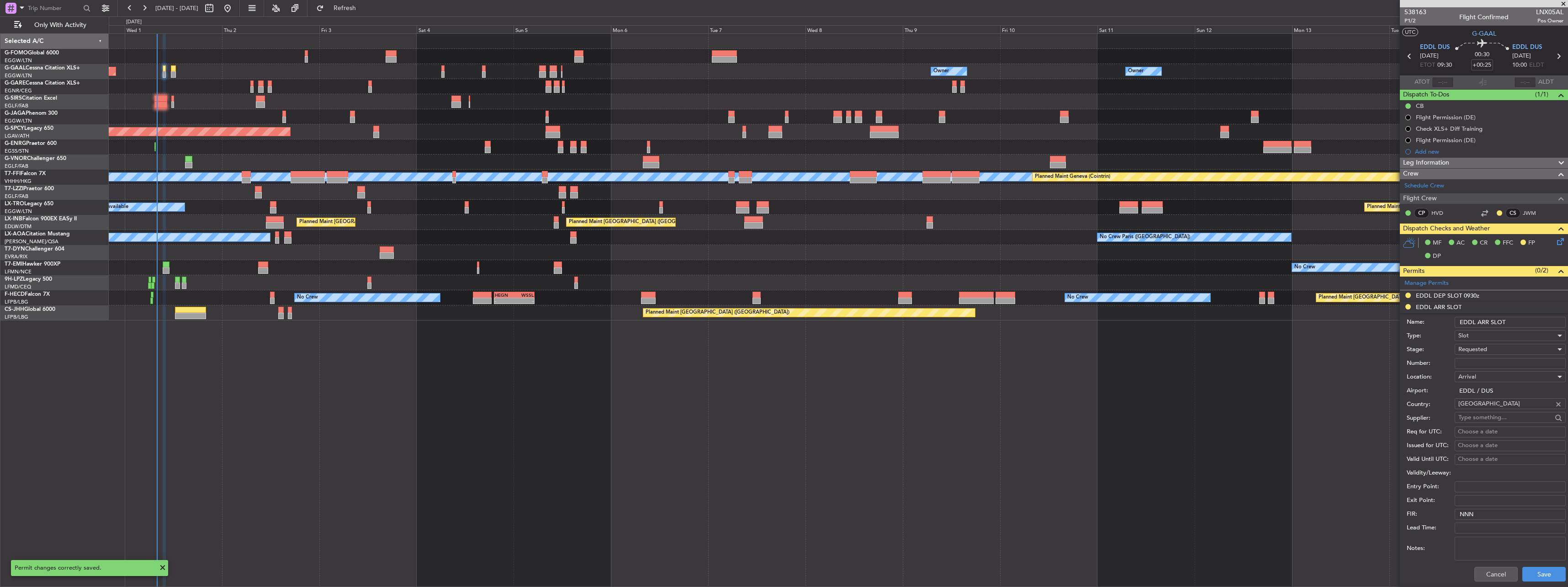
click at [1537, 318] on input "EDDL ARR SLOT" at bounding box center [1510, 322] width 111 height 11
type input "EDDL ARR SLOT 1000z"
click at [1545, 576] on button "Save" at bounding box center [1544, 574] width 43 height 15
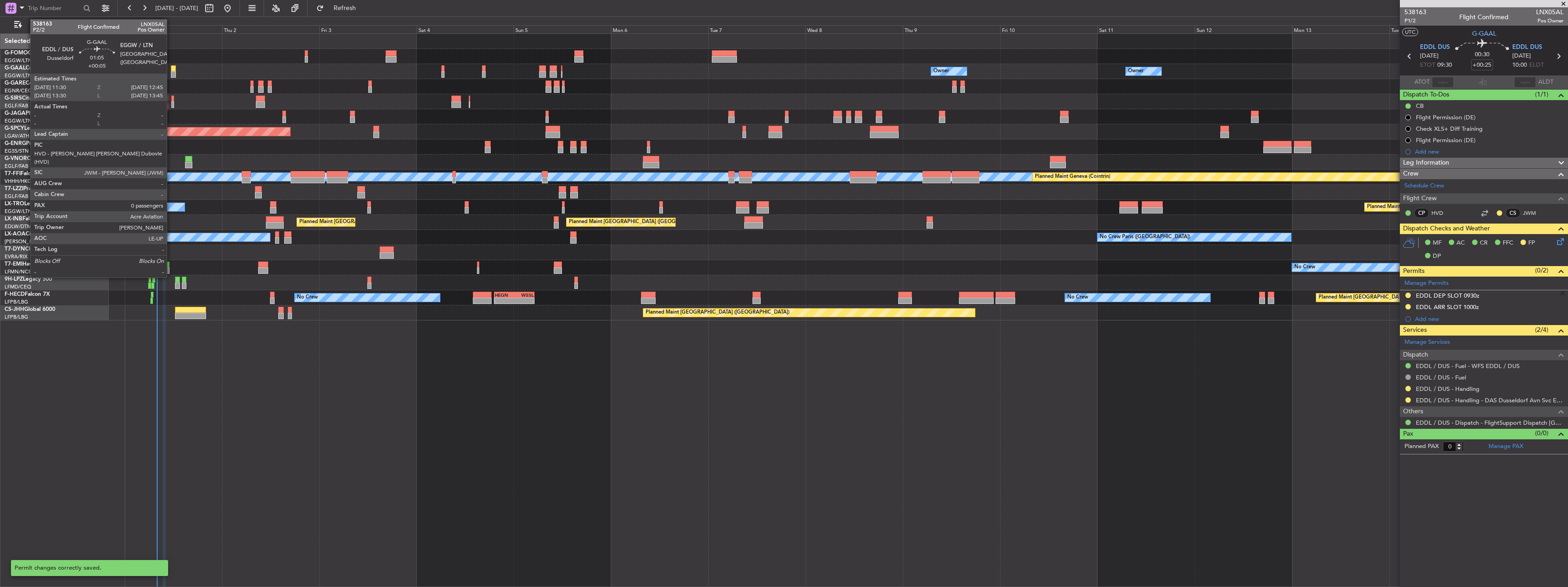
click at [171, 69] on div at bounding box center [173, 68] width 5 height 7
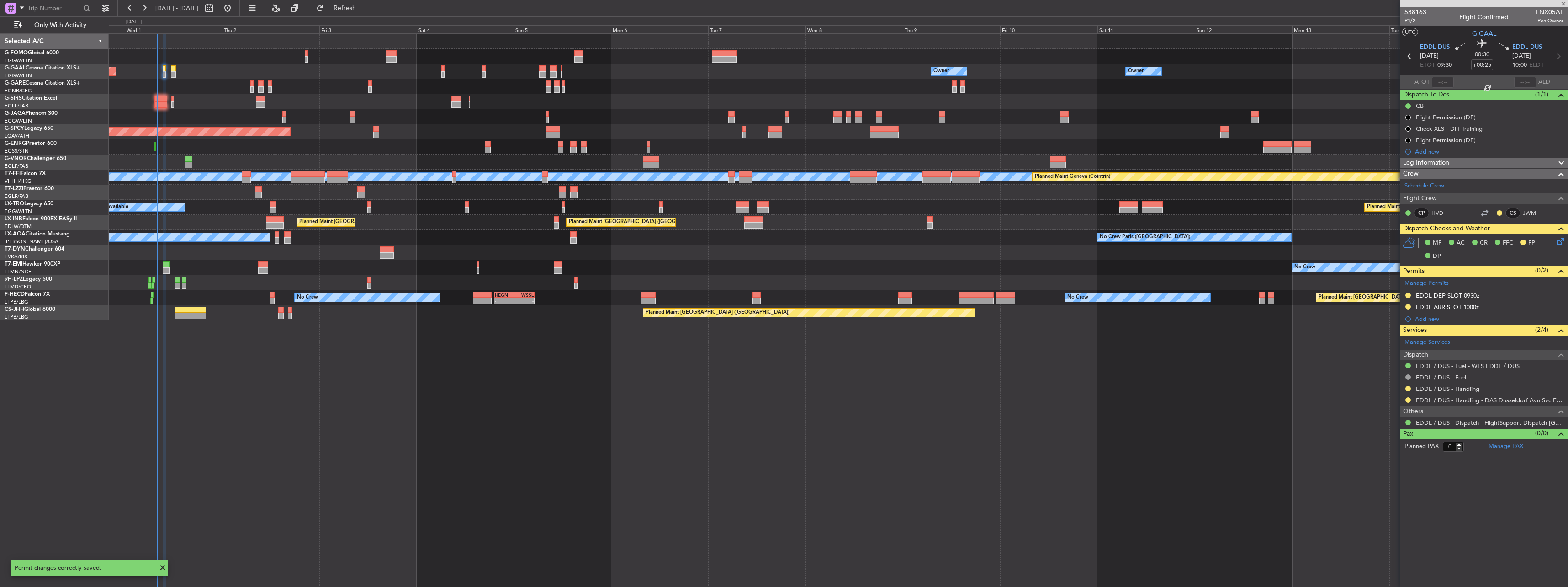
type input "+00:05"
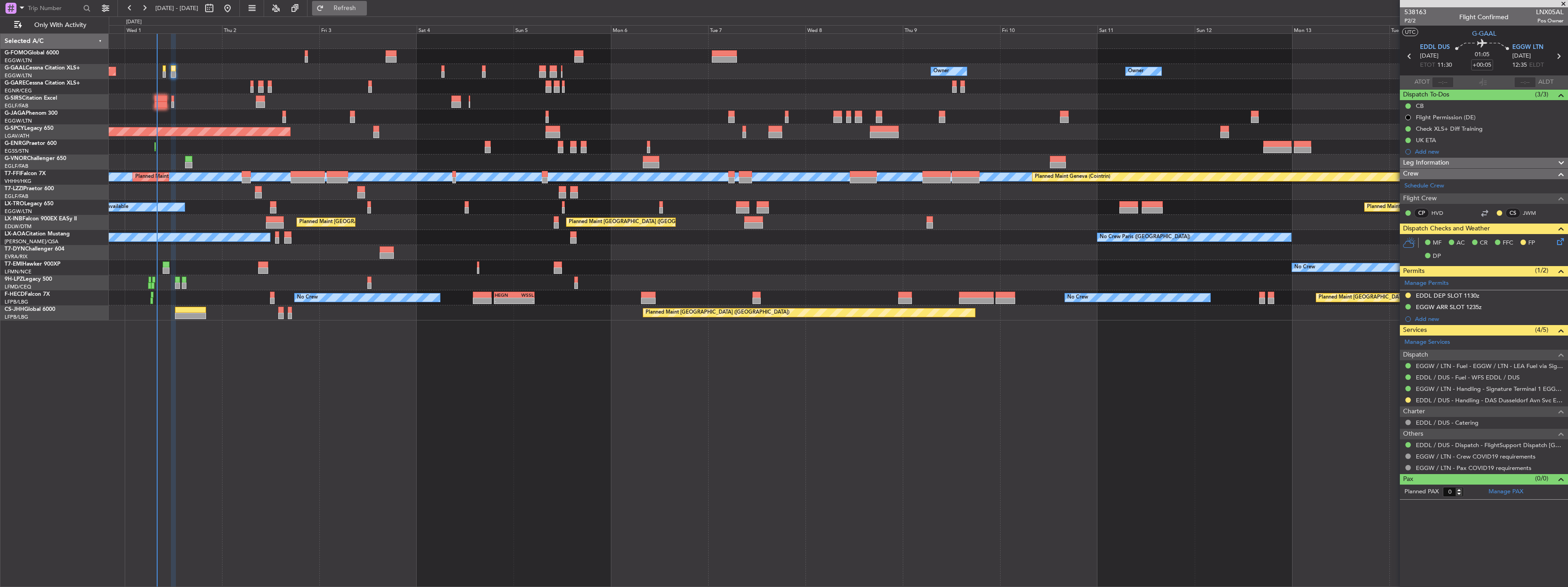
click at [364, 7] on span "Refresh" at bounding box center [345, 8] width 38 height 7
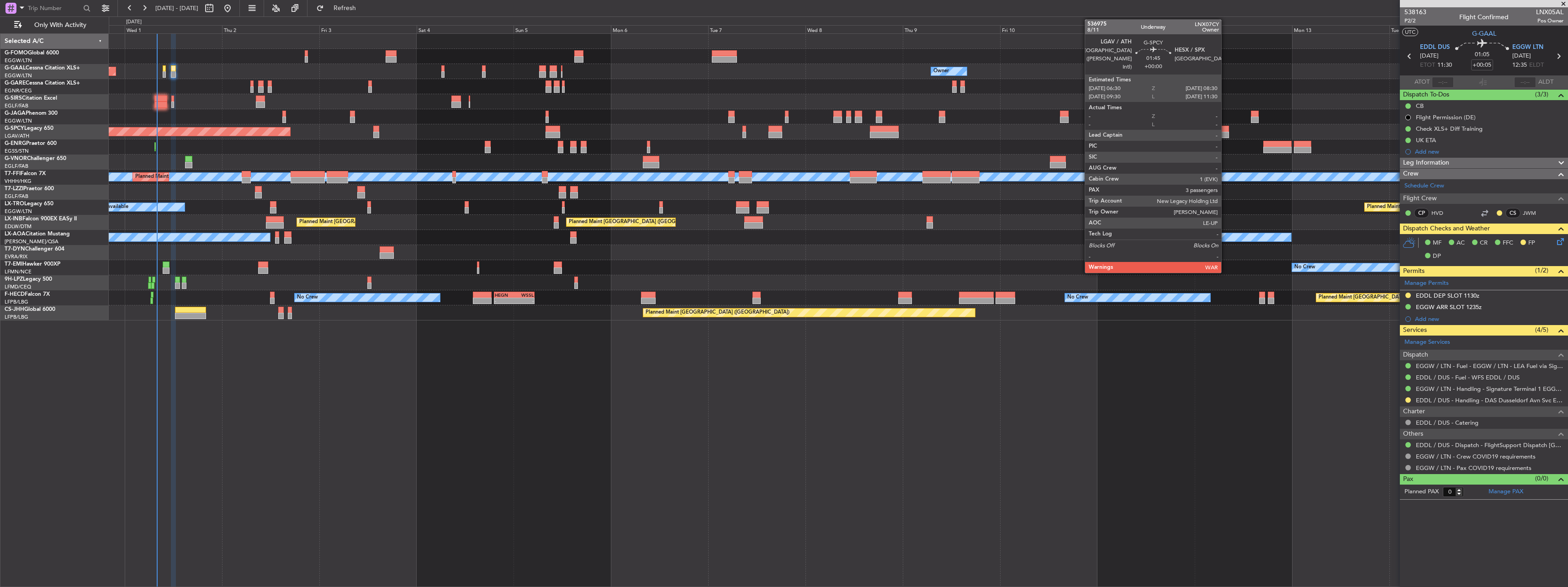
click at [1225, 129] on div at bounding box center [1225, 128] width 9 height 7
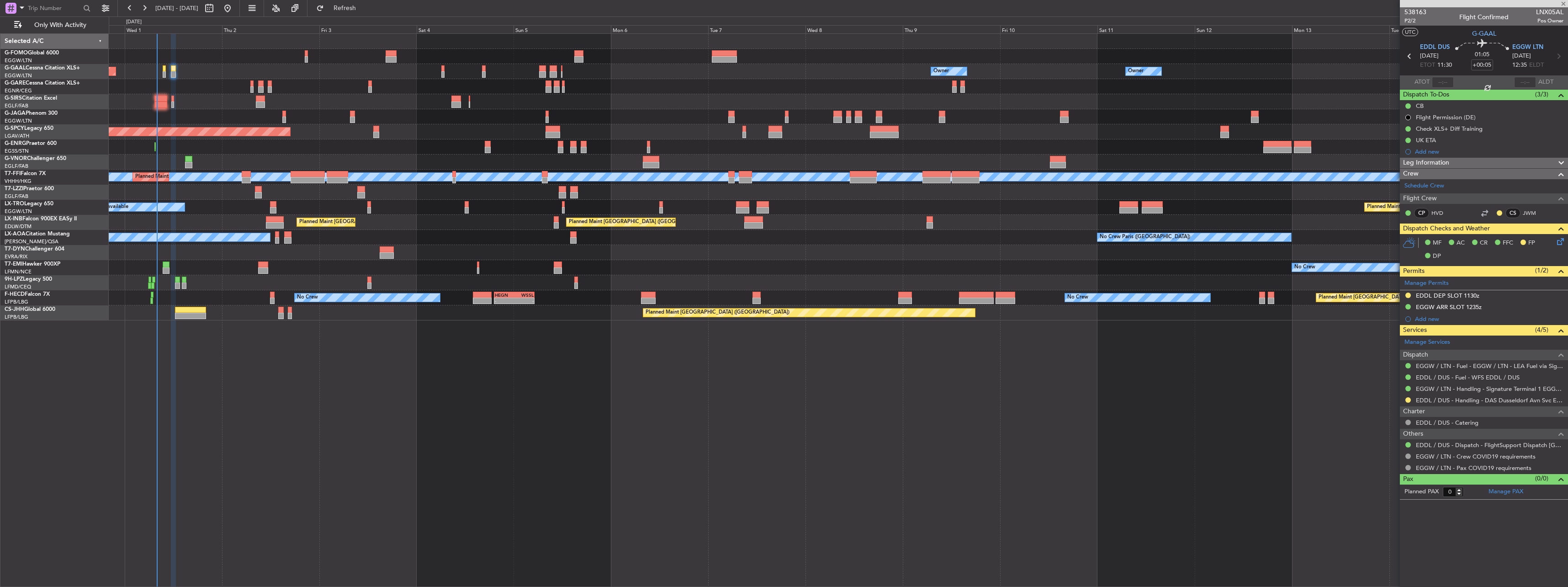
type input "3"
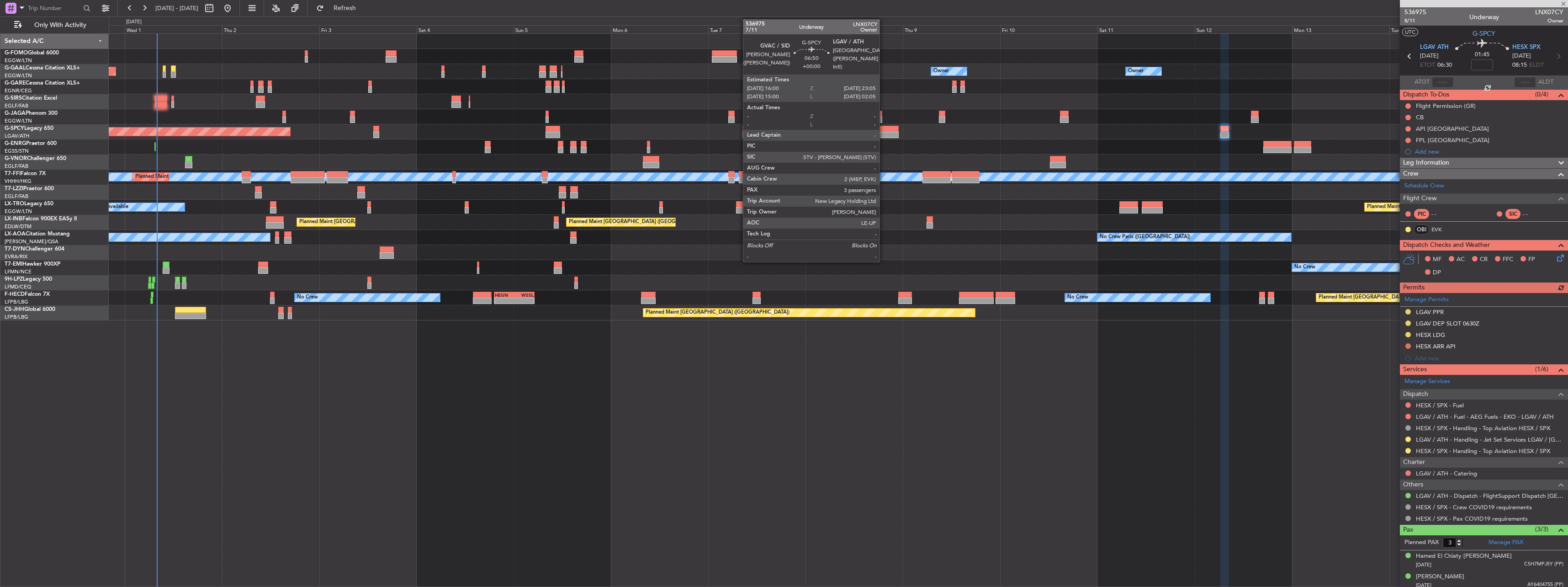
click at [884, 130] on div at bounding box center [884, 128] width 29 height 7
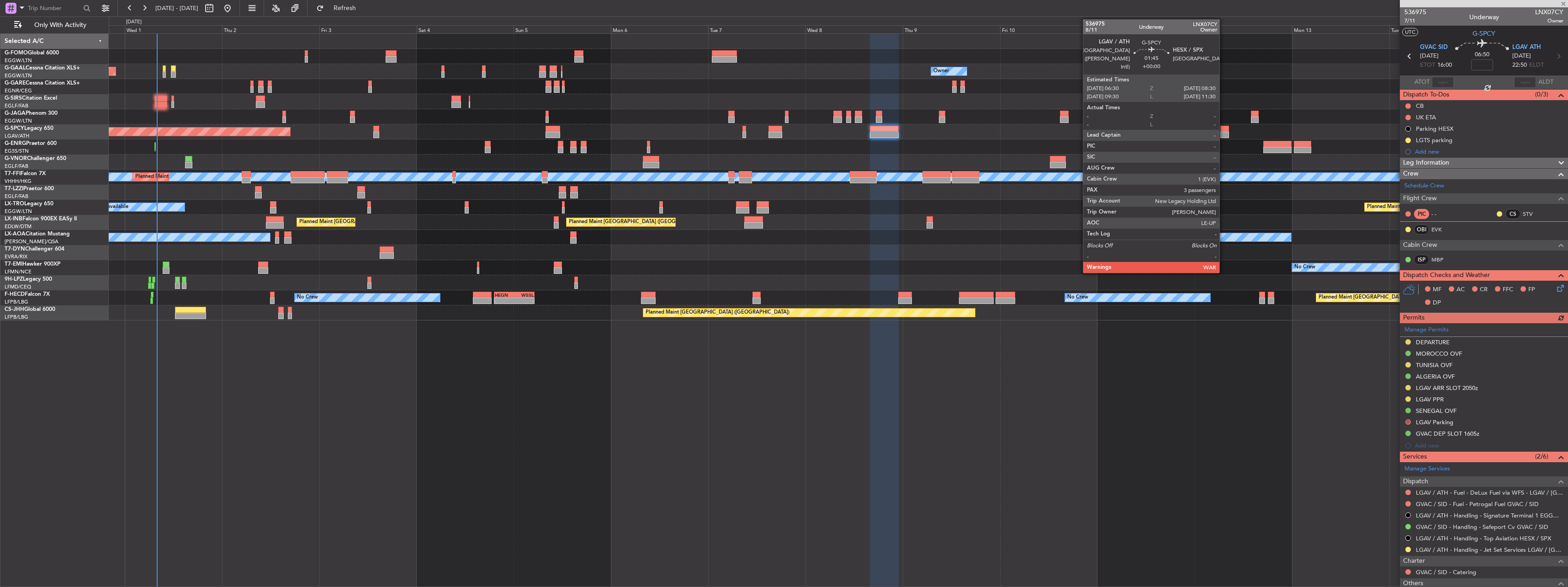
click at [1223, 130] on div at bounding box center [1225, 128] width 9 height 7
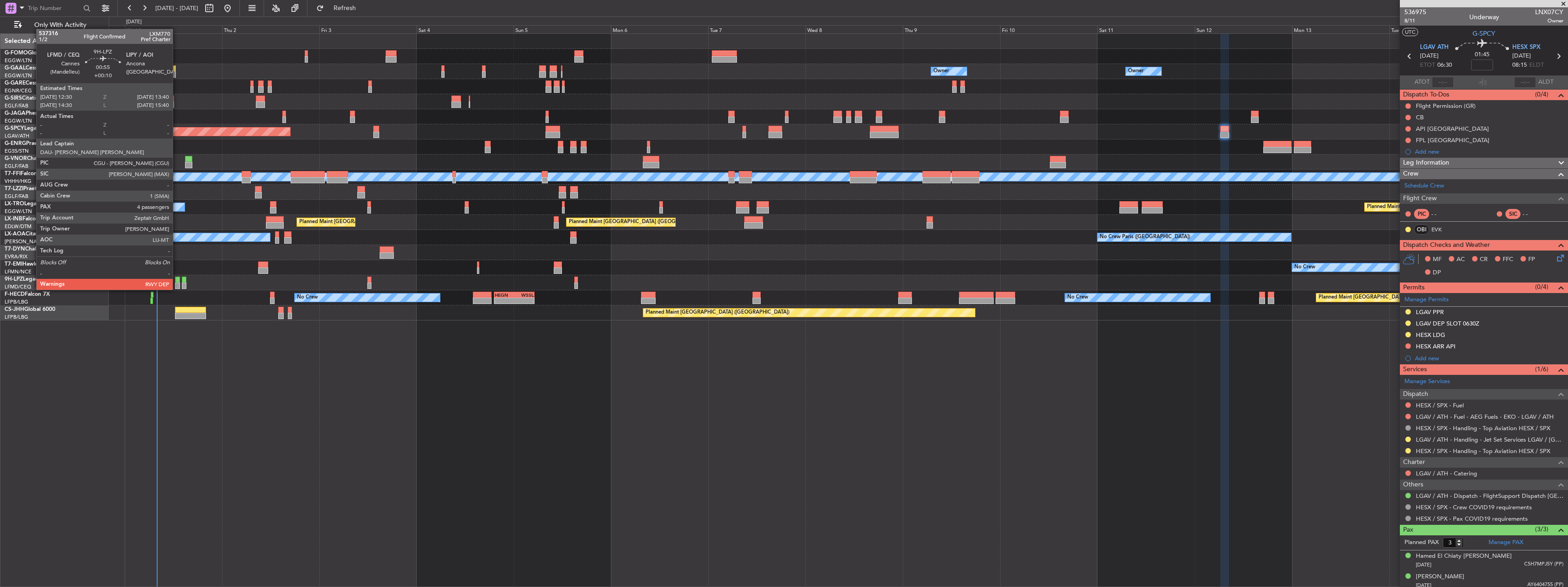
click at [177, 281] on div at bounding box center [177, 279] width 5 height 7
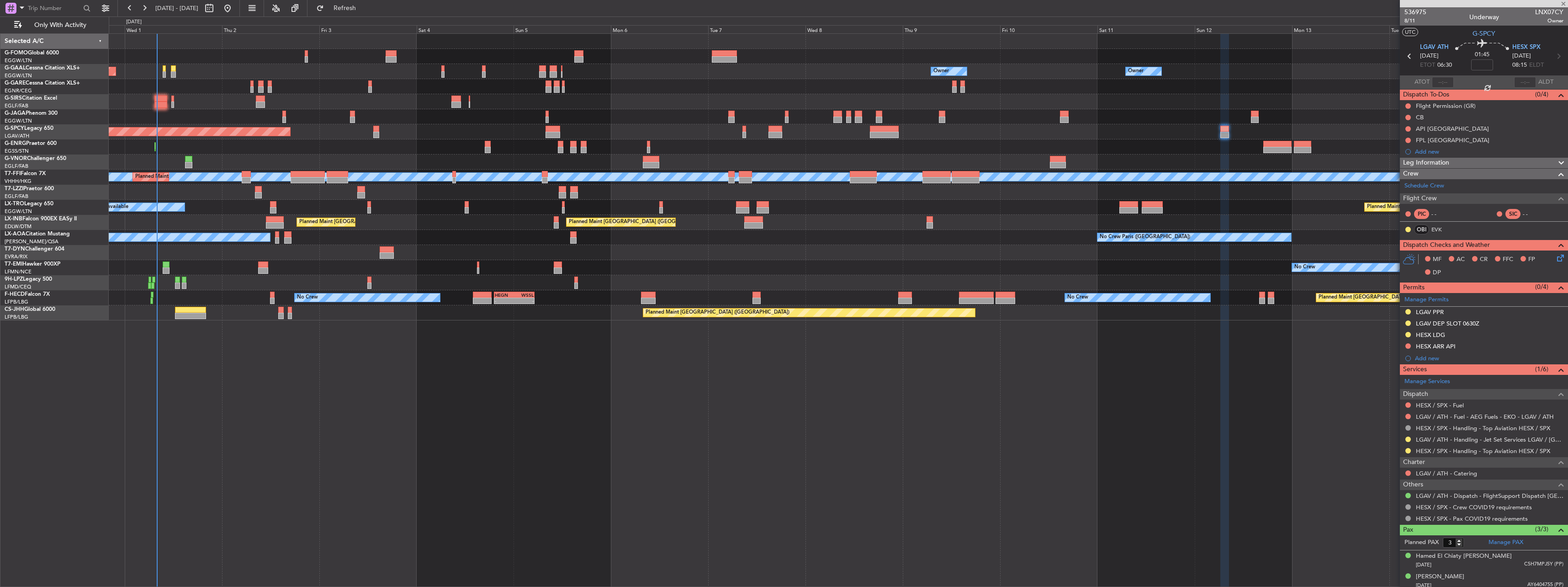
type input "+00:10"
type input "4"
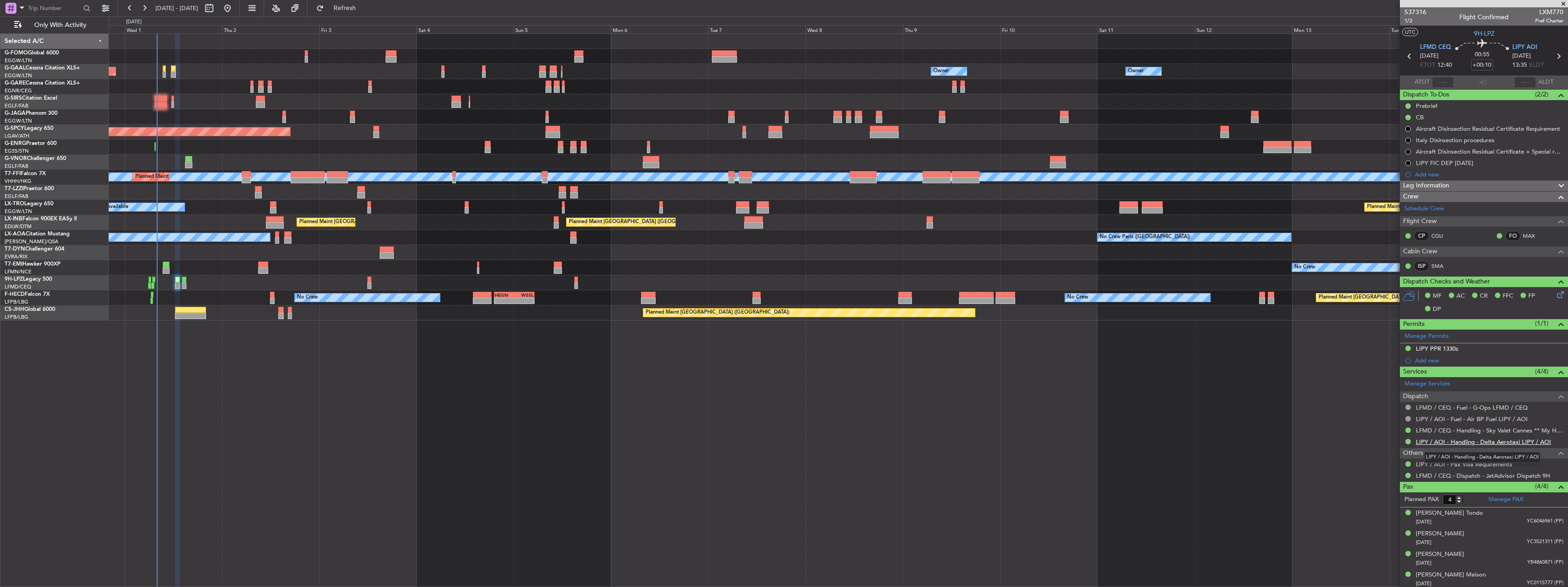
click at [1451, 441] on link "LIPY / AOI - Handling - Delta Aerotaxi LIPY / AOI" at bounding box center [1483, 441] width 135 height 8
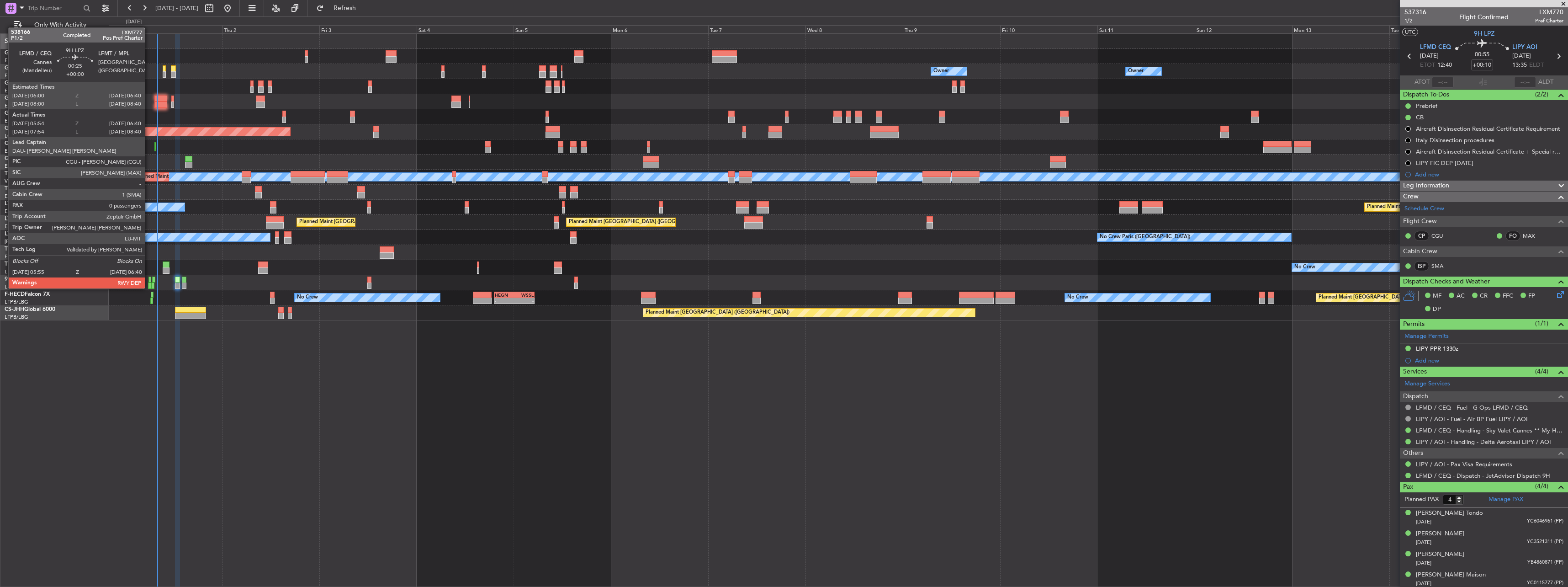
click at [149, 279] on div at bounding box center [150, 279] width 3 height 7
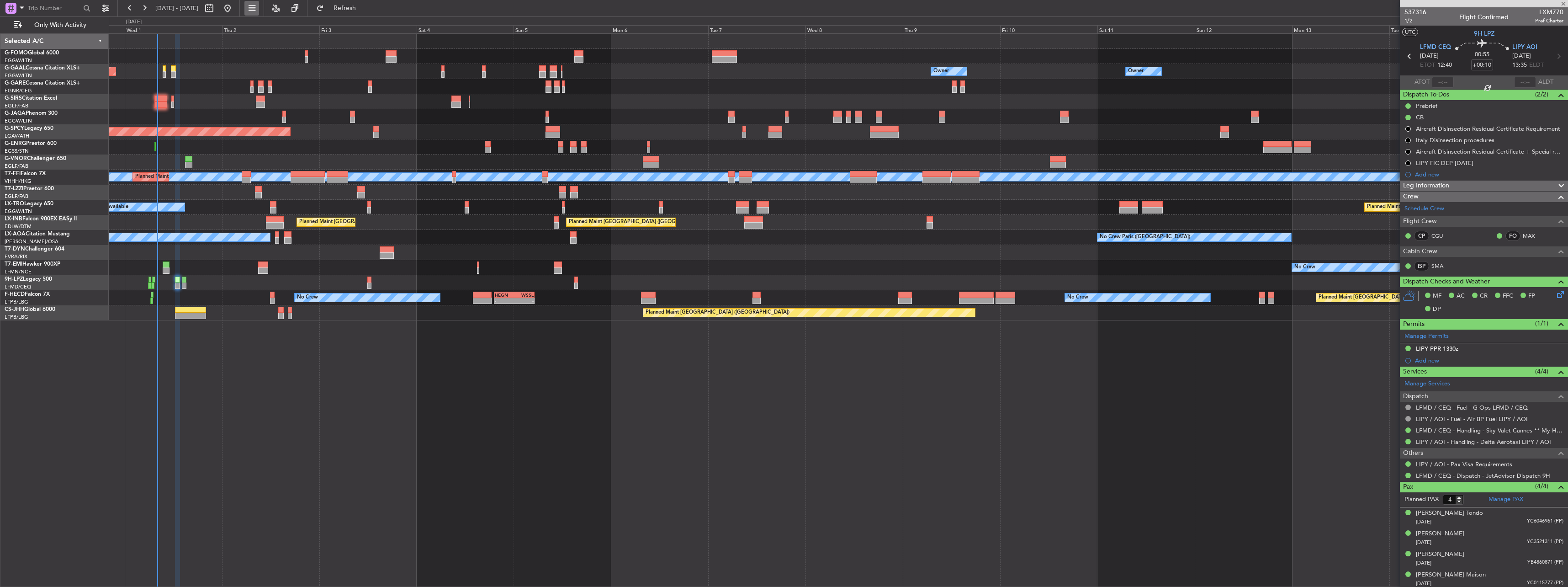
type input "06:04"
type input "06:35"
type input "0"
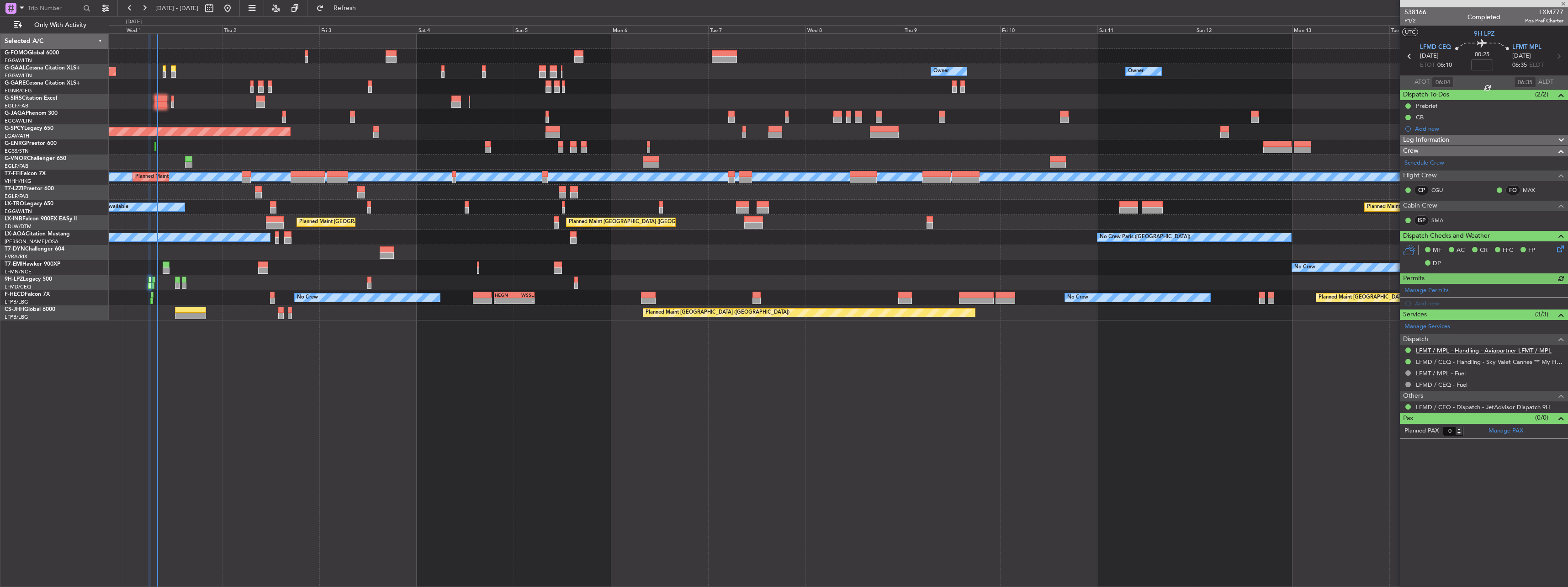
click at [1430, 351] on link "LFMT / MPL - Handling - Aviapartner LFMT / MPL" at bounding box center [1483, 350] width 136 height 8
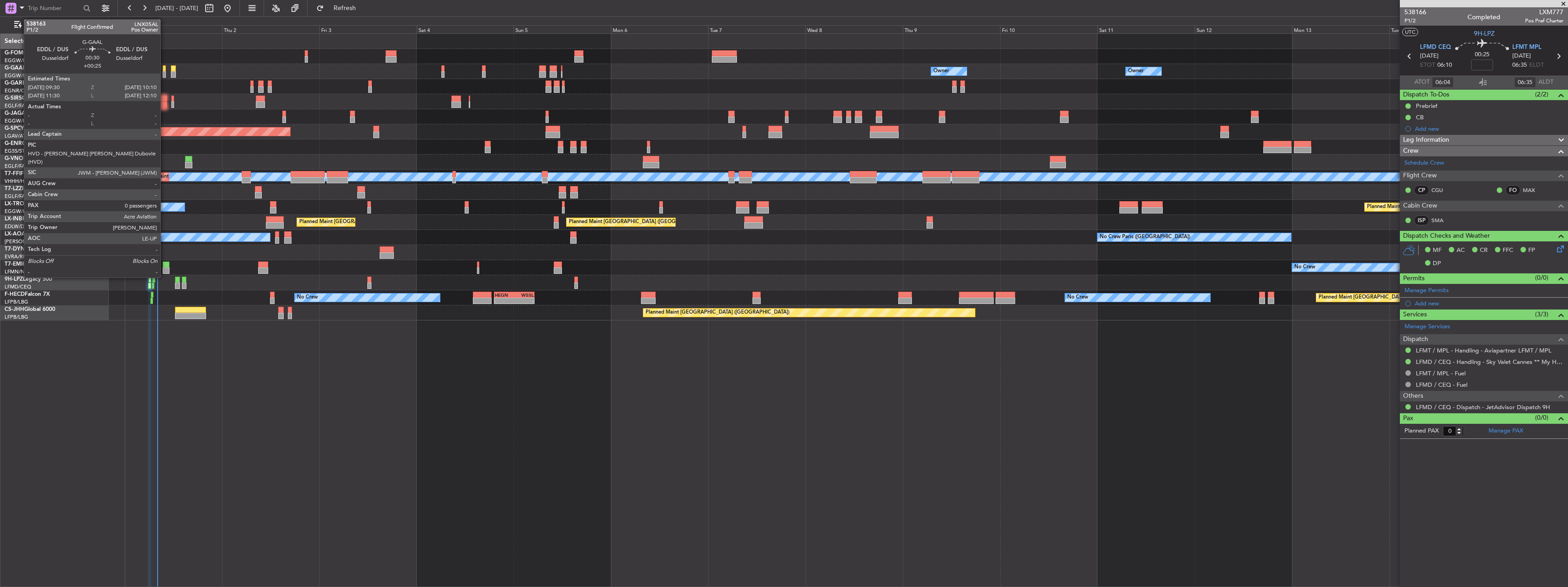
click at [164, 69] on div at bounding box center [164, 68] width 3 height 7
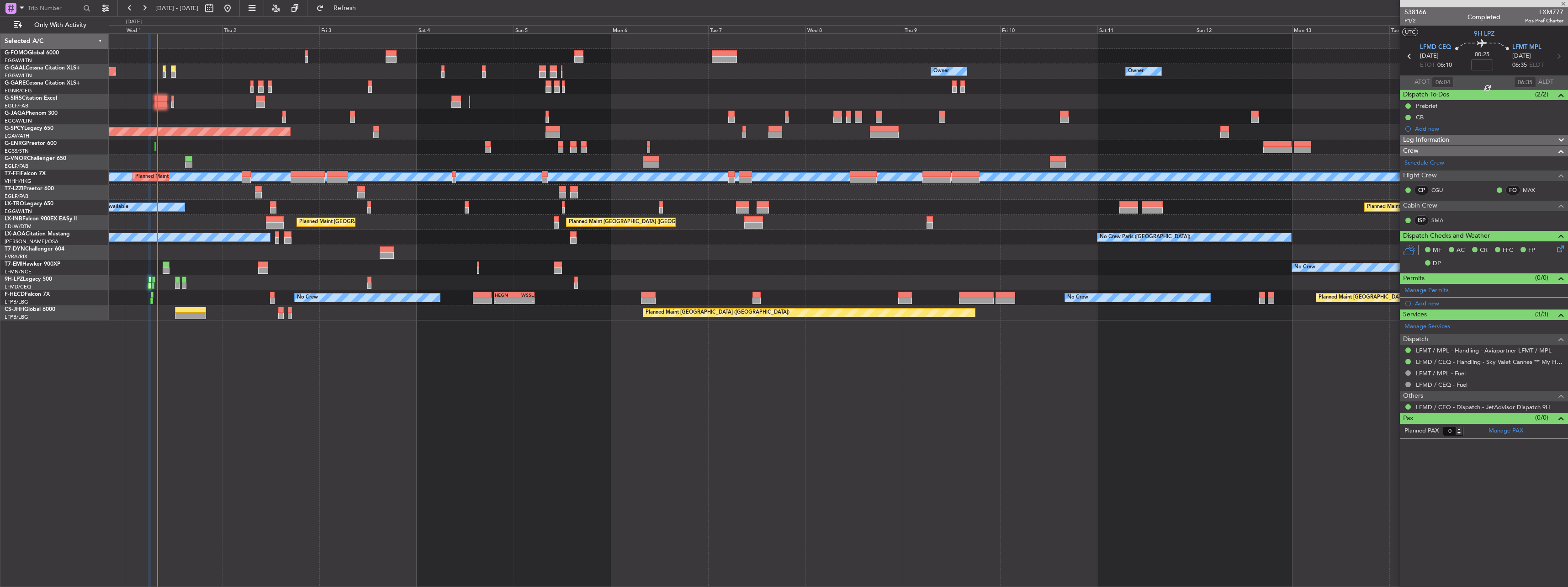
type input "+00:25"
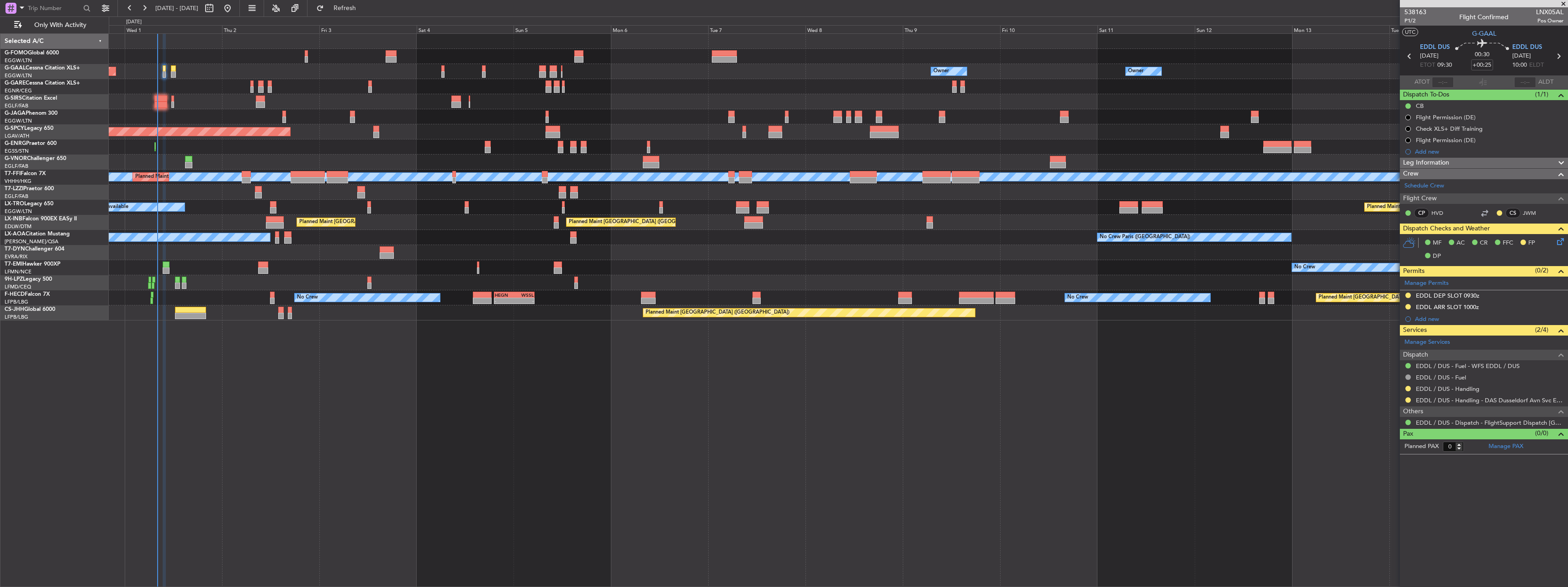
click at [177, 69] on div "Owner Owner Owner Planned Maint Dusseldorf Owner No Crew Owner" at bounding box center [838, 71] width 1459 height 15
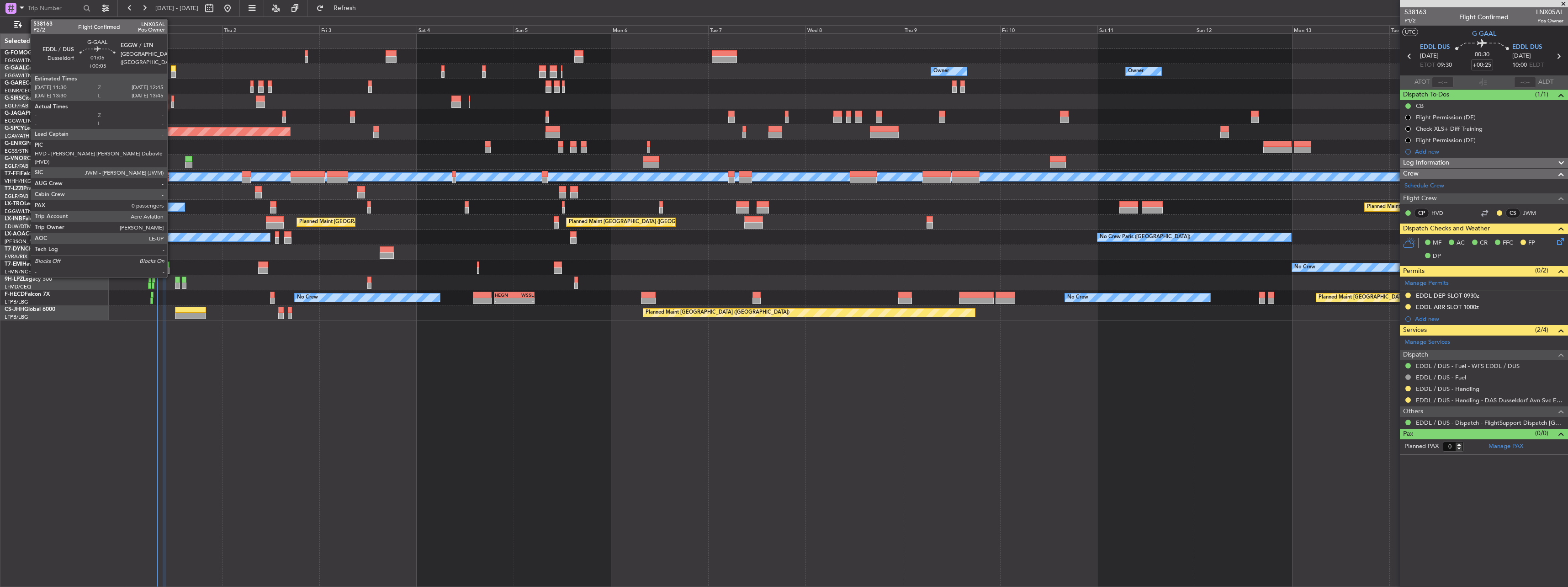
click at [172, 72] on div at bounding box center [173, 74] width 5 height 7
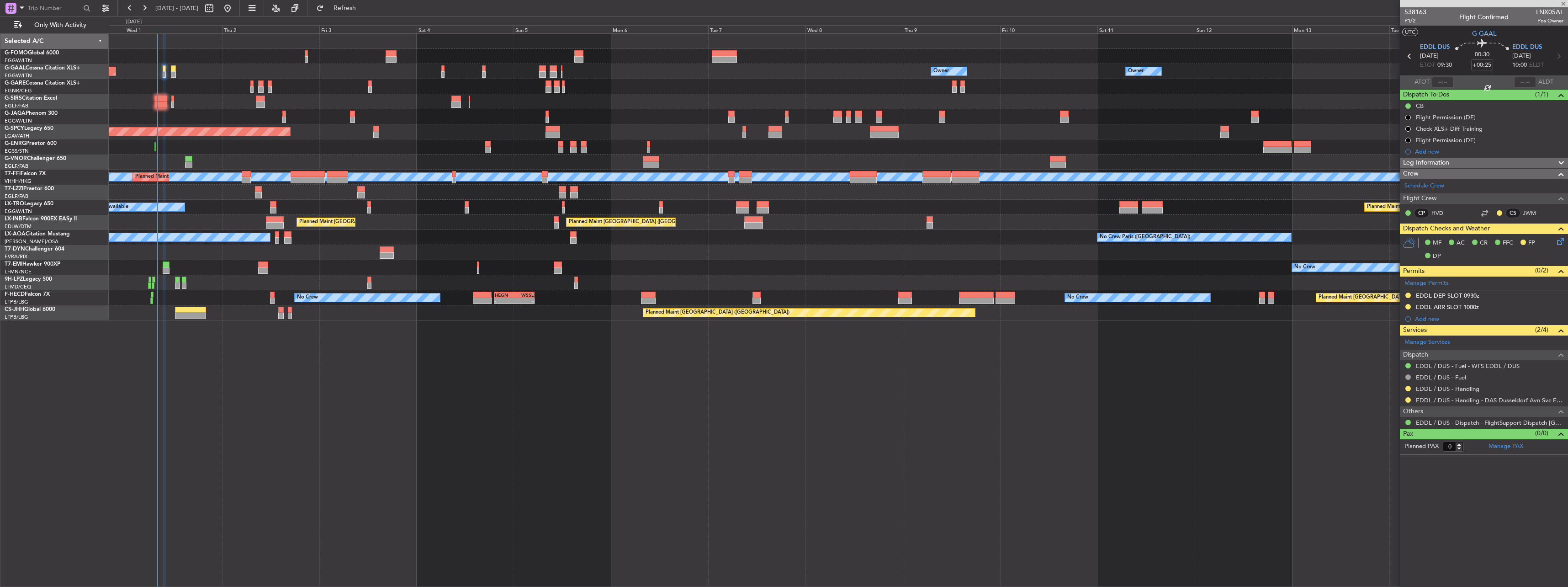
type input "+00:05"
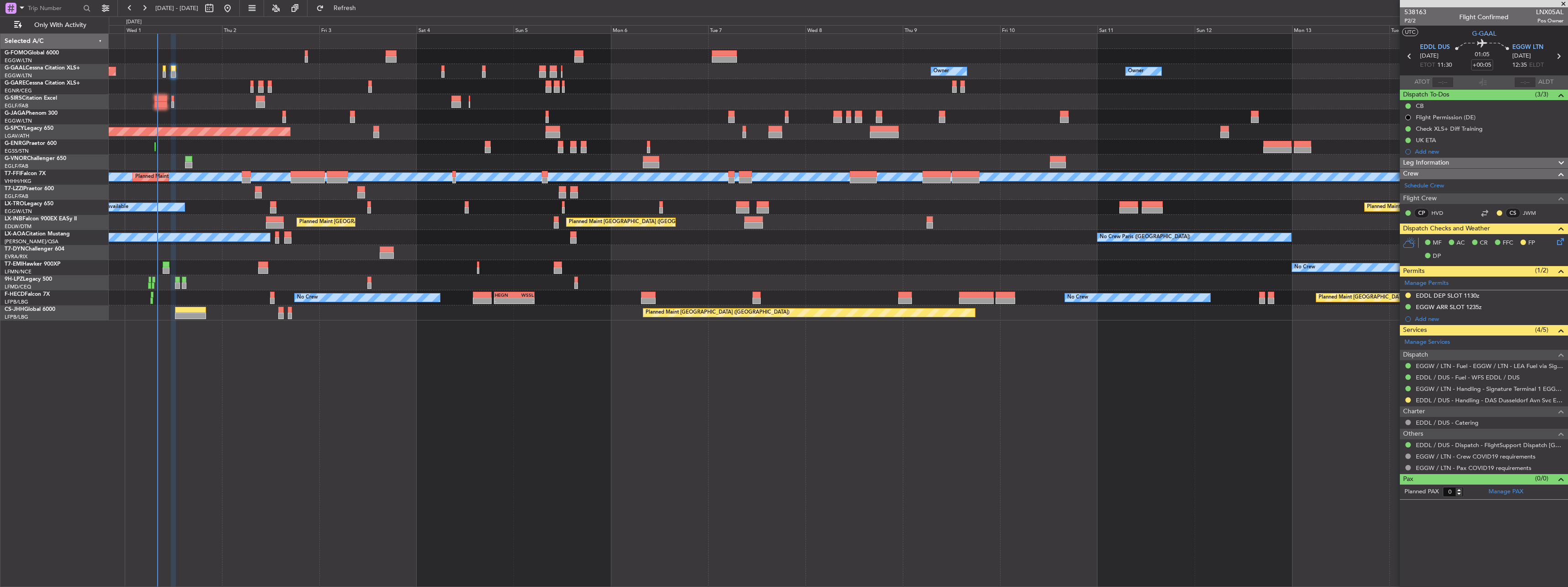
click at [1443, 299] on mat-tooltip-component "EDDL DEP SLOT 1130z" at bounding box center [1447, 311] width 69 height 24
click at [1441, 294] on div "EDDL DEP SLOT 1130z" at bounding box center [1447, 295] width 63 height 8
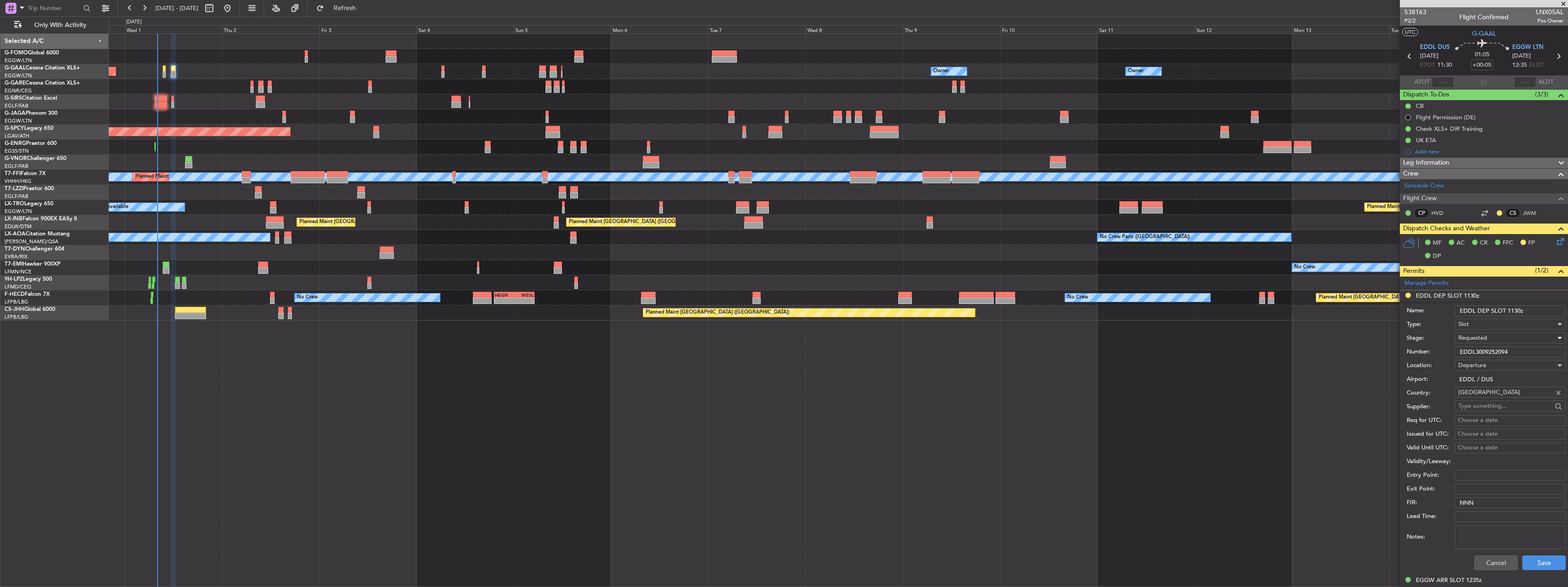
click at [1466, 334] on span "Requested" at bounding box center [1472, 338] width 29 height 9
click at [1490, 401] on span "Received OK" at bounding box center [1507, 407] width 96 height 14
click at [1542, 554] on div "Cancel Save" at bounding box center [1486, 562] width 159 height 24
click at [1543, 560] on button "Save" at bounding box center [1544, 563] width 43 height 15
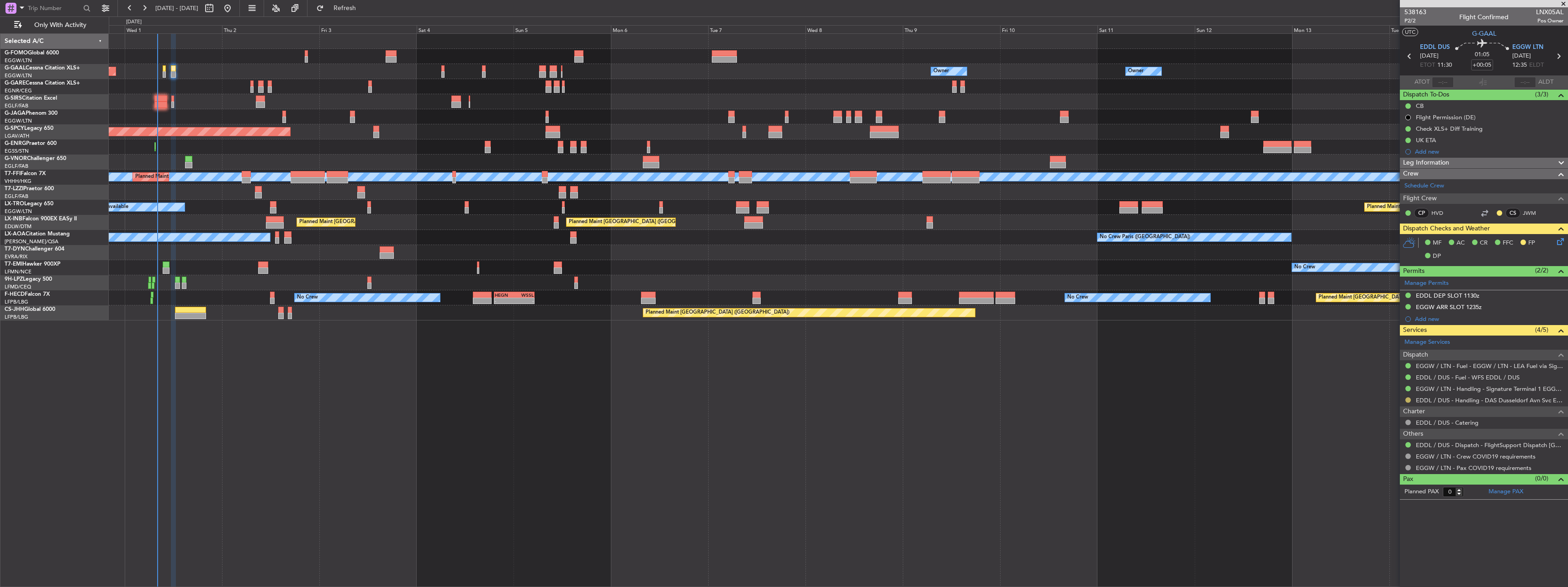
click at [1406, 401] on button at bounding box center [1408, 399] width 5 height 5
click at [1377, 515] on li "Confirmed" at bounding box center [1407, 508] width 105 height 14
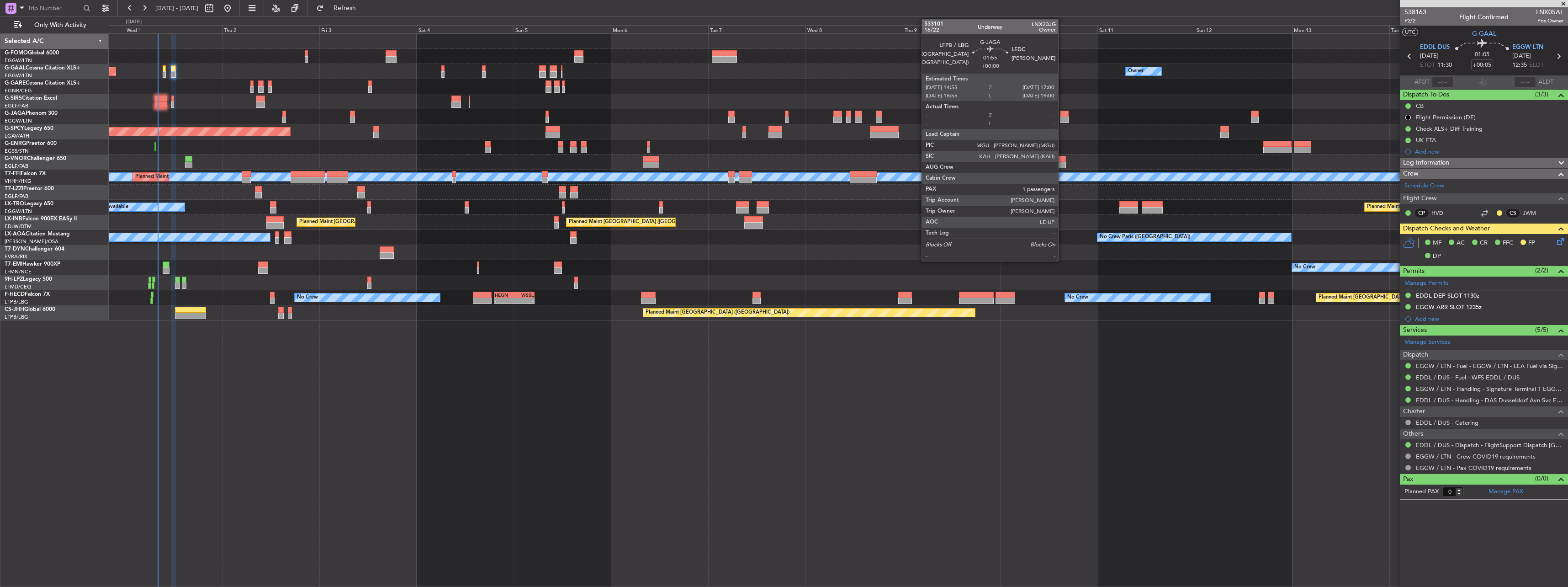
click at [1062, 116] on div at bounding box center [1064, 119] width 9 height 7
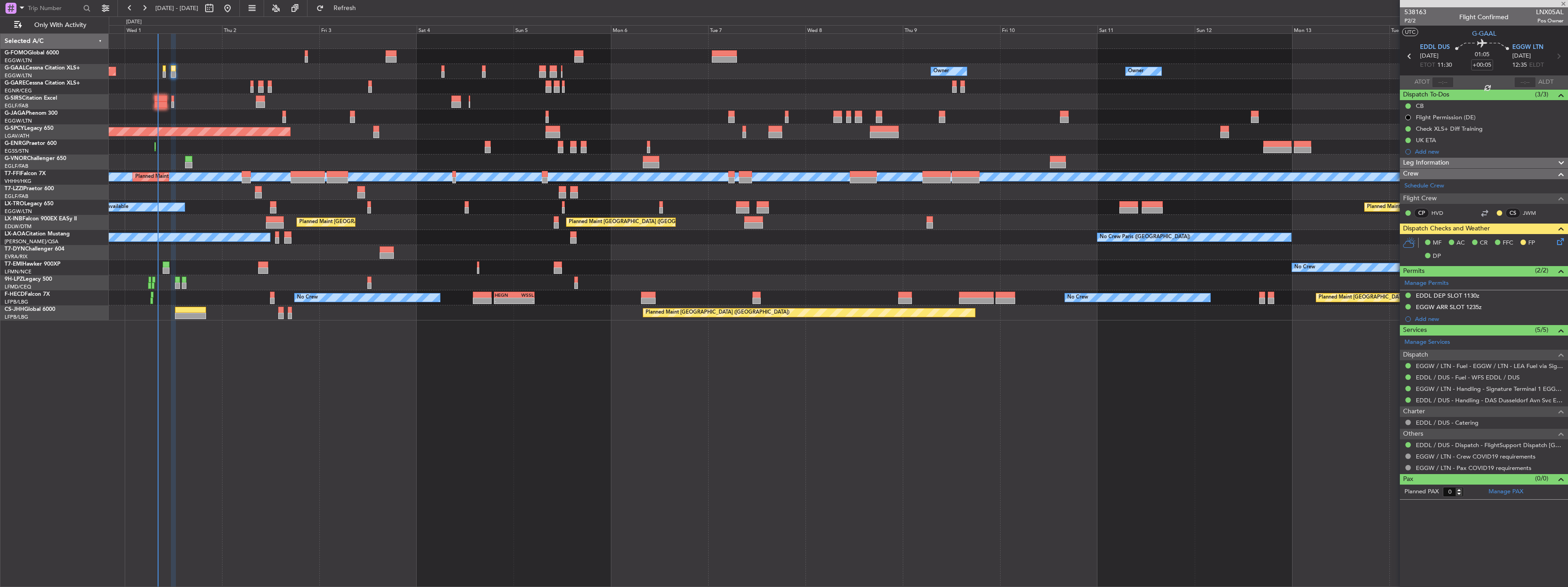
type input "1"
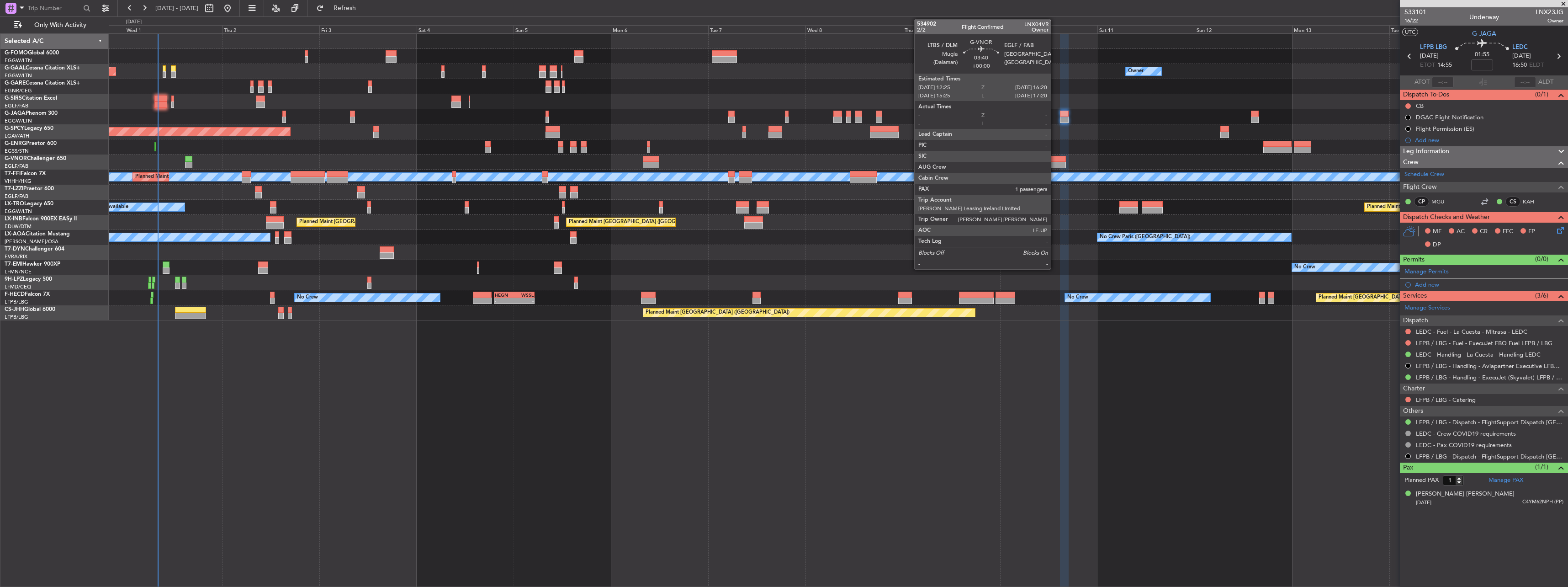
click at [1055, 158] on div at bounding box center [1058, 159] width 16 height 7
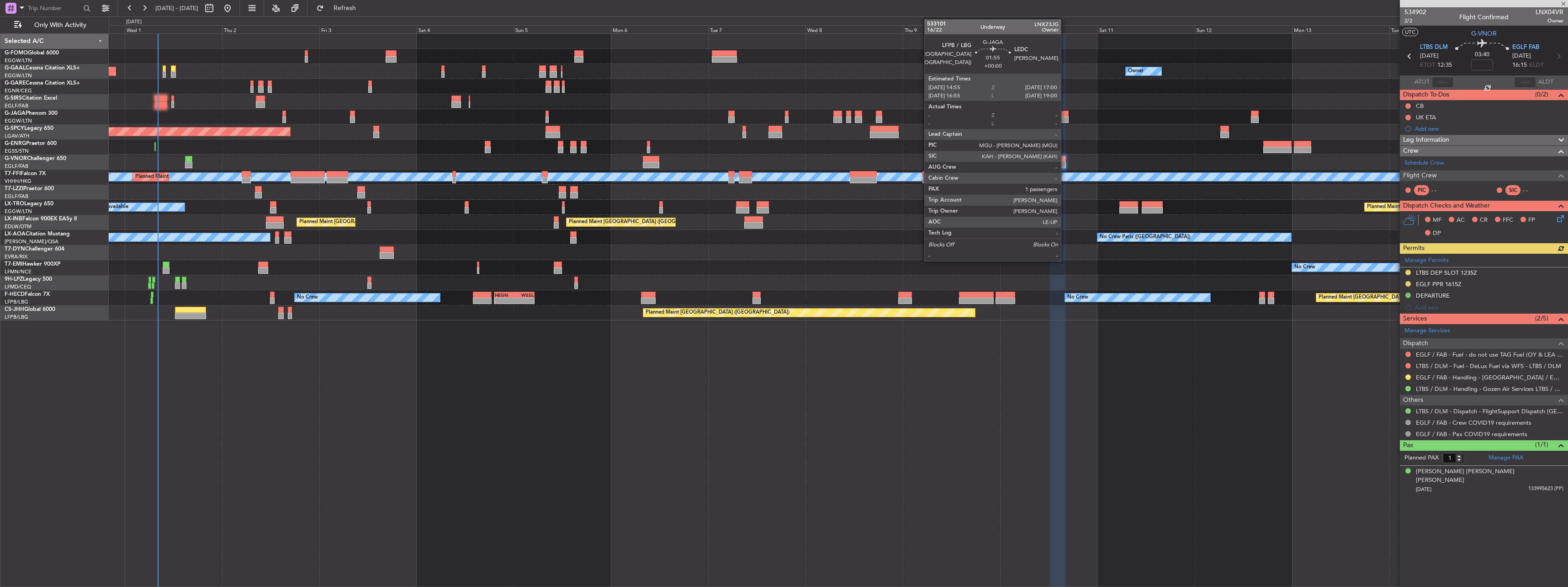
click at [1065, 113] on div at bounding box center [1064, 114] width 9 height 7
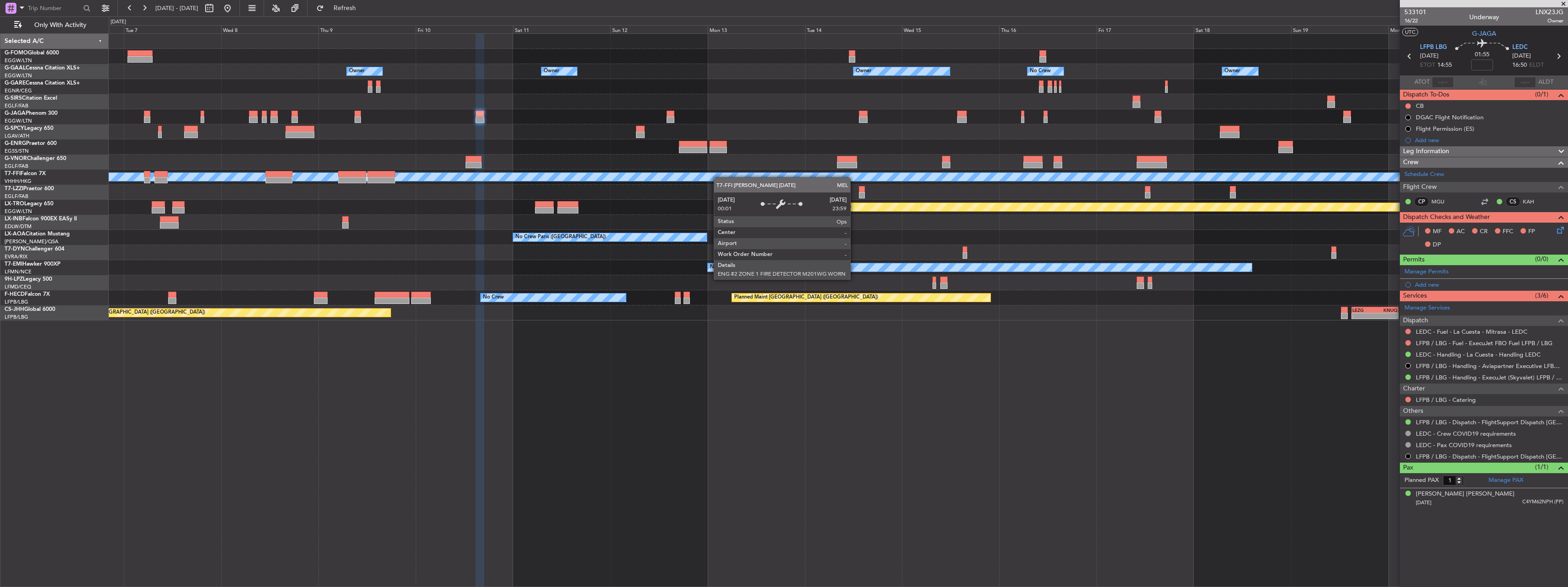
click at [310, 203] on div "Owner Owner Owner Owner No Crew Owner Planned Maint [GEOGRAPHIC_DATA] ([GEOGRAP…" at bounding box center [838, 177] width 1459 height 287
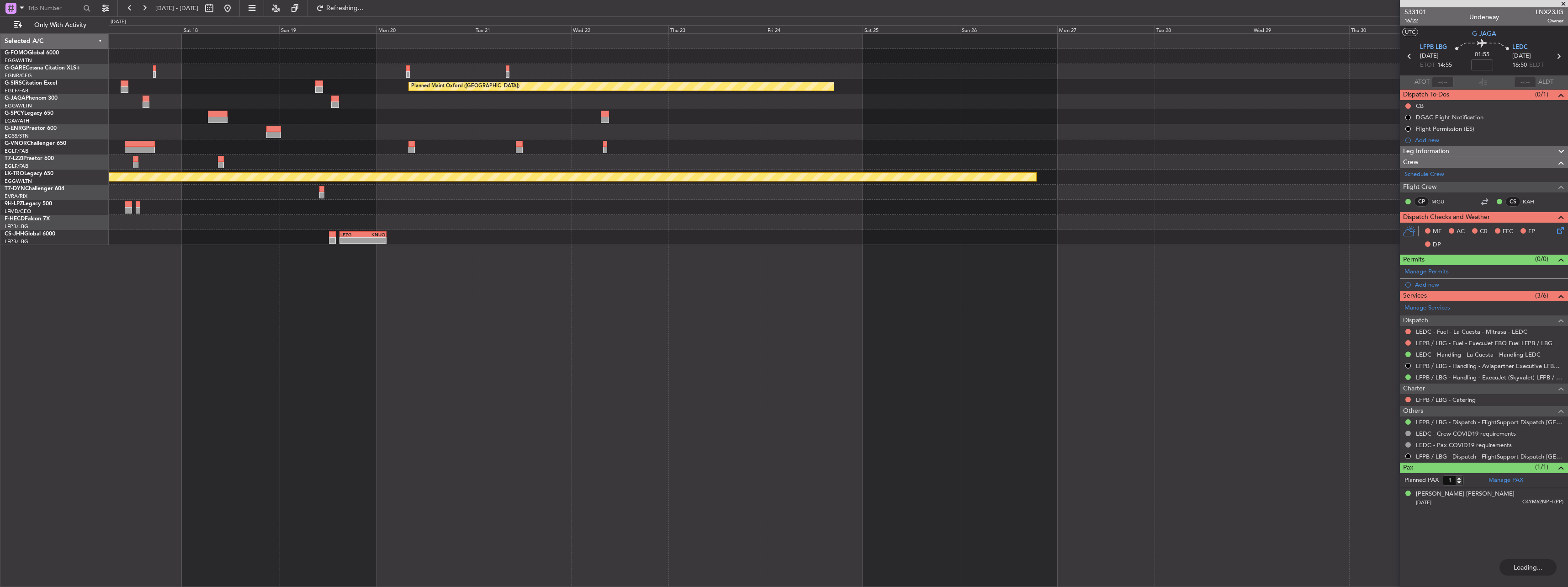
click at [338, 180] on div "Planned Maint Oxford ([GEOGRAPHIC_DATA]) Planned Maint [GEOGRAPHIC_DATA] (Riga …" at bounding box center [838, 139] width 1459 height 211
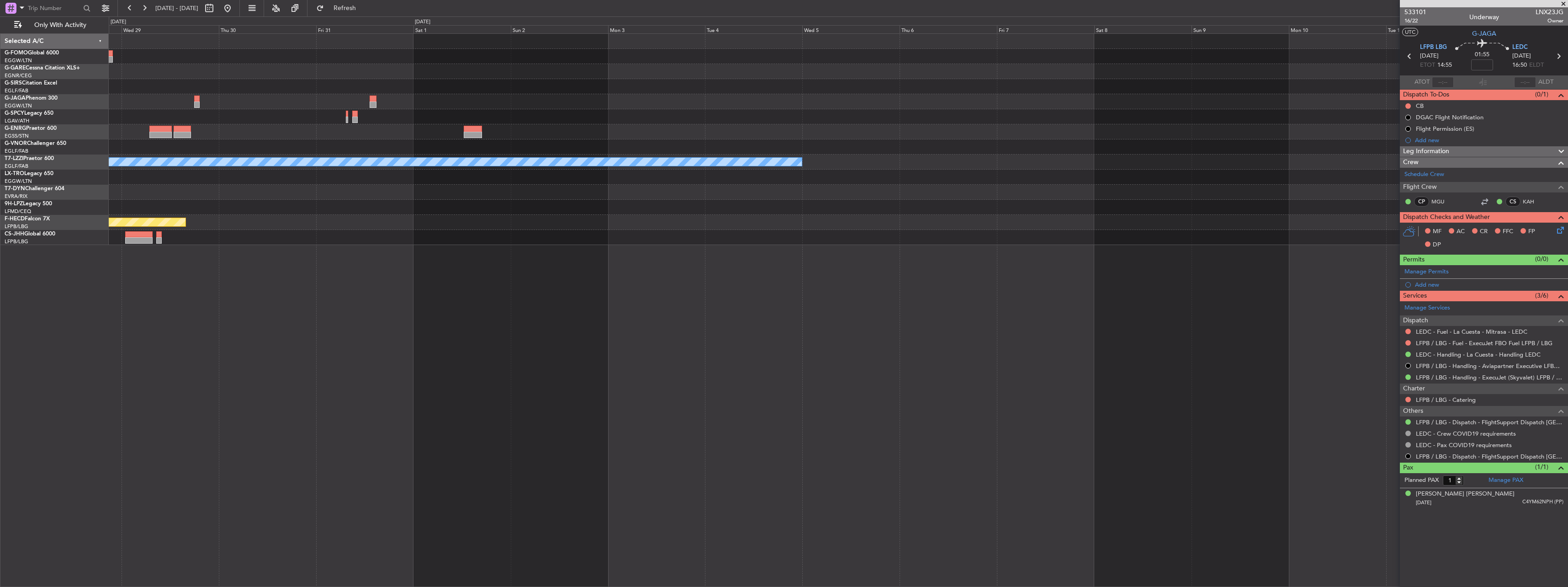
click at [554, 129] on div "A/C Unavailable [GEOGRAPHIC_DATA] ([GEOGRAPHIC_DATA]) Planned Maint [GEOGRAPHIC…" at bounding box center [838, 139] width 1459 height 211
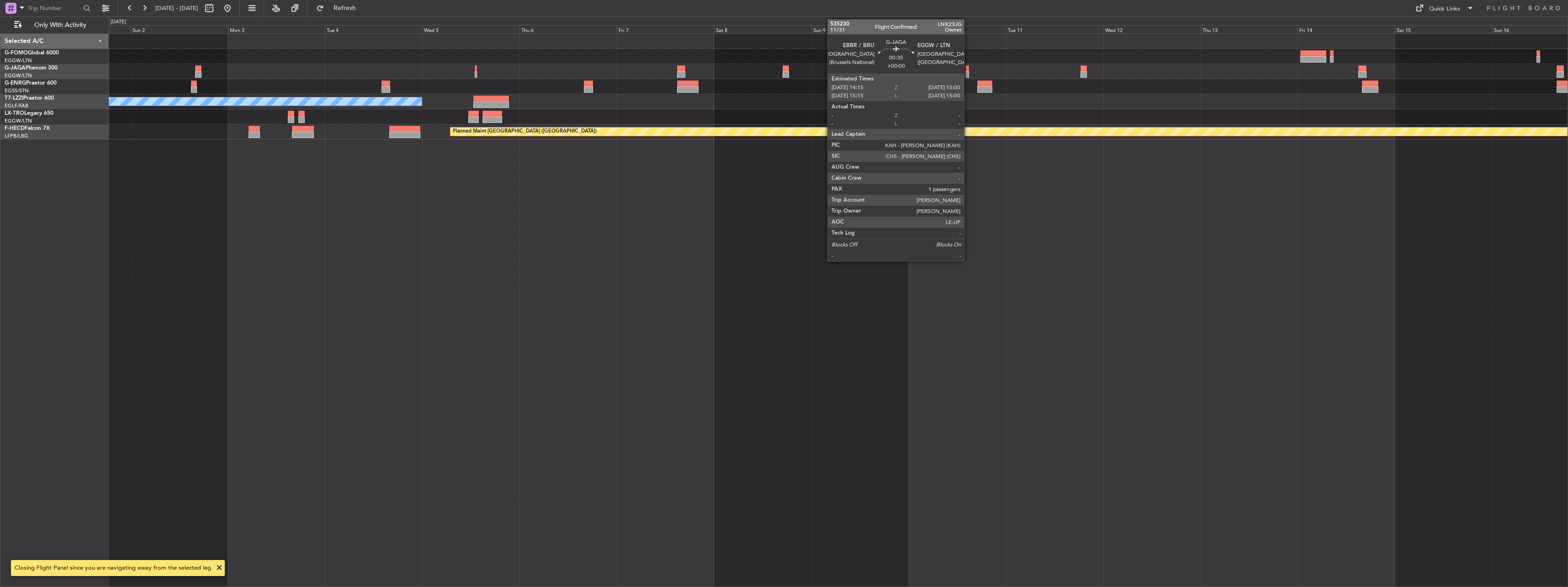
click at [968, 68] on div at bounding box center [967, 68] width 3 height 7
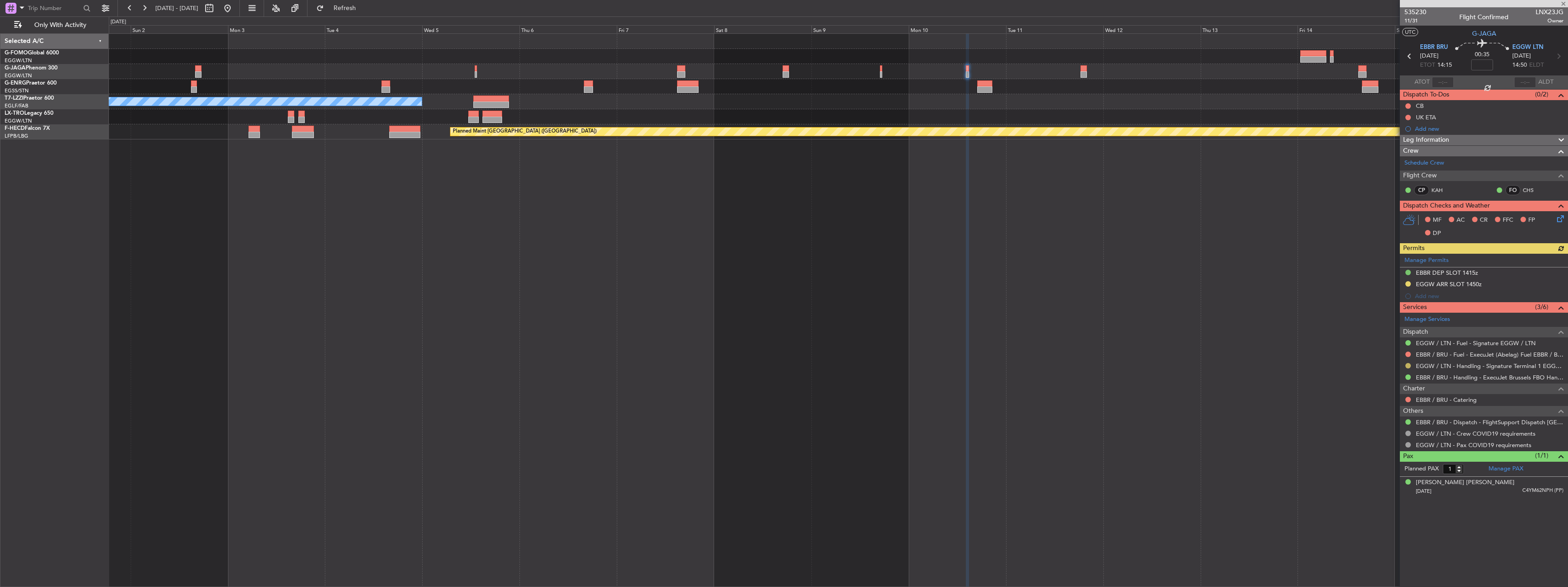
click at [1410, 365] on button at bounding box center [1408, 365] width 5 height 5
click at [1410, 472] on li "Confirmed" at bounding box center [1407, 474] width 105 height 14
click at [1405, 284] on div "Manage Permits EBBR DEP SLOT 1415z EGGW ARR SLOT 1450z Add new" at bounding box center [1484, 278] width 168 height 49
click at [1408, 282] on button at bounding box center [1408, 284] width 5 height 5
click at [1401, 392] on span "Received OK" at bounding box center [1385, 392] width 35 height 9
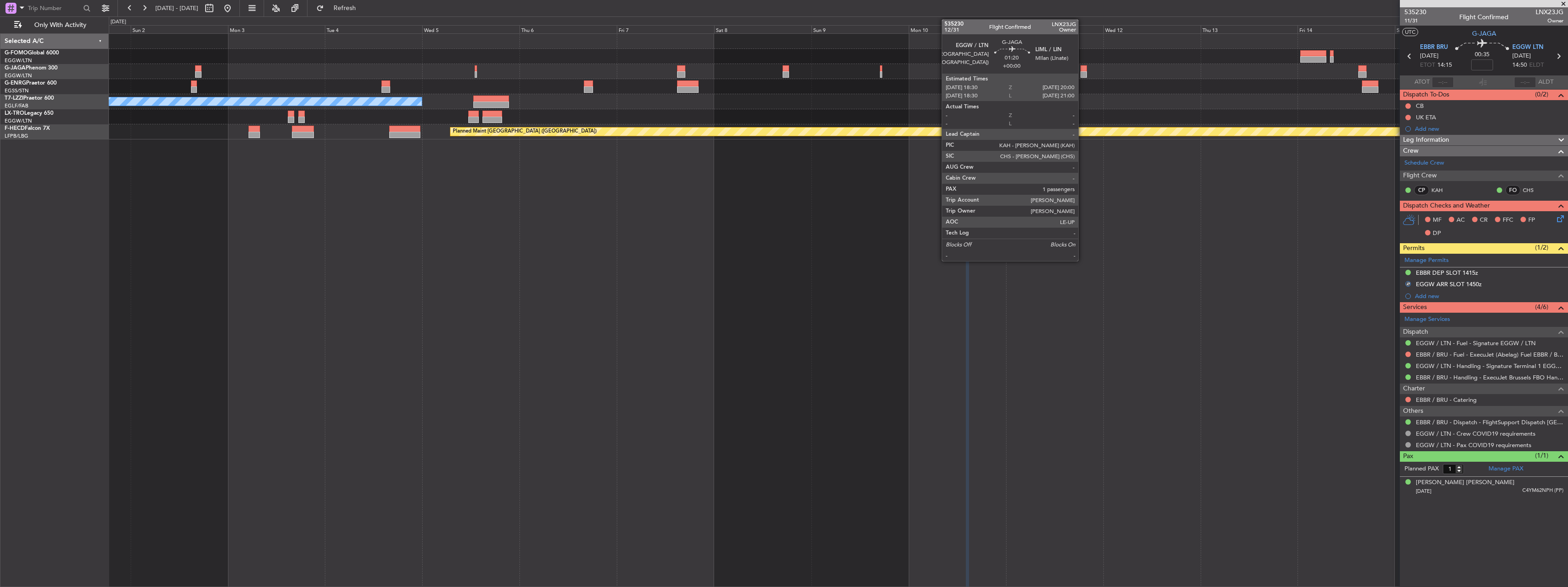
click at [1083, 68] on div at bounding box center [1083, 68] width 7 height 7
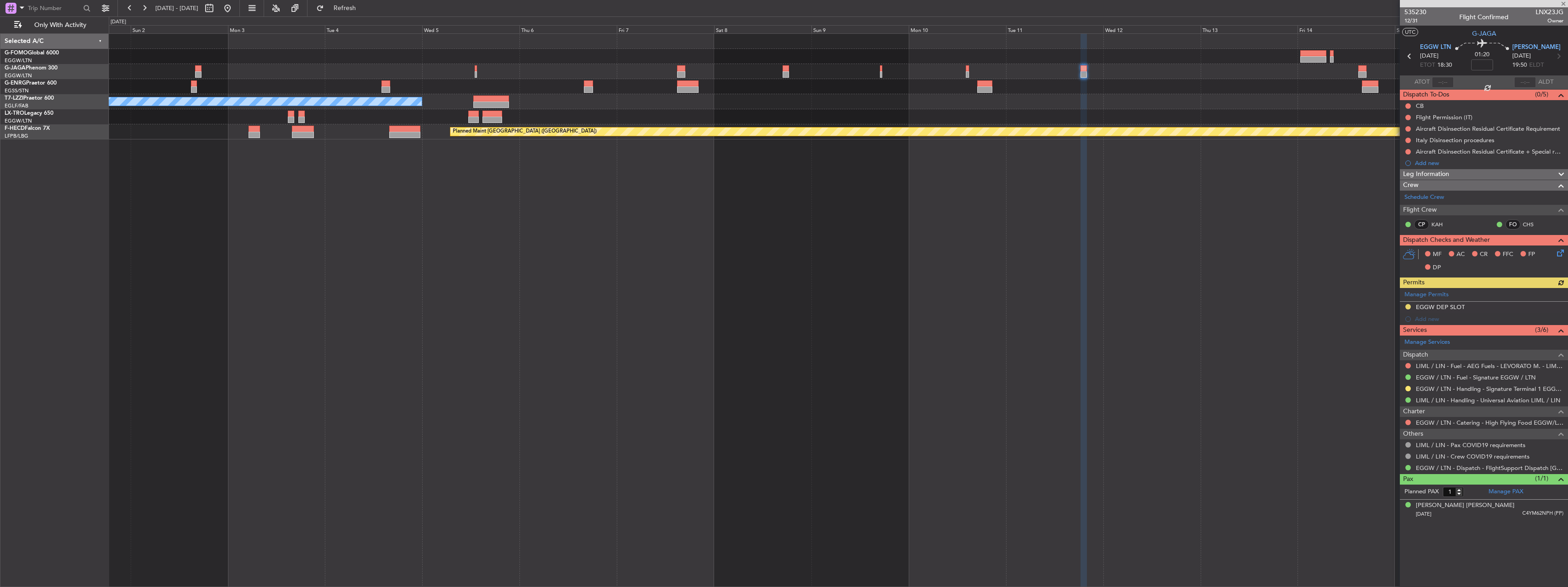
click at [1408, 306] on div "Manage Permits EGGW DEP SLOT Add new" at bounding box center [1484, 306] width 168 height 37
click at [1406, 305] on div "Manage Permits EGGW DEP SLOT Add new" at bounding box center [1484, 306] width 168 height 37
click at [1406, 304] on button at bounding box center [1408, 306] width 5 height 5
click at [1391, 415] on span "Received OK" at bounding box center [1385, 415] width 35 height 9
click at [1409, 387] on button at bounding box center [1408, 388] width 5 height 5
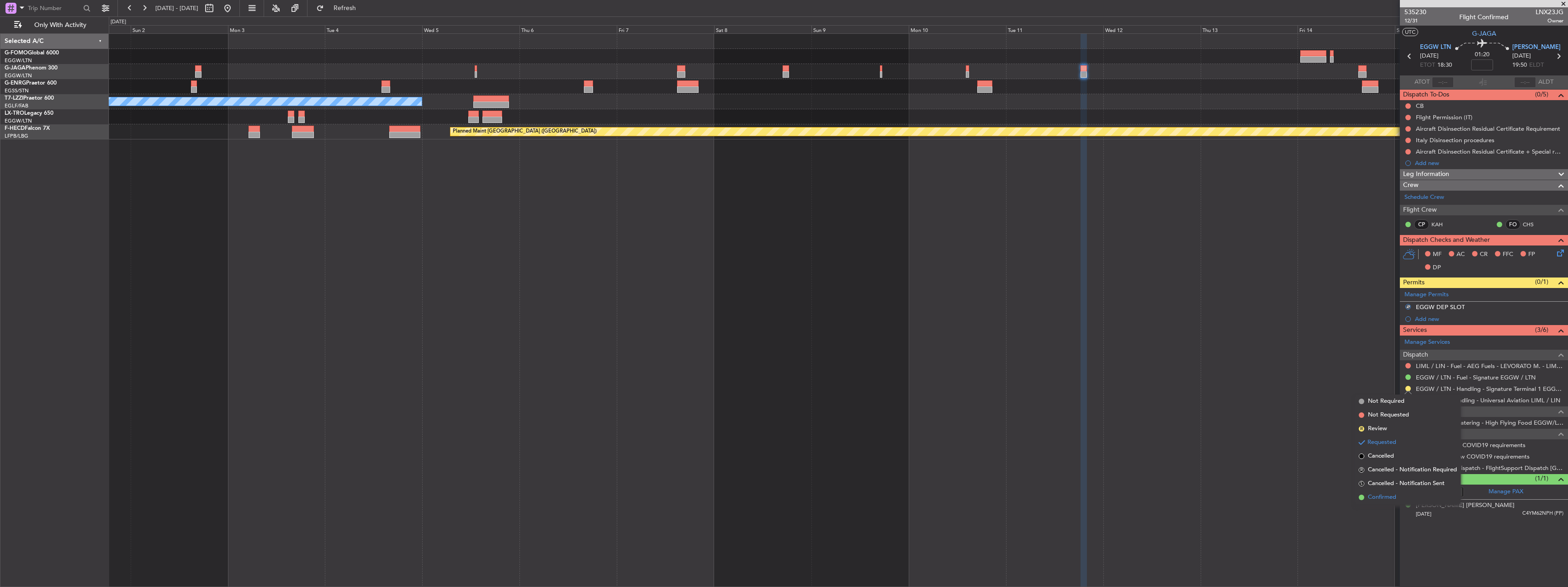
click at [1399, 495] on li "Confirmed" at bounding box center [1407, 497] width 105 height 14
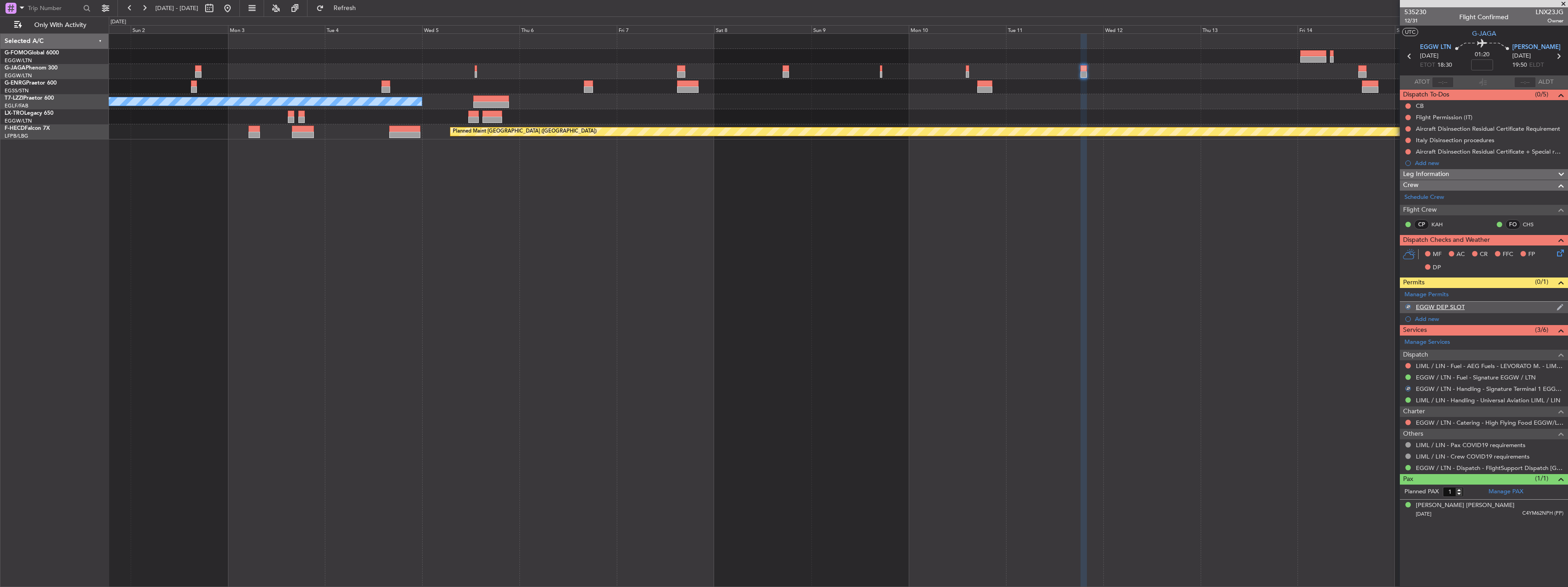
click at [1455, 304] on div "EGGW DEP SLOT" at bounding box center [1440, 307] width 49 height 8
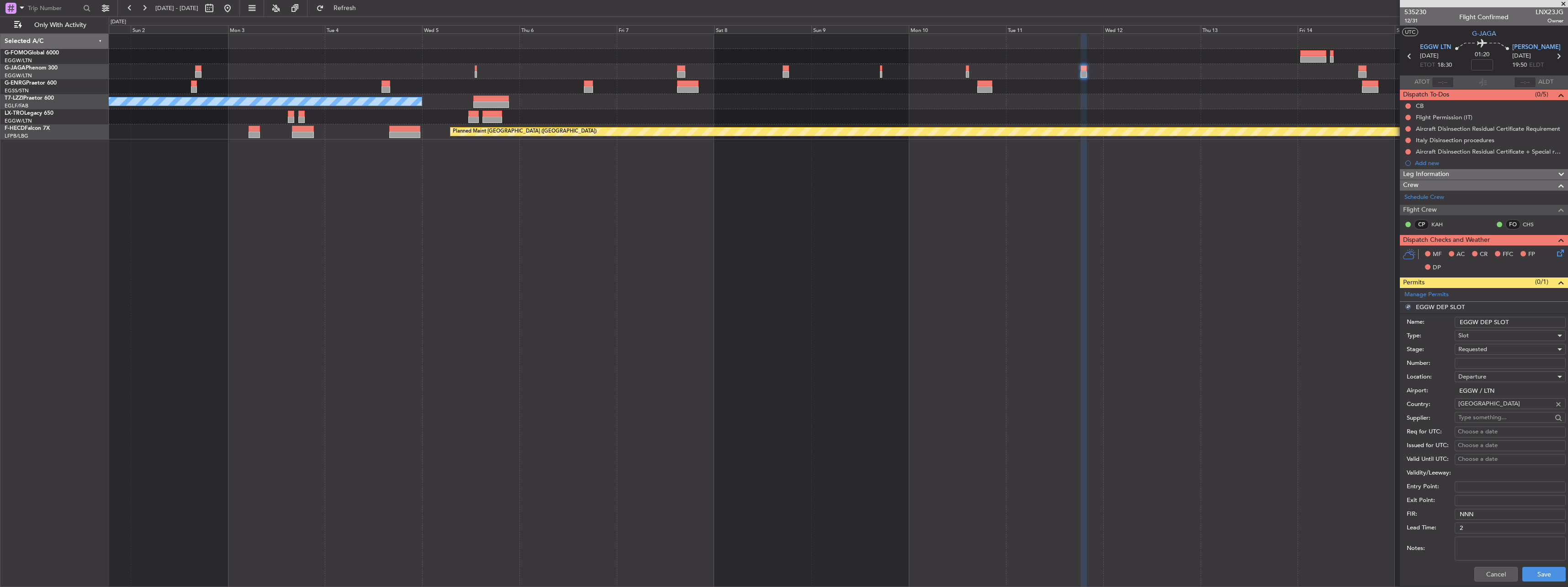
click at [1524, 323] on input "EGGW DEP SLOT" at bounding box center [1510, 322] width 111 height 11
click at [1522, 323] on input "EGGW DEP SLOT" at bounding box center [1510, 322] width 111 height 11
type input "EGGW DEP SLOT 1830z"
drag, startPoint x: 1550, startPoint y: 576, endPoint x: 1545, endPoint y: 577, distance: 5.1
click at [1545, 577] on button "Save" at bounding box center [1544, 574] width 43 height 15
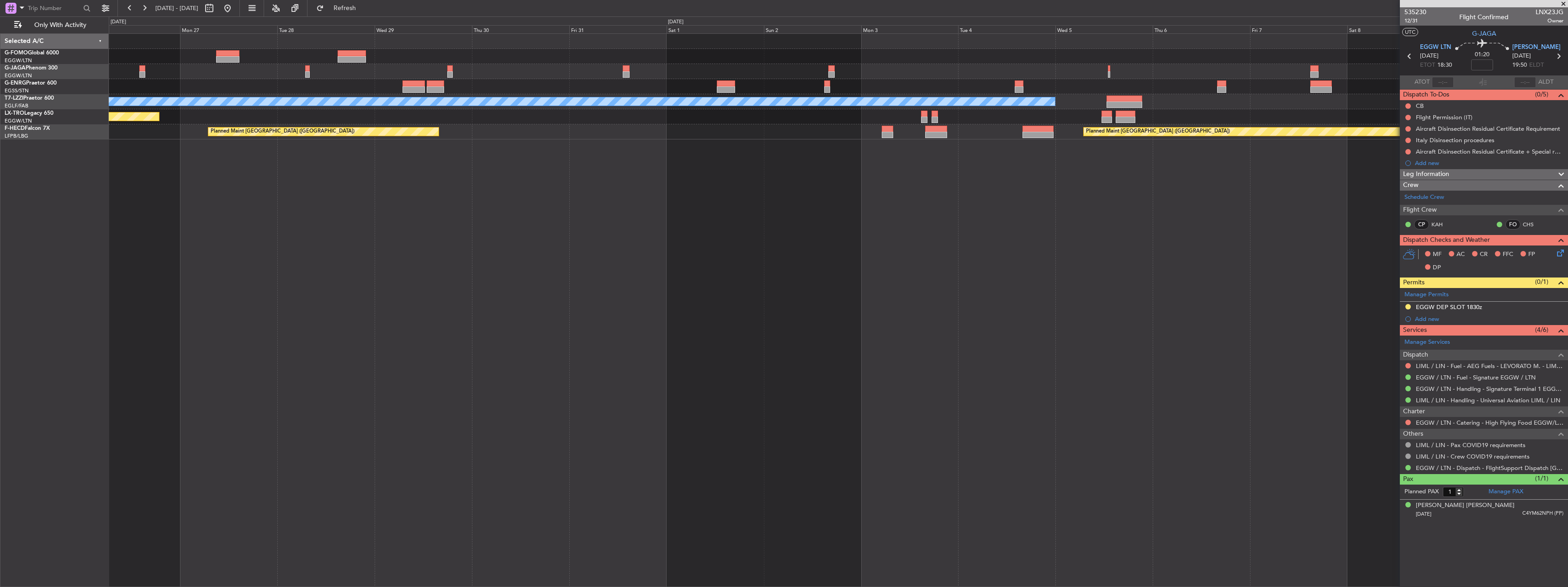
click at [1120, 215] on div "A/C Unavailable [GEOGRAPHIC_DATA] ([GEOGRAPHIC_DATA]) Planned Maint [GEOGRAPHIC…" at bounding box center [838, 310] width 1459 height 554
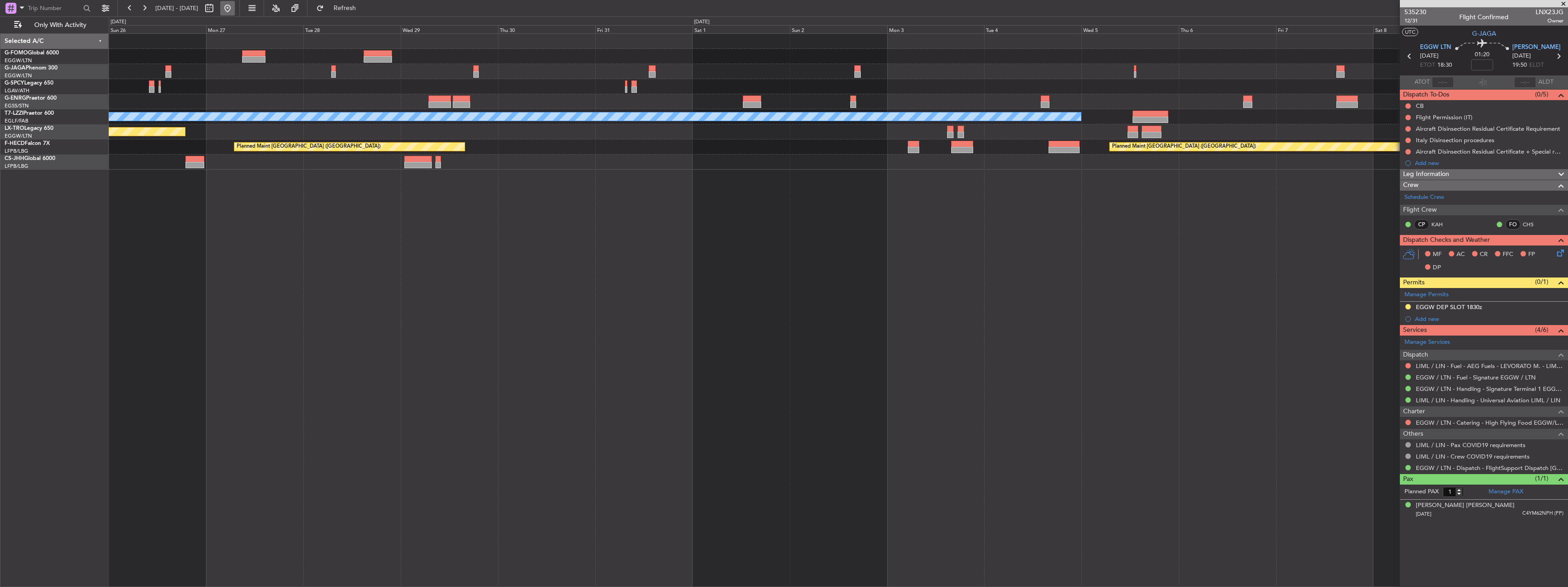
click at [235, 13] on button at bounding box center [228, 9] width 15 height 15
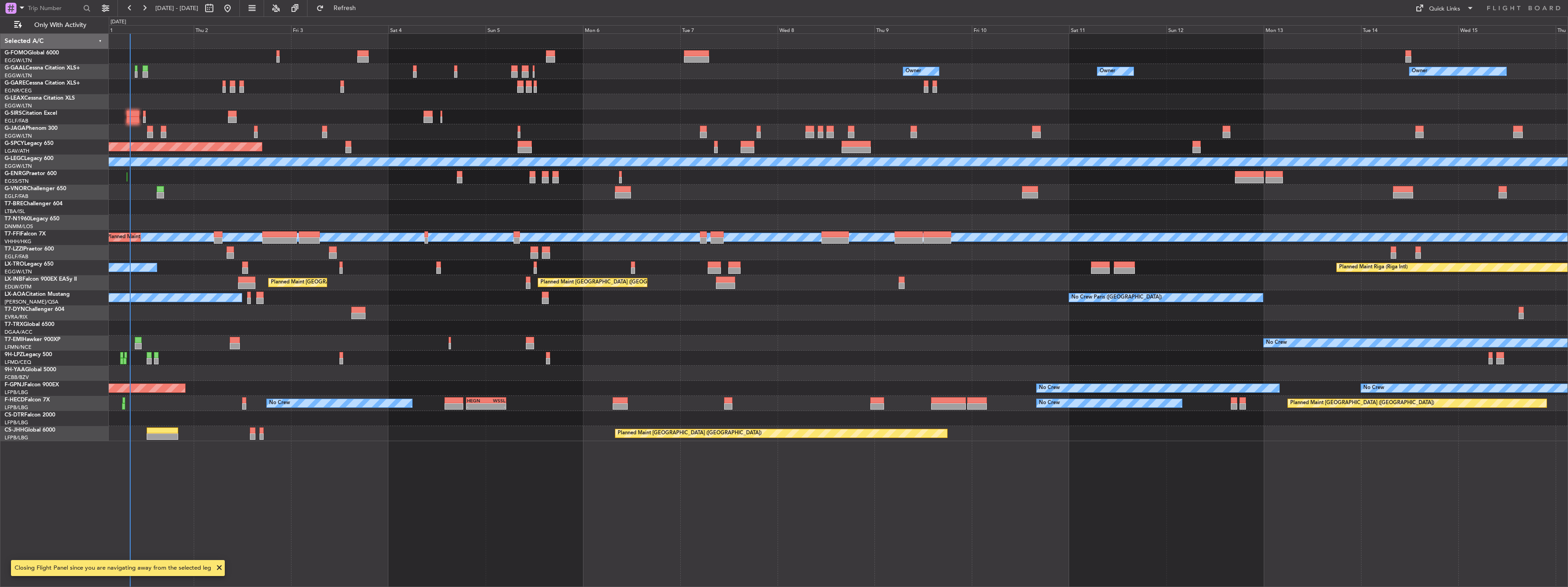
click at [74, 208] on div "Owner Owner Owner Owner No Crew Owner Planned [GEOGRAPHIC_DATA] A/C Unavailable…" at bounding box center [784, 301] width 1568 height 571
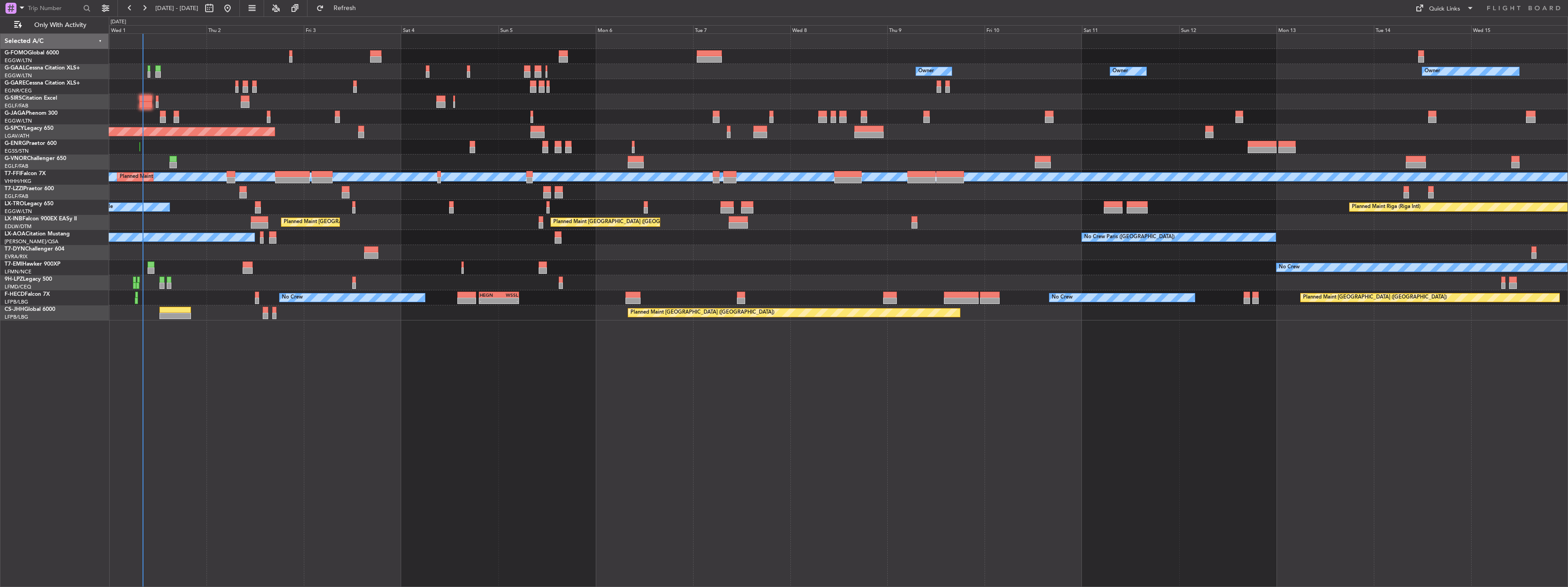
click at [200, 107] on div "Planned Maint [GEOGRAPHIC_DATA] ([GEOGRAPHIC_DATA])" at bounding box center [838, 102] width 1459 height 15
